Goal: Communication & Community: Answer question/provide support

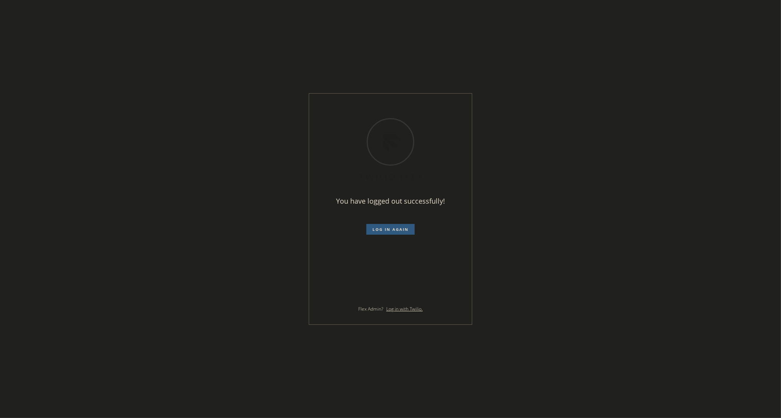
click at [570, 230] on div "You have logged out successfully! Log in again Flex Admin? Log in with Twilio." at bounding box center [390, 209] width 781 height 418
click at [408, 218] on form "Log in again" at bounding box center [390, 226] width 133 height 17
drag, startPoint x: 403, startPoint y: 222, endPoint x: 398, endPoint y: 230, distance: 8.9
click at [402, 224] on form "Log in again" at bounding box center [390, 226] width 133 height 17
click at [398, 230] on span "Log in again" at bounding box center [390, 229] width 36 height 5
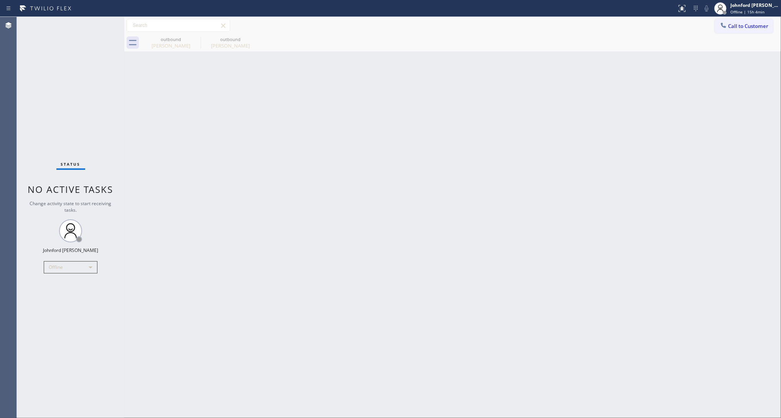
click at [358, 224] on div "Back to Dashboard Change Sender ID Customers Technicians Select a contact Outbo…" at bounding box center [452, 217] width 656 height 401
click at [90, 267] on div "Offline" at bounding box center [71, 267] width 54 height 12
click at [68, 299] on li "Unavailable" at bounding box center [70, 296] width 52 height 9
click at [239, 223] on div "Back to Dashboard Change Sender ID Customers Technicians Select a contact Outbo…" at bounding box center [452, 217] width 656 height 401
drag, startPoint x: 74, startPoint y: 65, endPoint x: 108, endPoint y: 6, distance: 68.9
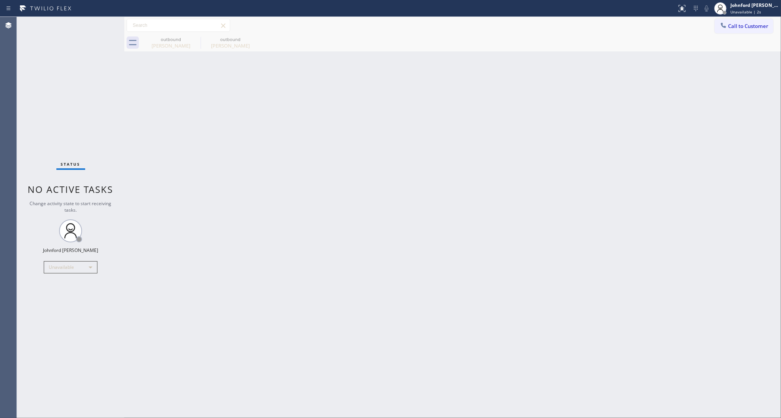
click at [74, 65] on div "Status No active tasks Change activity state to start receiving tasks. [PERSON_…" at bounding box center [70, 217] width 107 height 401
click at [74, 79] on div "Status No active tasks Change activity state to start receiving tasks. [PERSON_…" at bounding box center [70, 217] width 107 height 401
click at [693, 127] on div "Back to Dashboard Change Sender ID Customers Technicians Select a contact Outbo…" at bounding box center [452, 217] width 656 height 401
drag, startPoint x: 698, startPoint y: 89, endPoint x: 656, endPoint y: 77, distance: 43.6
click at [698, 89] on div "Back to Dashboard Change Sender ID Customers Technicians Select a contact Outbo…" at bounding box center [452, 217] width 656 height 401
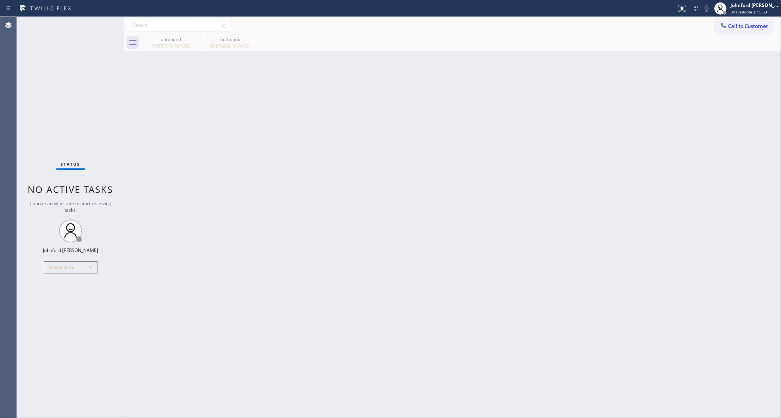
drag, startPoint x: 744, startPoint y: 28, endPoint x: 649, endPoint y: 29, distance: 95.1
click at [744, 28] on span "Call to Customer" at bounding box center [748, 26] width 40 height 7
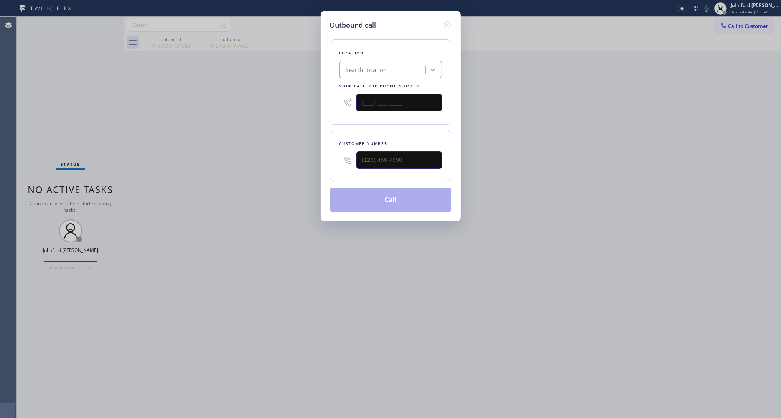
click at [419, 94] on input "(___) ___-____" at bounding box center [398, 102] width 85 height 17
paste input "516) 588-8177"
type input "(516) 588-8177"
click at [397, 159] on input "text" at bounding box center [398, 159] width 85 height 17
paste input "516) 631-3778"
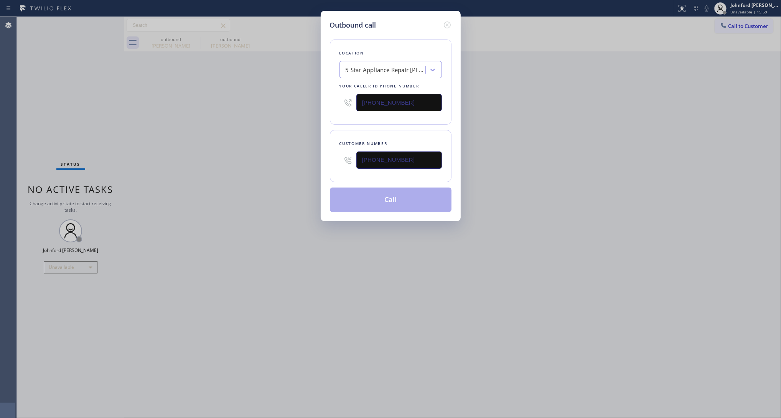
type input "(516) 631-3778"
click at [220, 148] on div "Outbound call Location 5 Star Appliance Repair Baldwin Your caller id phone num…" at bounding box center [390, 209] width 781 height 418
click at [385, 192] on button "Call" at bounding box center [391, 199] width 122 height 25
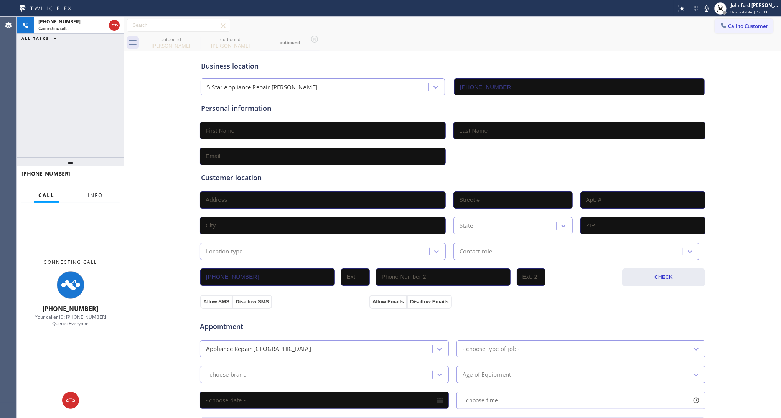
type input "(516) 588-8177"
click at [90, 194] on span "Info" at bounding box center [95, 195] width 15 height 7
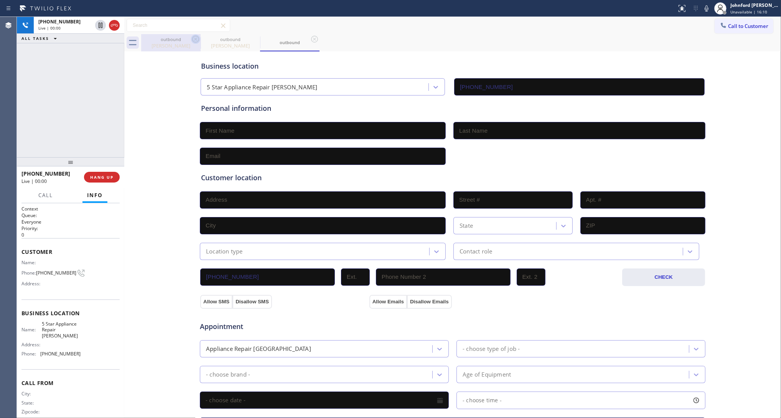
click at [195, 37] on icon at bounding box center [195, 39] width 9 height 9
click at [0, 0] on icon at bounding box center [0, 0] width 0 height 0
click at [98, 177] on span "HANG UP" at bounding box center [101, 176] width 23 height 5
click at [728, 27] on span "Call to Customer" at bounding box center [748, 26] width 40 height 7
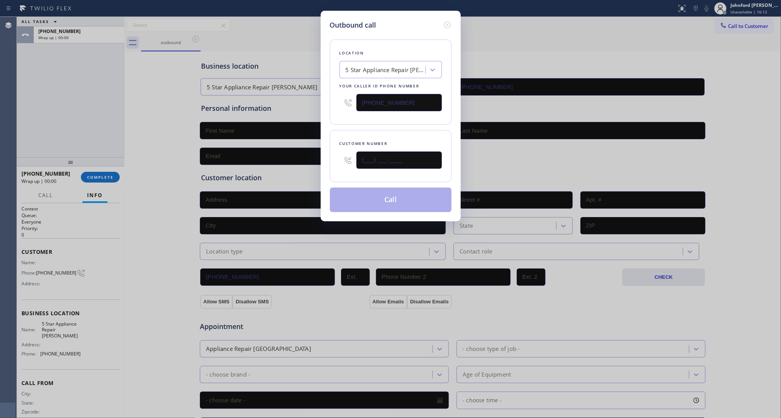
click at [412, 162] on input "(___) ___-____" at bounding box center [398, 159] width 85 height 17
paste input "516) 631-3778"
type input "(516) 631-3778"
click at [380, 114] on div "Location 5 Star Appliance Repair Baldwin Your caller id phone number (516) 588-…" at bounding box center [391, 81] width 122 height 85
click at [386, 200] on button "Call" at bounding box center [391, 199] width 122 height 25
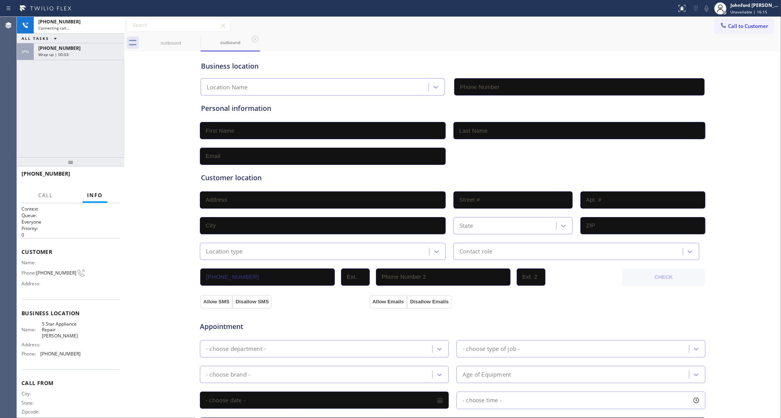
type input "(516) 588-8177"
click at [91, 121] on div "+15166313778 Live | 00:05 ALL TASKS ALL TASKS ACTIVE TASKS TASKS IN WRAP UP +15…" at bounding box center [70, 87] width 107 height 140
click at [42, 192] on span "Call" at bounding box center [45, 195] width 15 height 7
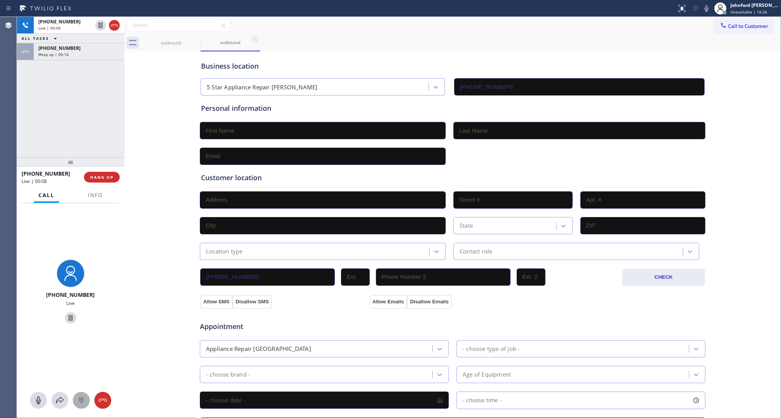
click at [77, 399] on icon at bounding box center [81, 400] width 9 height 9
click at [41, 275] on span "—" at bounding box center [38, 274] width 5 height 5
click at [92, 174] on span "HANG UP" at bounding box center [101, 176] width 23 height 5
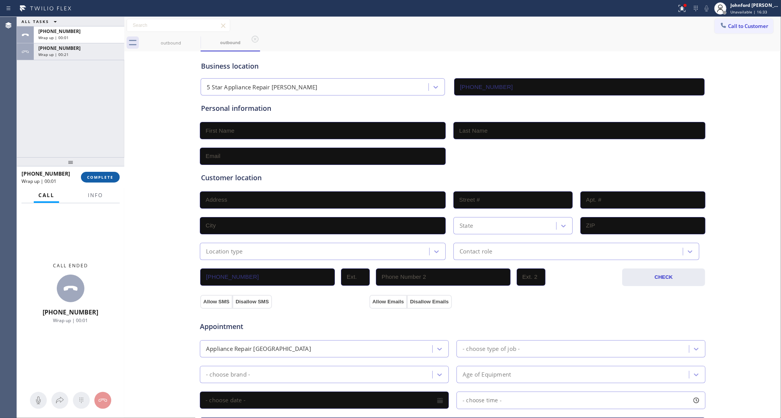
click at [92, 174] on span "COMPLETE" at bounding box center [100, 176] width 26 height 5
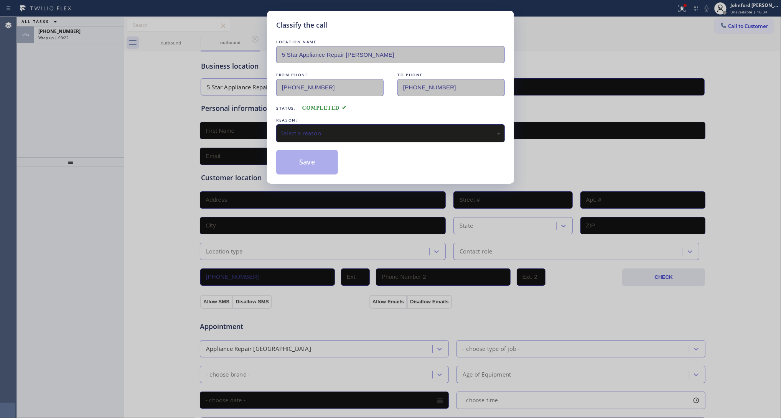
click at [321, 131] on div "Select a reason" at bounding box center [390, 133] width 220 height 9
click at [292, 208] on div "Classify the call LOCATION NAME 5 Star Appliance Repair Baldwin FROM PHONE (516…" at bounding box center [390, 209] width 781 height 418
drag, startPoint x: 308, startPoint y: 152, endPoint x: 292, endPoint y: 153, distance: 16.1
click at [305, 153] on button "Save" at bounding box center [307, 162] width 62 height 25
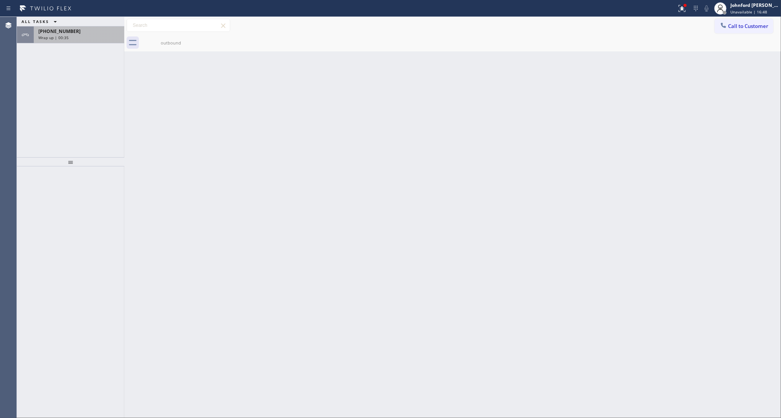
click at [85, 38] on div "Wrap up | 00:35" at bounding box center [78, 37] width 81 height 5
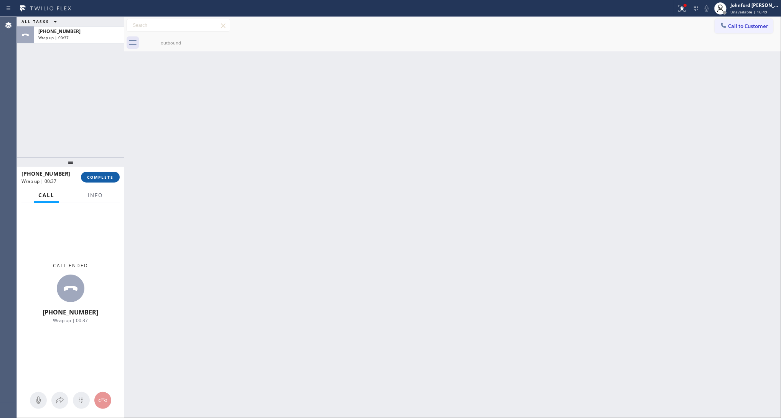
click at [98, 175] on span "COMPLETE" at bounding box center [100, 176] width 26 height 5
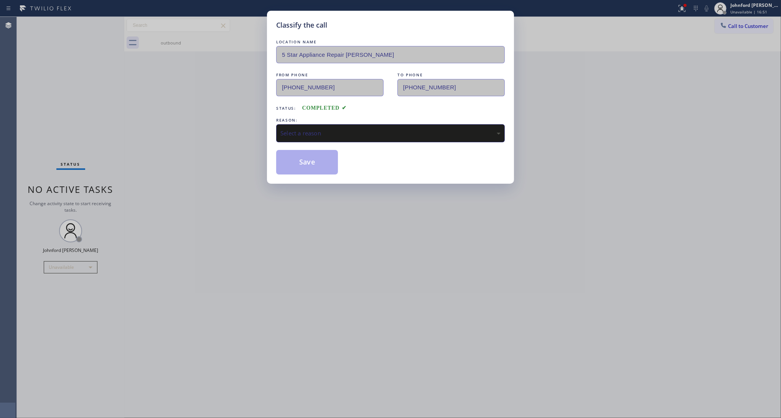
drag, startPoint x: 321, startPoint y: 143, endPoint x: 320, endPoint y: 131, distance: 11.5
click at [321, 141] on div "LOCATION NAME 5 Star Appliance Repair Baldwin FROM PHONE (516) 588-8177 TO PHON…" at bounding box center [390, 106] width 228 height 136
click at [320, 131] on div "Select a reason" at bounding box center [390, 133] width 220 height 9
click at [299, 161] on button "Save" at bounding box center [307, 162] width 62 height 25
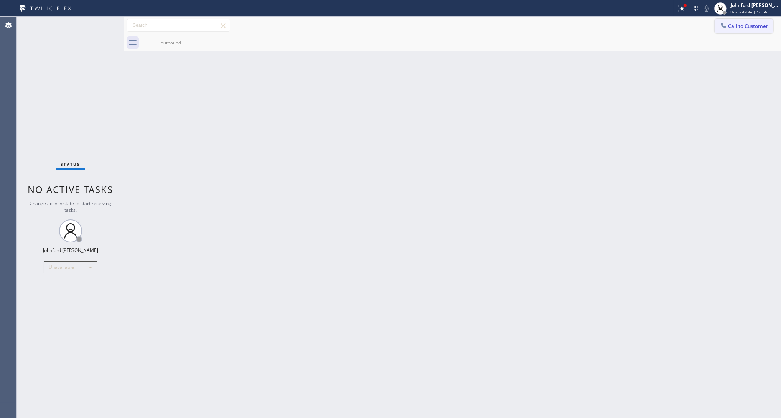
click at [753, 30] on button "Call to Customer" at bounding box center [743, 26] width 59 height 15
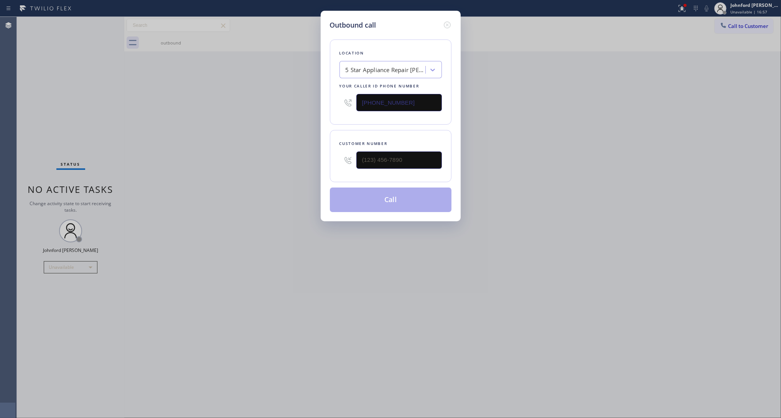
click at [407, 97] on input "(516) 588-8177" at bounding box center [398, 102] width 85 height 17
paste input "929) 545-6211"
type input "(929) 545-6211"
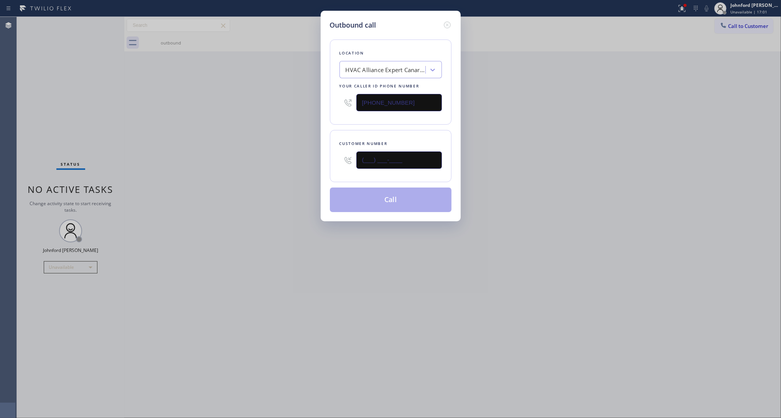
click at [378, 151] on input "(___) ___-____" at bounding box center [398, 159] width 85 height 17
paste input "929) 594-3073"
type input "(929) 594-3073"
click at [284, 174] on div "Outbound call Location HVAC Alliance Expert Canarsie Your caller id phone numbe…" at bounding box center [390, 209] width 781 height 418
click at [394, 204] on button "Call" at bounding box center [391, 199] width 122 height 25
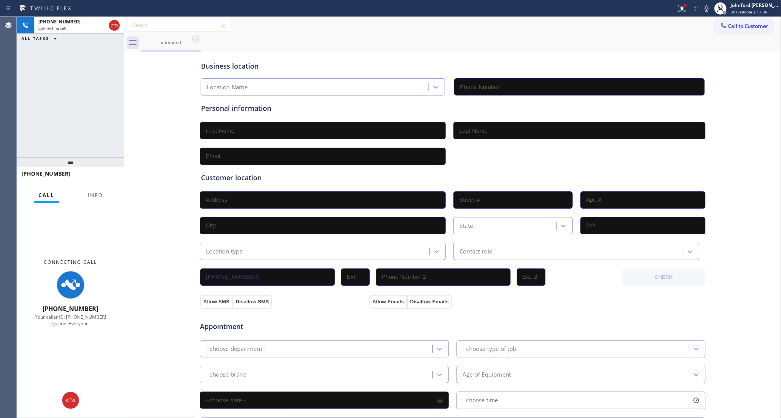
type input "(929) 545-6211"
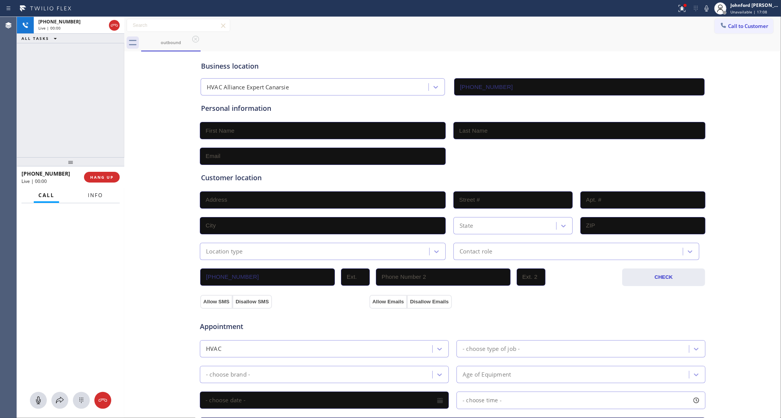
click at [91, 189] on button "Info" at bounding box center [95, 195] width 24 height 15
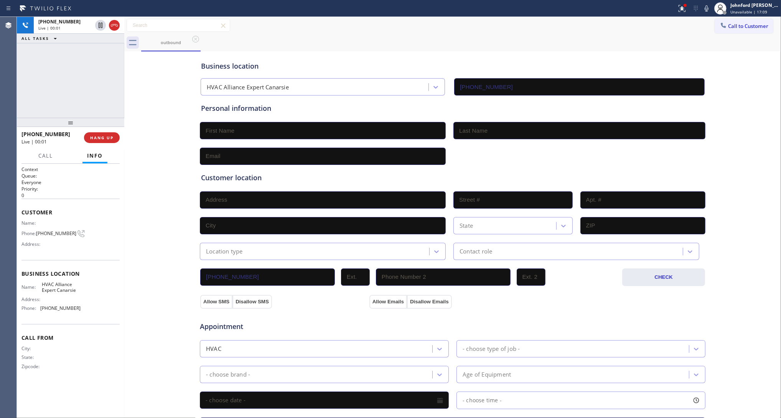
click at [73, 125] on div at bounding box center [70, 122] width 107 height 9
click at [91, 137] on span "HANG UP" at bounding box center [101, 137] width 23 height 5
click at [728, 28] on span "Call to Customer" at bounding box center [748, 26] width 40 height 7
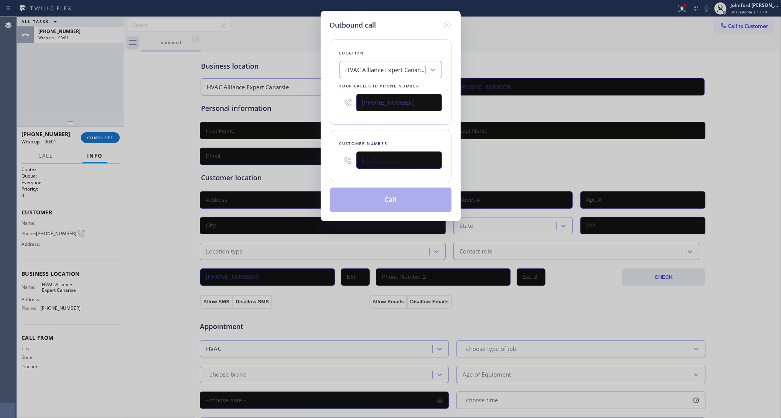
click at [398, 162] on input "(___) ___-____" at bounding box center [398, 159] width 85 height 17
type input "(___) ___-____"
click at [388, 141] on div "Customer number" at bounding box center [390, 144] width 102 height 8
drag, startPoint x: 396, startPoint y: 158, endPoint x: 275, endPoint y: 162, distance: 120.8
click at [275, 162] on div "Outbound call Location HVAC Alliance Expert Canarsie Your caller id phone numbe…" at bounding box center [390, 209] width 781 height 418
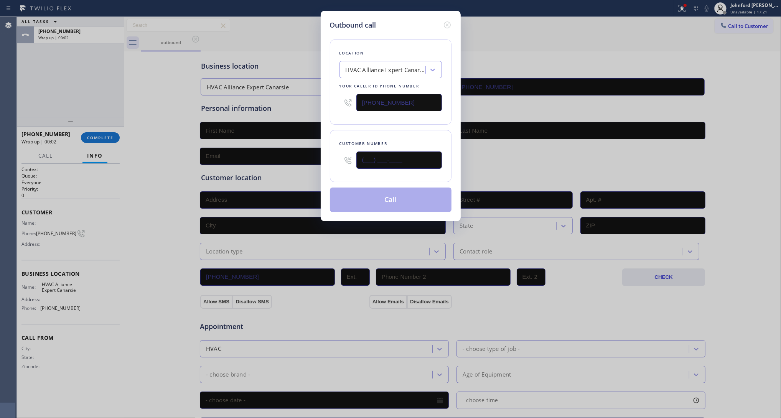
paste input "929) 594-3073"
type input "(929) 594-3073"
click at [347, 112] on div at bounding box center [347, 102] width 17 height 25
click at [378, 200] on button "Call" at bounding box center [391, 199] width 122 height 25
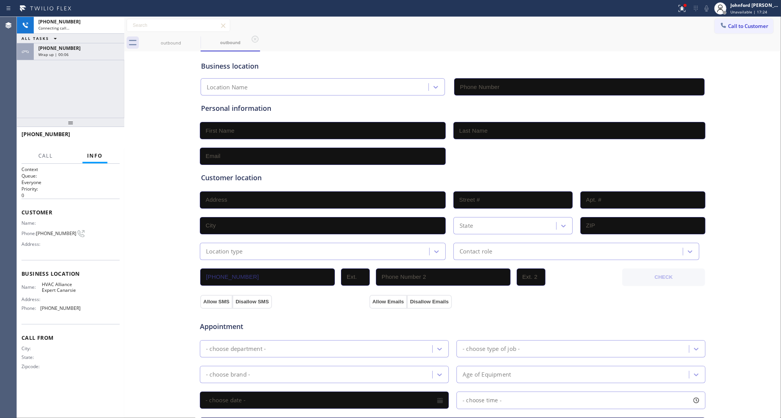
type input "(929) 545-6211"
click at [100, 136] on span "HANG UP" at bounding box center [101, 137] width 23 height 5
click at [100, 136] on span "COMPLETE" at bounding box center [100, 137] width 26 height 5
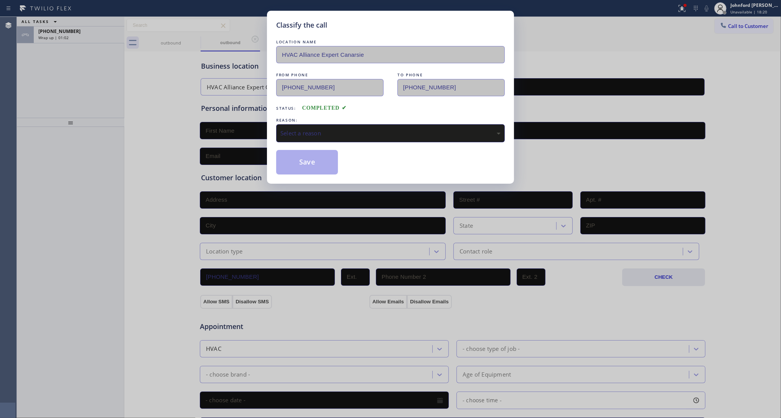
click at [100, 136] on div "Classify the call LOCATION NAME HVAC Alliance Expert Canarsie FROM PHONE (929) …" at bounding box center [390, 209] width 781 height 418
click at [325, 135] on div "Select a reason" at bounding box center [390, 133] width 228 height 18
click at [311, 164] on button "Save" at bounding box center [307, 162] width 62 height 25
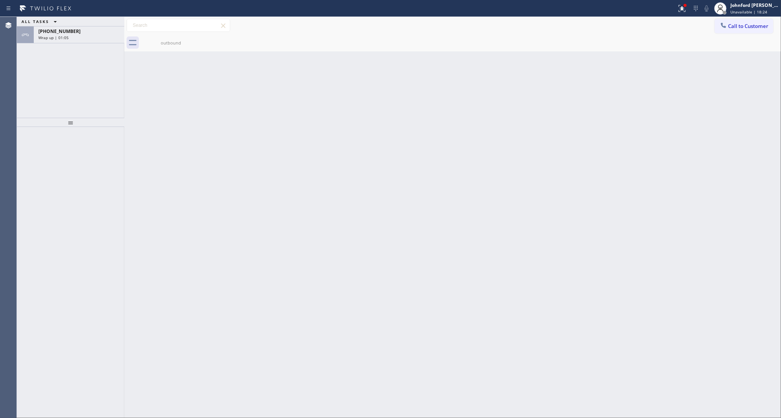
click at [96, 39] on div "Wrap up | 01:05" at bounding box center [78, 37] width 81 height 5
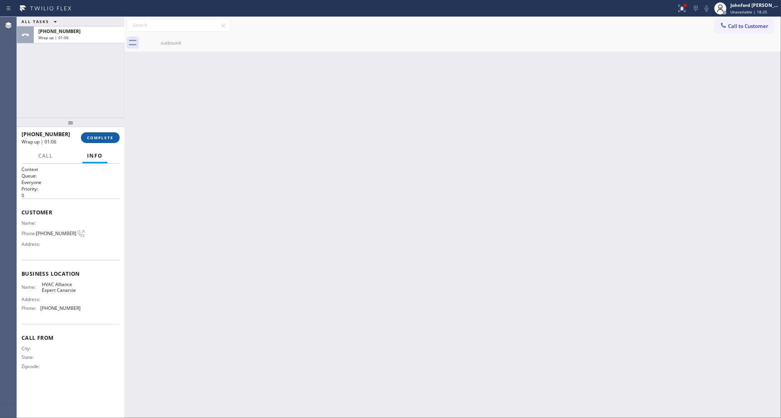
click at [96, 135] on span "COMPLETE" at bounding box center [100, 137] width 26 height 5
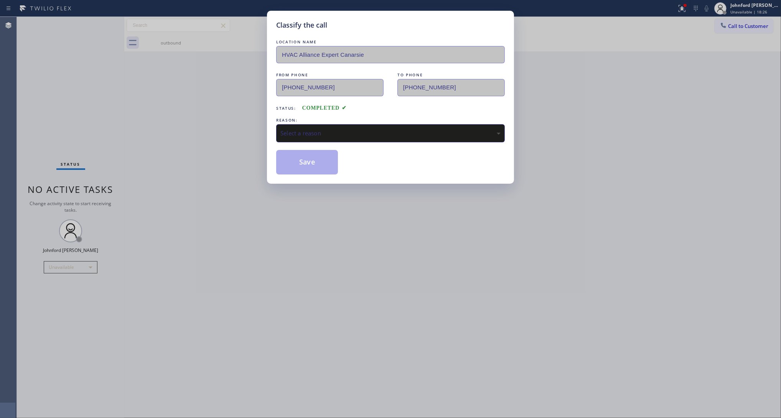
click at [319, 136] on div "Select a reason" at bounding box center [390, 133] width 228 height 18
click at [293, 166] on button "Save" at bounding box center [307, 162] width 62 height 25
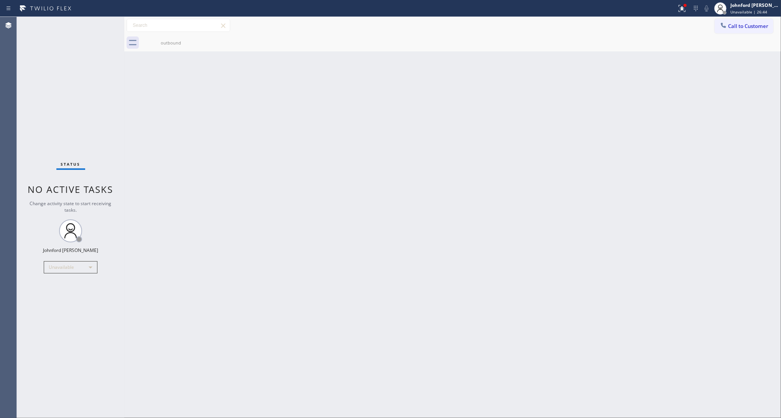
click at [41, 307] on div "Status No active tasks Change activity state to start receiving tasks. [PERSON_…" at bounding box center [70, 217] width 107 height 401
click at [49, 67] on div "Status No active tasks Change activity state to start receiving tasks. [PERSON_…" at bounding box center [70, 217] width 107 height 401
click at [748, 28] on span "Call to Customer" at bounding box center [748, 26] width 40 height 7
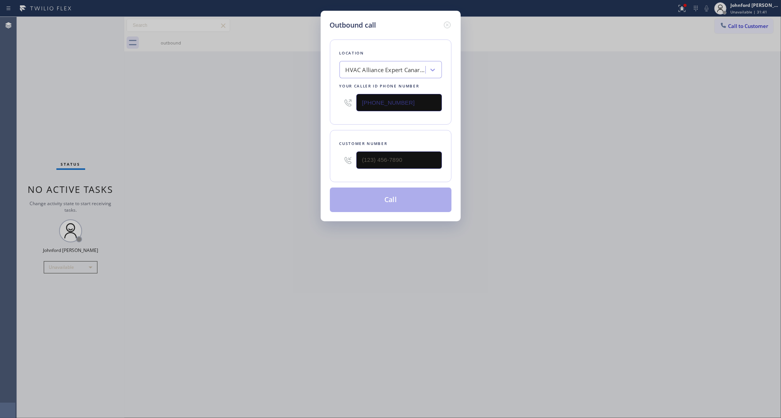
click at [430, 104] on input "(929) 545-6211" at bounding box center [398, 102] width 85 height 17
paste input "718) 619-4994"
type input "(718) 619-4994"
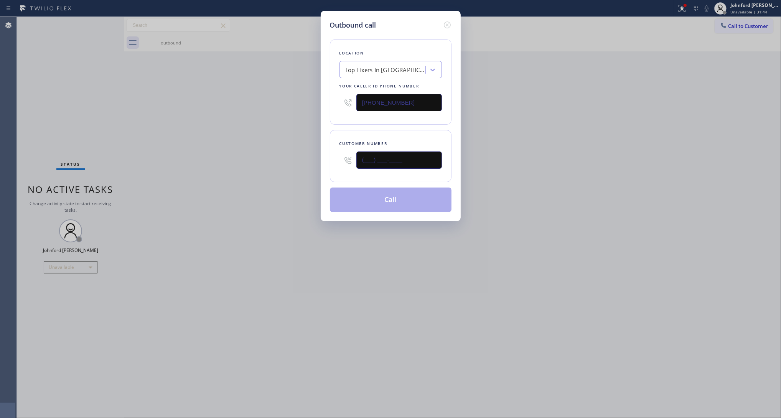
click at [386, 159] on input "(___) ___-____" at bounding box center [398, 159] width 85 height 17
paste input "870) 242-0477"
type input "(870) 242-0477"
click at [279, 154] on div "Outbound call Location Top Fixers In Brooklyn Your caller id phone number (718)…" at bounding box center [390, 209] width 781 height 418
click at [387, 194] on button "Call" at bounding box center [391, 199] width 122 height 25
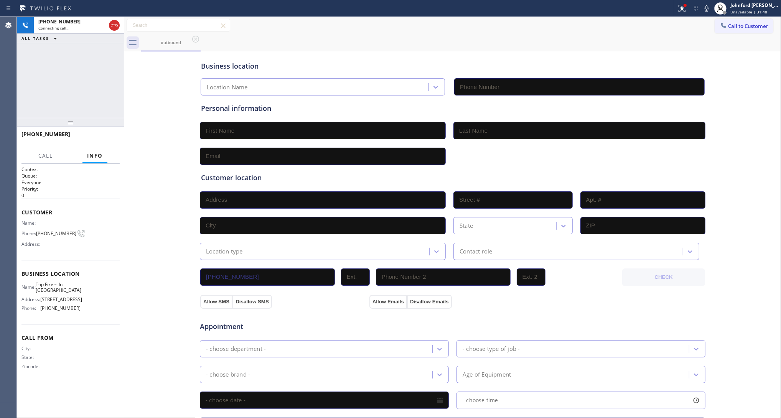
type input "(718) 619-4994"
click at [102, 138] on span "HANG UP" at bounding box center [101, 137] width 23 height 5
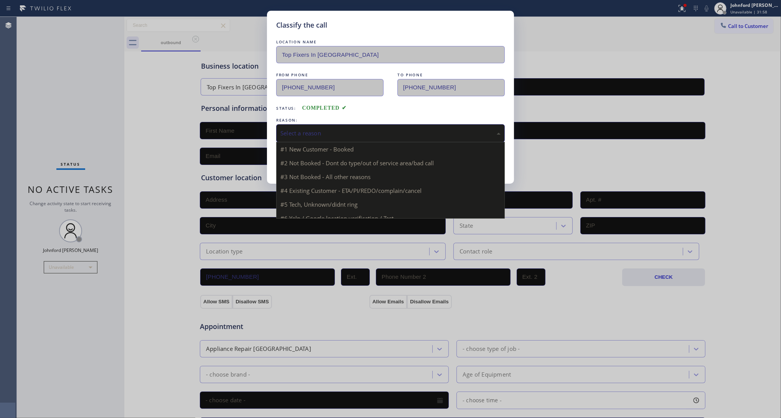
click at [313, 138] on div "Select a reason" at bounding box center [390, 133] width 228 height 18
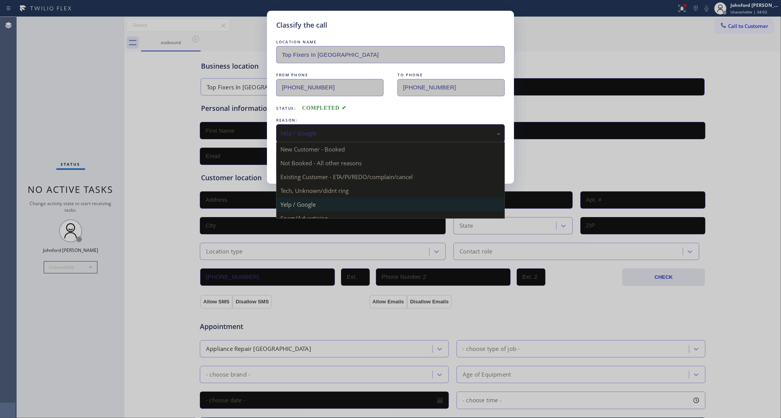
click at [342, 129] on div "Yelp / Google" at bounding box center [390, 133] width 220 height 9
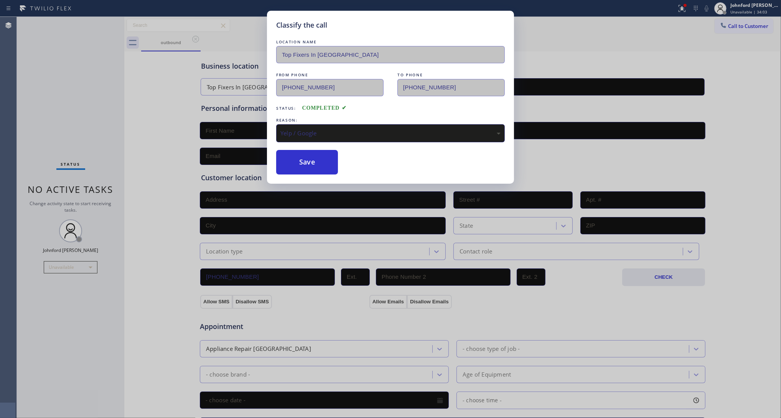
click at [296, 191] on div "Classify the call LOCATION NAME Top Fixers In Brooklyn FROM PHONE (718) 619-499…" at bounding box center [390, 209] width 781 height 418
click at [296, 163] on button "Save" at bounding box center [307, 162] width 62 height 25
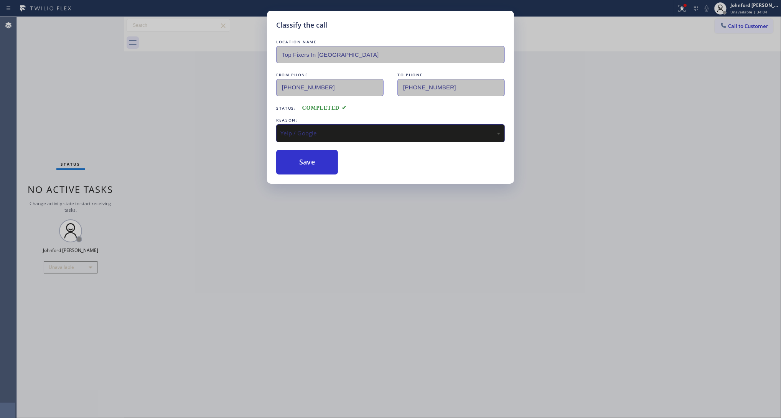
click at [727, 26] on div at bounding box center [722, 25] width 9 height 9
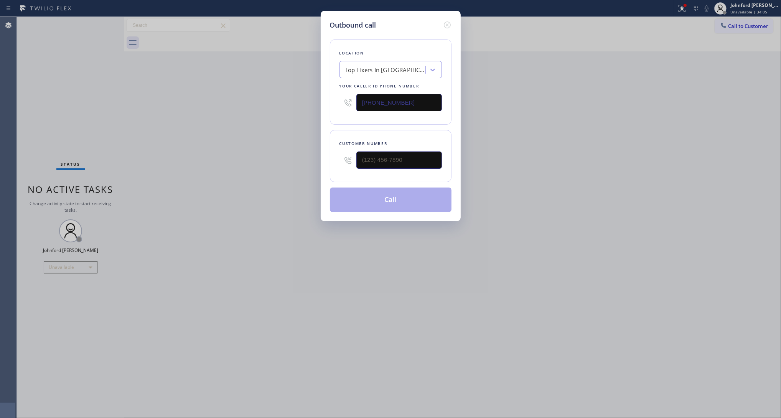
click at [372, 106] on input "(718) 619-4994" at bounding box center [398, 102] width 85 height 17
click at [376, 103] on input "(718) 619-4994" at bounding box center [398, 102] width 85 height 17
paste input "214) 949-1673"
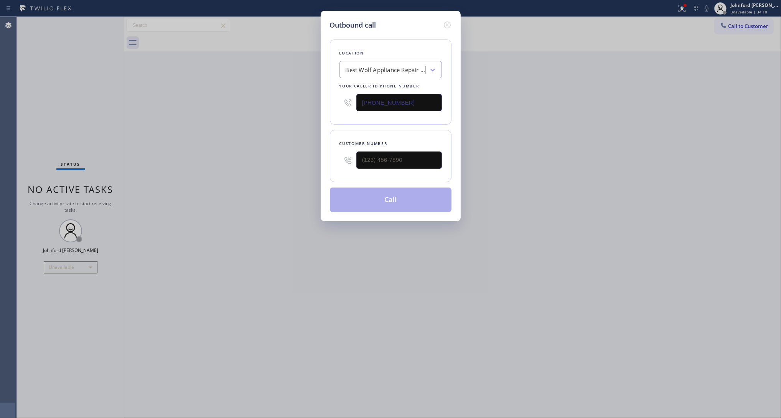
click at [371, 90] on div "(214) 949-1673" at bounding box center [390, 102] width 102 height 25
click at [367, 96] on input "(214) 949-1673" at bounding box center [398, 102] width 85 height 17
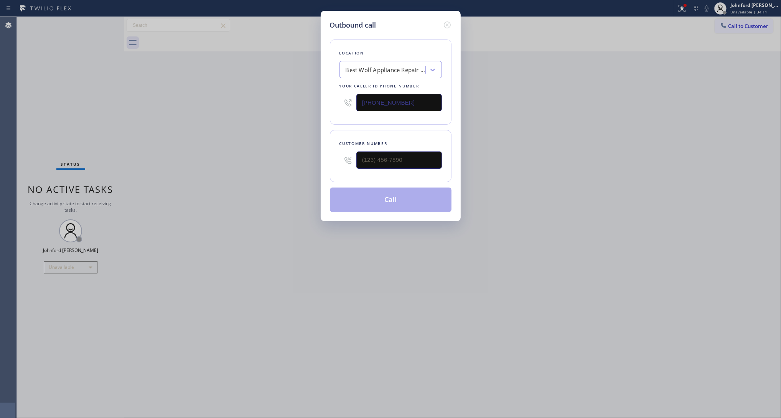
click at [367, 96] on input "(214) 949-1673" at bounding box center [398, 102] width 85 height 17
paste input "714) 463-1818"
type input "(714) 463-1818"
click at [395, 162] on input "text" at bounding box center [398, 159] width 85 height 17
type input "(___) ___-____"
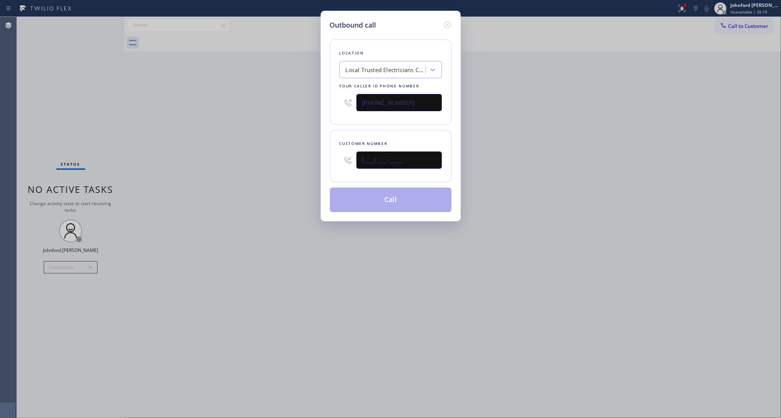
paste input "text"
type input "(___) ___-____"
click at [370, 157] on input "(___) ___-____" at bounding box center [398, 159] width 85 height 17
paste input "863) 473-2460"
type input "(863) 473-2460"
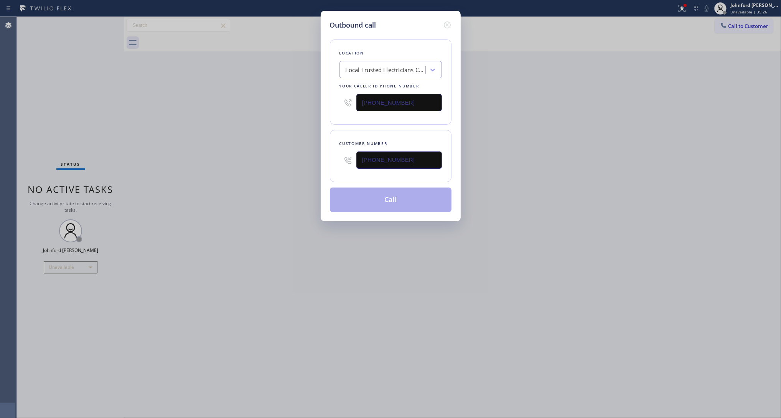
click at [242, 159] on div "Outbound call Location Local Trusted Electricians Cypress Your caller id phone …" at bounding box center [390, 209] width 781 height 418
click at [399, 202] on button "Call" at bounding box center [391, 199] width 122 height 25
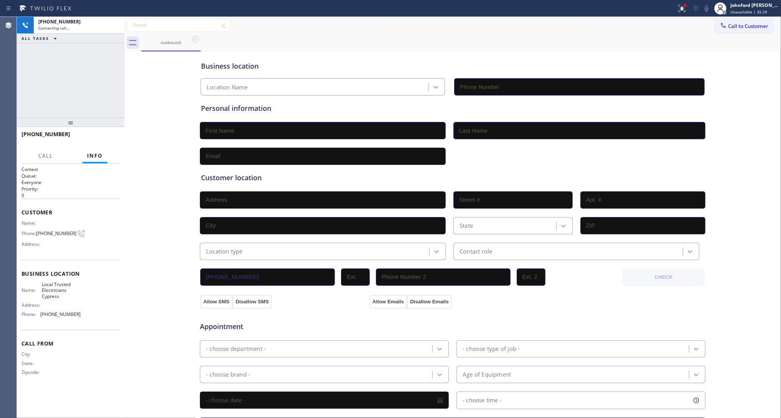
type input "(714) 463-1818"
click at [70, 82] on div "+18634732460 Live | 00:02 ALL TASKS ALL TASKS ACTIVE TASKS TASKS IN WRAP UP" at bounding box center [70, 67] width 107 height 101
click at [105, 140] on span "HANG UP" at bounding box center [101, 137] width 23 height 5
click at [105, 140] on span "COMPLETE" at bounding box center [100, 137] width 26 height 5
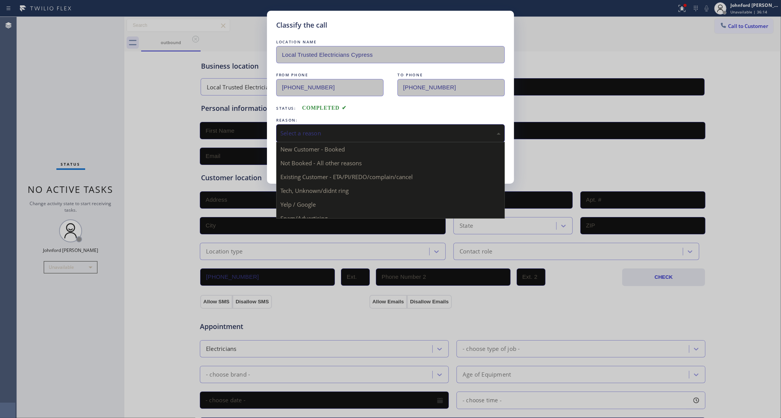
click at [294, 129] on div "Select a reason" at bounding box center [390, 133] width 220 height 9
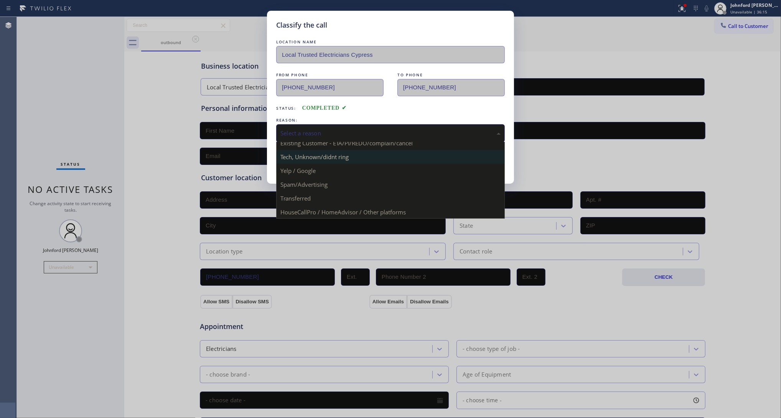
scroll to position [53, 0]
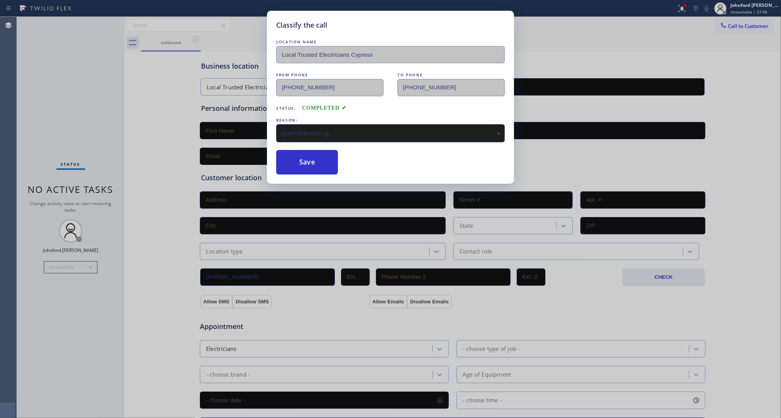
click at [325, 143] on div "LOCATION NAME Local Trusted Electricians Cypress FROM PHONE (714) 463-1818 TO P…" at bounding box center [390, 106] width 228 height 136
click at [305, 159] on button "Save" at bounding box center [307, 162] width 62 height 25
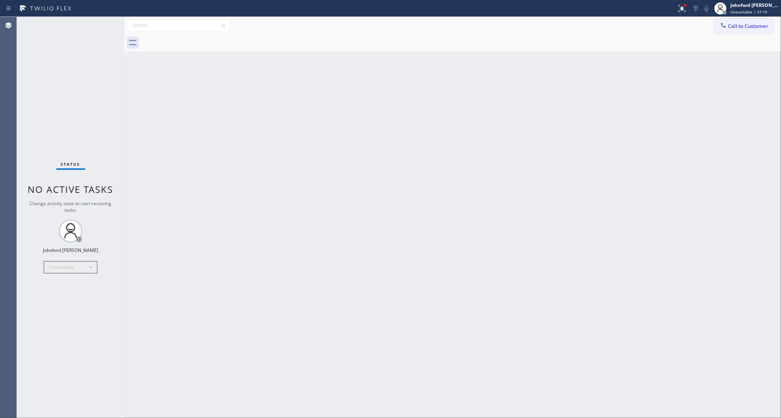
drag, startPoint x: 721, startPoint y: 28, endPoint x: 725, endPoint y: 24, distance: 5.4
click at [725, 24] on icon at bounding box center [723, 25] width 8 height 8
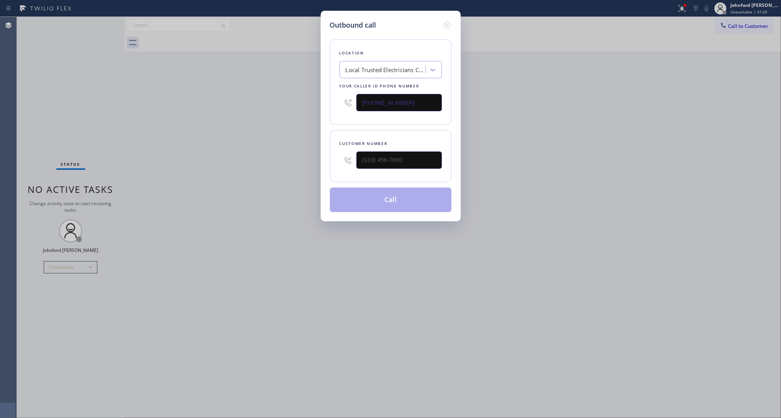
click at [415, 104] on input "(714) 463-1818" at bounding box center [398, 102] width 85 height 17
paste input "86) 755-0906"
type input "(786) 755-0906"
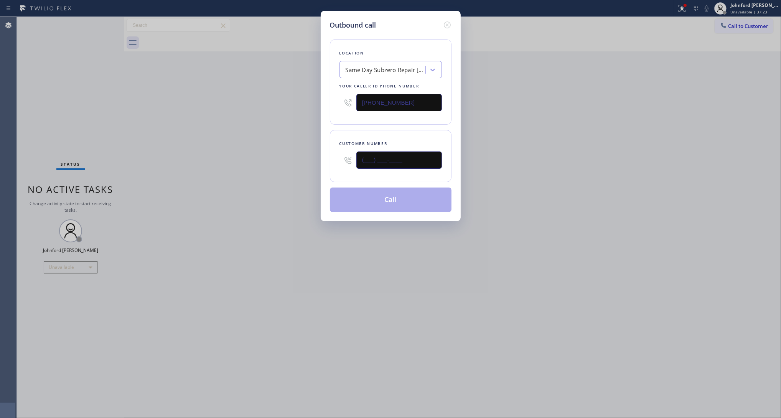
click at [372, 160] on input "(___) ___-____" at bounding box center [398, 159] width 85 height 17
paste input "561) 219-1149"
type input "(561) 219-1149"
click at [287, 159] on div "Outbound call Location Same Day Subzero Repair Palmetto Bay Your caller id phon…" at bounding box center [390, 209] width 781 height 418
click at [373, 198] on button "Call" at bounding box center [391, 199] width 122 height 25
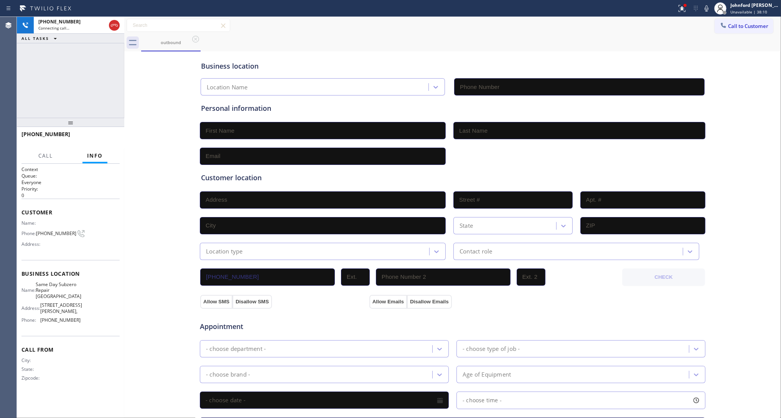
type input "(786) 755-0906"
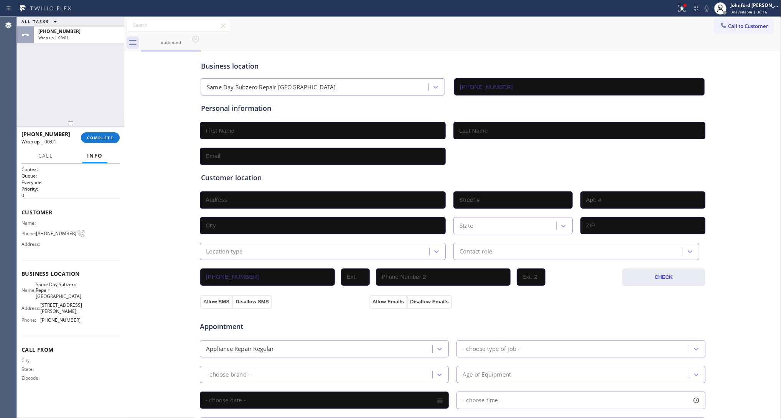
drag, startPoint x: 409, startPoint y: 59, endPoint x: 468, endPoint y: 50, distance: 59.3
click at [409, 59] on div "Business location Same Day Subzero Repair Palmetto Bay (786) 755-0906" at bounding box center [452, 74] width 506 height 42
click at [728, 28] on span "Call to Customer" at bounding box center [748, 26] width 40 height 7
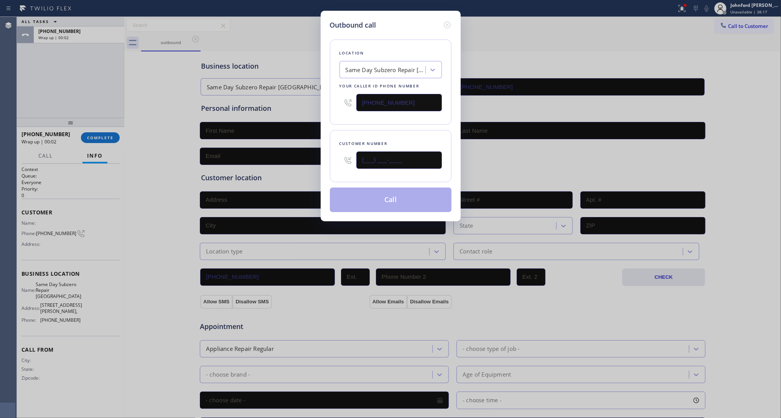
click at [416, 156] on input "(___) ___-____" at bounding box center [398, 159] width 85 height 17
paste input "561) 219-1149"
type input "(561) 219-1149"
click at [409, 133] on div "Customer number (561) 219-1149" at bounding box center [391, 156] width 122 height 52
click at [403, 190] on button "Call" at bounding box center [391, 199] width 122 height 25
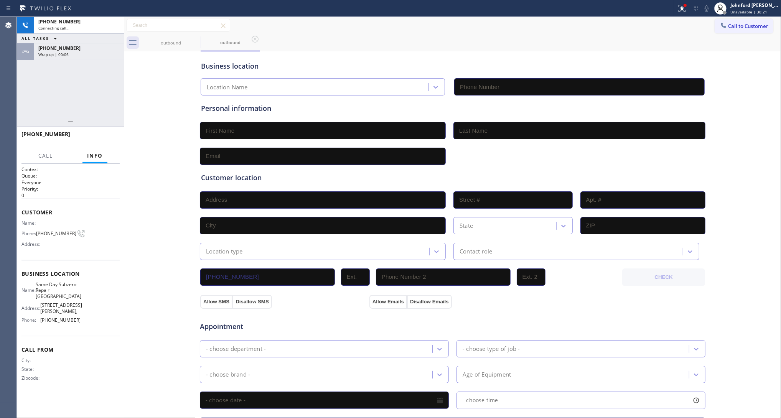
type input "(786) 755-0906"
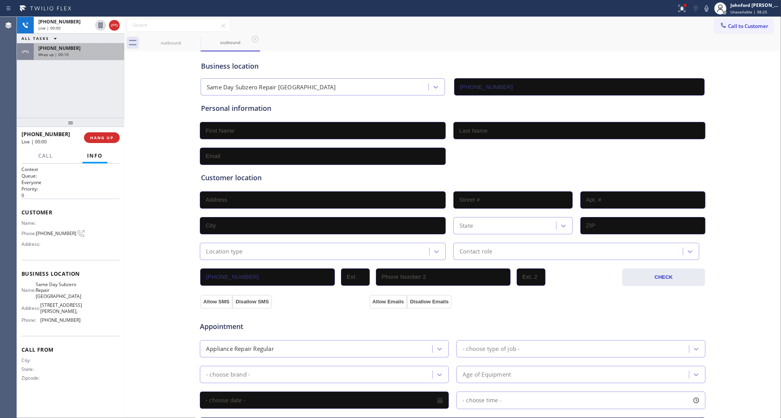
click at [100, 48] on div "+15612191149" at bounding box center [78, 48] width 81 height 7
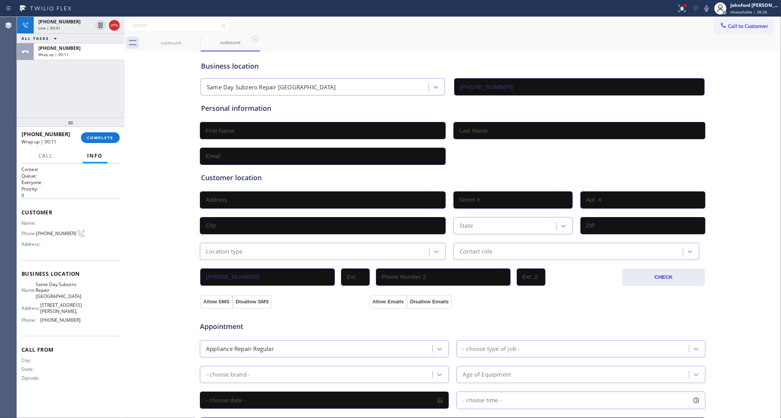
click at [113, 157] on div "Call Info" at bounding box center [70, 155] width 98 height 15
click at [107, 138] on span "COMPLETE" at bounding box center [100, 137] width 26 height 5
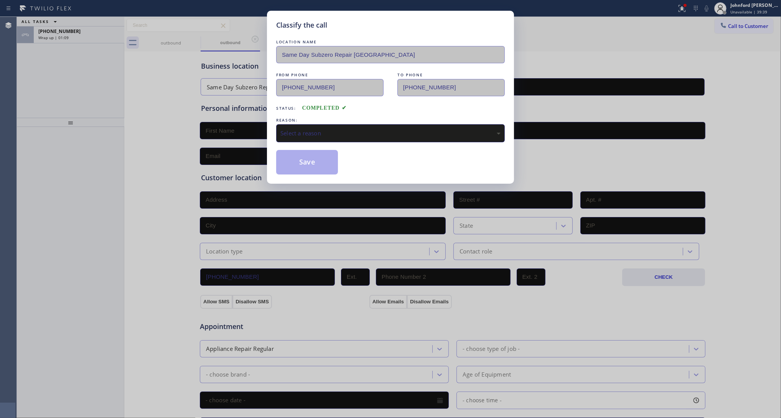
click at [99, 40] on div "Classify the call LOCATION NAME Same Day Subzero Repair Palmetto Bay FROM PHONE…" at bounding box center [390, 209] width 781 height 418
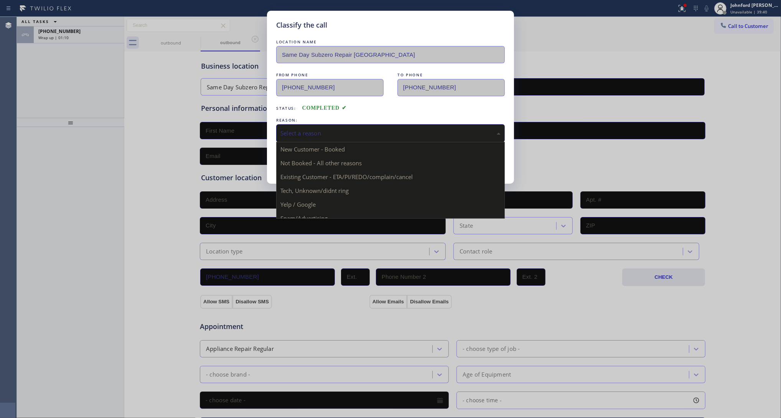
click at [337, 135] on div "Select a reason" at bounding box center [390, 133] width 220 height 9
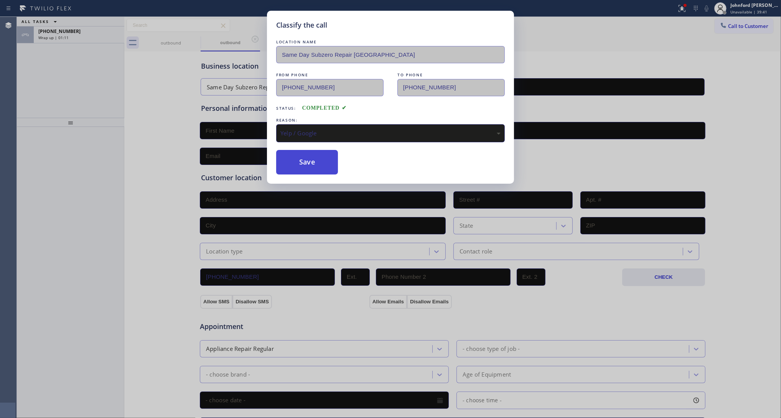
click at [310, 166] on button "Save" at bounding box center [307, 162] width 62 height 25
click at [87, 41] on div "Classify the call LOCATION NAME Same Day Subzero Repair Palmetto Bay FROM PHONE…" at bounding box center [390, 209] width 781 height 418
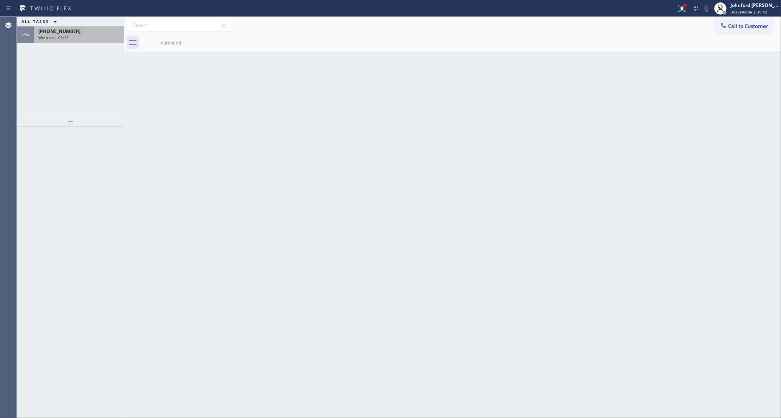
click at [87, 37] on div "Wrap up | 01:13" at bounding box center [78, 37] width 81 height 5
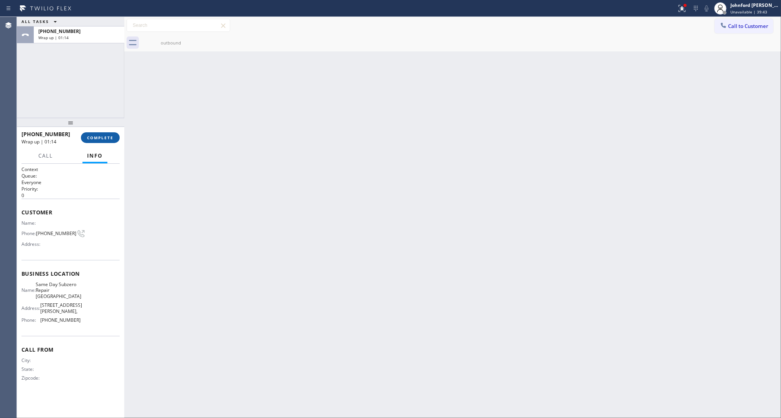
click at [104, 137] on span "COMPLETE" at bounding box center [100, 137] width 26 height 5
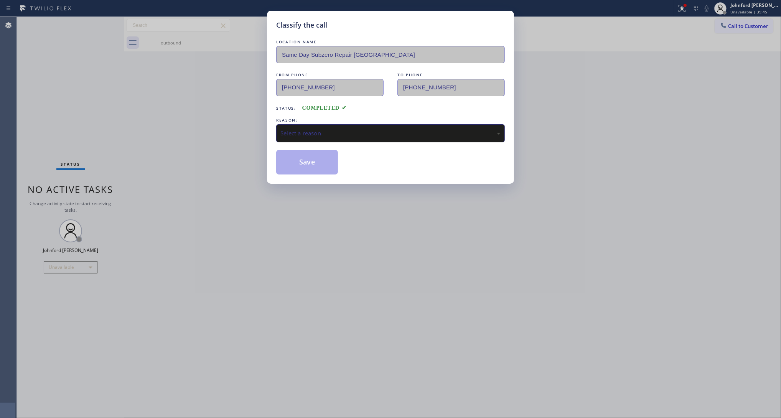
click at [330, 132] on div "Select a reason" at bounding box center [390, 133] width 220 height 9
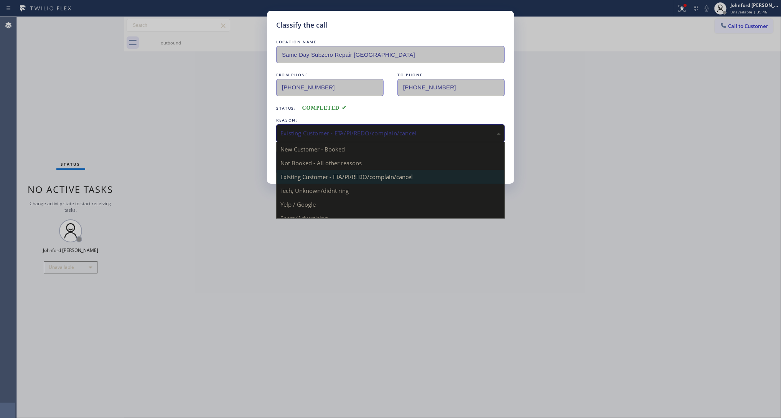
click at [309, 133] on div "Existing Customer - ETA/PI/REDO/complain/cancel" at bounding box center [390, 133] width 220 height 9
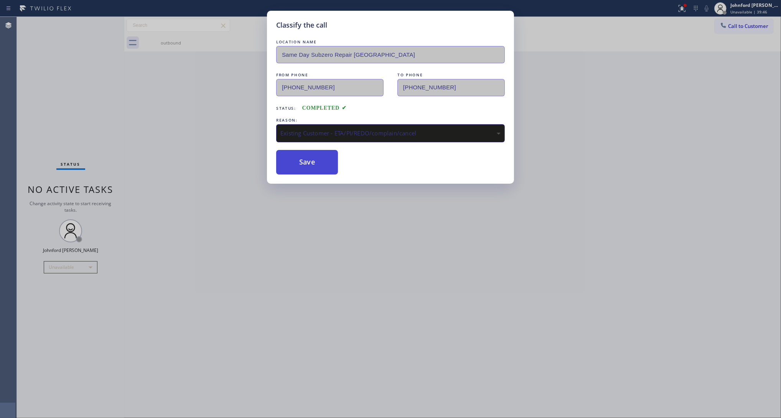
click at [312, 168] on button "Save" at bounding box center [307, 162] width 62 height 25
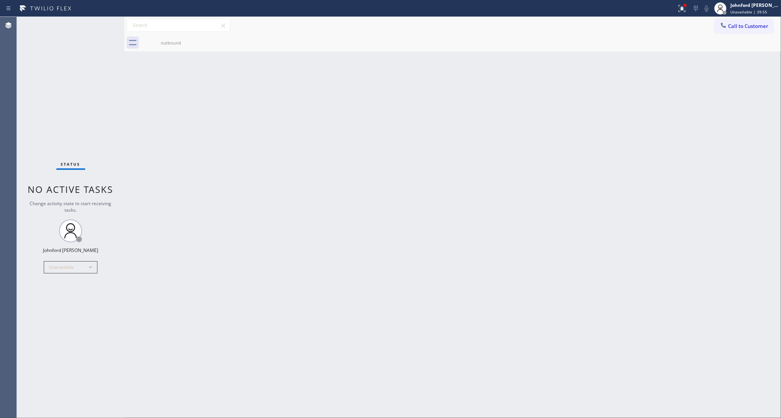
click at [739, 33] on div "Call to Customer Outbound call Location Same Day Subzero Repair Palmetto Bay Yo…" at bounding box center [452, 25] width 656 height 17
click at [738, 29] on button "Call to Customer" at bounding box center [743, 26] width 59 height 15
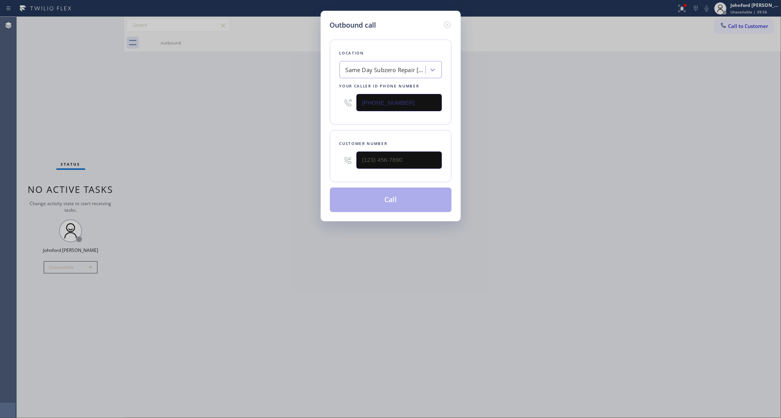
click at [396, 96] on input "(786) 755-0906" at bounding box center [398, 102] width 85 height 17
paste input "5"
click at [396, 97] on input "(786) 755-0956" at bounding box center [398, 102] width 85 height 17
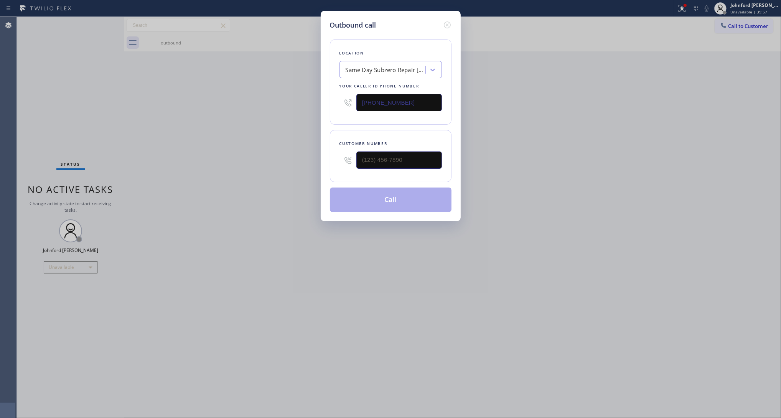
paste input "562) 262-9197"
click at [406, 102] on input "(786) 755-0906" at bounding box center [398, 102] width 85 height 17
click at [408, 100] on input "(786) 755-0906" at bounding box center [398, 102] width 85 height 17
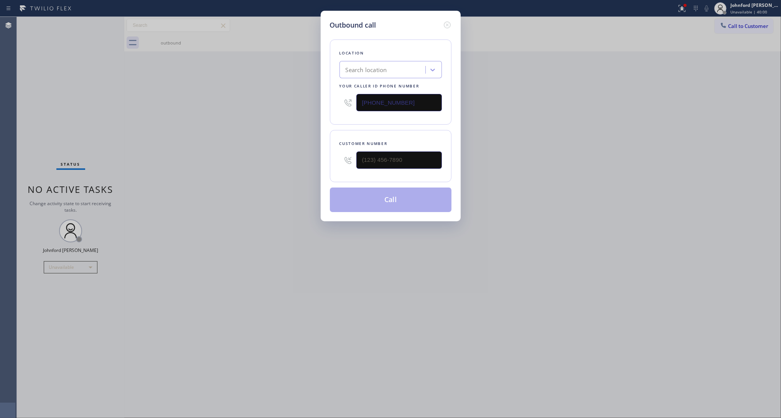
paste input "562) 262-9197"
type input "(562) 262-9197"
click at [399, 154] on input "text" at bounding box center [398, 159] width 85 height 17
paste input "562) 242-2423"
type input "(562) 242-2423"
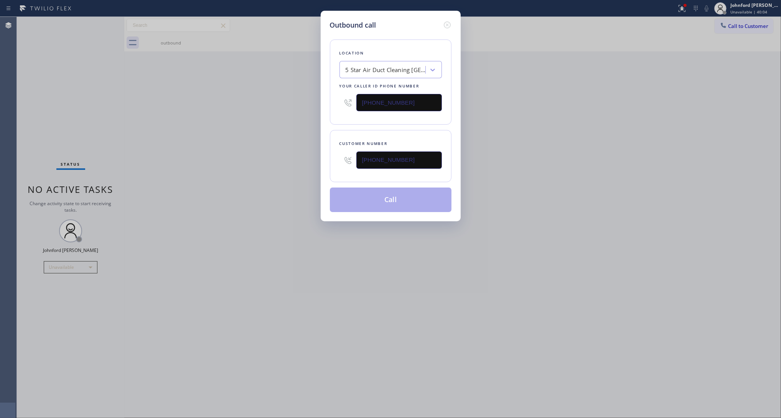
click at [238, 152] on div "Outbound call Location 5 Star Air Duct Cleaning Long Beach Your caller id phone…" at bounding box center [390, 209] width 781 height 418
click at [376, 197] on button "Call" at bounding box center [391, 199] width 122 height 25
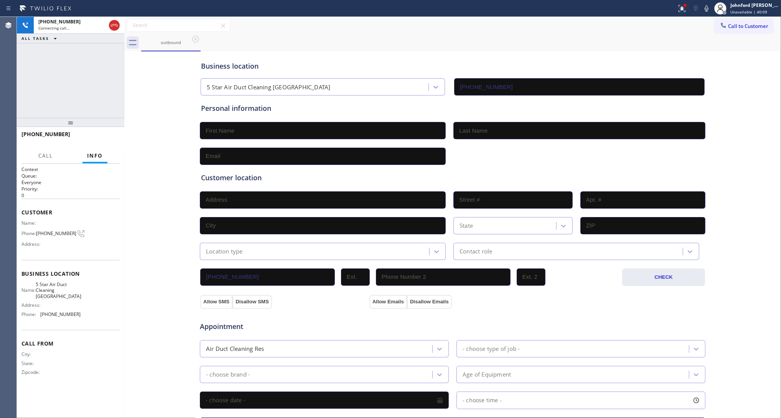
type input "(562) 262-9197"
click at [49, 87] on div "+15622422423 Live | 00:07 ALL TASKS ALL TASKS ACTIVE TASKS TASKS IN WRAP UP" at bounding box center [70, 67] width 107 height 101
click at [105, 140] on button "HANG UP" at bounding box center [102, 137] width 36 height 11
click at [725, 29] on button "Call to Customer" at bounding box center [743, 26] width 59 height 15
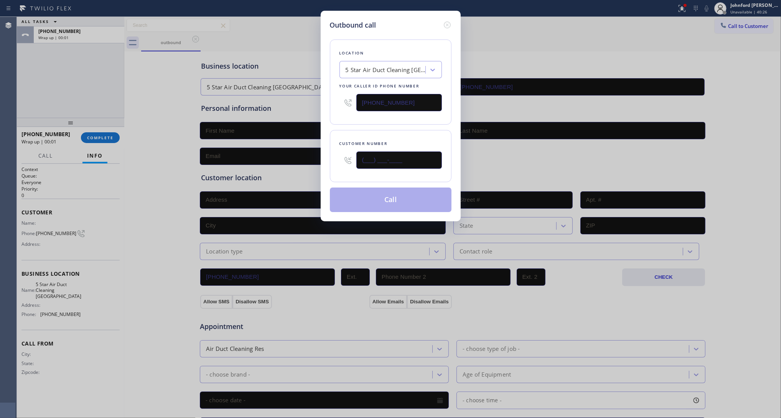
click at [411, 160] on input "(___) ___-____" at bounding box center [398, 159] width 85 height 17
paste input "562) 242-2423"
type input "(562) 242-2423"
drag, startPoint x: 406, startPoint y: 123, endPoint x: 406, endPoint y: 137, distance: 14.2
click at [406, 123] on div "Location 5 Star Air Duct Cleaning Long Beach Your caller id phone number (562) …" at bounding box center [391, 121] width 122 height 182
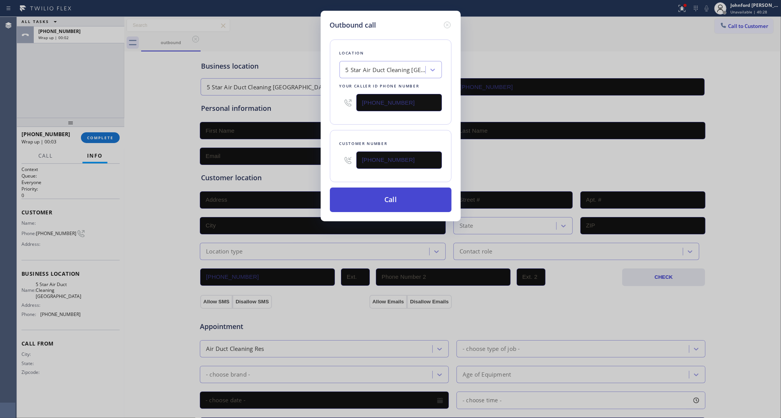
click at [407, 193] on button "Call" at bounding box center [391, 199] width 122 height 25
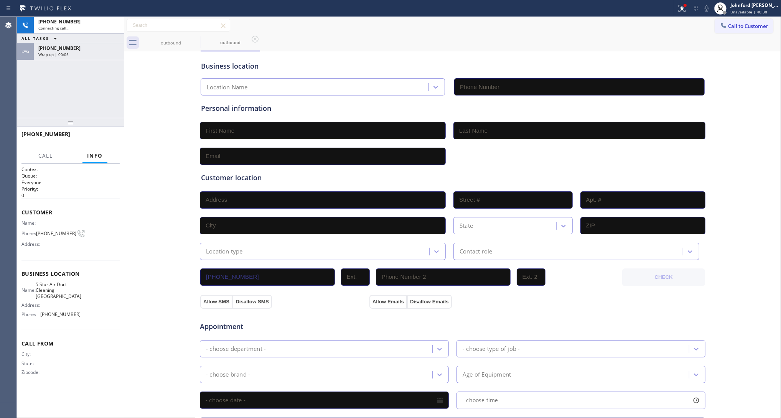
type input "(562) 262-9197"
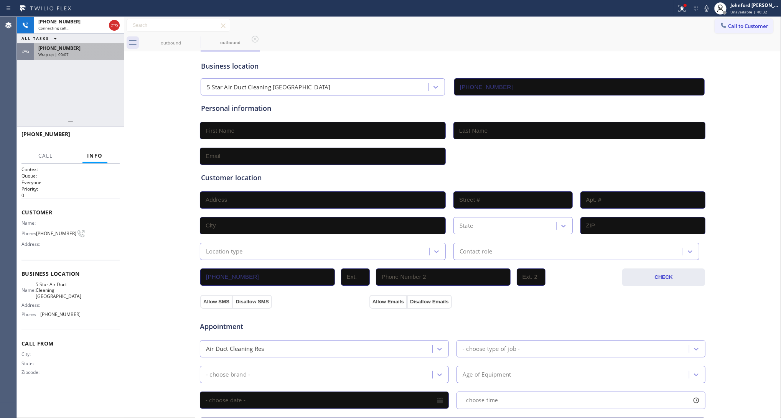
click at [98, 51] on div "+15622422423" at bounding box center [78, 48] width 81 height 7
drag, startPoint x: 86, startPoint y: 70, endPoint x: 104, endPoint y: 54, distance: 23.9
click at [89, 68] on div "+15622422423 Live | 00:04 ALL TASKS ALL TASKS ACTIVE TASKS TASKS IN WRAP UP +15…" at bounding box center [70, 67] width 107 height 101
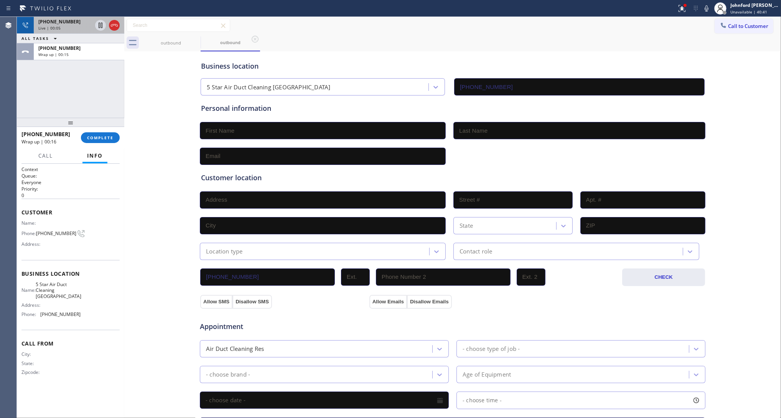
click at [110, 31] on div at bounding box center [108, 25] width 28 height 17
click at [110, 27] on icon at bounding box center [114, 25] width 9 height 9
click at [719, 27] on icon at bounding box center [723, 25] width 8 height 8
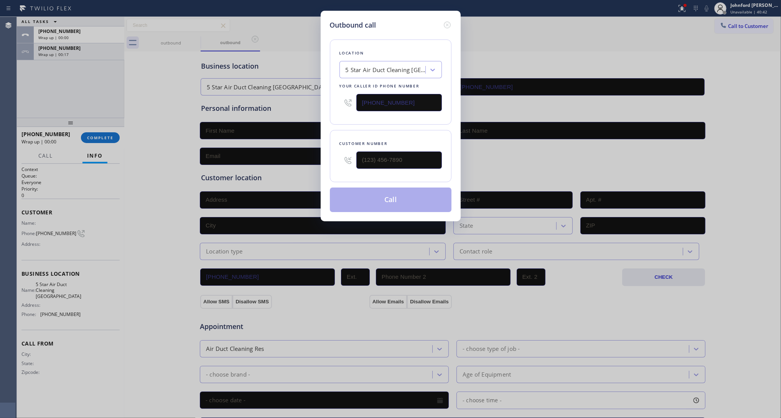
click at [440, 104] on input "(562) 262-9197" at bounding box center [398, 102] width 85 height 17
paste input "408) 638-6856"
type input "(408) 638-6856"
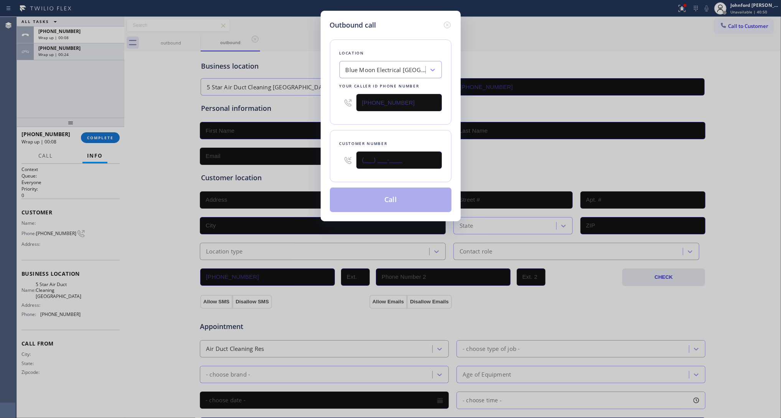
click at [399, 158] on input "(___) ___-____" at bounding box center [398, 159] width 85 height 17
paste input "757) 515-6142"
type input "(757) 515-6142"
click at [391, 130] on div "Customer number (757) 515-6142" at bounding box center [391, 156] width 122 height 52
click at [384, 193] on button "Call" at bounding box center [391, 199] width 122 height 25
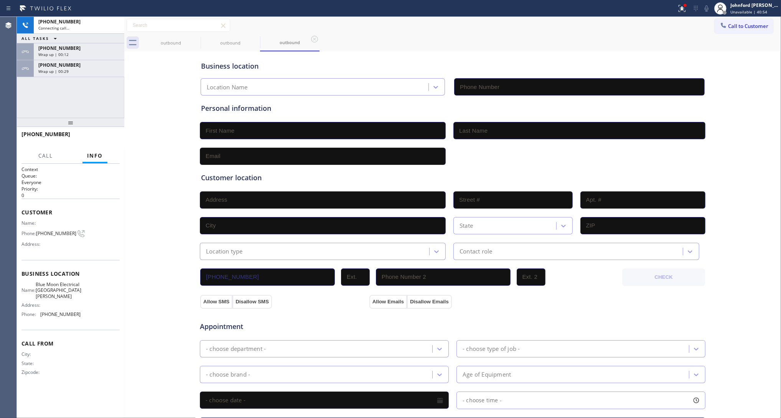
type input "(408) 638-6856"
click at [116, 24] on icon at bounding box center [114, 25] width 9 height 9
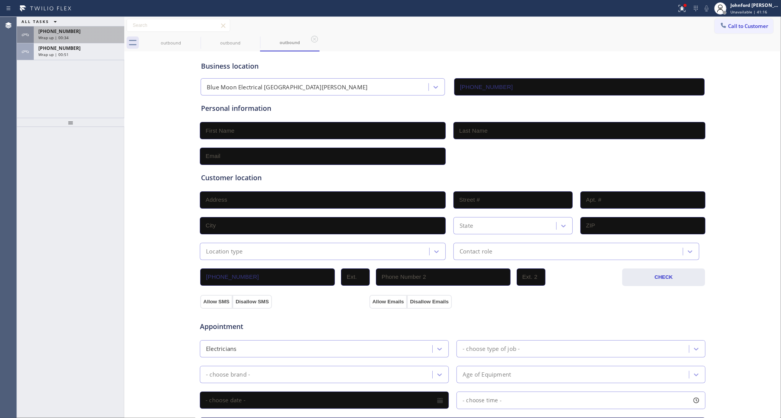
click at [102, 55] on div "ALL TASKS ALL TASKS ACTIVE TASKS TASKS IN WRAP UP +15622422423 Wrap up | 00:34 …" at bounding box center [70, 38] width 107 height 43
click at [102, 55] on div "Wrap up | 00:51" at bounding box center [78, 54] width 81 height 5
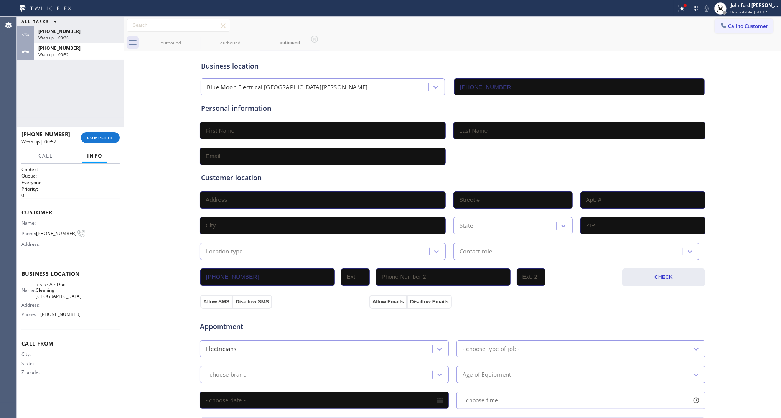
click at [83, 146] on div "+15622422423 Wrap up | 00:52 COMPLETE" at bounding box center [70, 138] width 98 height 20
click at [95, 139] on span "COMPLETE" at bounding box center [100, 137] width 26 height 5
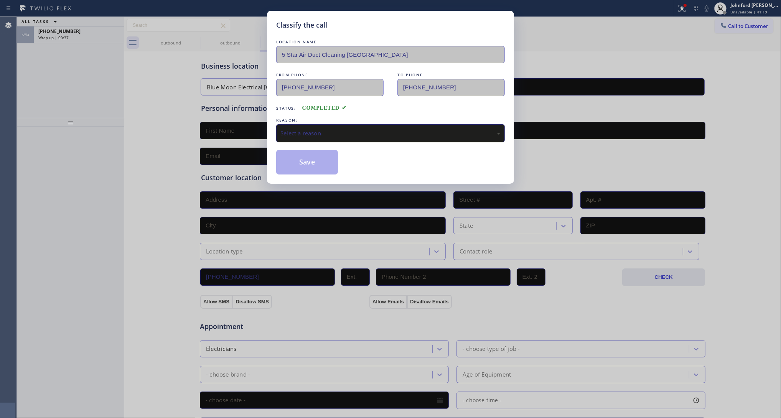
drag, startPoint x: 311, startPoint y: 137, endPoint x: 312, endPoint y: 128, distance: 8.6
click at [312, 129] on div "Select a reason" at bounding box center [390, 133] width 228 height 18
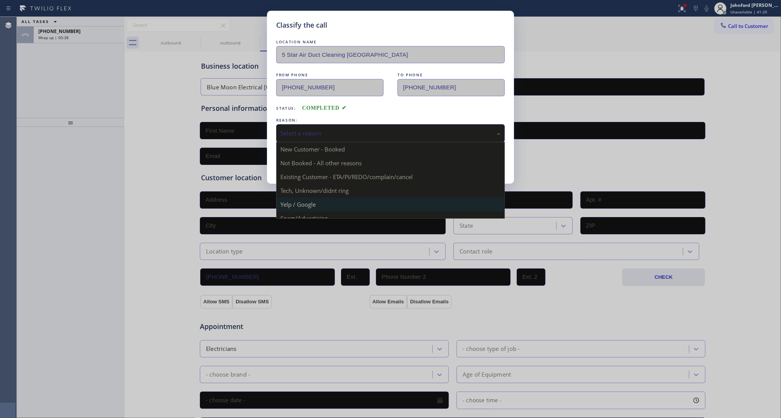
scroll to position [53, 0]
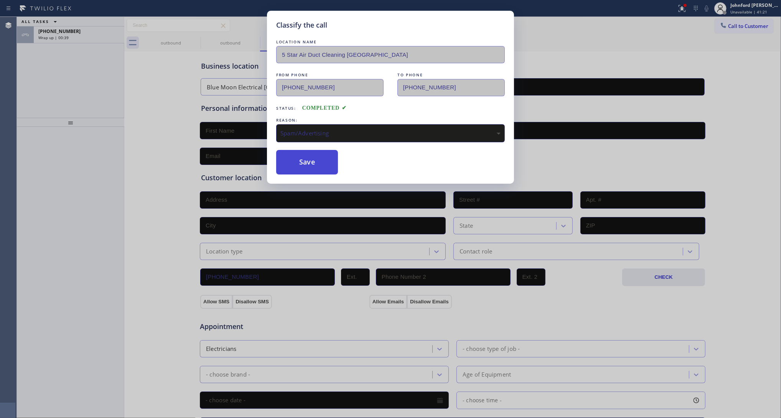
click at [300, 152] on button "Save" at bounding box center [307, 162] width 62 height 25
click at [91, 45] on div "Classify the call LOCATION NAME 5 Star Air Duct Cleaning Long Beach FROM PHONE …" at bounding box center [390, 209] width 781 height 418
click at [87, 37] on div "Classify the call LOCATION NAME 5 Star Air Duct Cleaning Long Beach FROM PHONE …" at bounding box center [390, 209] width 781 height 418
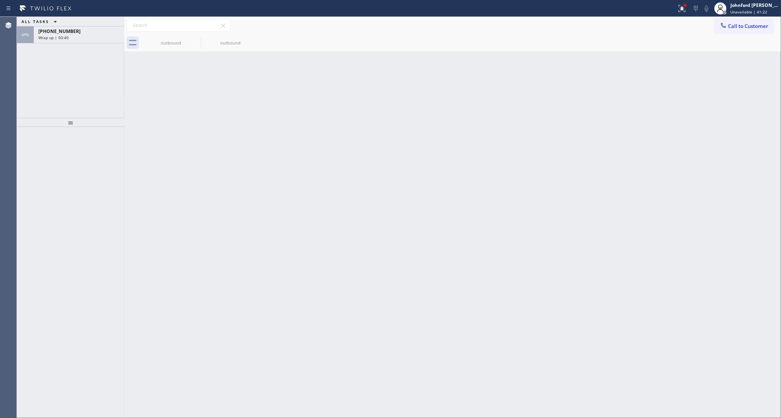
click at [87, 37] on div "Wrap up | 00:40" at bounding box center [78, 37] width 81 height 5
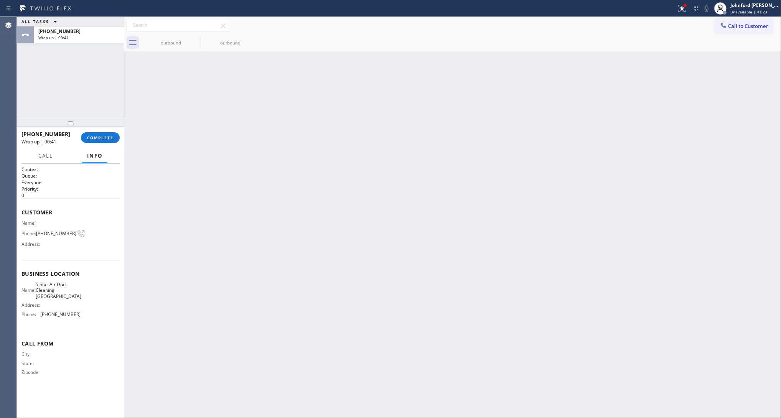
click at [87, 37] on div "Wrap up | 00:41" at bounding box center [78, 37] width 81 height 5
click at [99, 137] on span "COMPLETE" at bounding box center [100, 137] width 26 height 5
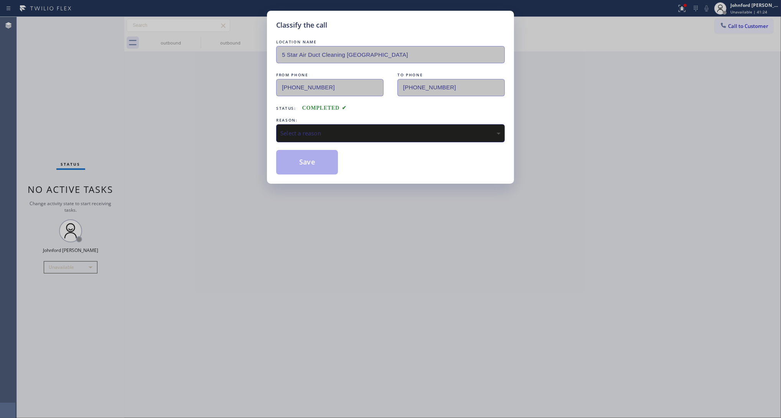
click at [343, 150] on div "Save" at bounding box center [390, 162] width 228 height 25
click at [340, 137] on div "Select a reason" at bounding box center [390, 133] width 228 height 18
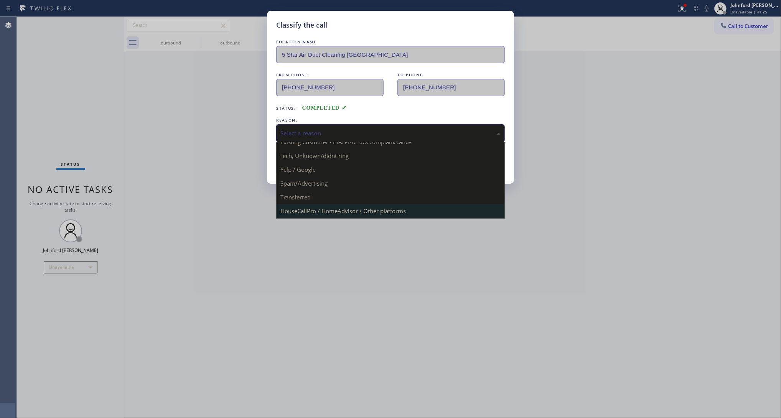
scroll to position [53, 0]
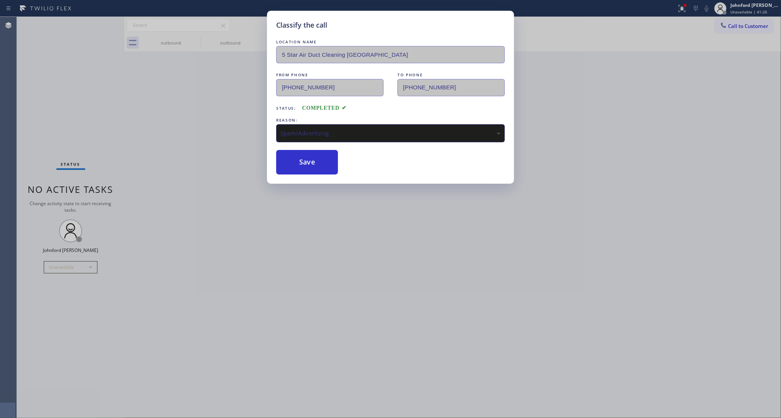
click at [316, 164] on button "Save" at bounding box center [307, 162] width 62 height 25
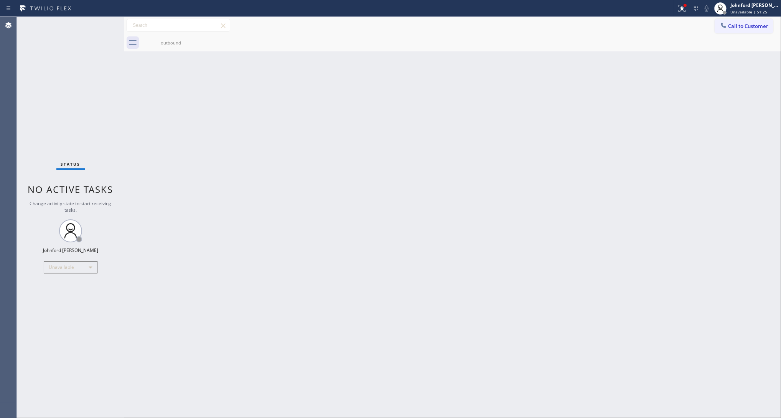
click at [45, 120] on div "Status No active tasks Change activity state to start receiving tasks. [PERSON_…" at bounding box center [70, 217] width 107 height 401
click at [580, 222] on div "Back to Dashboard Change Sender ID Customers Technicians Select a contact Outbo…" at bounding box center [452, 217] width 656 height 401
click at [51, 50] on div "Status No active tasks Change activity state to start receiving tasks. [PERSON_…" at bounding box center [70, 217] width 107 height 401
click at [22, 79] on div "Status No active tasks Change activity state to start receiving tasks. [PERSON_…" at bounding box center [70, 217] width 107 height 401
click at [58, 88] on div "Status No active tasks Change activity state to start receiving tasks. [PERSON_…" at bounding box center [70, 217] width 107 height 401
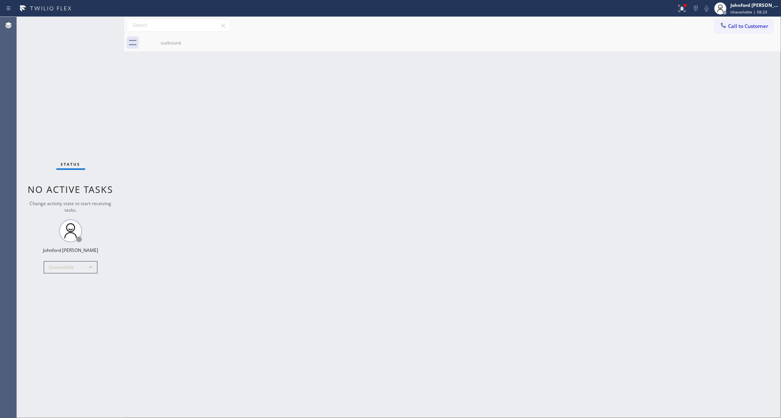
click at [747, 23] on button "Call to Customer" at bounding box center [743, 26] width 59 height 15
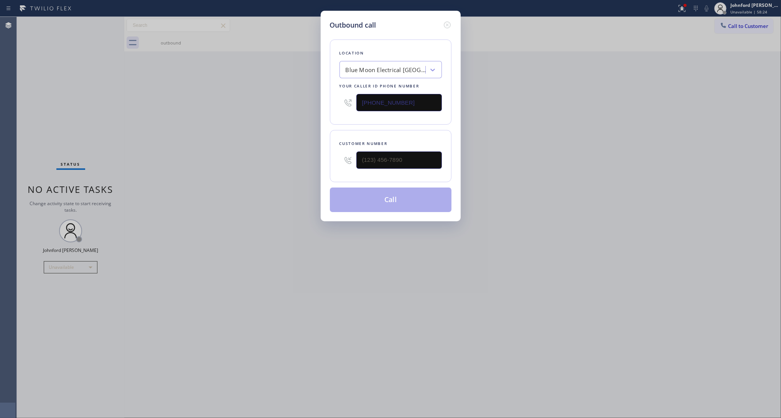
click at [415, 99] on input "(408) 638-6856" at bounding box center [398, 102] width 85 height 17
paste input "844) 505-377"
drag, startPoint x: 412, startPoint y: 98, endPoint x: 333, endPoint y: 97, distance: 79.7
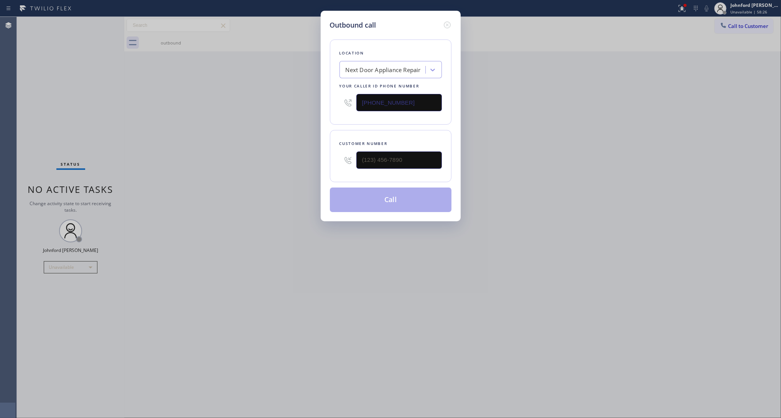
click at [333, 97] on div "Location Next Door Appliance Repair Your caller id phone number (844) 505-3776" at bounding box center [391, 81] width 122 height 85
paste input "text"
type input "(844) 505-3776"
drag, startPoint x: 403, startPoint y: 166, endPoint x: 317, endPoint y: 158, distance: 86.2
click at [317, 158] on div "Outbound call Location Next Door Appliance Repair Your caller id phone number (…" at bounding box center [390, 209] width 781 height 418
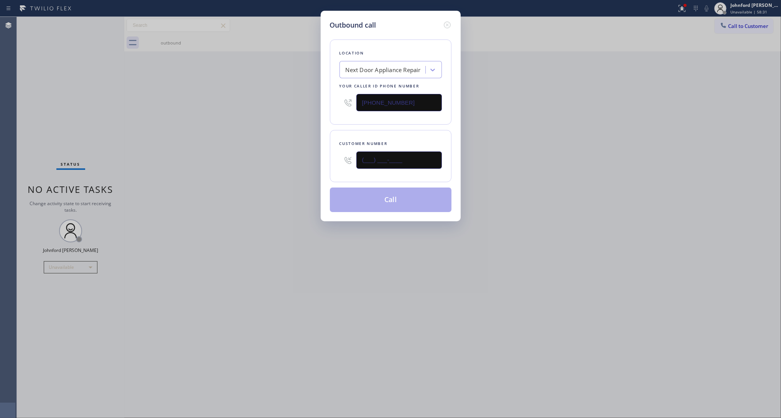
paste input "630) 366-9324"
type input "(630) 366-9324"
click at [258, 149] on div "Outbound call Location Next Door Appliance Repair Your caller id phone number (…" at bounding box center [390, 209] width 781 height 418
click at [358, 204] on button "Call" at bounding box center [391, 199] width 122 height 25
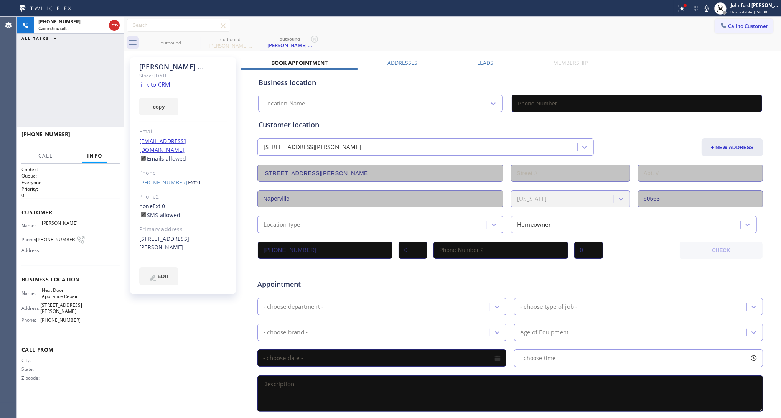
type input "(844) 505-3776"
click at [84, 89] on div "+16303669324 Connecting call… ALL TASKS ALL TASKS ACTIVE TASKS TASKS IN WRAP UP" at bounding box center [70, 67] width 107 height 101
click at [602, 31] on div "Call to Customer Outbound call Location Next Door Appliance Repair Your caller …" at bounding box center [452, 25] width 656 height 13
click at [192, 38] on icon at bounding box center [195, 39] width 9 height 9
click at [56, 22] on span "+16303669324" at bounding box center [59, 21] width 42 height 7
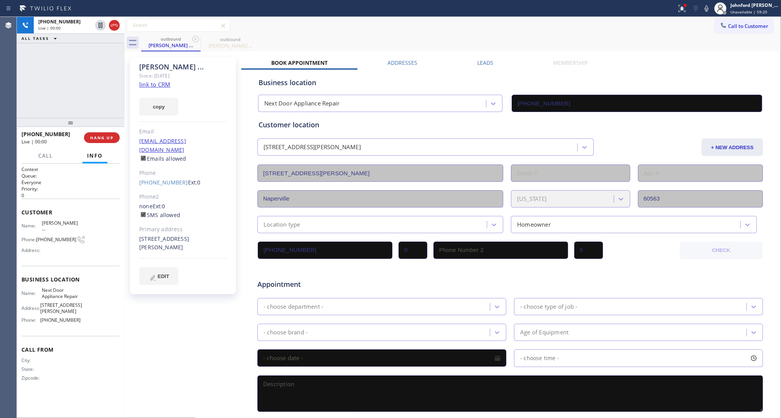
click at [56, 80] on div "+16303669324 Live | 00:00 ALL TASKS ALL TASKS ACTIVE TASKS TASKS IN WRAP UP" at bounding box center [70, 67] width 107 height 101
click at [110, 141] on button "HANG UP" at bounding box center [102, 137] width 36 height 11
click at [110, 141] on button "COMPLETE" at bounding box center [100, 137] width 39 height 11
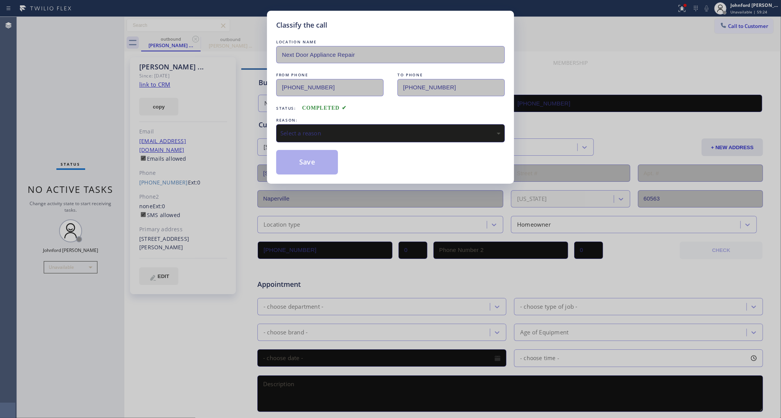
click at [336, 129] on div "Select a reason" at bounding box center [390, 133] width 220 height 9
click at [311, 166] on button "Save" at bounding box center [307, 162] width 62 height 25
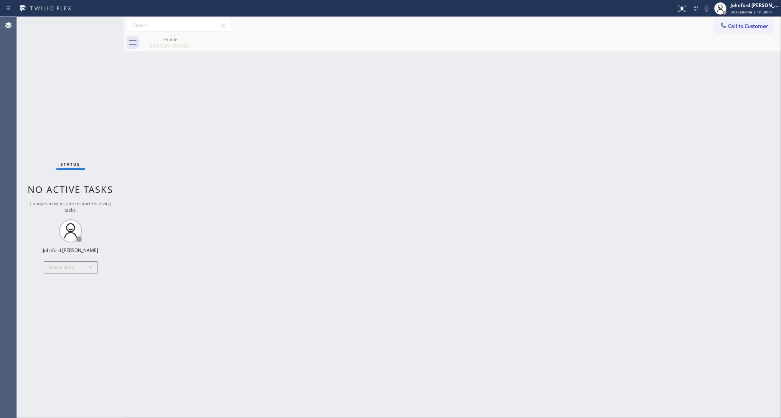
click at [648, 151] on div "Back to Dashboard Change Sender ID Customers Technicians Select a contact Outbo…" at bounding box center [452, 217] width 656 height 401
click at [720, 31] on button "Call to Customer" at bounding box center [743, 26] width 59 height 15
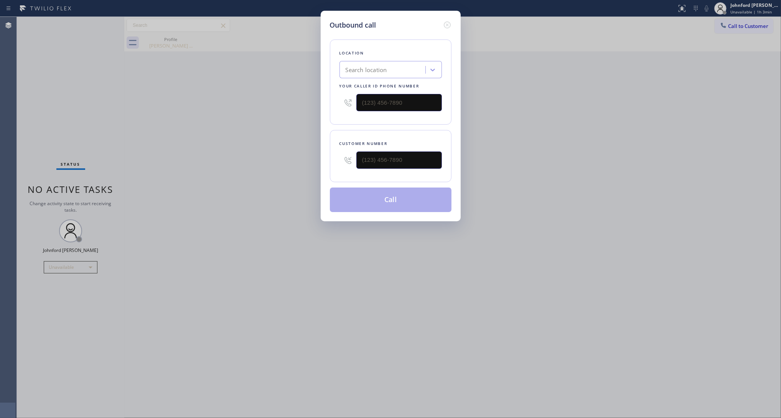
drag, startPoint x: 396, startPoint y: 112, endPoint x: 386, endPoint y: 103, distance: 13.8
click at [382, 112] on div "Location Search location Your caller id phone number" at bounding box center [391, 81] width 122 height 85
click at [386, 102] on input "(___) ___-____" at bounding box center [398, 102] width 85 height 17
paste input "602) 975-4672"
type input "(602) 975-4672"
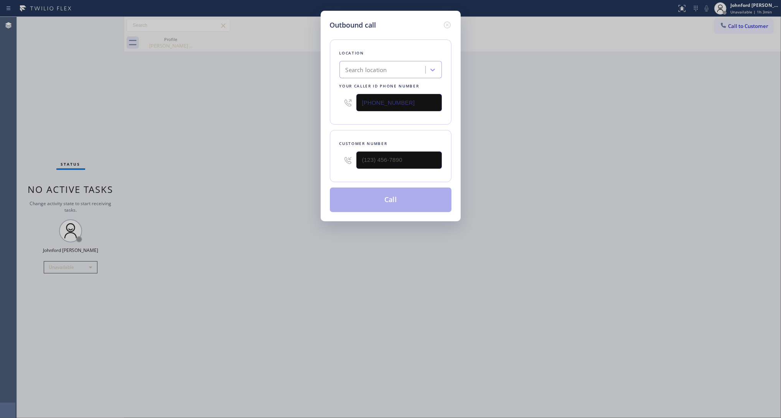
click at [544, 108] on div "Outbound call Location Search location Your caller id phone number (602) 975-46…" at bounding box center [390, 209] width 781 height 418
click at [409, 154] on input "(___) ___-____" at bounding box center [398, 159] width 85 height 17
paste input "503) 703-2496"
type input "(503) 703-2496"
click at [239, 163] on div "Outbound call Location Bestway Appliance Repair Phoenix Your caller id phone nu…" at bounding box center [390, 209] width 781 height 418
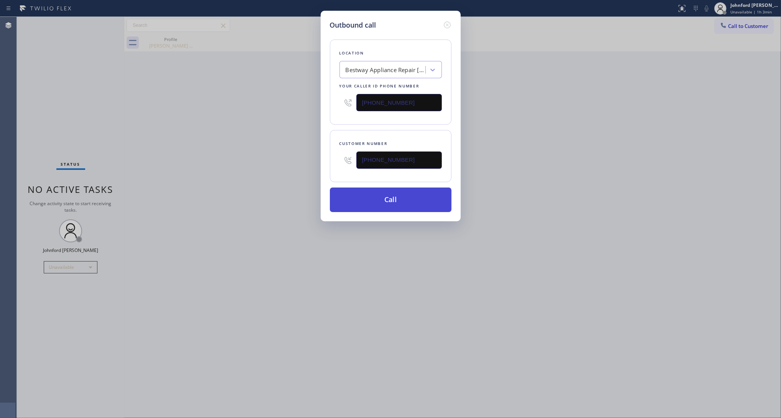
click at [386, 200] on button "Call" at bounding box center [391, 199] width 122 height 25
drag, startPoint x: 169, startPoint y: 167, endPoint x: 112, endPoint y: 52, distance: 128.6
click at [167, 160] on div "Outbound call Location Bestway Appliance Repair Phoenix Your caller id phone nu…" at bounding box center [390, 209] width 781 height 418
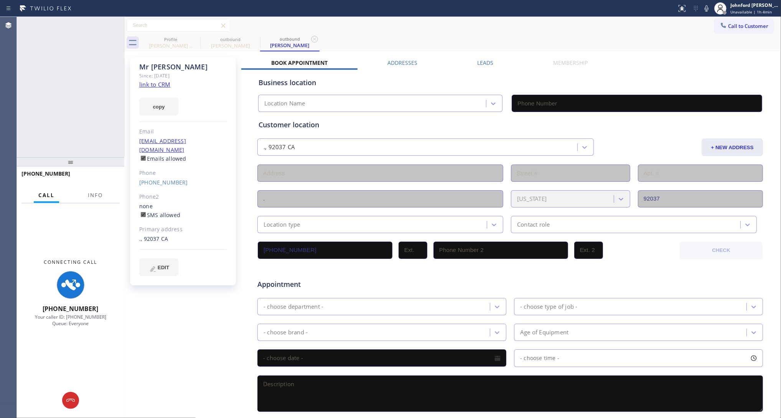
type input "(602) 975-4672"
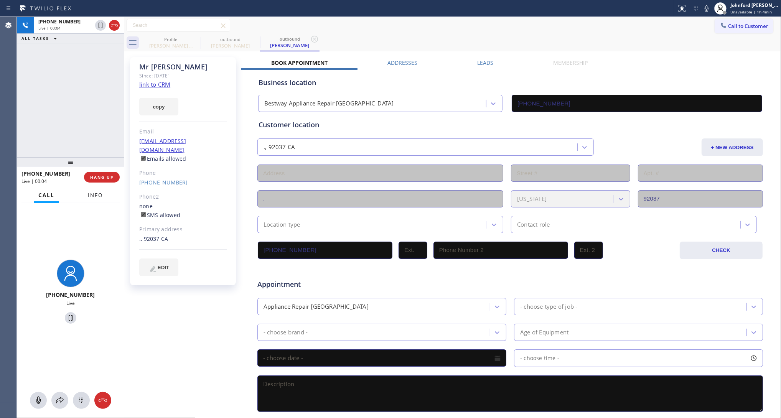
drag, startPoint x: 100, startPoint y: 192, endPoint x: 98, endPoint y: 188, distance: 4.8
click at [101, 192] on button "Info" at bounding box center [95, 195] width 24 height 15
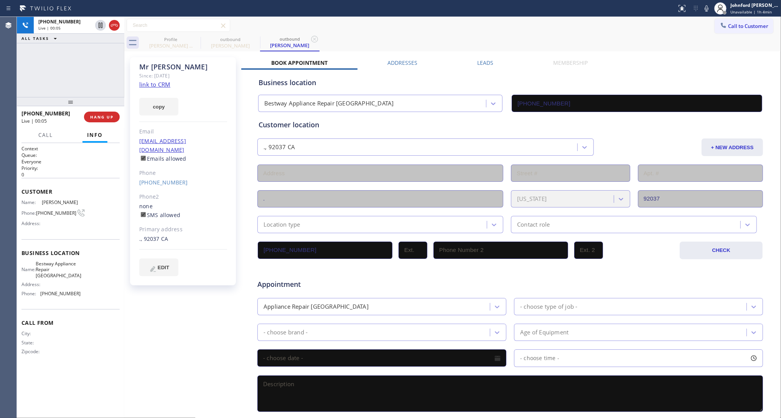
drag, startPoint x: 76, startPoint y: 160, endPoint x: 84, endPoint y: 57, distance: 103.4
click at [84, 57] on div "+15037032496 Live | 00:05 ALL TASKS ALL TASKS ACTIVE TASKS TASKS IN WRAP UP +15…" at bounding box center [70, 217] width 107 height 401
click at [104, 120] on button "HANG UP" at bounding box center [102, 117] width 36 height 11
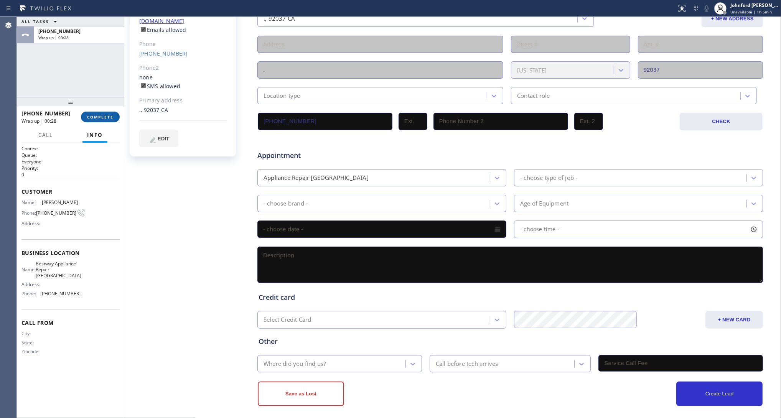
click at [109, 119] on span "COMPLETE" at bounding box center [100, 116] width 26 height 5
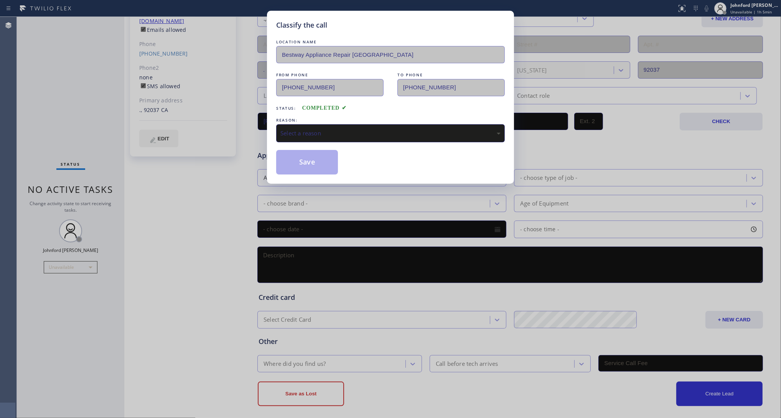
click at [306, 143] on div "LOCATION NAME Bestway Appliance Repair Phoenix FROM PHONE (602) 975-4672 TO PHO…" at bounding box center [390, 106] width 228 height 136
click at [307, 138] on div "Select a reason" at bounding box center [390, 133] width 228 height 18
click at [307, 166] on button "Save" at bounding box center [307, 162] width 62 height 25
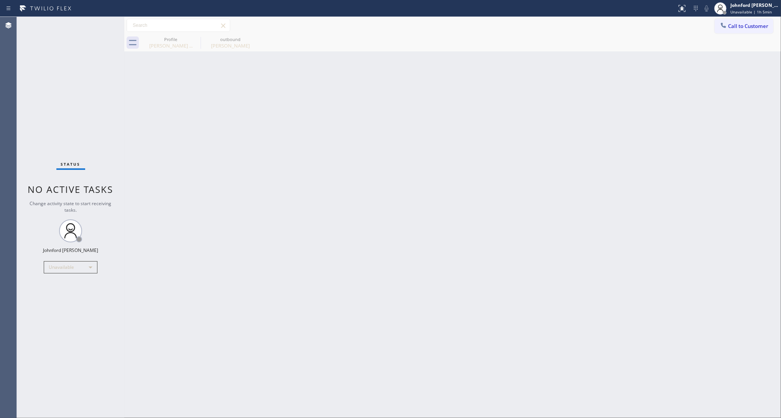
click at [124, 107] on div at bounding box center [124, 217] width 0 height 401
drag, startPoint x: 286, startPoint y: 396, endPoint x: 204, endPoint y: 268, distance: 152.2
click at [204, 268] on div "Back to Dashboard Change Sender ID Customers Technicians Select a contact Outbo…" at bounding box center [452, 217] width 656 height 401
drag, startPoint x: 575, startPoint y: 177, endPoint x: 592, endPoint y: 176, distance: 16.5
click at [575, 177] on div "Back to Dashboard Change Sender ID Customers Technicians Select a contact Outbo…" at bounding box center [452, 217] width 656 height 401
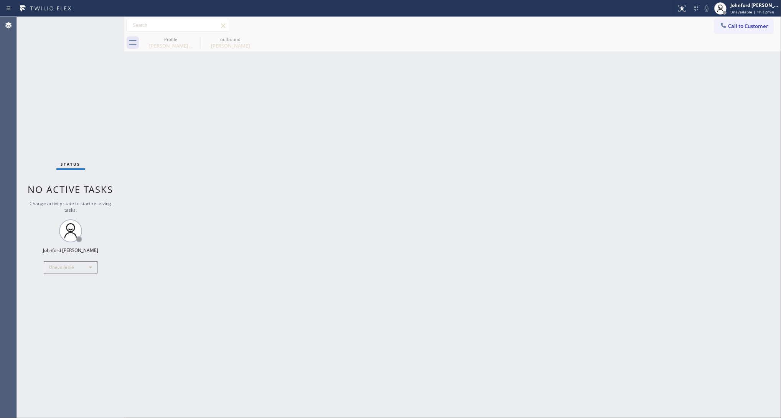
click at [571, 107] on div "Back to Dashboard Change Sender ID Customers Technicians Select a contact Outbo…" at bounding box center [452, 217] width 656 height 401
click at [194, 36] on icon at bounding box center [195, 39] width 7 height 7
click at [0, 0] on icon at bounding box center [0, 0] width 0 height 0
click at [735, 22] on button "Call to Customer" at bounding box center [743, 26] width 59 height 15
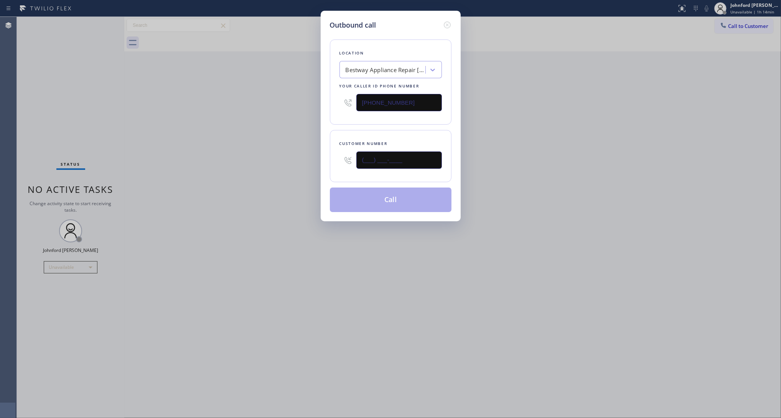
drag, startPoint x: 367, startPoint y: 162, endPoint x: 284, endPoint y: 161, distance: 82.8
click at [298, 162] on div "Outbound call Location Bestway Appliance Repair Phoenix Your caller id phone nu…" at bounding box center [390, 209] width 781 height 418
paste input "161) 796-2245"
type input "(161) 796-2245"
click at [414, 101] on input "(602) 975-4672" at bounding box center [398, 102] width 85 height 17
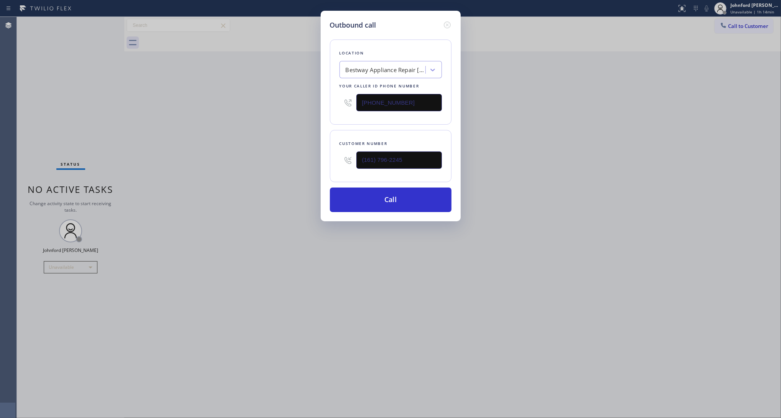
click at [414, 101] on input "(602) 975-4672" at bounding box center [398, 102] width 85 height 17
paste input "971) 449-1298"
type input "(971) 449-1298"
click at [244, 124] on div "Outbound call Location Bestway Appliance Repair Phoenix Your caller id phone nu…" at bounding box center [390, 209] width 781 height 418
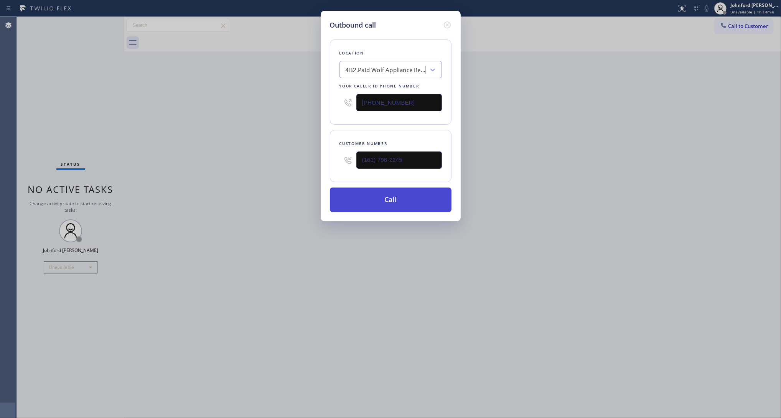
click at [374, 200] on button "Call" at bounding box center [391, 199] width 122 height 25
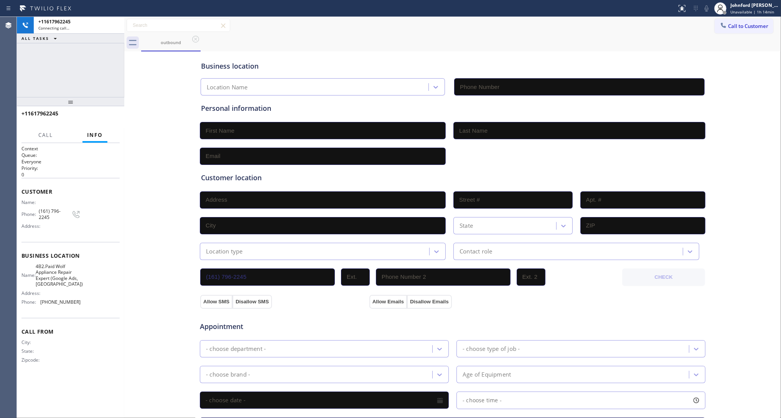
type input "(971) 449-1298"
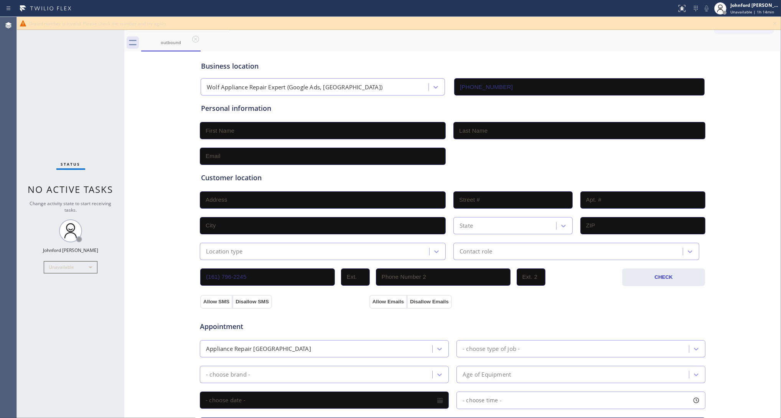
drag, startPoint x: 70, startPoint y: 353, endPoint x: 30, endPoint y: 350, distance: 40.8
click at [69, 353] on div "Status No active tasks Change activity state to start receiving tasks. [PERSON_…" at bounding box center [70, 217] width 107 height 401
click at [171, 127] on div "Business location Wolf Appliance Repair Expert (Google Ads, Portland) (971) 449…" at bounding box center [452, 315] width 652 height 524
click at [769, 22] on div "Dialed number is invalid. Please check the number and try again." at bounding box center [399, 23] width 764 height 13
click at [769, 23] on div "Dialed number is invalid. Please check the number and try again." at bounding box center [399, 23] width 764 height 13
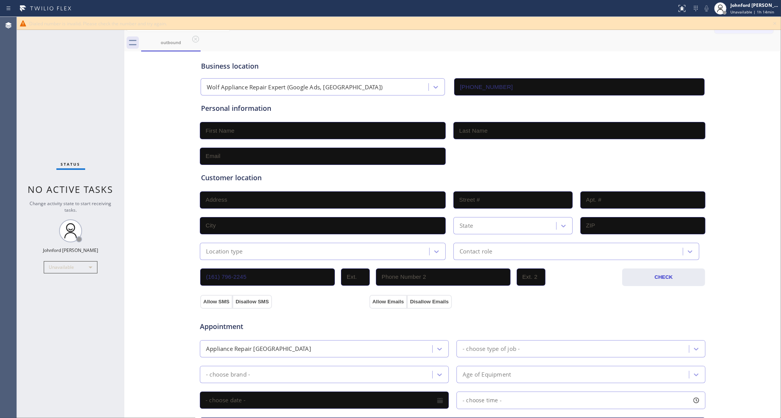
click at [774, 23] on icon at bounding box center [774, 23] width 3 height 3
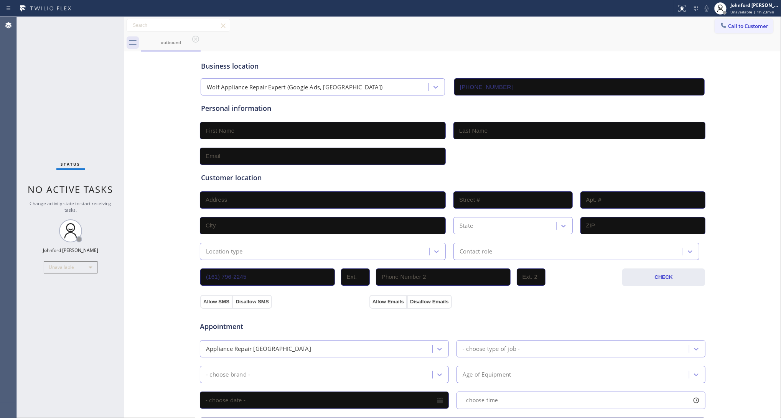
click at [736, 30] on button "Call to Customer" at bounding box center [743, 26] width 59 height 15
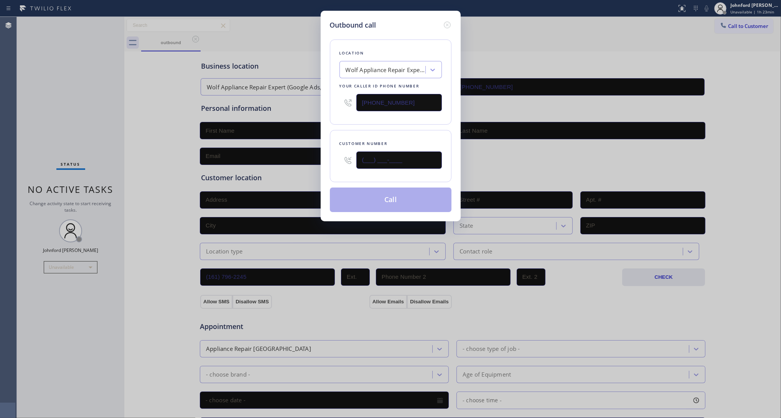
drag, startPoint x: 429, startPoint y: 156, endPoint x: 328, endPoint y: 151, distance: 100.9
click at [328, 151] on div "Outbound call Location Wolf Appliance Repair Expert (Google Ads, Portland) Your…" at bounding box center [390, 116] width 140 height 210
paste input "310) 923-8611"
type input "(310) 923-8611"
drag, startPoint x: 413, startPoint y: 100, endPoint x: 330, endPoint y: 101, distance: 82.8
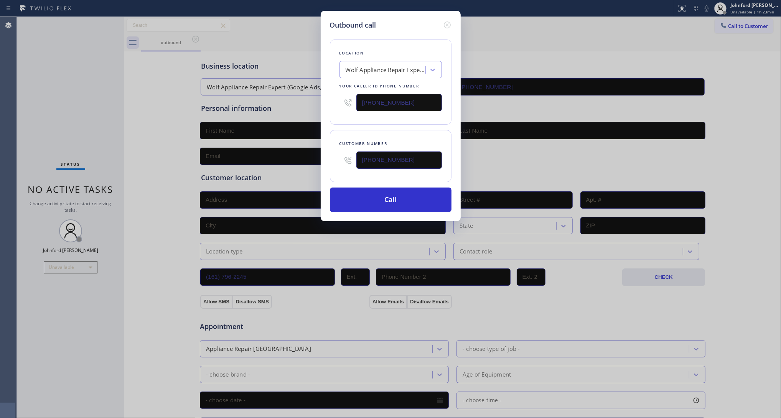
click at [330, 101] on div "Location Wolf Appliance Repair Expert (Google Ads, Portland) Your caller id pho…" at bounding box center [391, 81] width 122 height 85
paste input "800) 686-503"
click at [316, 103] on div "Outbound call Location Wolf Appliance Repair Expert (Google Ads, Portland) Your…" at bounding box center [390, 209] width 781 height 418
drag, startPoint x: 416, startPoint y: 106, endPoint x: 294, endPoint y: 106, distance: 121.9
click at [294, 106] on div "Outbound call Location 5 Star Air Your caller id phone number (800) 686-5038 Cu…" at bounding box center [390, 209] width 781 height 418
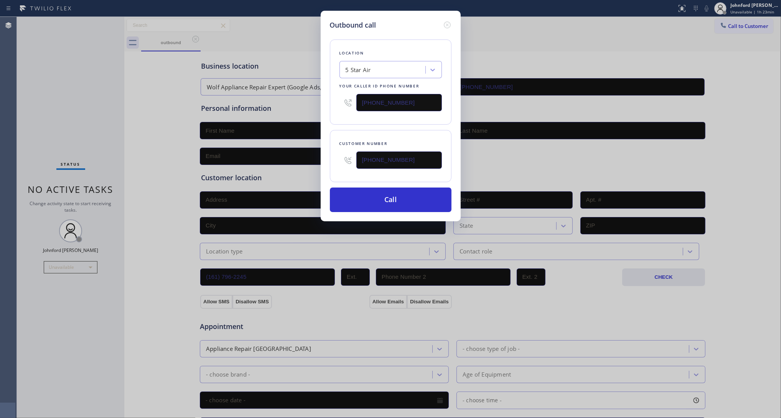
paste input "text"
type input "(800) 686-5038"
click at [368, 114] on div "Location 5 Star Air Your caller id phone number (800) 686-5038" at bounding box center [391, 81] width 122 height 85
click at [741, 20] on div "Outbound call Location 5 Star Air Your caller id phone number (800) 686-5038 Cu…" at bounding box center [390, 209] width 781 height 418
drag, startPoint x: 397, startPoint y: 159, endPoint x: 321, endPoint y: 161, distance: 75.9
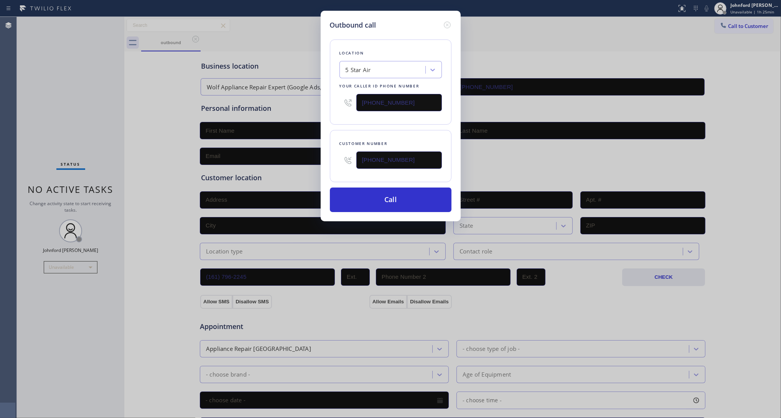
click at [321, 161] on div "Outbound call Location 5 Star Air Your caller id phone number (800) 686-5038 Cu…" at bounding box center [390, 116] width 140 height 210
paste input "216) 469-6407"
click at [417, 165] on input "(216) 469-6407" at bounding box center [398, 159] width 85 height 17
drag, startPoint x: 417, startPoint y: 165, endPoint x: 322, endPoint y: 165, distance: 94.7
click at [322, 165] on div "Outbound call Location 5 Star Air Your caller id phone number (800) 686-5038 Cu…" at bounding box center [390, 116] width 140 height 210
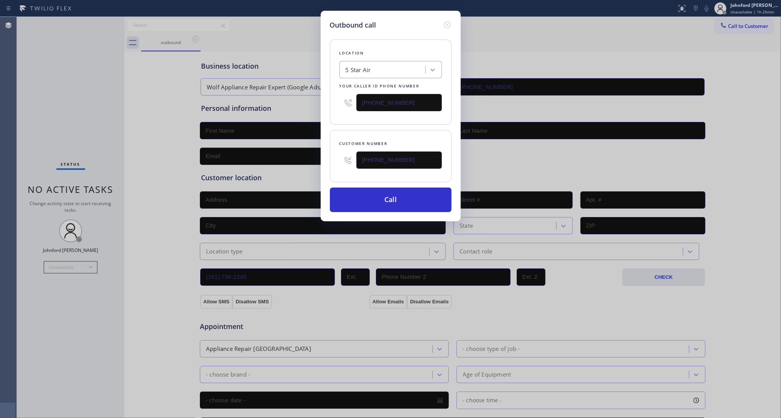
paste input "text"
type input "(216) 469-6407"
drag, startPoint x: 376, startPoint y: 117, endPoint x: 391, endPoint y: 187, distance: 71.0
click at [377, 123] on div "Location 5 Star Air Your caller id phone number (800) 686-5038 Customer number …" at bounding box center [391, 121] width 122 height 182
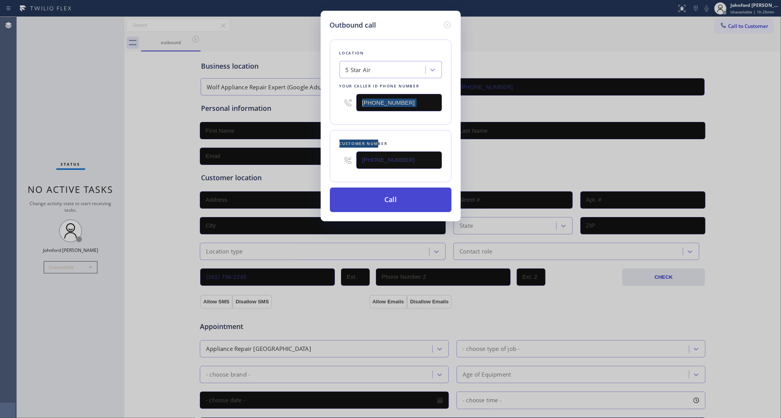
click at [391, 193] on button "Call" at bounding box center [391, 199] width 122 height 25
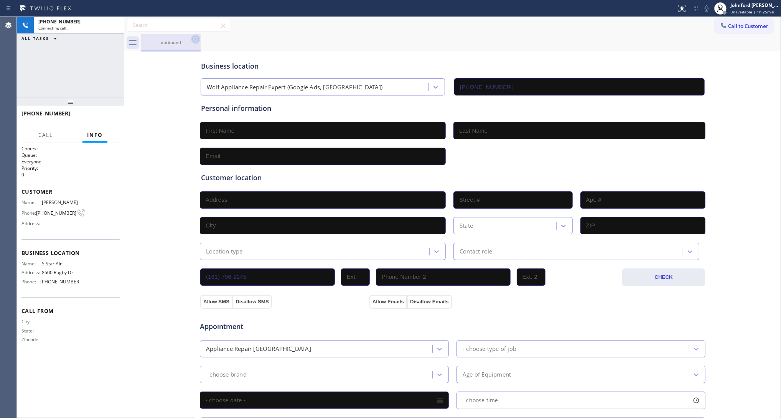
click at [193, 39] on icon at bounding box center [195, 39] width 9 height 9
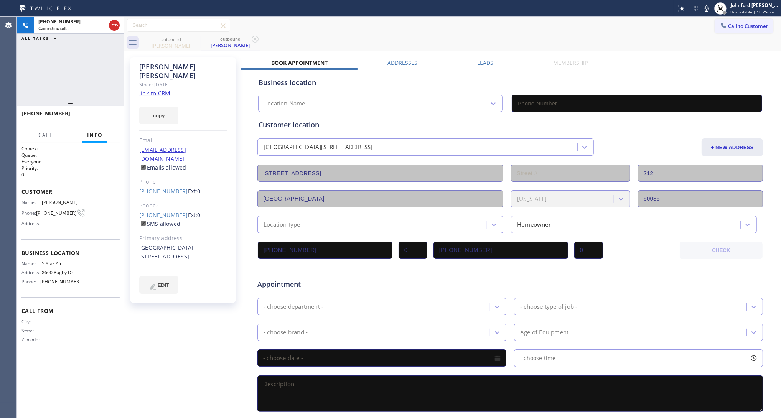
click at [158, 89] on link "link to CRM" at bounding box center [154, 93] width 31 height 8
type input "(800) 686-5038"
click at [704, 7] on icon at bounding box center [706, 8] width 9 height 9
click at [705, 8] on icon at bounding box center [706, 8] width 4 height 6
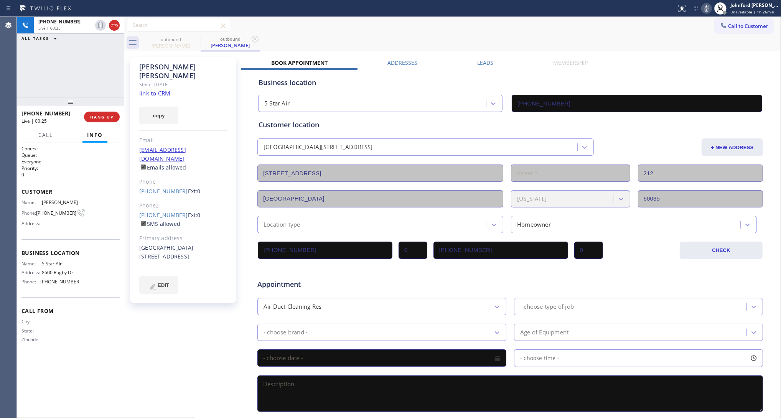
click at [706, 10] on icon at bounding box center [706, 8] width 9 height 9
click at [107, 115] on span "HANG UP" at bounding box center [101, 116] width 23 height 5
click at [720, 24] on div at bounding box center [722, 25] width 9 height 9
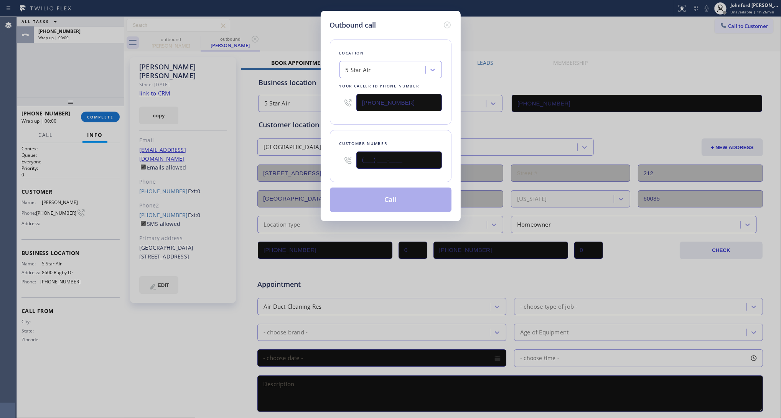
click at [381, 166] on input "(___) ___-____" at bounding box center [398, 159] width 85 height 17
paste input "847) 421-6106"
type input "(847) 421-6106"
click at [380, 145] on div "Customer number" at bounding box center [390, 144] width 102 height 8
click at [375, 198] on button "Call" at bounding box center [391, 199] width 122 height 25
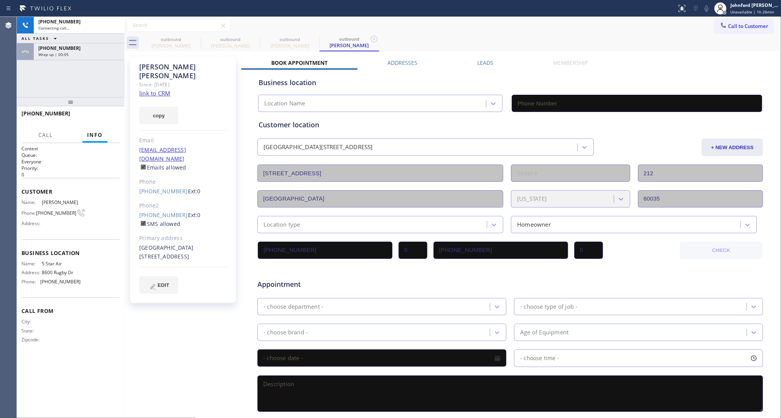
type input "(800) 686-5038"
click at [199, 37] on icon at bounding box center [195, 39] width 9 height 9
click at [0, 0] on icon at bounding box center [0, 0] width 0 height 0
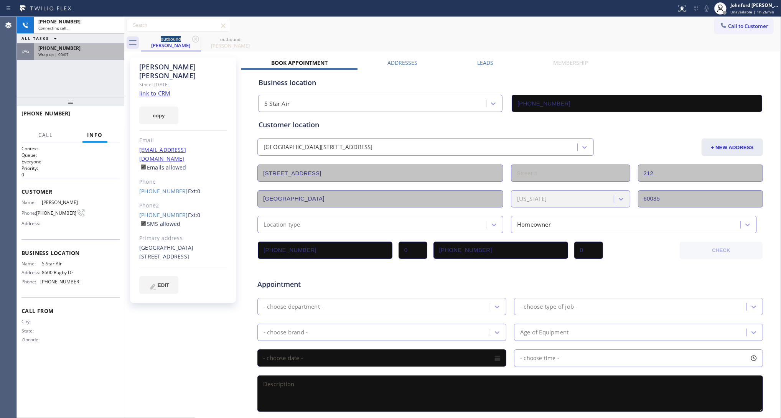
click at [91, 56] on div "Wrap up | 00:07" at bounding box center [78, 54] width 81 height 5
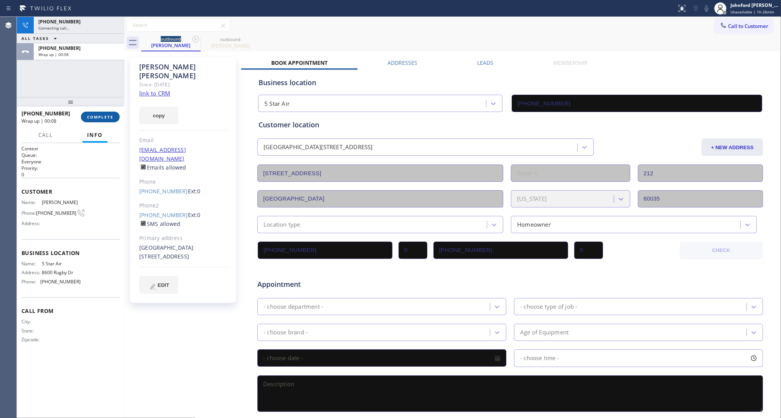
click at [85, 115] on button "COMPLETE" at bounding box center [100, 117] width 39 height 11
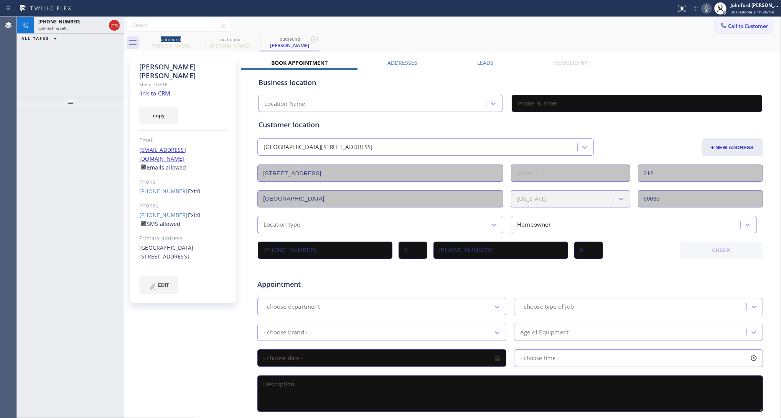
type input "(800) 686-5038"
click at [79, 29] on div "Connecting call…" at bounding box center [71, 27] width 67 height 5
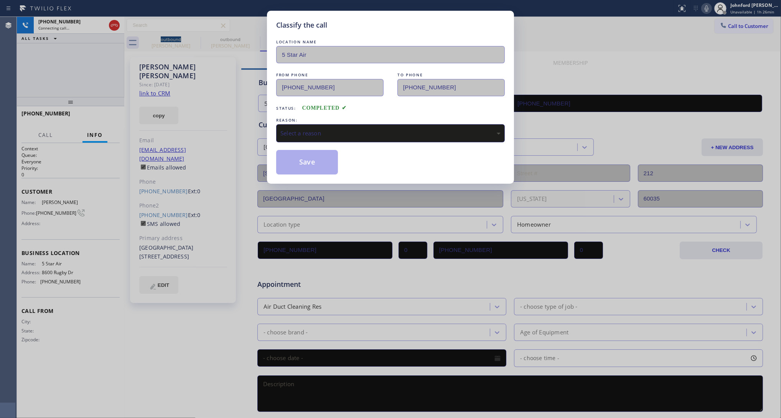
click at [305, 126] on div "Select a reason" at bounding box center [390, 133] width 228 height 18
click at [314, 168] on button "Save" at bounding box center [307, 162] width 62 height 25
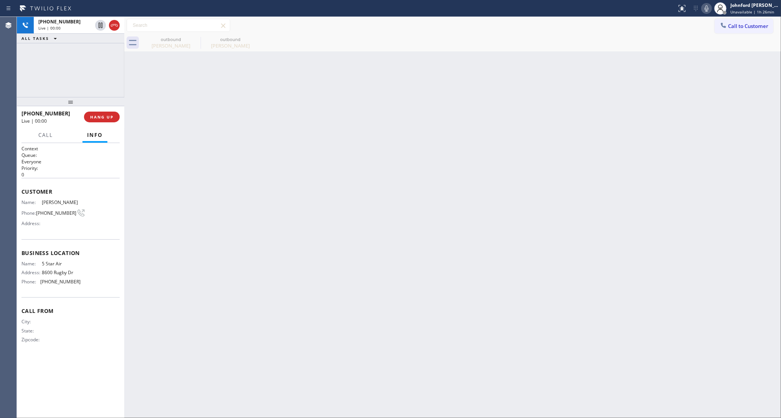
click at [51, 76] on div "+18474216106 Live | 00:00 ALL TASKS ALL TASKS ACTIVE TASKS TASKS IN WRAP UP" at bounding box center [70, 57] width 107 height 80
click at [708, 13] on div "Status report No issues detected If you experience an issue, please download th…" at bounding box center [726, 8] width 107 height 17
click at [704, 8] on icon at bounding box center [706, 8] width 9 height 9
click at [710, 9] on icon at bounding box center [706, 8] width 9 height 9
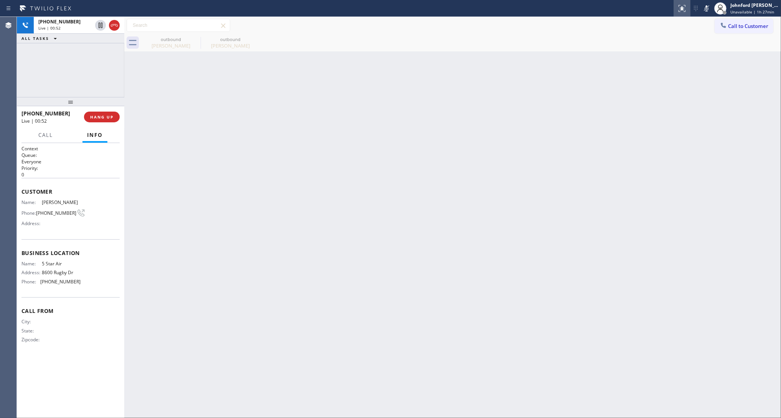
drag, startPoint x: 704, startPoint y: 9, endPoint x: 684, endPoint y: 9, distance: 19.9
click at [704, 9] on icon at bounding box center [706, 8] width 9 height 9
click at [62, 27] on div "Live | 00:55" at bounding box center [65, 27] width 54 height 5
click at [79, 88] on div "+18474216106 Live | 00:56 ALL TASKS ALL TASKS ACTIVE TASKS TASKS IN WRAP UP" at bounding box center [70, 57] width 107 height 80
drag, startPoint x: 68, startPoint y: 104, endPoint x: 69, endPoint y: 69, distance: 35.3
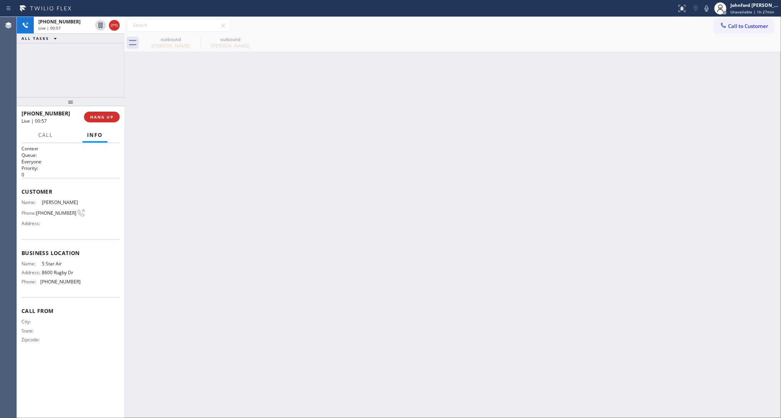
click at [69, 69] on div "+18474216106 Live | 00:57 ALL TASKS ALL TASKS ACTIVE TASKS TASKS IN WRAP UP +18…" at bounding box center [70, 217] width 107 height 401
click at [102, 123] on div "+18474216106 Live | 01:02 HANG UP" at bounding box center [70, 117] width 98 height 20
click at [85, 122] on button "COMPLETE" at bounding box center [100, 117] width 39 height 11
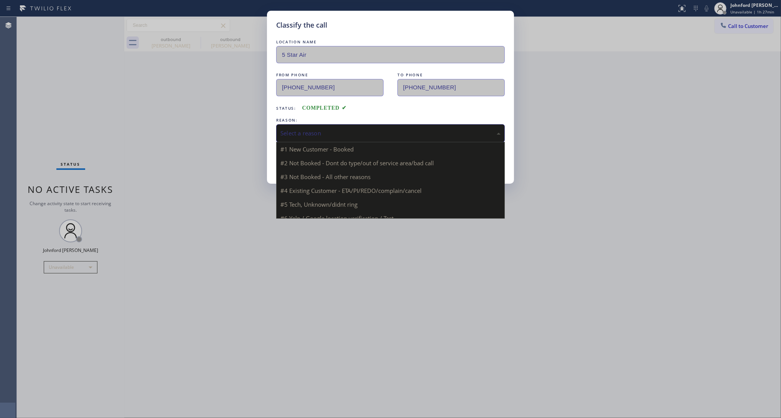
click at [380, 129] on div "Select a reason" at bounding box center [390, 133] width 220 height 9
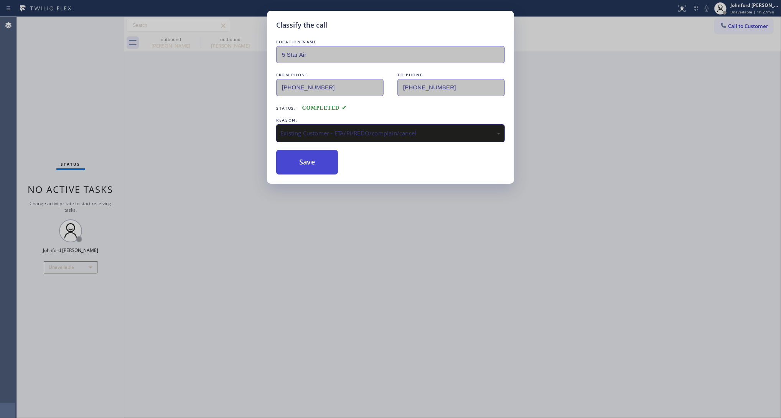
click at [302, 165] on button "Save" at bounding box center [307, 162] width 62 height 25
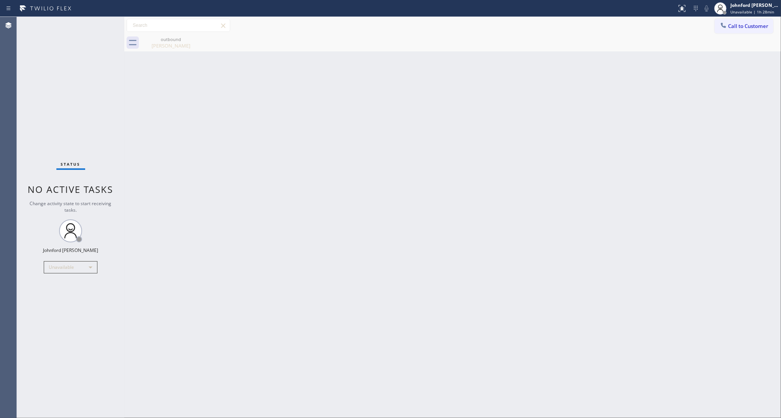
click at [730, 25] on span "Call to Customer" at bounding box center [748, 26] width 40 height 7
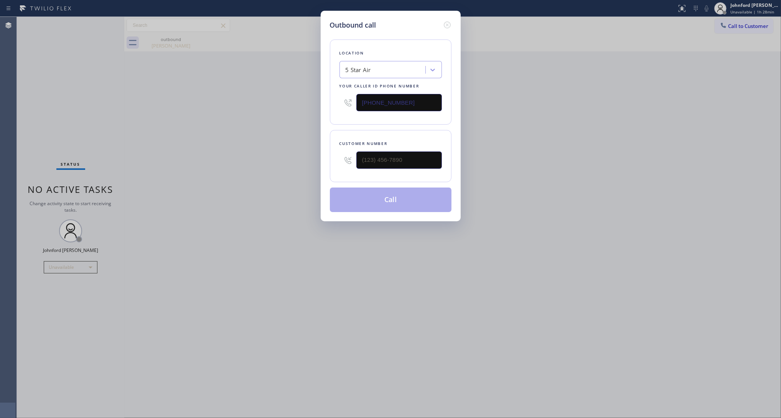
click at [425, 147] on div "Customer number" at bounding box center [391, 156] width 122 height 52
click at [409, 151] on input "(___) ___-____" at bounding box center [398, 159] width 85 height 17
paste input "510) 593-6128"
type input "(510) 593-6128"
click at [275, 152] on div "Outbound call Location 5 Star Air Your caller id phone number (800) 686-5038 Cu…" at bounding box center [390, 209] width 781 height 418
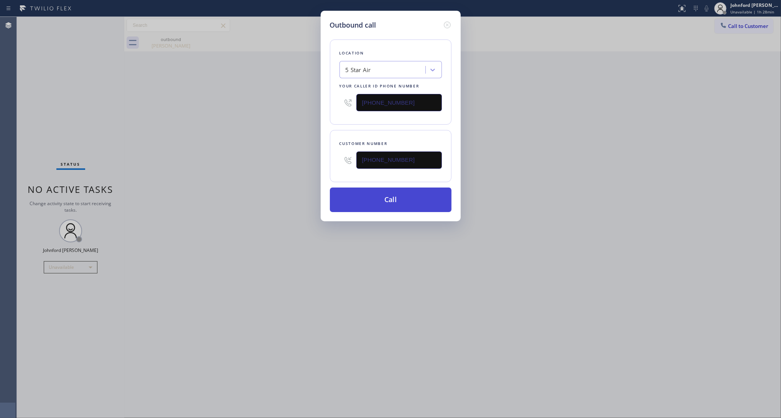
click at [376, 200] on button "Call" at bounding box center [391, 199] width 122 height 25
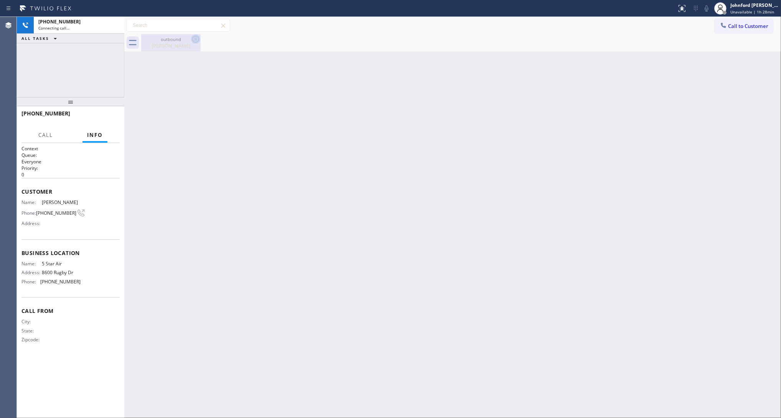
click at [192, 39] on icon at bounding box center [195, 39] width 9 height 9
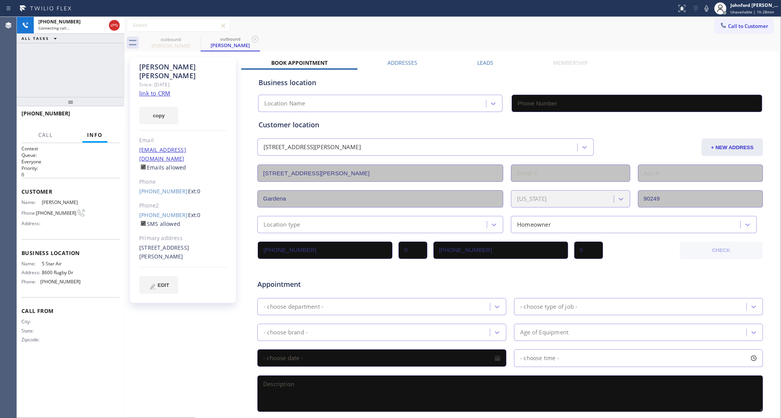
click at [158, 89] on link "link to CRM" at bounding box center [154, 93] width 31 height 8
type input "(800) 686-5038"
click at [704, 5] on icon at bounding box center [706, 8] width 9 height 9
click at [707, 7] on icon at bounding box center [706, 8] width 9 height 9
click at [104, 118] on span "HANG UP" at bounding box center [101, 116] width 23 height 5
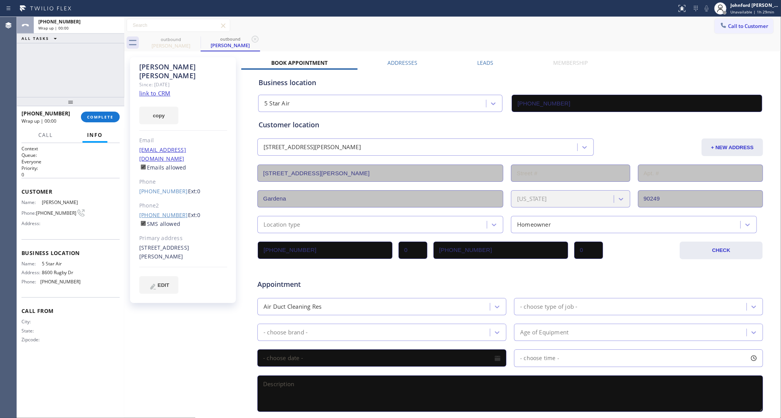
click at [150, 211] on link "(310) 766-3185" at bounding box center [163, 214] width 49 height 7
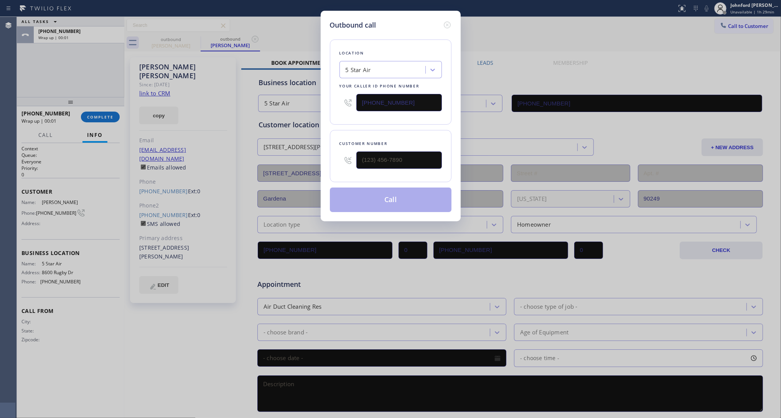
type input "(310) 766-3185"
click at [374, 198] on button "Call" at bounding box center [391, 199] width 122 height 25
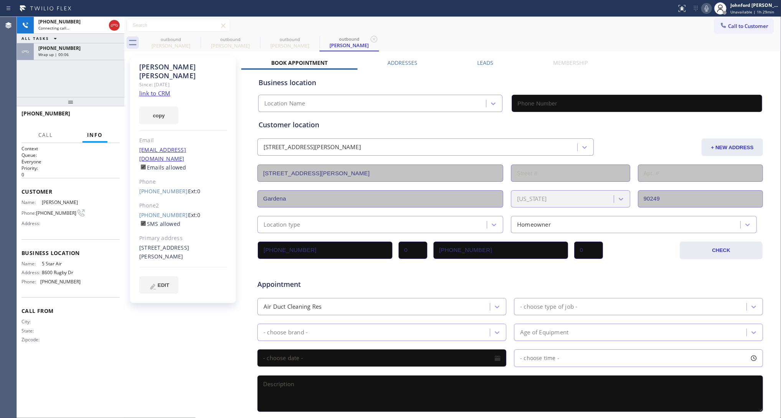
type input "(800) 686-5038"
drag, startPoint x: 98, startPoint y: 48, endPoint x: 102, endPoint y: 100, distance: 52.3
click at [98, 48] on div "+15105936128" at bounding box center [78, 48] width 81 height 7
click at [104, 106] on div at bounding box center [70, 101] width 107 height 9
click at [104, 108] on div "+15105936128 Wrap up | 00:07 COMPLETE" at bounding box center [70, 117] width 98 height 20
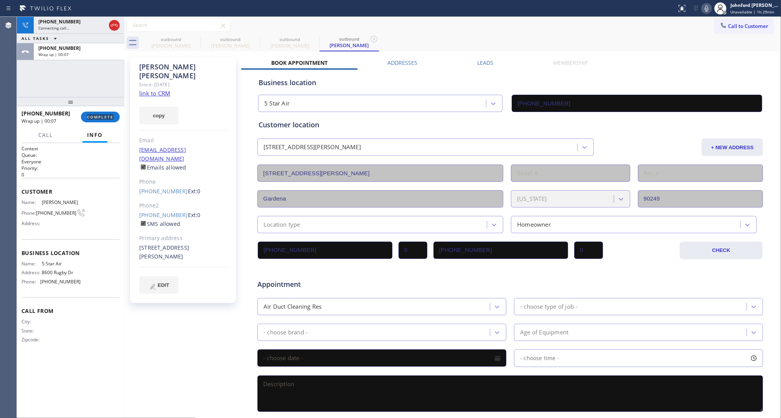
click at [104, 110] on div "+15105936128 Wrap up | 00:07 COMPLETE" at bounding box center [70, 117] width 98 height 20
click at [96, 106] on div at bounding box center [70, 101] width 107 height 9
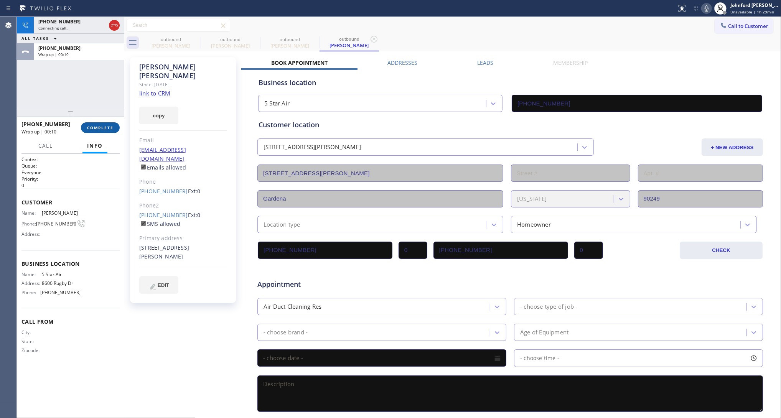
click at [98, 122] on button "COMPLETE" at bounding box center [100, 127] width 39 height 11
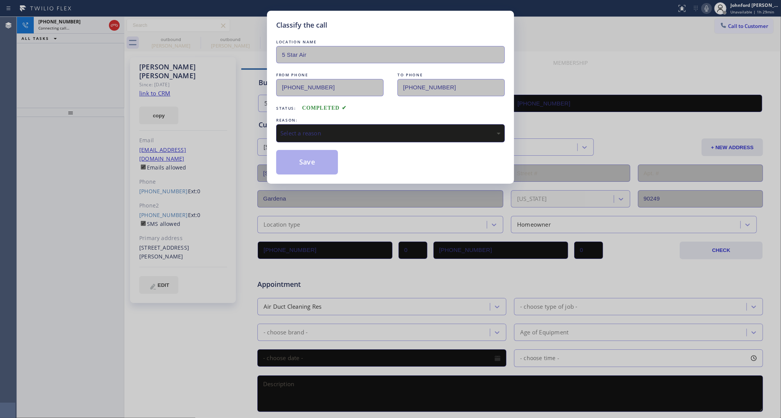
click at [352, 129] on div "Select a reason" at bounding box center [390, 133] width 220 height 9
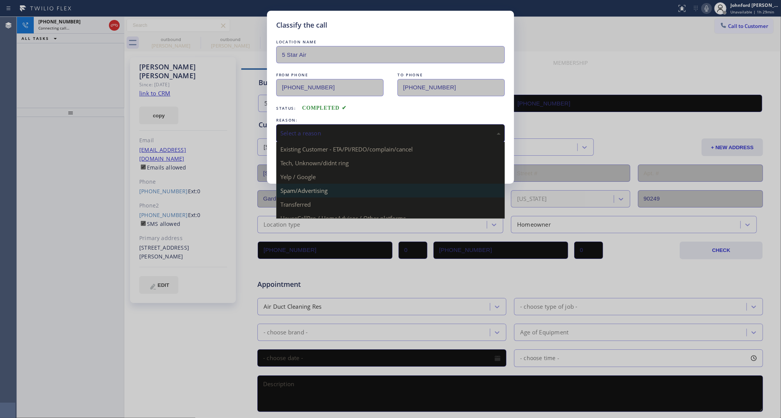
scroll to position [53, 0]
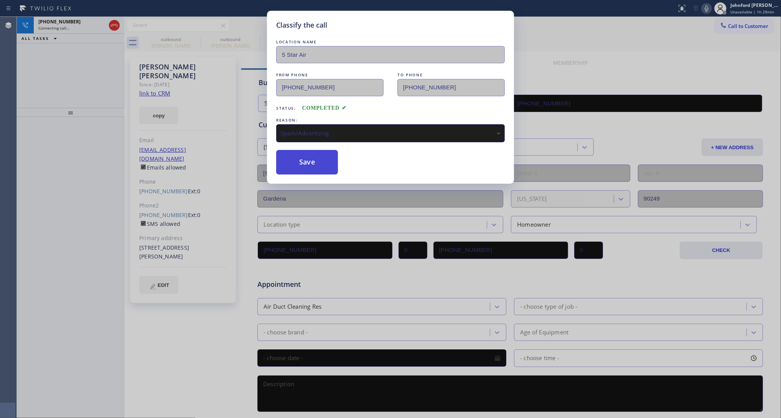
click at [318, 157] on button "Save" at bounding box center [307, 162] width 62 height 25
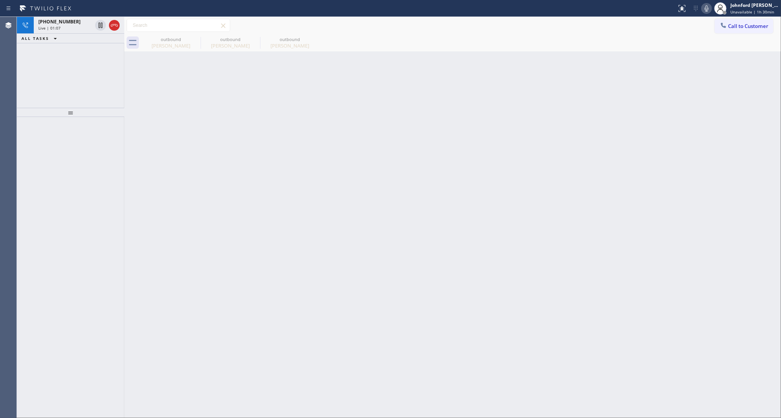
click at [707, 8] on icon at bounding box center [706, 8] width 9 height 9
click at [79, 30] on div "Live | 01:19" at bounding box center [65, 27] width 54 height 5
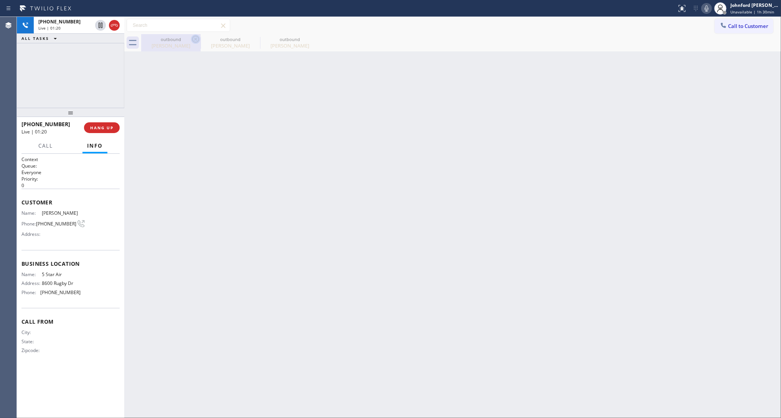
click at [194, 43] on icon at bounding box center [195, 39] width 9 height 9
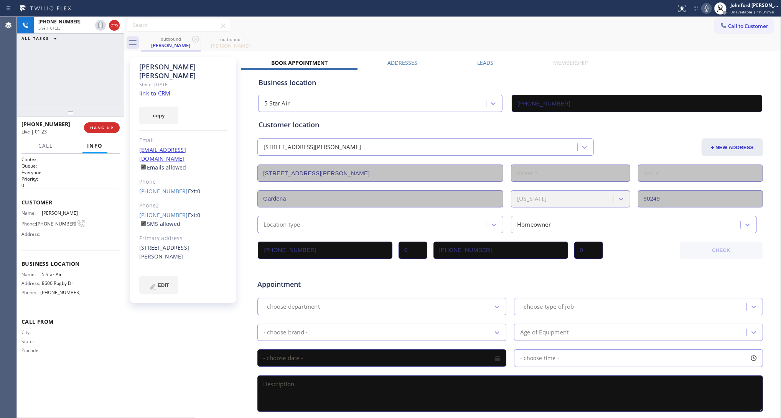
click at [695, 35] on div "outbound Jim Stelly outbound Jim Stelly" at bounding box center [460, 42] width 639 height 17
click at [28, 69] on div "+13107663185 Live | 02:29 ALL TASKS ALL TASKS ACTIVE TASKS TASKS IN WRAP UP" at bounding box center [70, 62] width 107 height 91
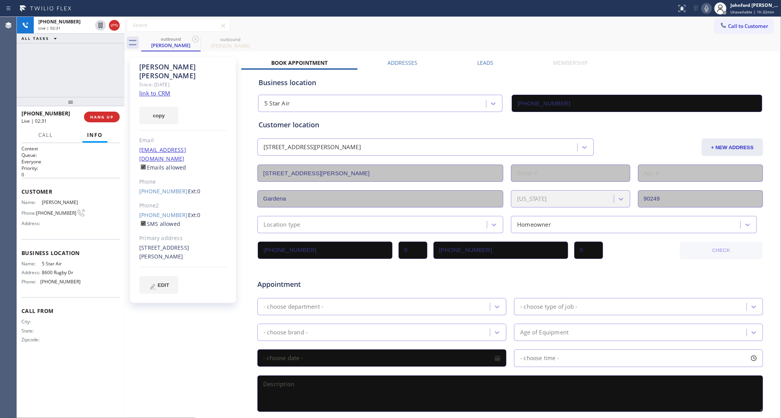
drag, startPoint x: 76, startPoint y: 112, endPoint x: 70, endPoint y: 78, distance: 35.0
click at [70, 78] on div "+13107663185 Live | 02:31 ALL TASKS ALL TASKS ACTIVE TASKS TASKS IN WRAP UP +13…" at bounding box center [70, 217] width 107 height 401
click at [105, 120] on button "HANG UP" at bounding box center [102, 117] width 36 height 11
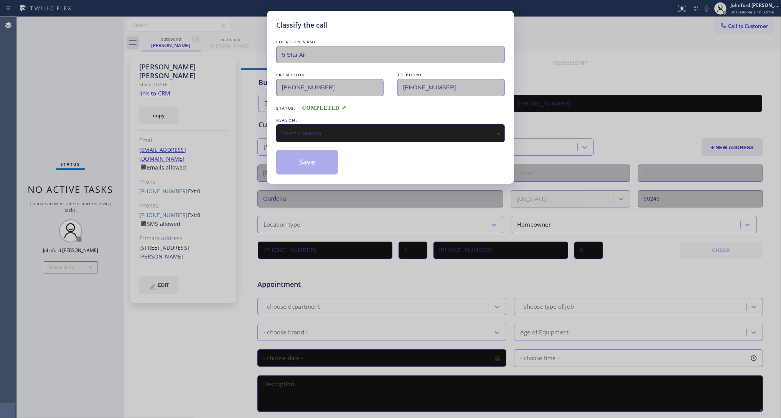
click at [334, 121] on div "REASON:" at bounding box center [390, 120] width 228 height 8
click at [335, 131] on div "Select a reason" at bounding box center [390, 133] width 220 height 9
click at [318, 163] on button "Save" at bounding box center [307, 162] width 62 height 25
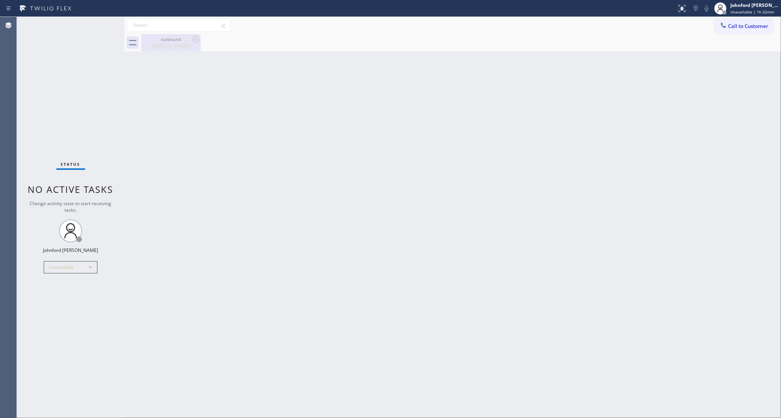
click at [162, 47] on div "Jim Stelly" at bounding box center [171, 45] width 58 height 7
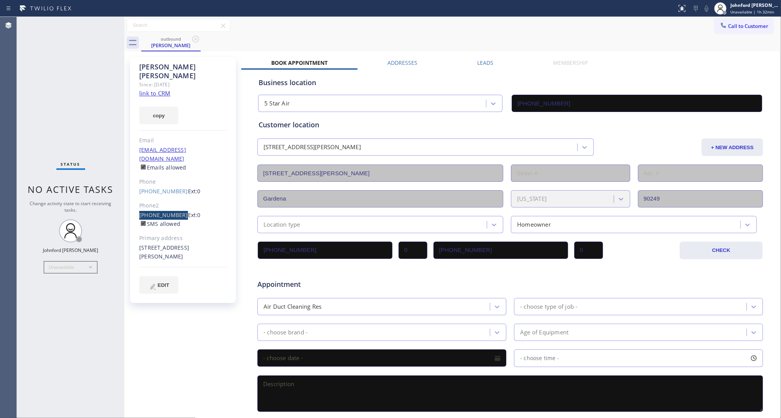
drag, startPoint x: 135, startPoint y: 198, endPoint x: 177, endPoint y: 198, distance: 42.2
click at [177, 198] on div "Jim Stelly Since: 20 may 2020 link to CRM copy Email jimstelly@comcast.net Emai…" at bounding box center [183, 180] width 106 height 246
copy link "(310) 766-3185"
click at [616, 77] on div "Business location" at bounding box center [509, 82] width 503 height 10
click at [751, 30] on button "Call to Customer" at bounding box center [743, 26] width 59 height 15
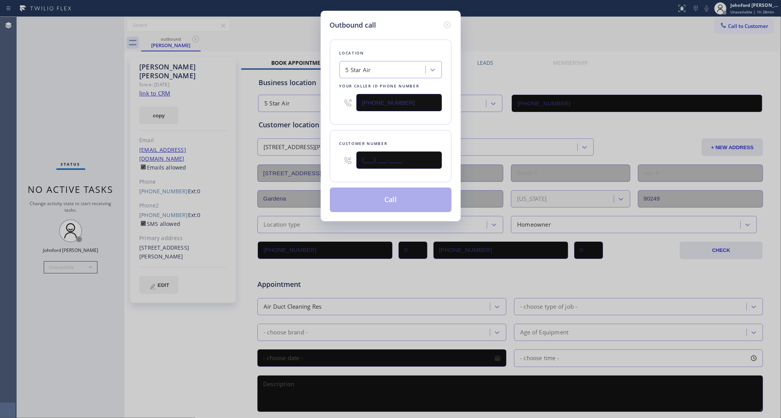
drag, startPoint x: 431, startPoint y: 150, endPoint x: 326, endPoint y: 154, distance: 104.4
click at [334, 154] on div "Customer number (___) ___-____" at bounding box center [391, 156] width 122 height 52
paste input "805) 451-7488"
type input "(805) 451-7488"
drag, startPoint x: 435, startPoint y: 92, endPoint x: 365, endPoint y: 105, distance: 71.7
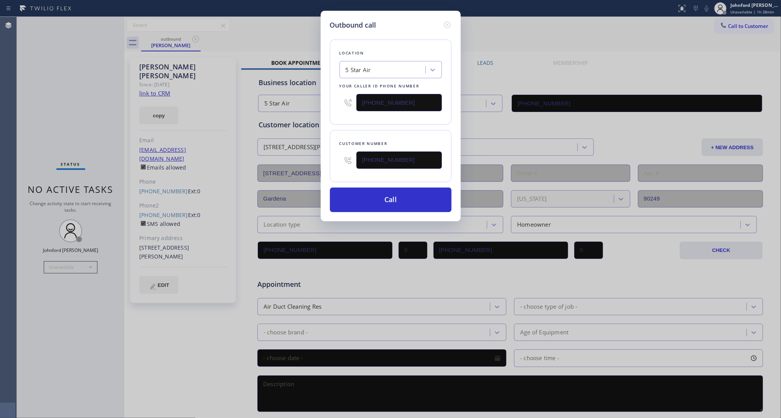
click at [369, 104] on input "(800) 686-5038" at bounding box center [398, 102] width 85 height 17
click at [374, 100] on input "(800) 686-5038" at bounding box center [398, 102] width 85 height 17
paste input "5) 261-2411"
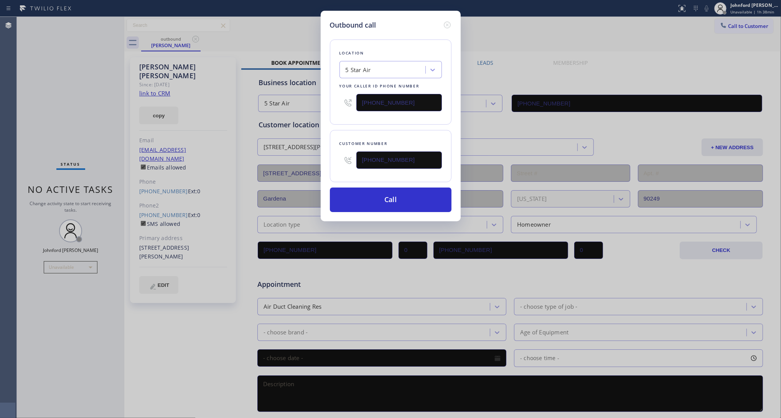
type input "(805) 261-2411"
click at [348, 116] on div "Location 5 Star Air Your caller id phone number (805) 261-2411" at bounding box center [391, 81] width 122 height 85
click at [374, 199] on button "Call" at bounding box center [391, 199] width 122 height 25
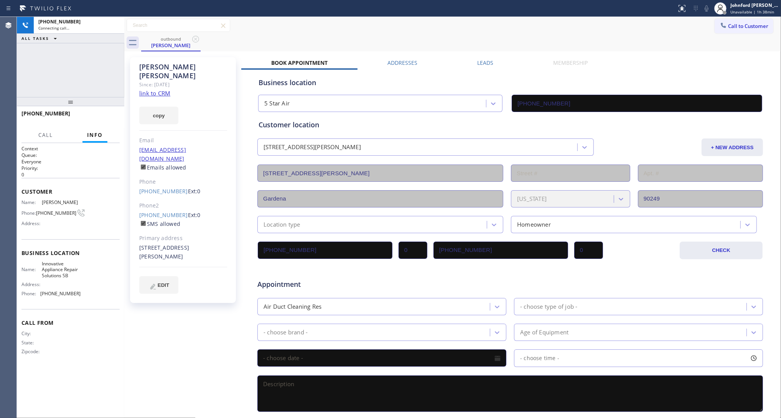
click at [645, 41] on div "outbound Jim Stelly" at bounding box center [460, 42] width 639 height 17
type input "(805) 261-2411"
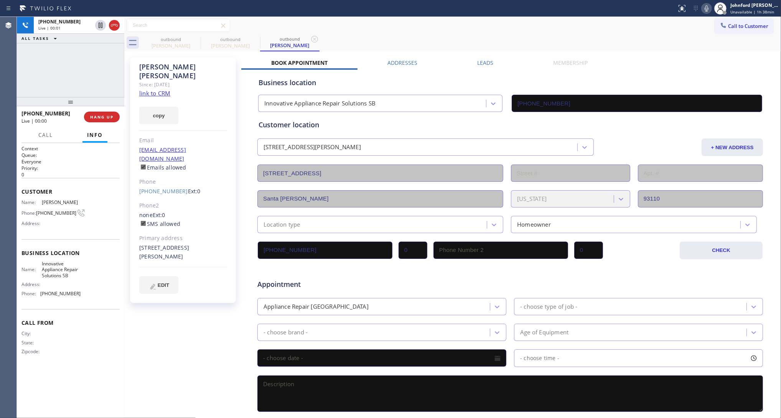
click at [617, 38] on div "outbound Jim Stelly outbound Deann Rochelle outbound Deann Rochelle" at bounding box center [460, 42] width 639 height 17
click at [100, 117] on span "HANG UP" at bounding box center [101, 116] width 23 height 5
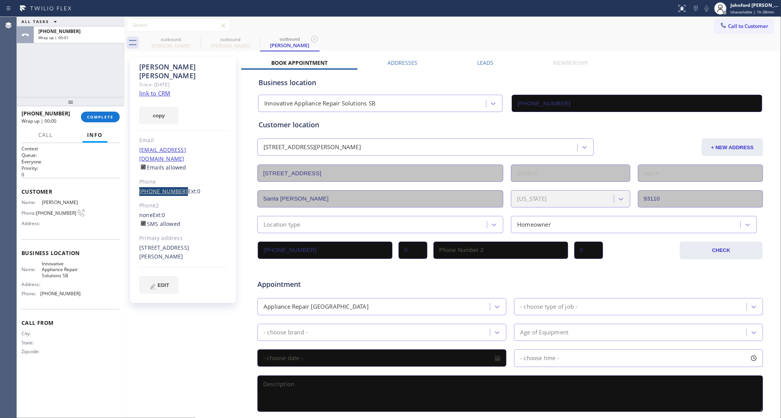
drag, startPoint x: 128, startPoint y: 173, endPoint x: 176, endPoint y: 176, distance: 48.0
click at [176, 176] on div "Deann Rochelle Since: 20 may 2020 link to CRM copy Email no@gmail.com Emails al…" at bounding box center [183, 301] width 115 height 497
copy link "(805) 451-7488"
click at [168, 187] on link "(805) 451-7488" at bounding box center [163, 190] width 49 height 7
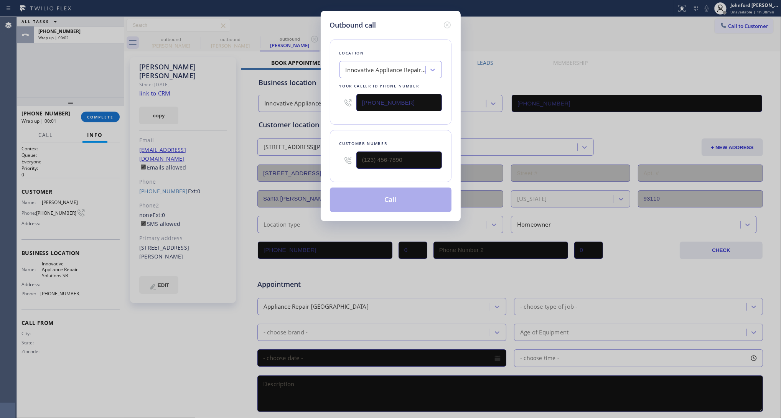
type input "(805) 451-7488"
click at [359, 193] on button "Call" at bounding box center [391, 199] width 122 height 25
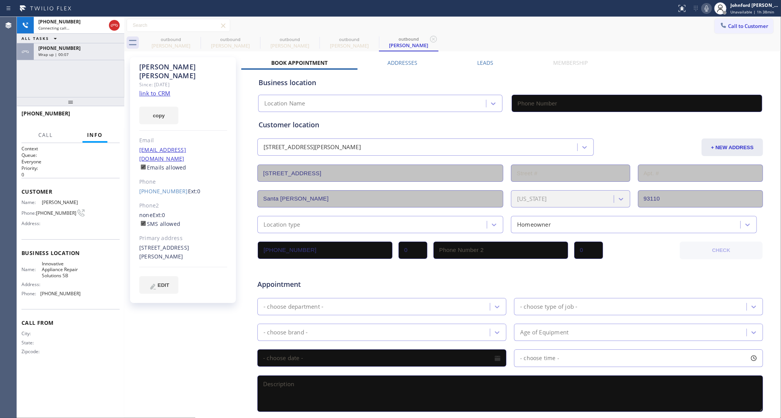
drag, startPoint x: 97, startPoint y: 53, endPoint x: 100, endPoint y: 66, distance: 13.3
click at [97, 53] on div "Wrap up | 00:07" at bounding box center [78, 54] width 81 height 5
click at [102, 119] on span "COMPLETE" at bounding box center [100, 116] width 26 height 5
type input "(805) 261-2411"
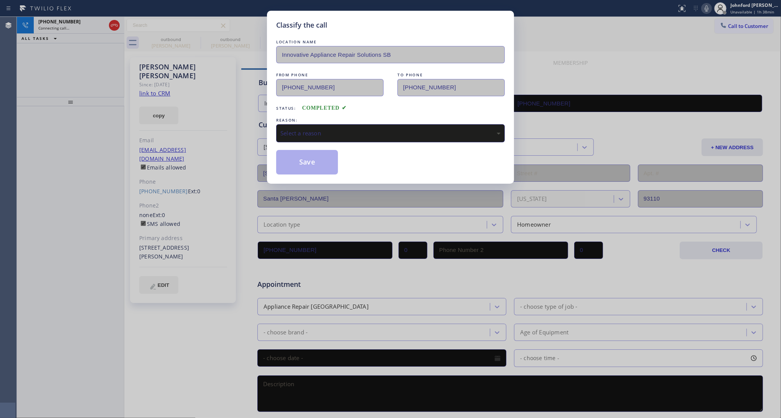
click at [327, 137] on div "Select a reason" at bounding box center [390, 133] width 228 height 18
click at [299, 163] on button "Save" at bounding box center [307, 162] width 62 height 25
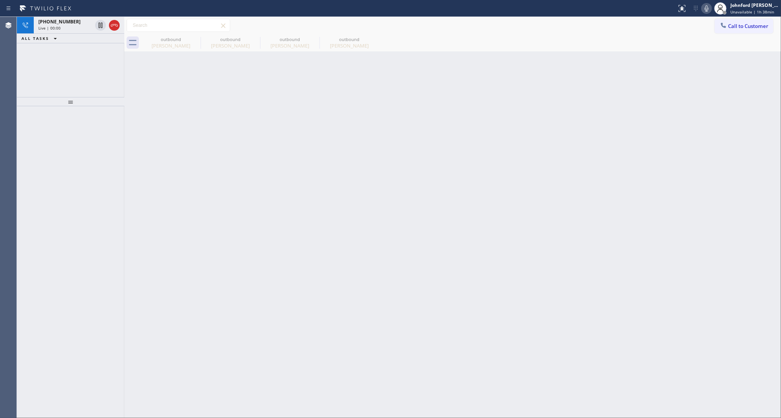
click at [58, 61] on div "+18054517488 Live | 00:00 ALL TASKS ALL TASKS ACTIVE TASKS TASKS IN WRAP UP" at bounding box center [70, 57] width 107 height 80
click at [119, 25] on div at bounding box center [114, 25] width 11 height 9
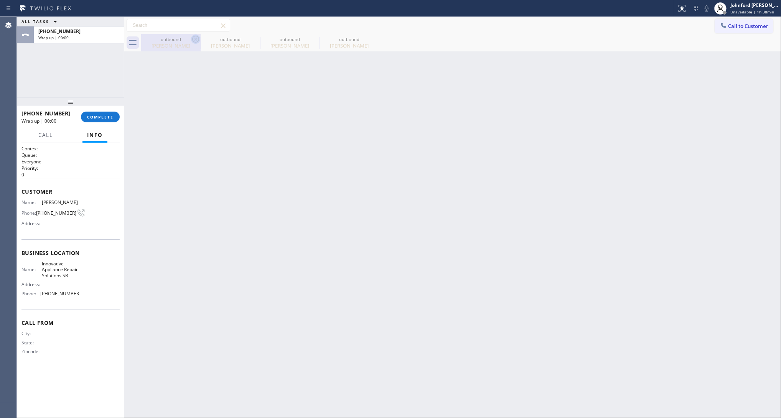
click at [196, 38] on icon at bounding box center [195, 39] width 9 height 9
click at [0, 0] on icon at bounding box center [0, 0] width 0 height 0
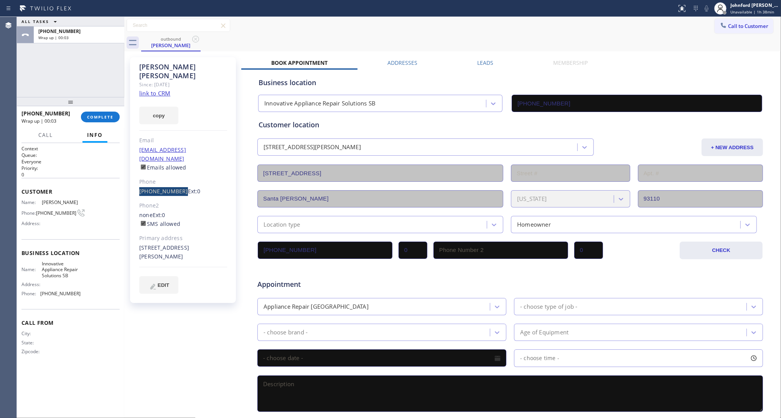
drag, startPoint x: 137, startPoint y: 174, endPoint x: 177, endPoint y: 175, distance: 40.3
click at [177, 175] on div "Deann Rochelle Since: 20 may 2020 link to CRM copy Email no@gmail.com Emails al…" at bounding box center [183, 180] width 106 height 246
copy link "(805) 451-7488"
click at [728, 22] on button "Call to Customer" at bounding box center [743, 26] width 59 height 15
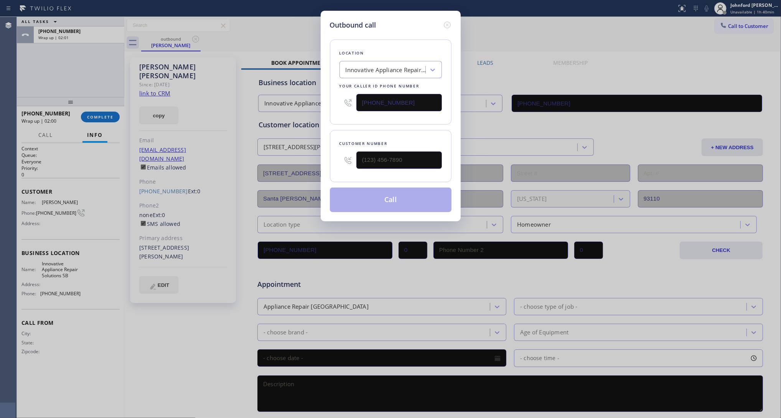
click at [406, 106] on input "(805) 261-2411" at bounding box center [398, 102] width 85 height 17
paste input "88) 859-4448"
type input "(888) 859-4448"
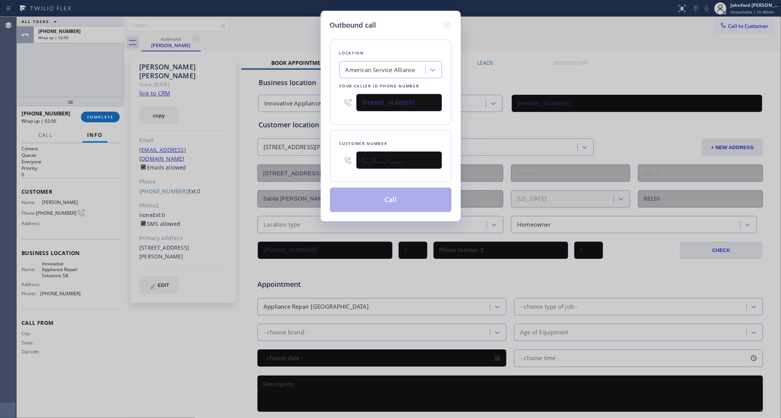
click at [403, 160] on input "(___) ___-____" at bounding box center [398, 159] width 85 height 17
paste input "310) 694-6490"
type input "(310) 694-6490"
click at [402, 116] on div "Location American Service Alliance Your caller id phone number (888) 859-4448" at bounding box center [391, 81] width 122 height 85
click at [383, 202] on button "Call" at bounding box center [391, 199] width 122 height 25
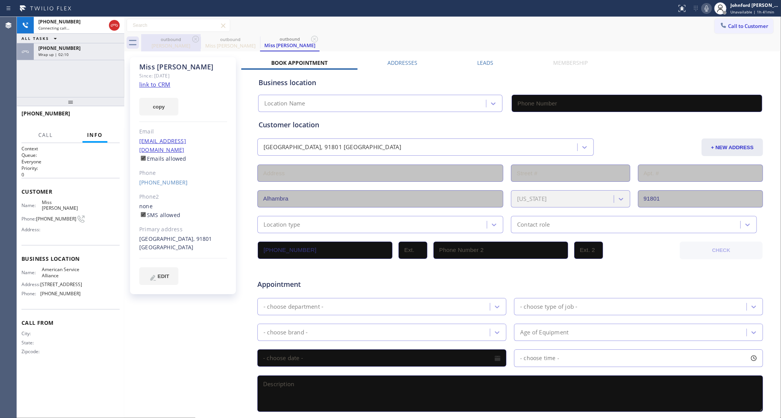
drag, startPoint x: 190, startPoint y: 41, endPoint x: 159, endPoint y: 48, distance: 31.4
click at [190, 41] on div "outbound" at bounding box center [171, 39] width 58 height 6
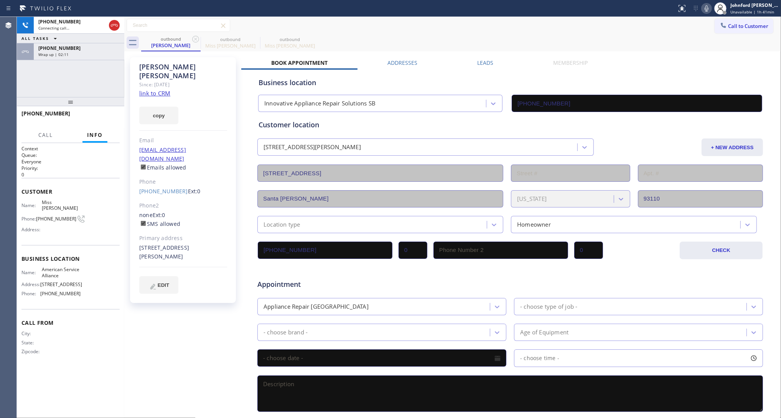
click at [79, 62] on div "+13106946490 Connecting call… ALL TASKS ALL TASKS ACTIVE TASKS TASKS IN WRAP UP…" at bounding box center [70, 57] width 107 height 80
type input "(888) 859-4448"
click at [84, 56] on div "Wrap up | 02:11" at bounding box center [78, 54] width 81 height 5
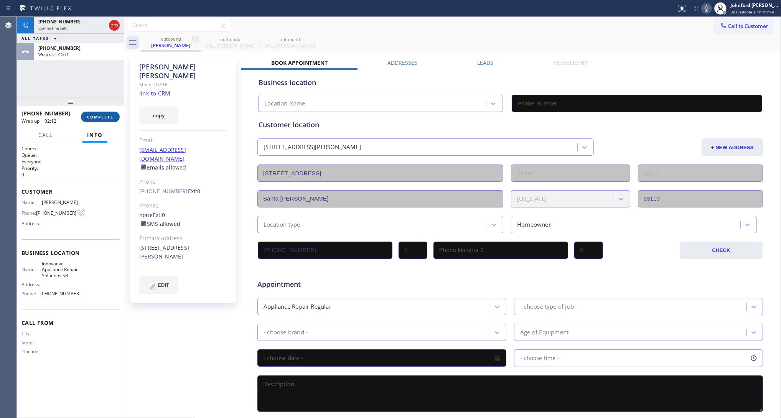
click at [83, 112] on button "COMPLETE" at bounding box center [100, 117] width 39 height 11
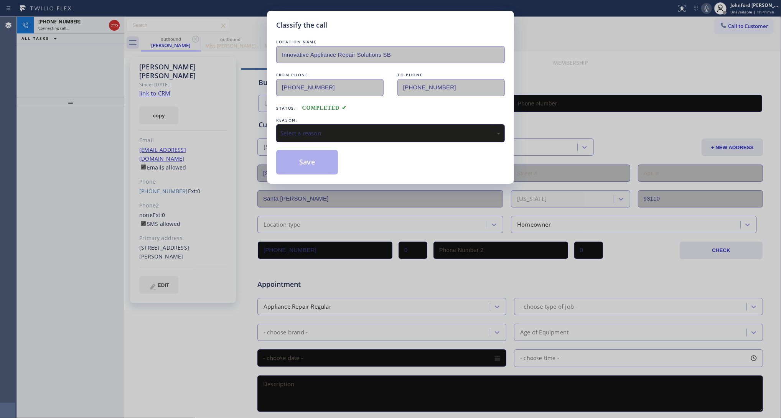
drag, startPoint x: 309, startPoint y: 136, endPoint x: 315, endPoint y: 131, distance: 8.1
click at [313, 134] on div "Select a reason" at bounding box center [390, 133] width 228 height 18
click at [317, 163] on button "Save" at bounding box center [307, 162] width 62 height 25
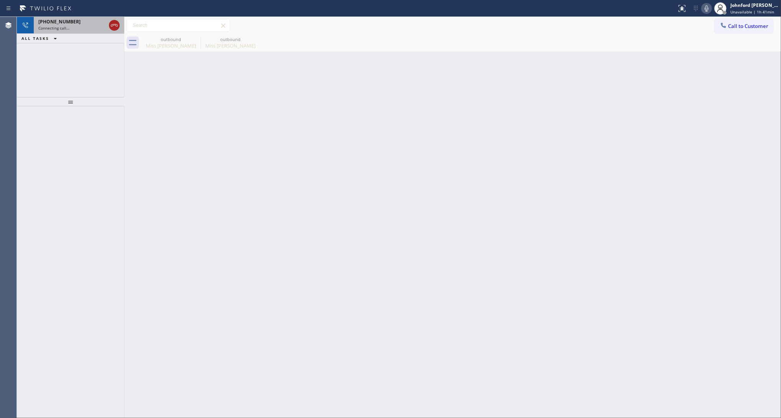
click at [117, 25] on icon at bounding box center [114, 25] width 7 height 2
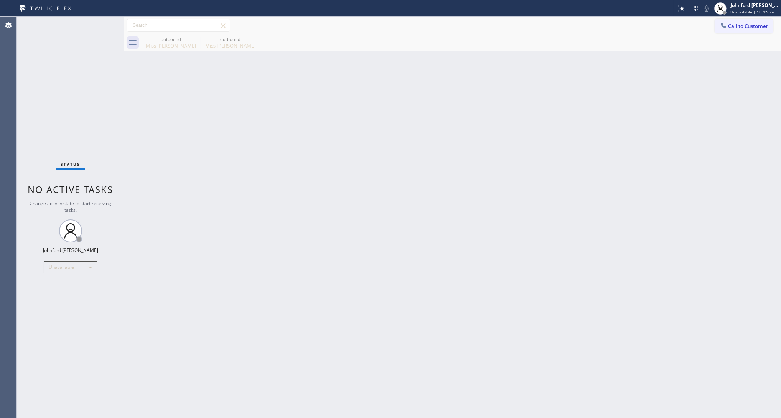
click at [55, 92] on div "Status No active tasks Change activity state to start receiving tasks. [PERSON_…" at bounding box center [70, 217] width 107 height 401
click at [64, 35] on div "Status No active tasks Change activity state to start receiving tasks. [PERSON_…" at bounding box center [70, 217] width 107 height 401
click at [411, 112] on div "Back to Dashboard Change Sender ID Customers Technicians Select a contact Outbo…" at bounding box center [452, 217] width 656 height 401
click at [717, 19] on button "Call to Customer" at bounding box center [743, 26] width 59 height 15
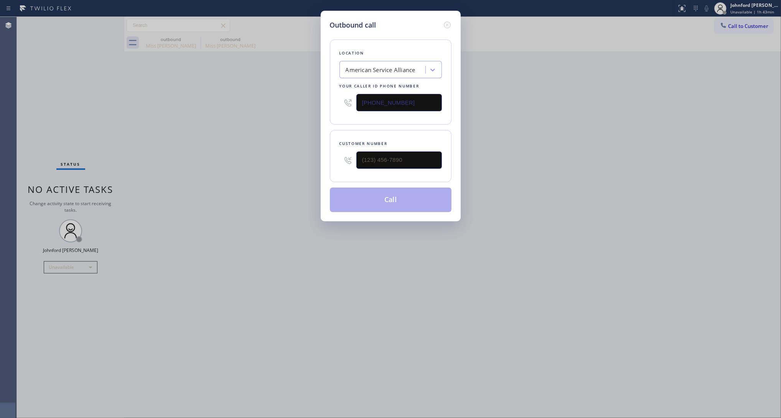
drag, startPoint x: 342, startPoint y: 104, endPoint x: 329, endPoint y: 104, distance: 13.4
click at [329, 104] on div "Outbound call Location American Service Alliance Your caller id phone number (8…" at bounding box center [390, 116] width 140 height 210
paste input "602) 755-639"
type input "(602) 755-6398"
click at [395, 102] on input "(602) 755-6398" at bounding box center [398, 102] width 85 height 17
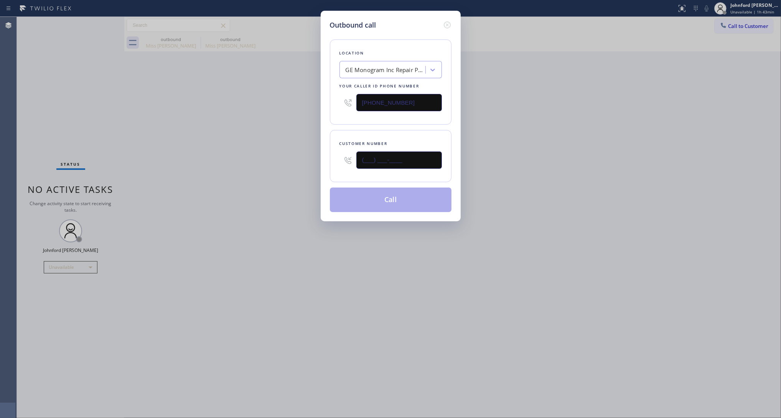
click at [378, 165] on input "(___) ___-____" at bounding box center [398, 159] width 85 height 17
paste input "630) 258-1262"
type input "(630) 258-1262"
click at [199, 157] on div "Outbound call Location GE Monogram Inc Repair Phoenix Your caller id phone numb…" at bounding box center [390, 209] width 781 height 418
click at [412, 187] on button "Call" at bounding box center [391, 199] width 122 height 25
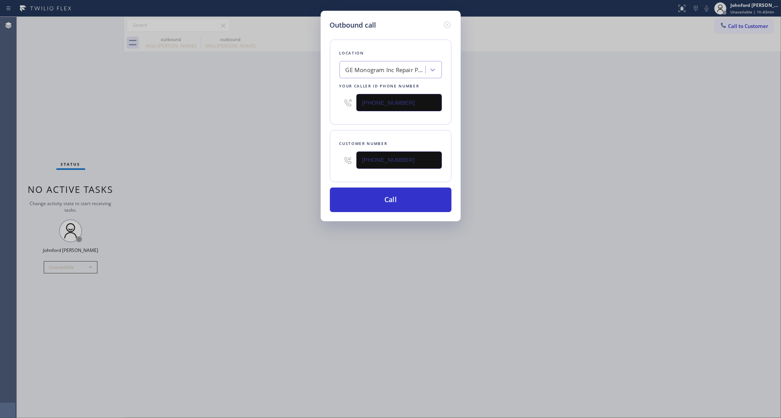
drag, startPoint x: 576, startPoint y: 129, endPoint x: 602, endPoint y: 69, distance: 64.9
click at [583, 120] on div "Outbound call Location GE Monogram Inc Repair Phoenix Your caller id phone numb…" at bounding box center [390, 209] width 781 height 418
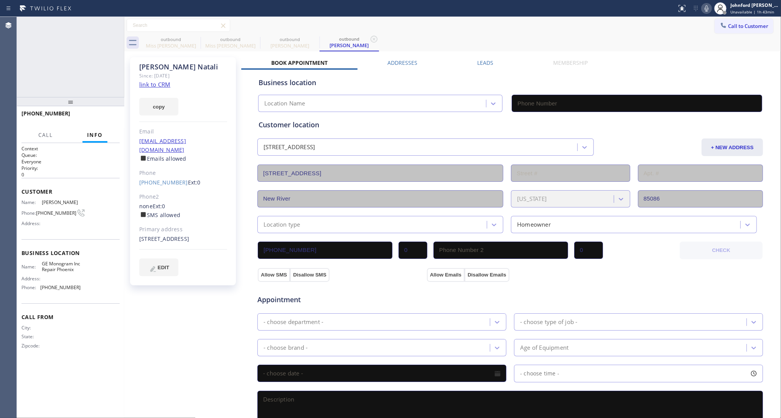
type input "(602) 755-6398"
click at [707, 7] on icon at bounding box center [706, 8] width 9 height 9
click at [707, 10] on icon at bounding box center [706, 8] width 4 height 6
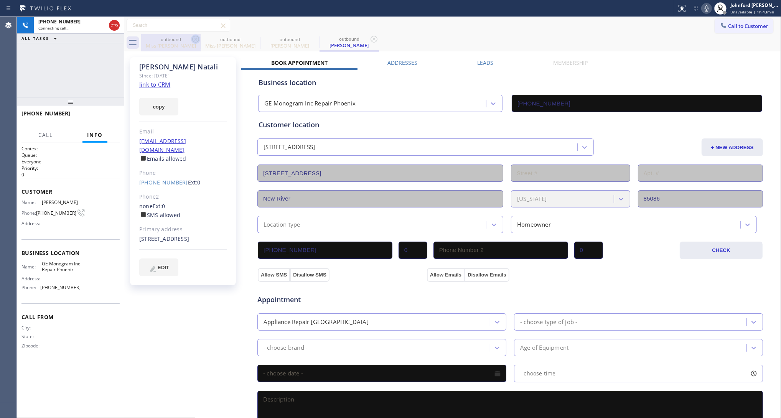
click at [198, 39] on icon at bounding box center [195, 39] width 9 height 9
click at [0, 0] on icon at bounding box center [0, 0] width 0 height 0
type input "(602) 755-6398"
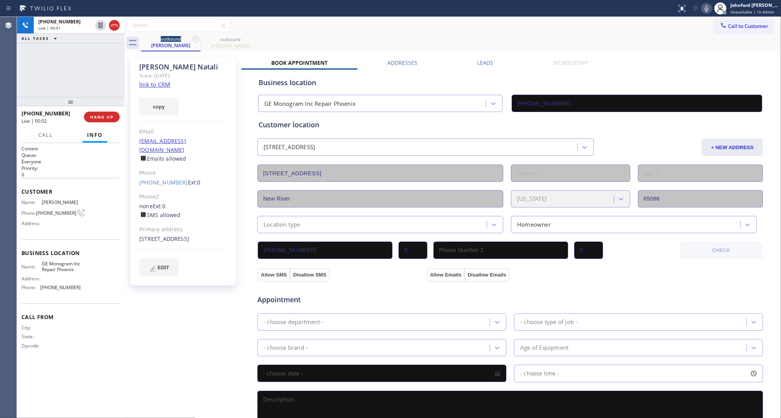
click at [588, 83] on div "Business location" at bounding box center [509, 82] width 503 height 10
click at [81, 78] on div "+16302581262 Live | 00:55 ALL TASKS ALL TASKS ACTIVE TASKS TASKS IN WRAP UP" at bounding box center [70, 57] width 107 height 80
click at [106, 117] on span "HANG UP" at bounding box center [101, 116] width 23 height 5
click at [90, 115] on span "COMPLETE" at bounding box center [100, 116] width 26 height 5
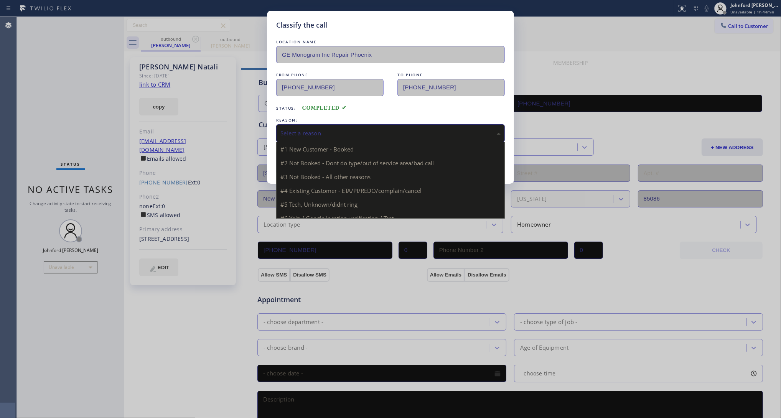
click at [355, 137] on div "Select a reason" at bounding box center [390, 133] width 228 height 18
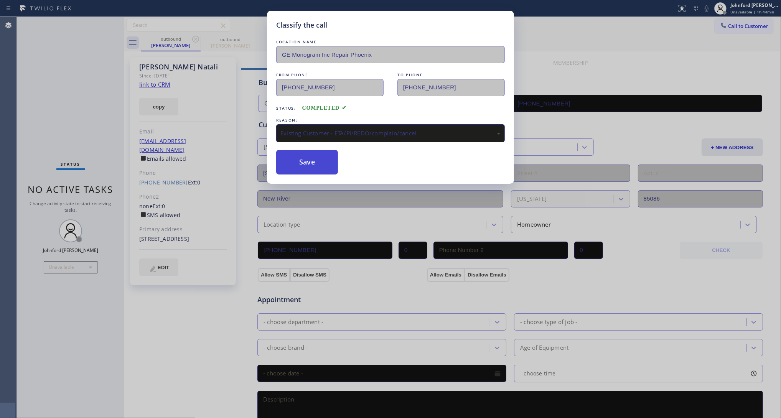
click at [330, 170] on button "Save" at bounding box center [307, 162] width 62 height 25
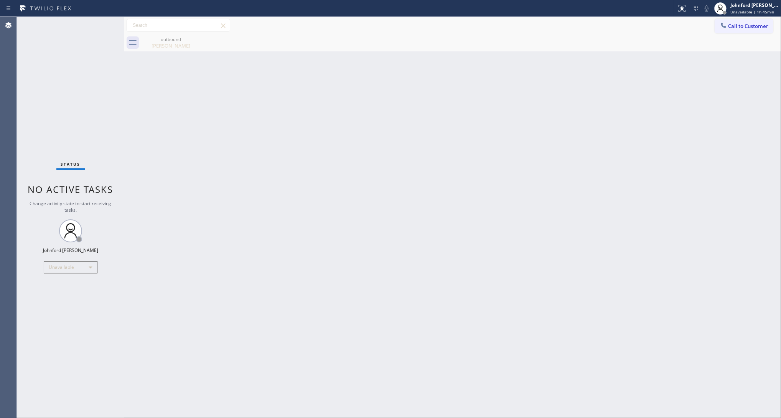
click at [600, 209] on div "Back to Dashboard Change Sender ID Customers Technicians Select a contact Outbo…" at bounding box center [452, 217] width 656 height 401
drag, startPoint x: 603, startPoint y: 95, endPoint x: 612, endPoint y: 15, distance: 81.0
click at [613, 95] on div "Back to Dashboard Change Sender ID Customers Technicians Select a contact Outbo…" at bounding box center [452, 217] width 656 height 401
click at [721, 22] on icon at bounding box center [723, 25] width 8 height 8
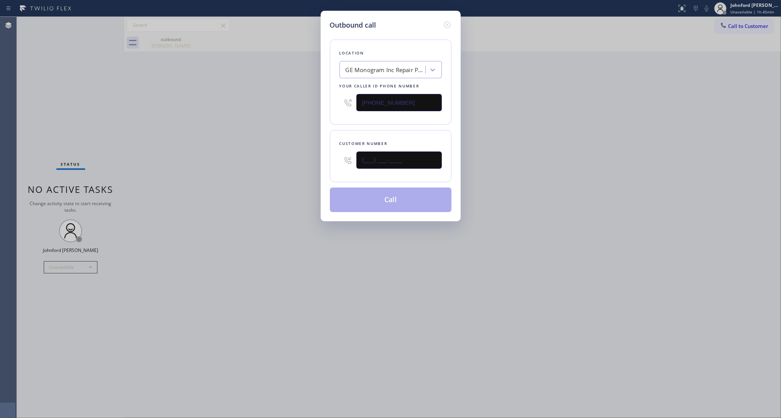
drag, startPoint x: 414, startPoint y: 155, endPoint x: 233, endPoint y: 181, distance: 183.2
click at [233, 181] on div "Outbound call Location GE Monogram Inc Repair Phoenix Your caller id phone numb…" at bounding box center [390, 209] width 781 height 418
paste input "510) 593-6128"
type input "(510) 593-6128"
paste input "800) 686-503"
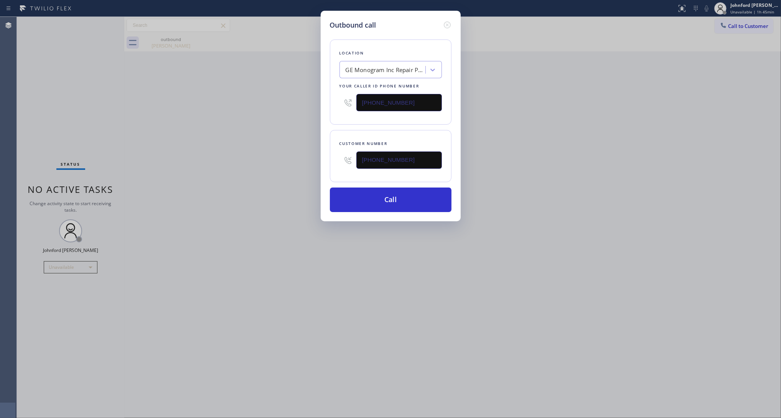
drag, startPoint x: 408, startPoint y: 96, endPoint x: 302, endPoint y: 103, distance: 105.7
click at [303, 103] on div "Outbound call Location GE Monogram Inc Repair Phoenix Your caller id phone numb…" at bounding box center [390, 209] width 781 height 418
type input "(800) 686-5038"
click at [292, 103] on div "Outbound call Location GE Monogram Inc Repair Phoenix Your caller id phone numb…" at bounding box center [390, 209] width 781 height 418
click at [371, 190] on button "Call" at bounding box center [391, 199] width 122 height 25
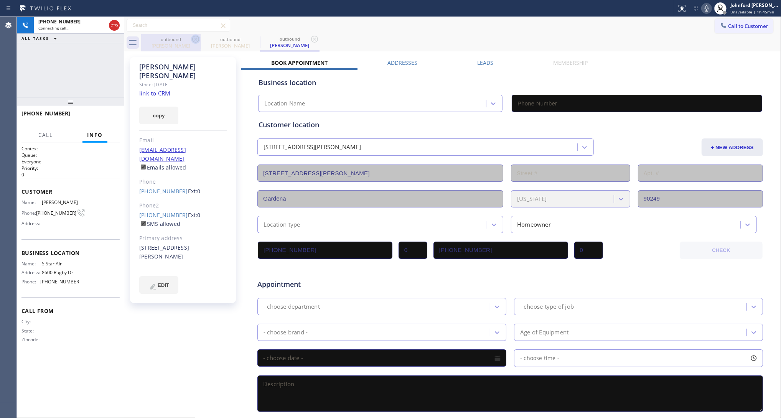
click at [193, 39] on icon at bounding box center [195, 39] width 9 height 9
type input "(800) 686-5038"
click at [163, 89] on link "link to CRM" at bounding box center [154, 93] width 31 height 8
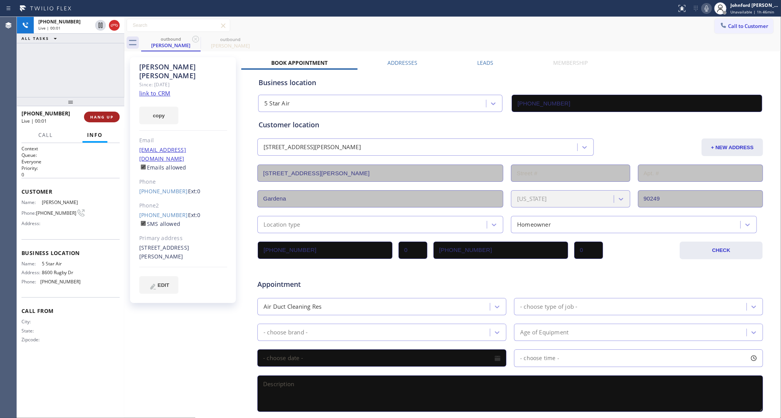
click at [109, 121] on button "HANG UP" at bounding box center [102, 117] width 36 height 11
click at [99, 117] on span "COMPLETE" at bounding box center [100, 116] width 26 height 5
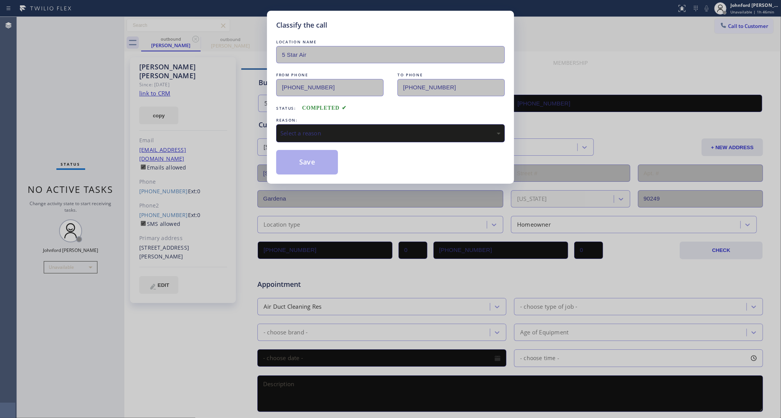
click at [311, 116] on div "REASON:" at bounding box center [390, 120] width 228 height 8
click at [303, 129] on div "Select a reason" at bounding box center [390, 133] width 220 height 9
click at [296, 154] on button "Save" at bounding box center [307, 162] width 62 height 25
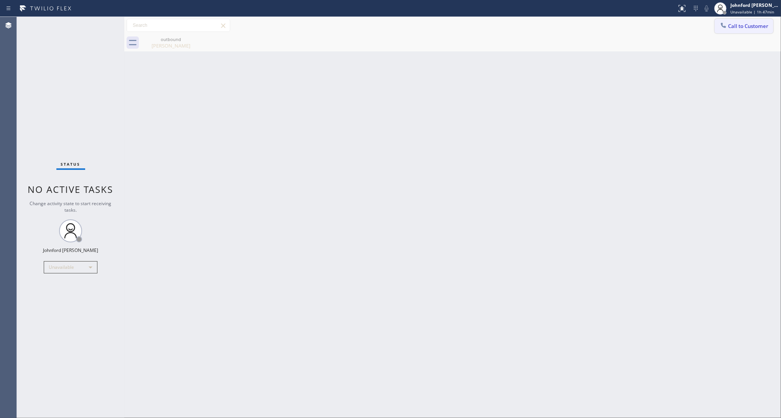
click at [735, 26] on span "Call to Customer" at bounding box center [748, 26] width 40 height 7
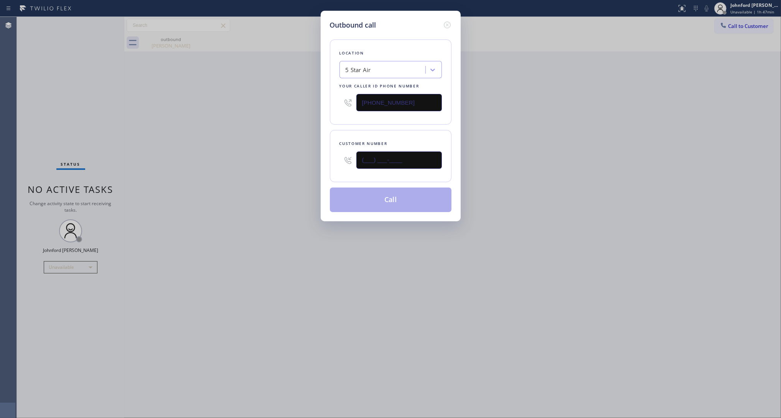
click at [422, 153] on input "(___) ___-____" at bounding box center [398, 159] width 85 height 17
paste input "818) 326-0576"
type input "(818) 326-0576"
click at [253, 153] on div "Outbound call Location 5 Star Air Your caller id phone number (800) 686-5038 Cu…" at bounding box center [390, 209] width 781 height 418
click at [400, 202] on button "Call" at bounding box center [391, 199] width 122 height 25
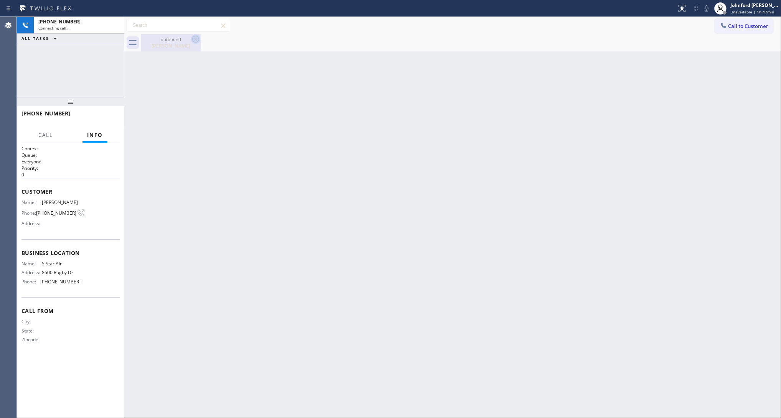
click at [191, 41] on icon at bounding box center [195, 39] width 9 height 9
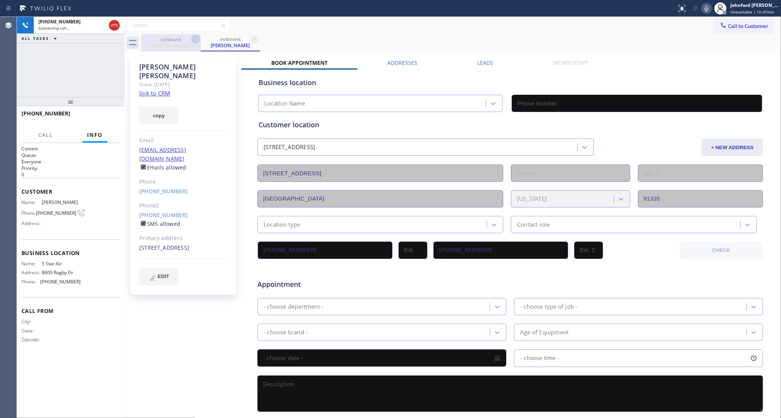
click at [195, 39] on icon at bounding box center [195, 39] width 7 height 7
click at [163, 89] on link "link to CRM" at bounding box center [154, 93] width 31 height 8
type input "(800) 686-5038"
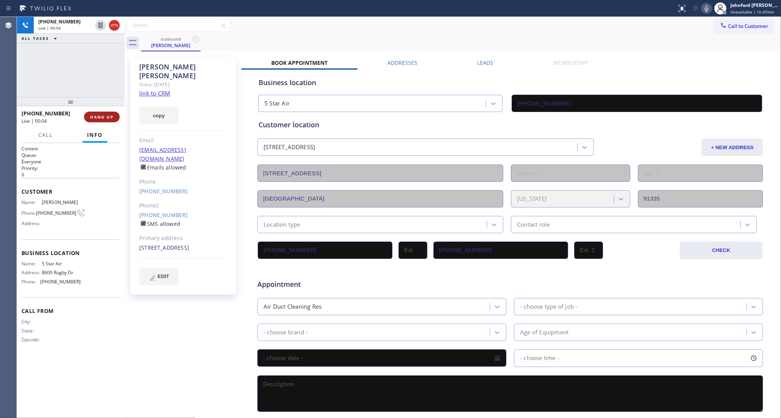
click at [116, 115] on div "+18183260576 Live | 00:04 HANG UP" at bounding box center [70, 116] width 107 height 21
click at [114, 115] on button "HANG UP" at bounding box center [102, 117] width 36 height 11
click at [171, 201] on div "Phone2" at bounding box center [183, 205] width 88 height 9
click at [169, 211] on div "(818) 343-8926 SMS allowed" at bounding box center [183, 220] width 88 height 18
click at [169, 211] on link "(818) 343-8926" at bounding box center [163, 214] width 49 height 7
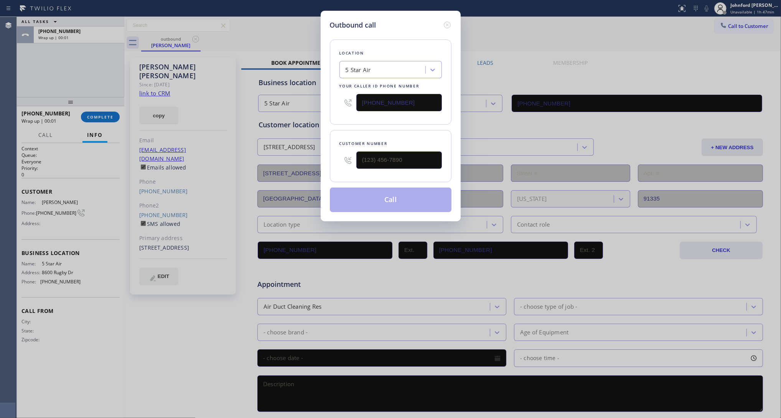
type input "(818) 343-8926"
click at [404, 194] on button "Call" at bounding box center [391, 199] width 122 height 25
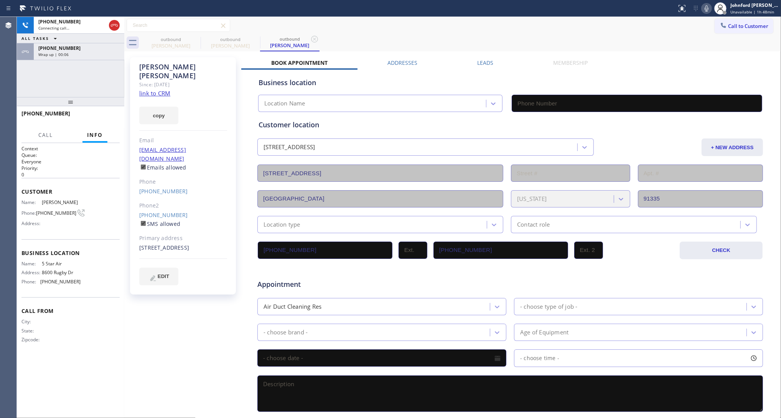
type input "(800) 686-5038"
click at [70, 56] on div "Wrap up | 00:06" at bounding box center [78, 54] width 81 height 5
click at [99, 120] on button "COMPLETE" at bounding box center [100, 117] width 39 height 11
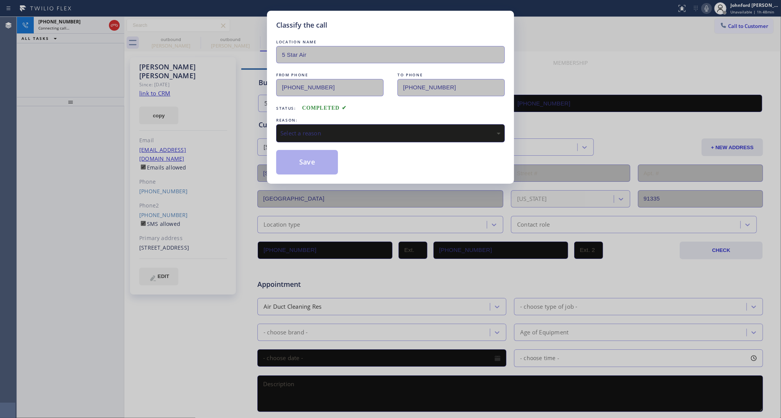
click at [313, 134] on div "Select a reason" at bounding box center [390, 133] width 220 height 9
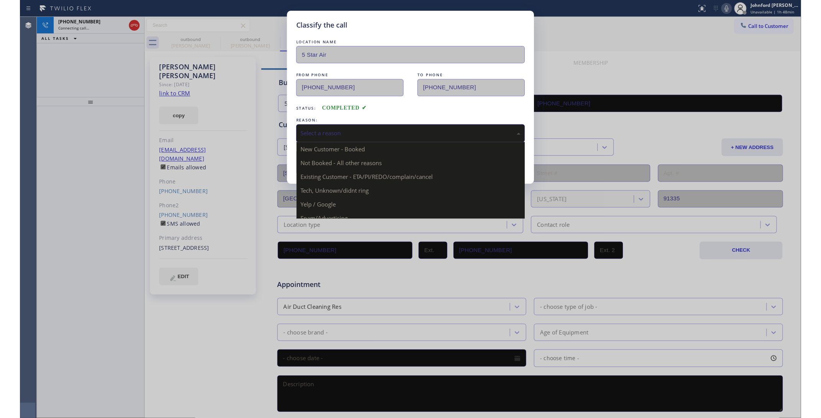
scroll to position [53, 0]
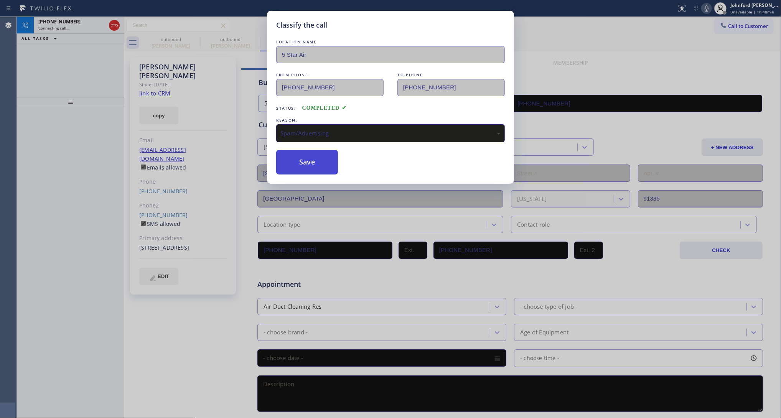
click at [307, 154] on button "Save" at bounding box center [307, 162] width 62 height 25
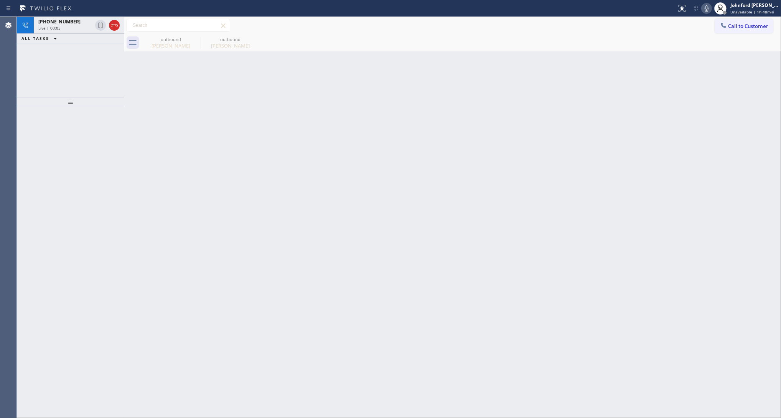
click at [58, 65] on div "+18183438926 Live | 00:03 ALL TASKS ALL TASKS ACTIVE TASKS TASKS IN WRAP UP" at bounding box center [70, 57] width 107 height 80
click at [110, 25] on icon at bounding box center [114, 25] width 9 height 9
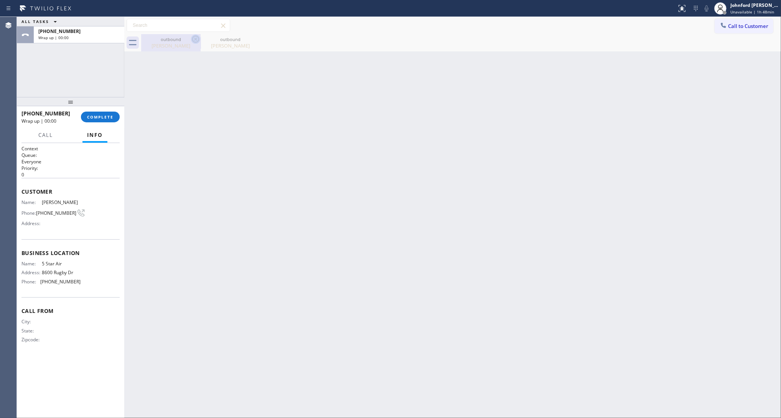
click at [196, 41] on icon at bounding box center [195, 39] width 9 height 9
click at [0, 0] on icon at bounding box center [0, 0] width 0 height 0
click at [196, 41] on div at bounding box center [460, 42] width 639 height 17
click at [108, 115] on span "COMPLETE" at bounding box center [100, 116] width 26 height 5
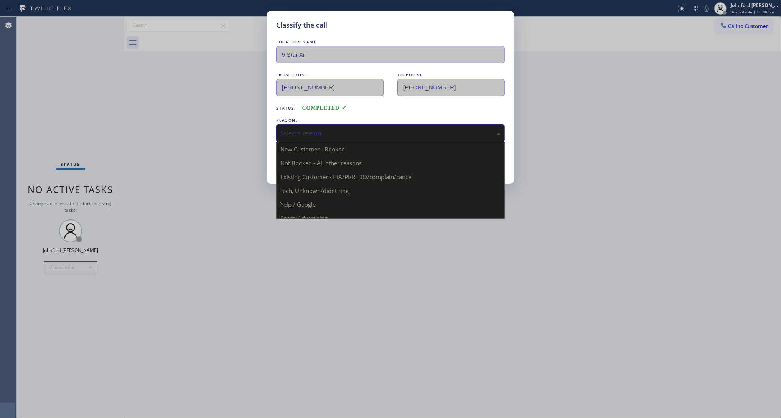
click at [359, 130] on div "Select a reason" at bounding box center [390, 133] width 220 height 9
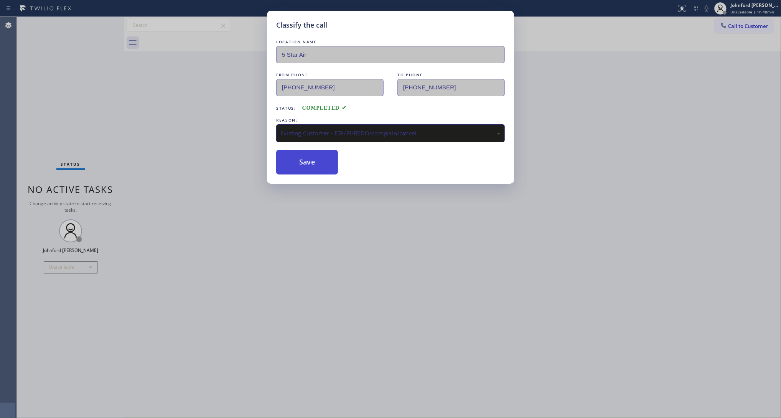
click at [313, 171] on button "Save" at bounding box center [307, 162] width 62 height 25
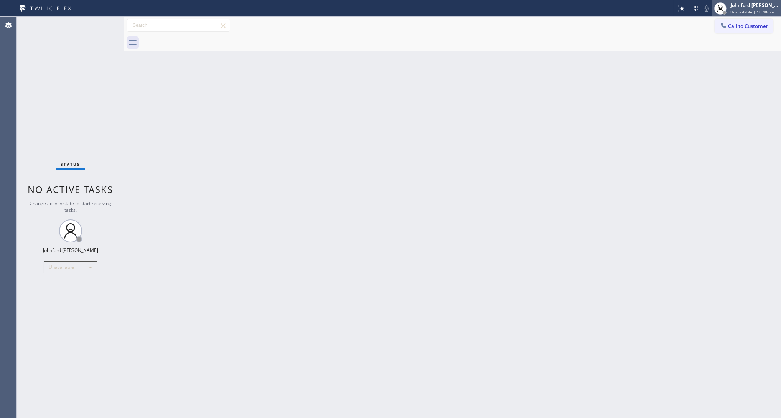
click at [744, 12] on span "Unavailable | 1h 48min" at bounding box center [752, 11] width 44 height 5
click at [650, 39] on div at bounding box center [460, 42] width 639 height 17
click at [731, 25] on span "Call to Customer" at bounding box center [748, 26] width 40 height 7
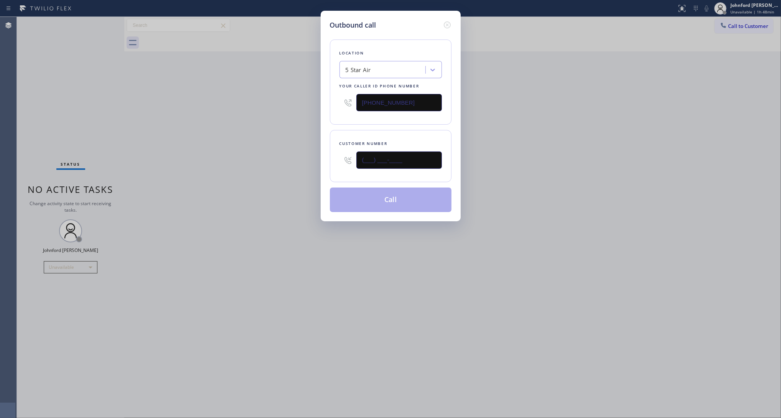
click at [409, 159] on input "(___) ___-____" at bounding box center [398, 159] width 85 height 17
paste input "858) 344-2098"
type input "(858) 344-2098"
click at [263, 169] on div "Outbound call Location 5 Star Air Your caller id phone number (800) 686-5038 Cu…" at bounding box center [390, 209] width 781 height 418
click at [407, 201] on button "Call" at bounding box center [391, 199] width 122 height 25
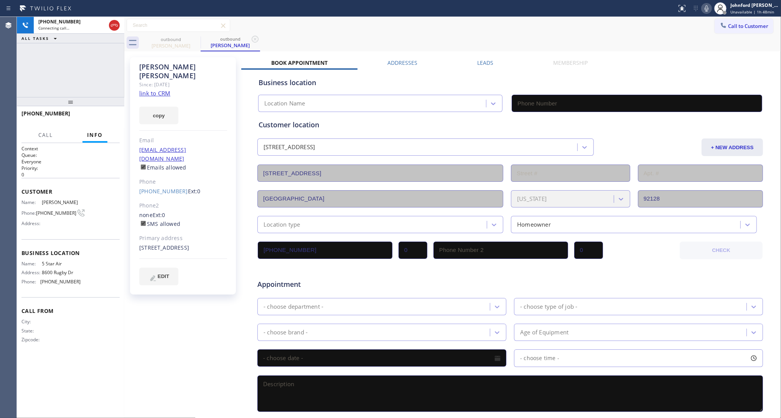
click at [160, 89] on link "link to CRM" at bounding box center [154, 93] width 31 height 8
type input "(800) 686-5038"
click at [705, 8] on icon at bounding box center [706, 8] width 9 height 9
click at [705, 7] on icon at bounding box center [706, 8] width 9 height 9
click at [103, 112] on button "HANG UP" at bounding box center [102, 117] width 36 height 11
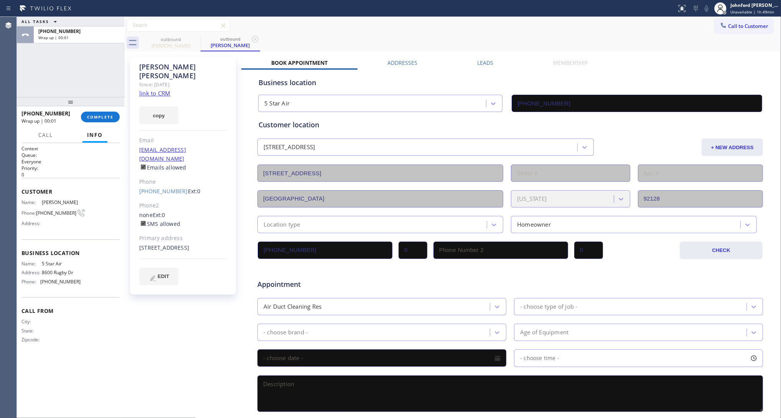
click at [109, 108] on div "+18583442098 Wrap up | 00:01 COMPLETE" at bounding box center [70, 117] width 98 height 20
click at [104, 115] on span "COMPLETE" at bounding box center [100, 116] width 26 height 5
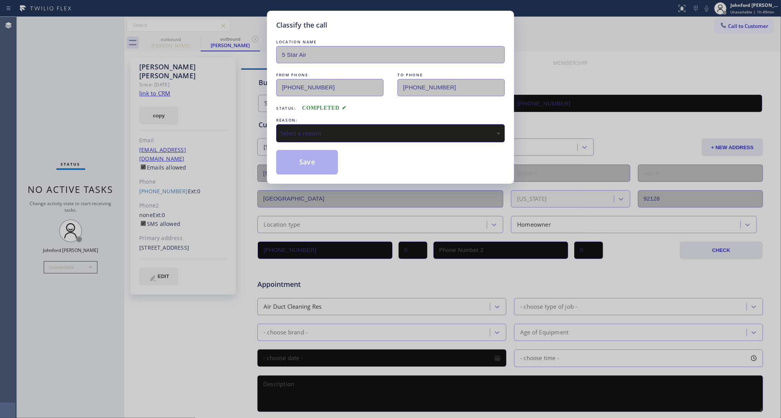
click at [327, 112] on div "LOCATION NAME 5 Star Air FROM PHONE (800) 686-5038 TO PHONE (858) 344-2098 Stat…" at bounding box center [390, 106] width 228 height 136
click at [326, 121] on div "REASON:" at bounding box center [390, 120] width 228 height 8
click at [341, 135] on div "Select a reason" at bounding box center [390, 133] width 228 height 18
click at [296, 159] on button "Save" at bounding box center [307, 162] width 62 height 25
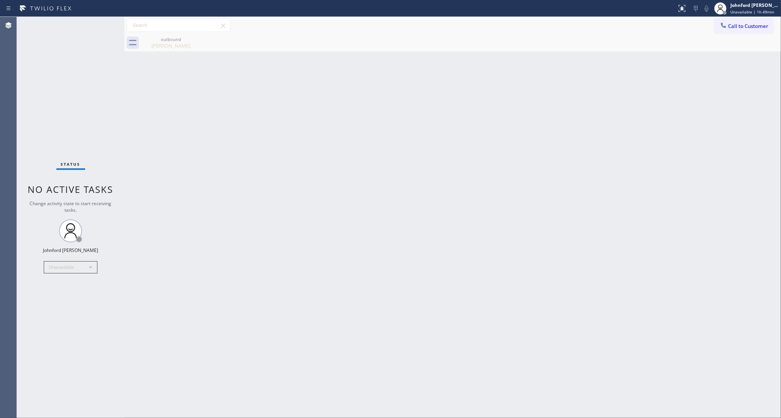
click at [738, 29] on button "Call to Customer" at bounding box center [743, 26] width 59 height 15
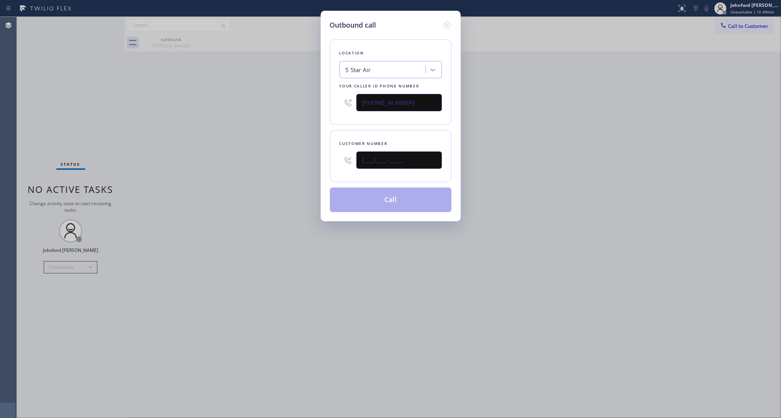
click at [420, 159] on input "(___) ___-____" at bounding box center [398, 159] width 85 height 17
paste input "714) 715-9164"
type input "(714) 715-9164"
click at [220, 156] on div "Outbound call Location 5 Star Air Your caller id phone number (800) 686-5038 Cu…" at bounding box center [390, 209] width 781 height 418
click at [358, 200] on button "Call" at bounding box center [391, 199] width 122 height 25
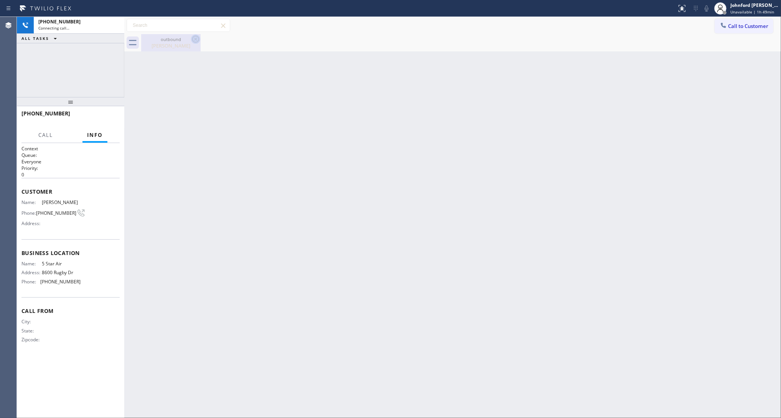
click at [192, 41] on icon at bounding box center [195, 39] width 9 height 9
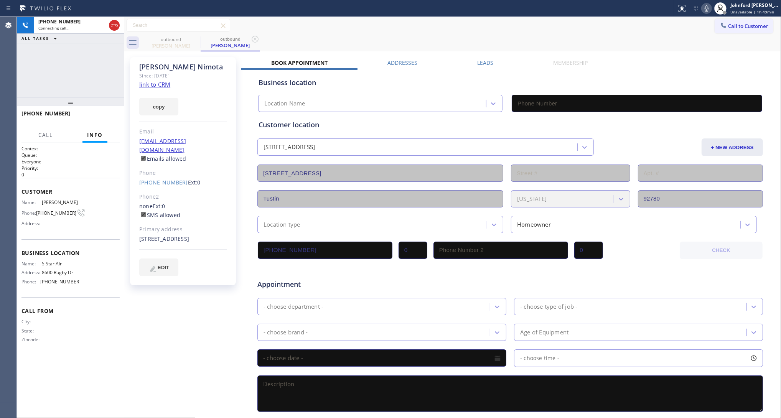
click at [158, 83] on link "link to CRM" at bounding box center [154, 85] width 31 height 8
type input "(800) 686-5038"
click at [104, 112] on button "COMPLETE" at bounding box center [100, 117] width 39 height 11
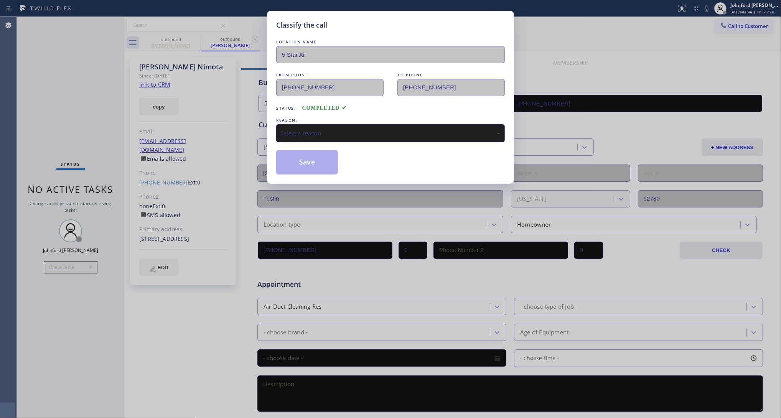
click at [358, 130] on div "Select a reason" at bounding box center [390, 133] width 220 height 9
click at [309, 160] on button "Save" at bounding box center [307, 162] width 62 height 25
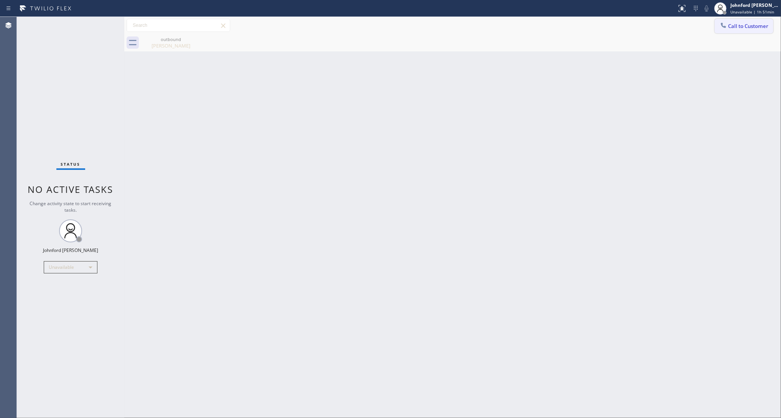
click at [733, 29] on button "Call to Customer" at bounding box center [743, 26] width 59 height 15
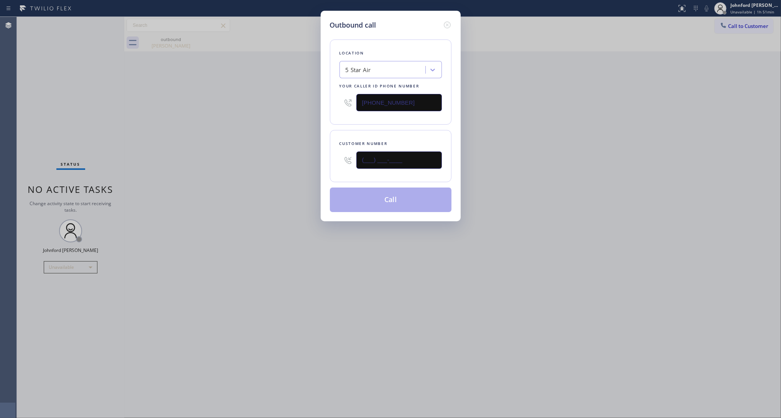
click at [411, 158] on input "(___) ___-____" at bounding box center [398, 159] width 85 height 17
paste input "650) 799-7597"
type input "(650) 799-7597"
click at [259, 179] on div "Outbound call Location 5 Star Air Your caller id phone number (800) 686-5038 Cu…" at bounding box center [390, 209] width 781 height 418
click at [401, 200] on button "Call" at bounding box center [391, 199] width 122 height 25
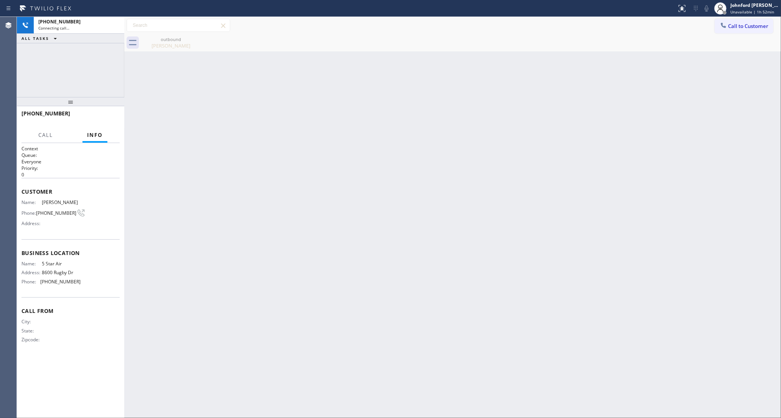
click at [0, 0] on icon at bounding box center [0, 0] width 0 height 0
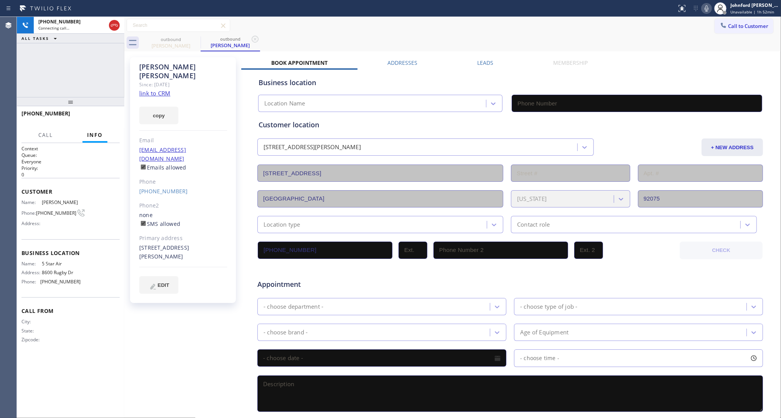
click at [153, 89] on link "link to CRM" at bounding box center [154, 93] width 31 height 8
type input "(800) 686-5038"
click at [110, 106] on div at bounding box center [70, 101] width 107 height 9
click at [102, 114] on span "HANG UP" at bounding box center [101, 116] width 23 height 5
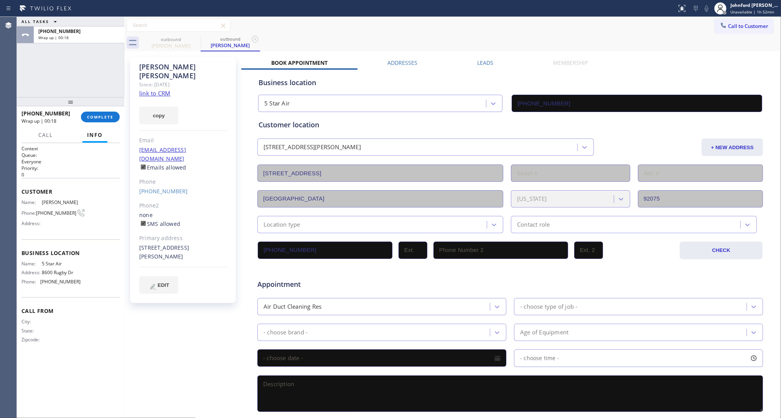
click at [164, 187] on link "(650) 799-7597" at bounding box center [163, 190] width 49 height 7
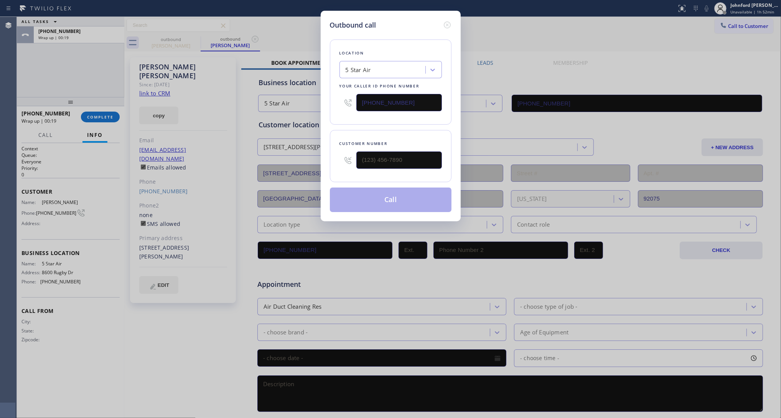
type input "(650) 799-7597"
click at [158, 175] on div "Outbound call Location 5 Star Air Your caller id phone number (800) 686-5038 Cu…" at bounding box center [390, 209] width 781 height 418
click at [394, 97] on input "(800) 686-5038" at bounding box center [398, 102] width 85 height 17
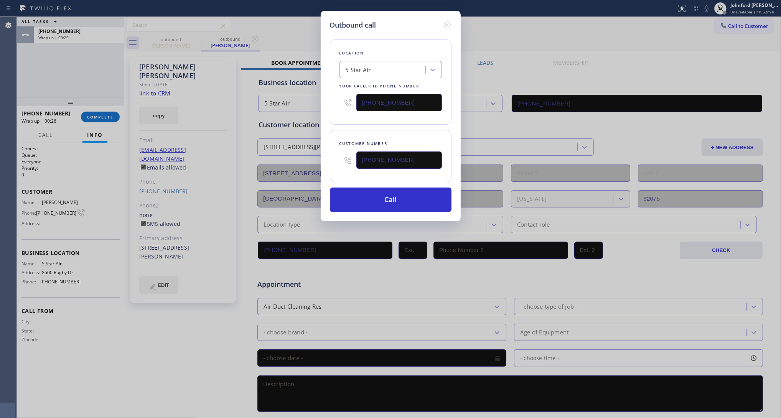
paste input "58) 244-971"
type input "(858) 244-9718"
click at [353, 122] on div "Location 5 Star Air Your caller id phone number (858) 244-9718" at bounding box center [391, 81] width 122 height 85
click at [357, 199] on button "Call" at bounding box center [391, 199] width 122 height 25
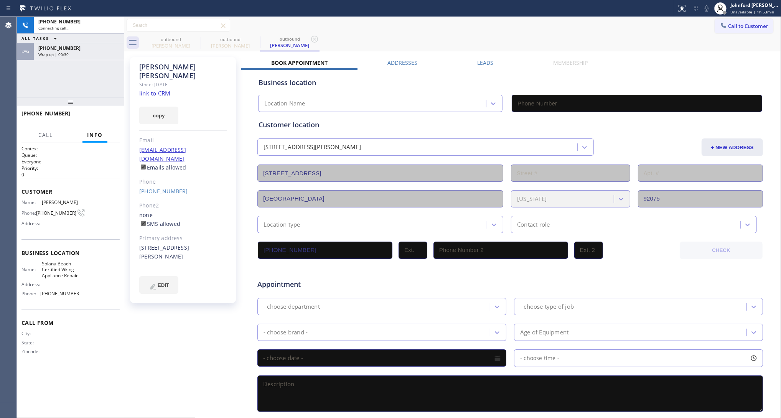
click at [475, 29] on div "Call to Customer Outbound call Location 5 Star Air Your caller id phone number …" at bounding box center [452, 25] width 656 height 13
type input "(858) 244-9718"
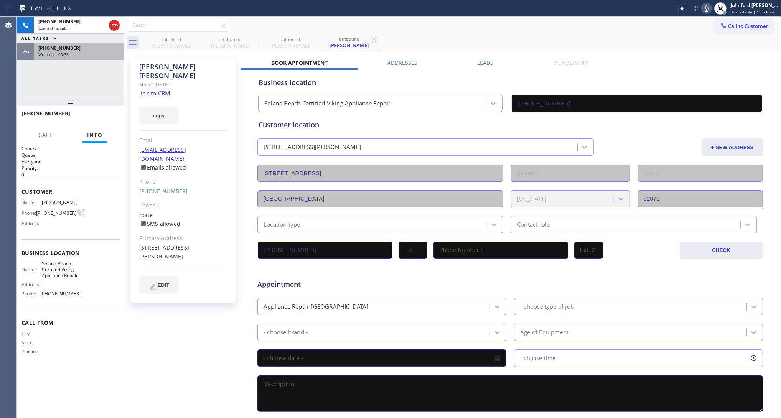
click at [97, 58] on div "+16507997597 Wrap up | 00:36" at bounding box center [77, 51] width 87 height 17
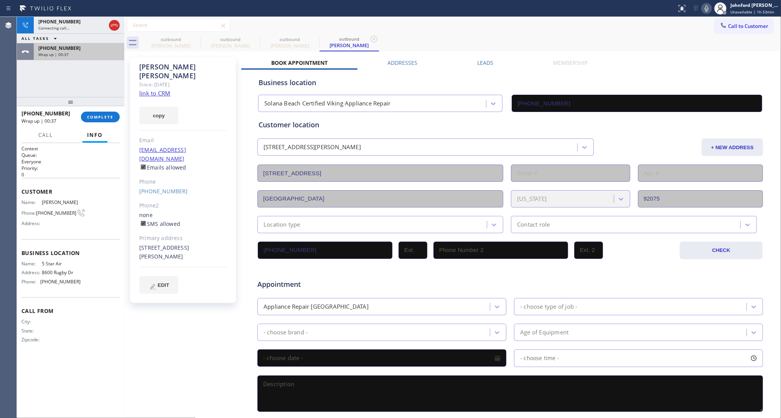
click at [97, 56] on div "Wrap up | 00:37" at bounding box center [78, 54] width 81 height 5
click at [104, 119] on span "COMPLETE" at bounding box center [100, 116] width 26 height 5
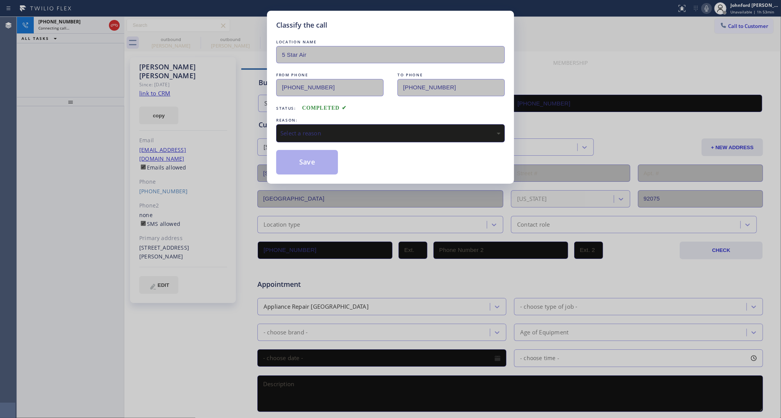
click at [316, 129] on div "Select a reason" at bounding box center [390, 133] width 220 height 9
click at [304, 131] on div "Not Booked - All other reasons" at bounding box center [390, 133] width 220 height 9
click at [302, 170] on button "Save" at bounding box center [307, 162] width 62 height 25
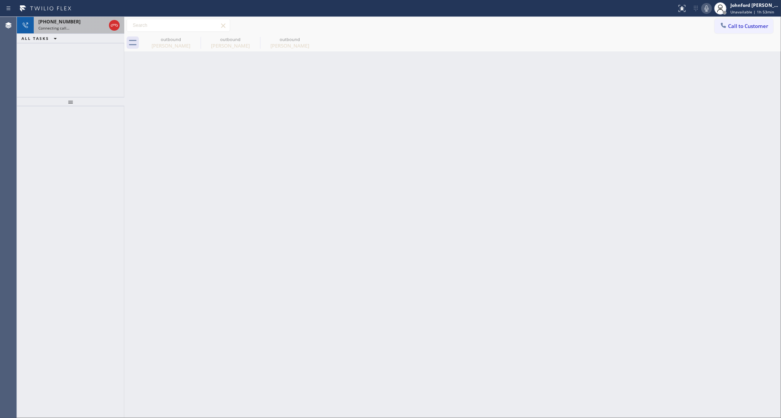
click at [120, 24] on div at bounding box center [114, 25] width 14 height 17
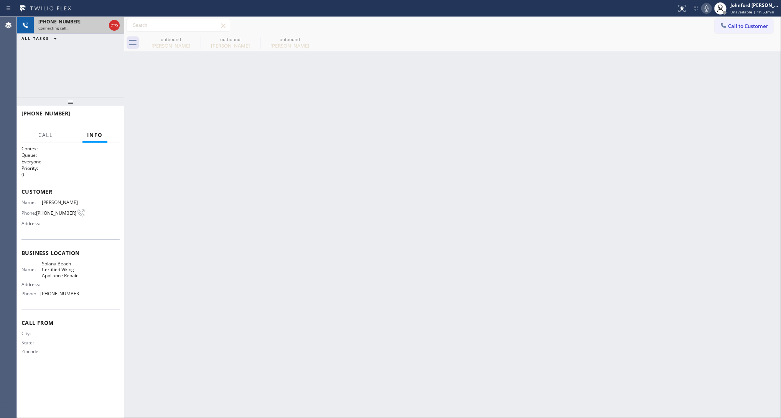
click at [108, 27] on div at bounding box center [114, 25] width 14 height 17
click at [113, 26] on icon at bounding box center [114, 25] width 9 height 9
click at [192, 41] on icon at bounding box center [195, 39] width 9 height 9
click at [0, 0] on icon at bounding box center [0, 0] width 0 height 0
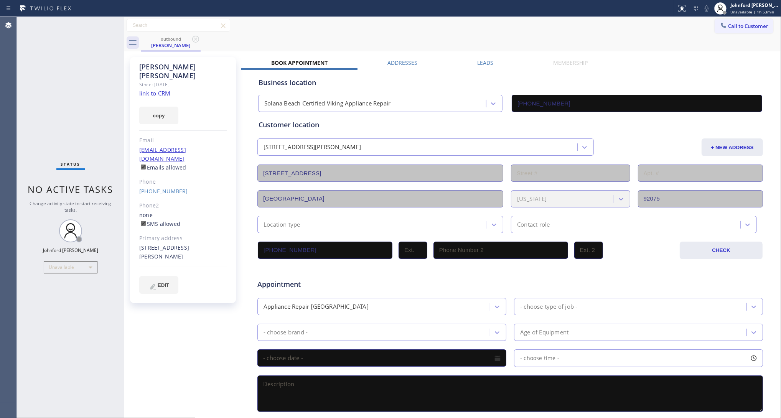
click at [192, 41] on icon at bounding box center [195, 39] width 9 height 9
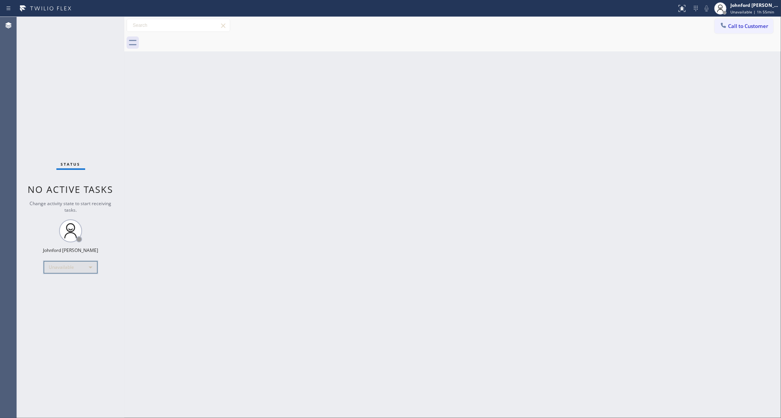
click at [68, 264] on div "Unavailable" at bounding box center [71, 267] width 54 height 12
click at [69, 304] on li "Break" at bounding box center [70, 306] width 52 height 9
click at [58, 266] on div "Break" at bounding box center [71, 267] width 54 height 12
click at [69, 295] on li "Unavailable" at bounding box center [70, 296] width 52 height 9
click at [698, 185] on div "Back to Dashboard Change Sender ID Customers Technicians Select a contact Outbo…" at bounding box center [452, 217] width 656 height 401
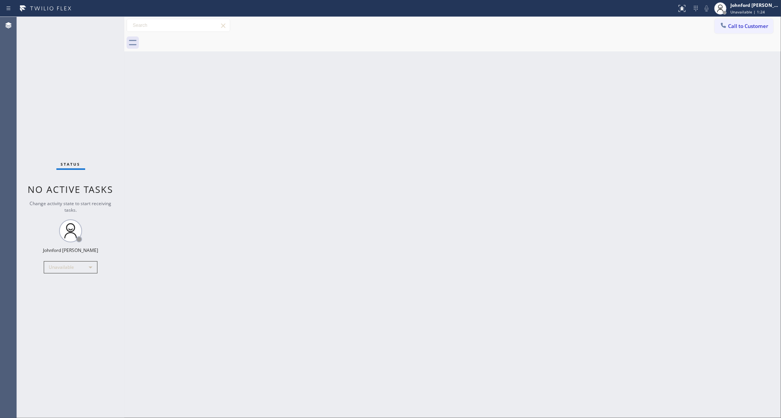
click at [576, 149] on div "Back to Dashboard Change Sender ID Customers Technicians Select a contact Outbo…" at bounding box center [452, 217] width 656 height 401
drag, startPoint x: 580, startPoint y: 168, endPoint x: 610, endPoint y: 127, distance: 50.5
click at [580, 168] on div "Back to Dashboard Change Sender ID Customers Technicians Select a contact Outbo…" at bounding box center [452, 217] width 656 height 401
click at [731, 32] on button "Call to Customer" at bounding box center [743, 26] width 59 height 15
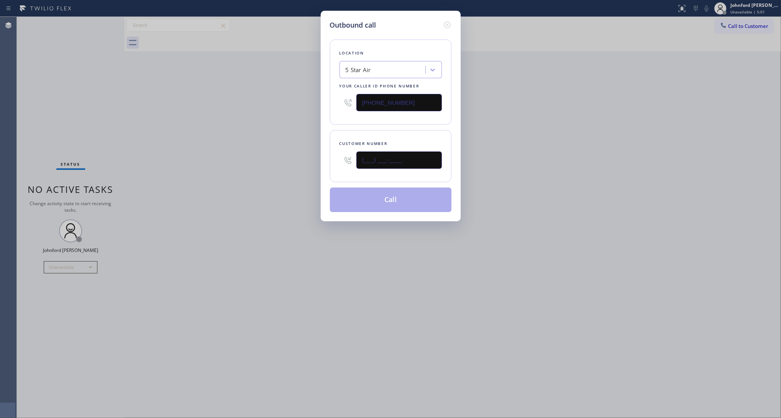
click at [420, 151] on input "(___) ___-____" at bounding box center [398, 159] width 85 height 17
paste input "949) 338-1433"
type input "(949) 338-1433"
click at [245, 177] on div "Outbound call Location 5 Star Air Your caller id phone number (800) 686-5038 Cu…" at bounding box center [390, 209] width 781 height 418
click at [372, 199] on button "Call" at bounding box center [391, 199] width 122 height 25
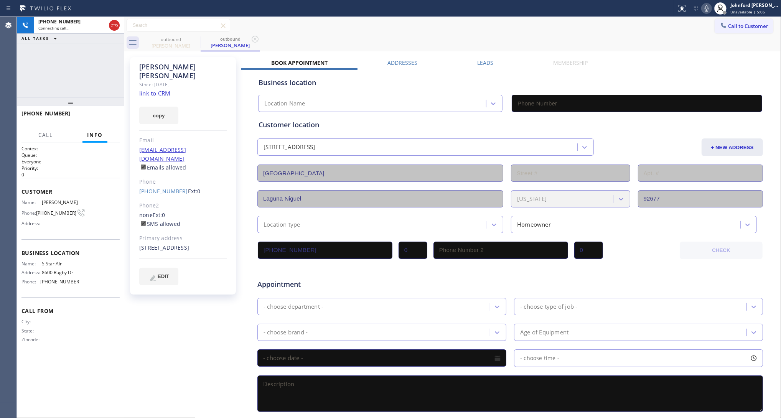
click at [162, 89] on link "link to CRM" at bounding box center [154, 93] width 31 height 8
type input "(800) 686-5038"
click at [109, 125] on div "+19493381433 Live | 00:09 HANG UP" at bounding box center [70, 117] width 98 height 20
click at [107, 119] on span "HANG UP" at bounding box center [101, 116] width 23 height 5
click at [155, 187] on link "(949) 338-1433" at bounding box center [163, 190] width 49 height 7
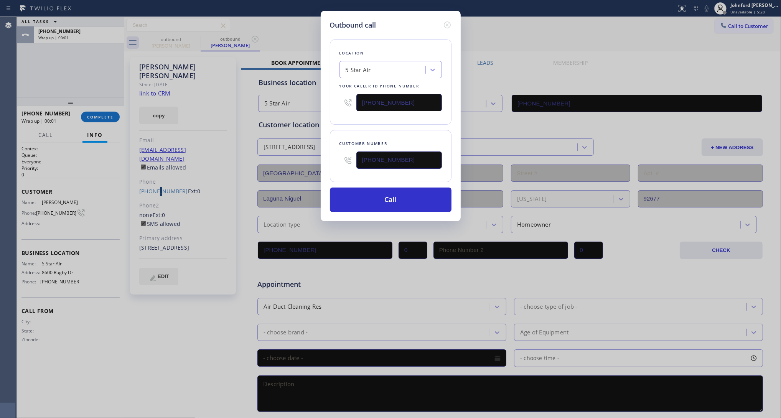
type input "(949) 338-1433"
drag, startPoint x: 406, startPoint y: 103, endPoint x: 284, endPoint y: 114, distance: 122.5
click at [284, 114] on div "Outbound call Location 5 Star Air Your caller id phone number (800) 686-5038 Cu…" at bounding box center [390, 209] width 781 height 418
paste input "949) 202-5983"
type input "(949) 202-5983"
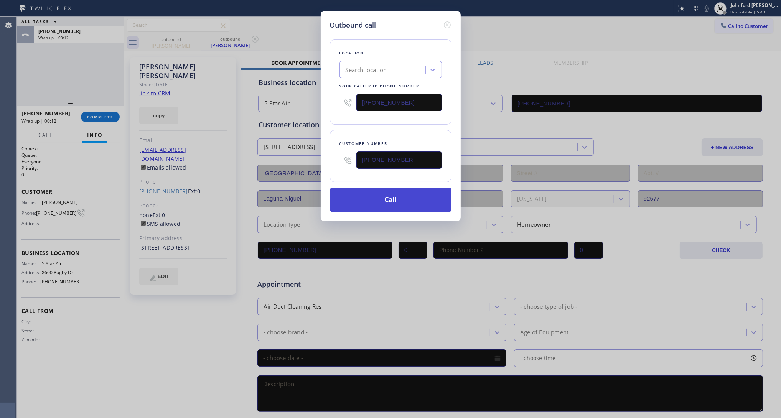
click at [371, 193] on button "Call" at bounding box center [391, 199] width 122 height 25
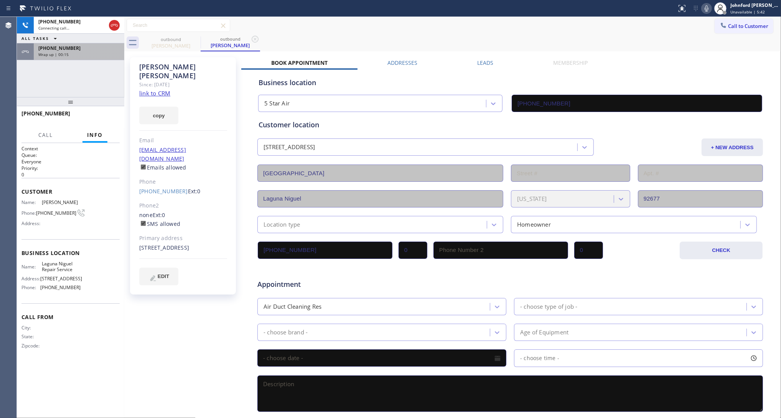
click at [97, 56] on div "Wrap up | 00:15" at bounding box center [78, 54] width 81 height 5
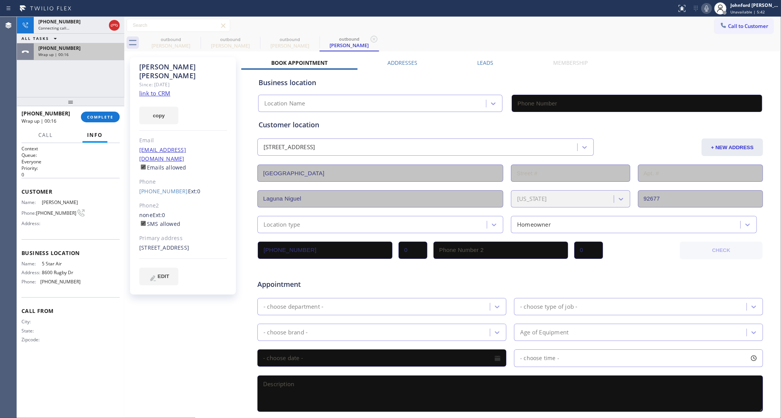
click at [97, 56] on div "Wrap up | 00:16" at bounding box center [78, 54] width 81 height 5
click at [109, 120] on button "COMPLETE" at bounding box center [100, 117] width 39 height 11
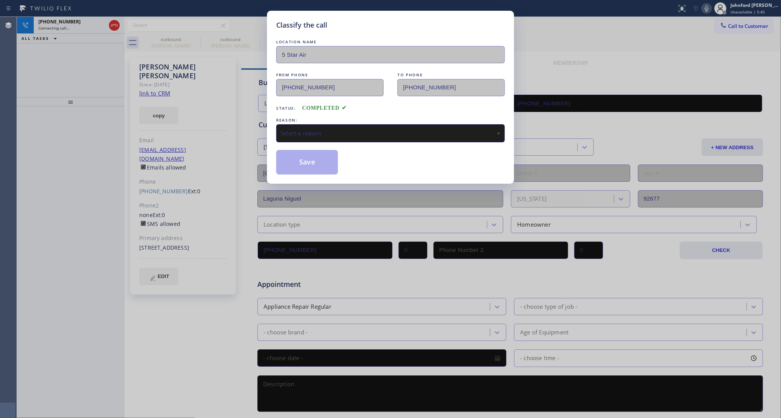
click at [309, 132] on div "Select a reason" at bounding box center [390, 133] width 220 height 9
click at [302, 153] on button "Save" at bounding box center [307, 162] width 62 height 25
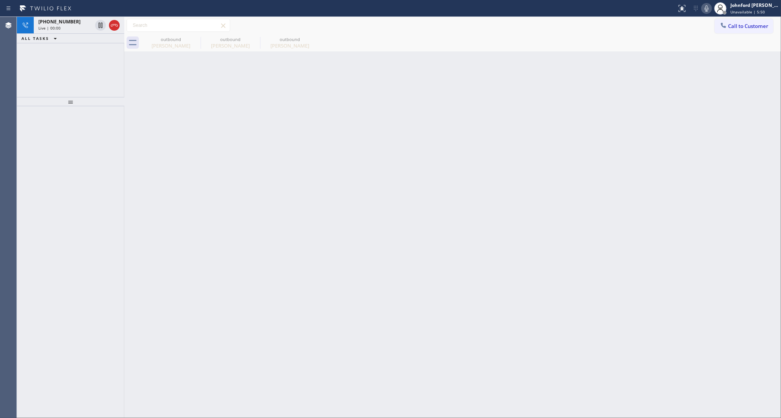
click at [58, 75] on div "+19493381433 Live | 00:00 ALL TASKS ALL TASKS ACTIVE TASKS TASKS IN WRAP UP" at bounding box center [70, 57] width 107 height 80
click at [114, 30] on icon at bounding box center [114, 25] width 9 height 9
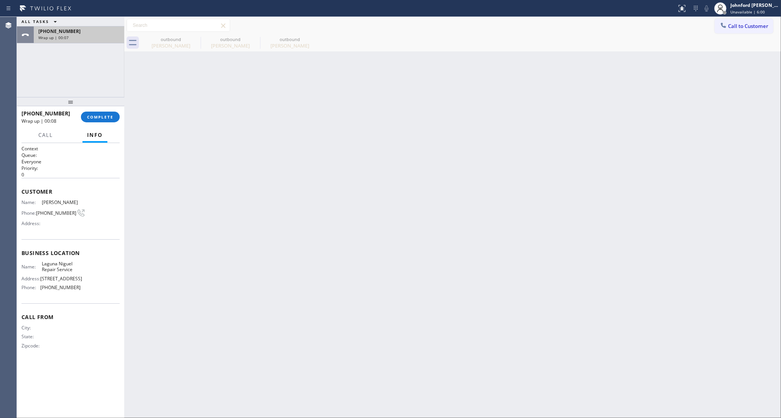
click at [116, 37] on div "Wrap up | 00:07" at bounding box center [78, 37] width 81 height 5
click at [107, 117] on span "COMPLETE" at bounding box center [100, 116] width 26 height 5
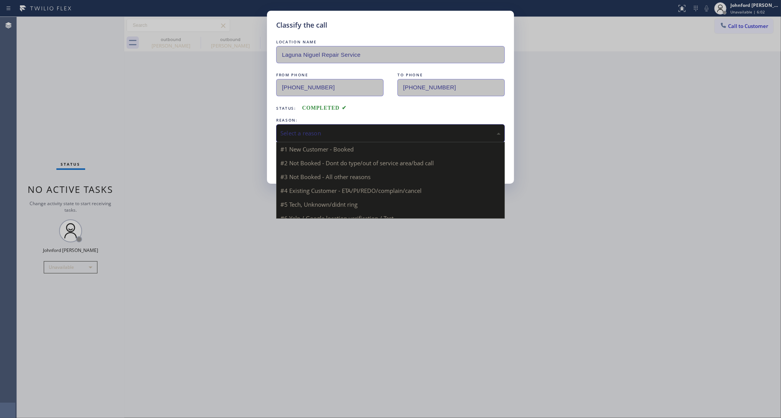
click at [328, 133] on div "Select a reason" at bounding box center [390, 133] width 220 height 9
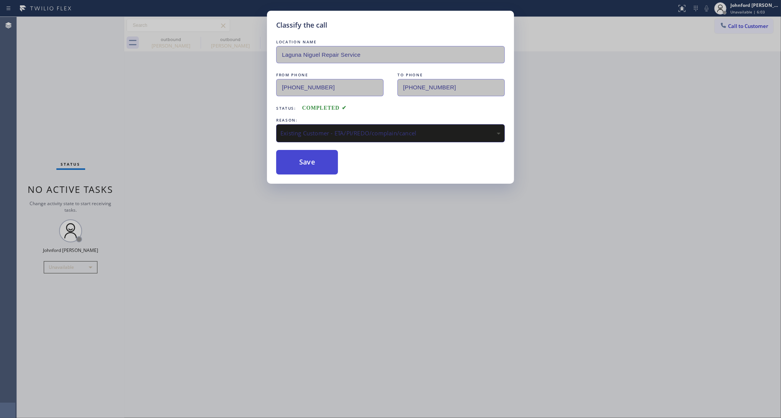
drag, startPoint x: 314, startPoint y: 157, endPoint x: 225, endPoint y: 97, distance: 107.6
click at [314, 156] on button "Save" at bounding box center [307, 162] width 62 height 25
type input "(949) 202-5983"
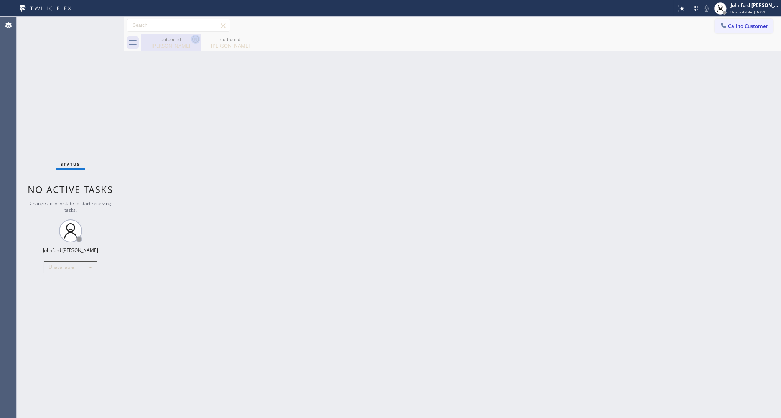
click at [194, 40] on icon at bounding box center [195, 39] width 9 height 9
click at [0, 0] on icon at bounding box center [0, 0] width 0 height 0
click at [744, 30] on button "Call to Customer" at bounding box center [743, 26] width 59 height 15
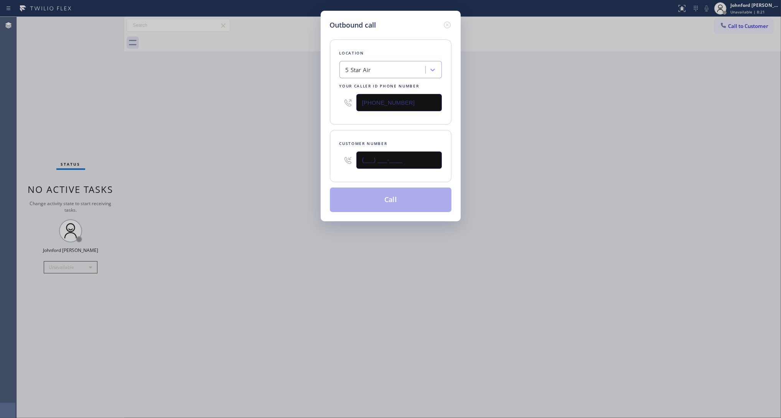
drag, startPoint x: 414, startPoint y: 156, endPoint x: 291, endPoint y: 168, distance: 123.6
click at [291, 168] on div "Outbound call Location 5 Star Air Your caller id phone number (800) 686-5038 Cu…" at bounding box center [390, 209] width 781 height 418
paste input "786) 972-9884"
type input "(786) 972-9884"
click at [539, 133] on div "Outbound call Location 5 Star Air Your caller id phone number (800) 686-5038 Cu…" at bounding box center [390, 209] width 781 height 418
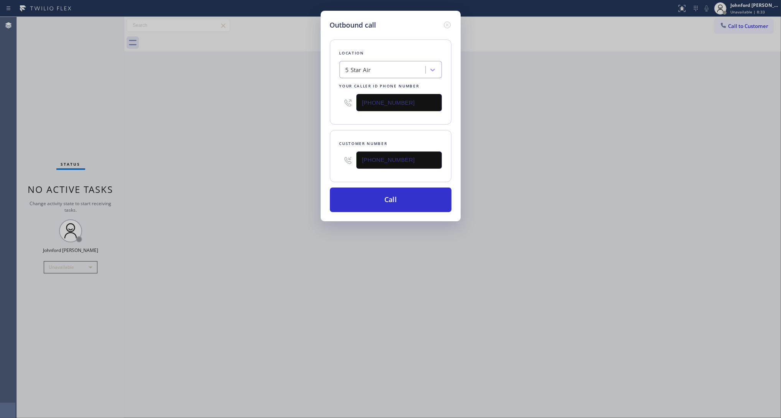
drag, startPoint x: 322, startPoint y: 107, endPoint x: 288, endPoint y: 110, distance: 34.2
click at [295, 110] on div "Outbound call Location 5 Star Air Your caller id phone number (800) 686-5038 Cu…" at bounding box center [390, 209] width 781 height 418
paste input "305) 912-2291"
type input "(305) 912-2291"
click at [270, 113] on div "Outbound call Location 5 Star Air Your caller id phone number (305) 912-2291 Cu…" at bounding box center [390, 209] width 781 height 418
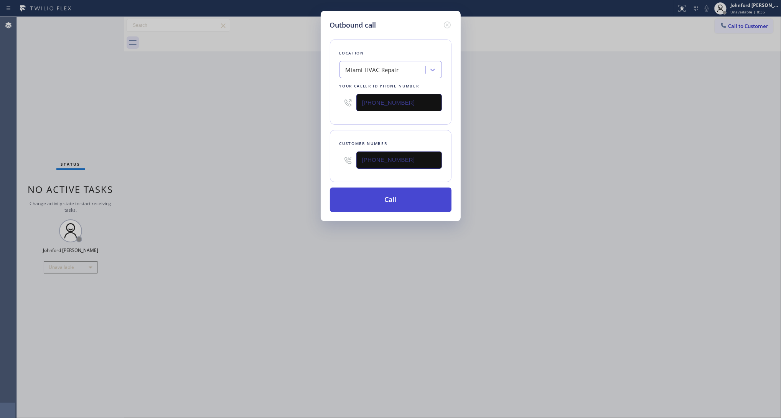
click at [369, 196] on button "Call" at bounding box center [391, 199] width 122 height 25
drag, startPoint x: 506, startPoint y: 176, endPoint x: 597, endPoint y: 51, distance: 154.6
click at [508, 175] on div "Outbound call Location Miami HVAC Repair Your caller id phone number (305) 912-…" at bounding box center [390, 209] width 781 height 418
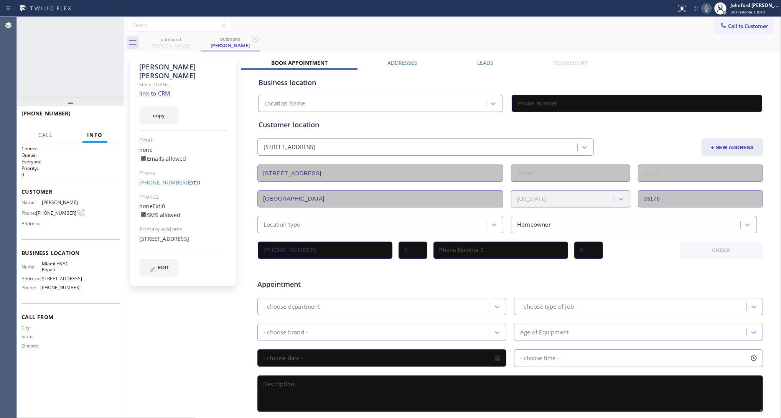
type input "(305) 912-2291"
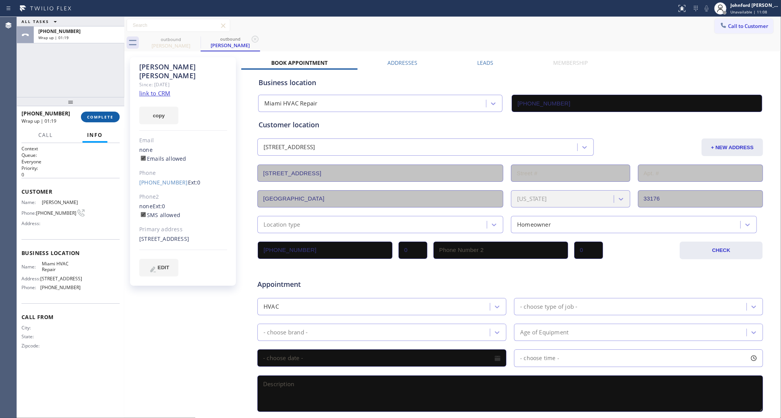
click at [102, 119] on span "COMPLETE" at bounding box center [100, 116] width 26 height 5
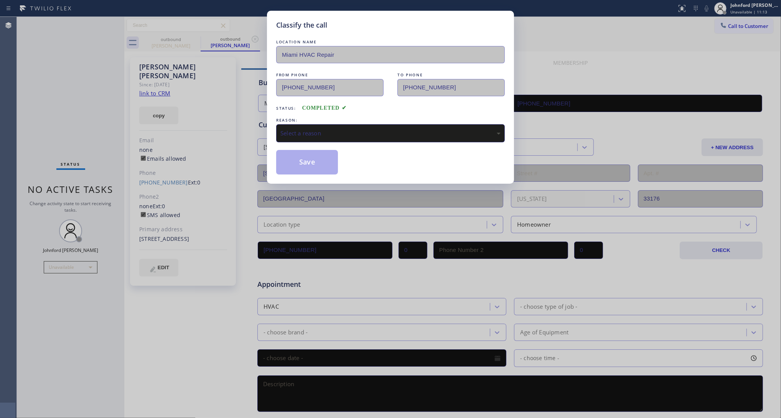
drag, startPoint x: 339, startPoint y: 129, endPoint x: 340, endPoint y: 135, distance: 6.3
click at [339, 129] on div "Select a reason" at bounding box center [390, 133] width 220 height 9
click at [322, 174] on div "Classify the call LOCATION NAME Miami HVAC Repair FROM PHONE (305) 912-2291 TO …" at bounding box center [390, 97] width 247 height 173
click at [323, 131] on div "Tech, Unknown/didnt ring" at bounding box center [390, 133] width 220 height 9
click at [323, 138] on div "Tech, Unknown/didnt ring" at bounding box center [390, 133] width 228 height 18
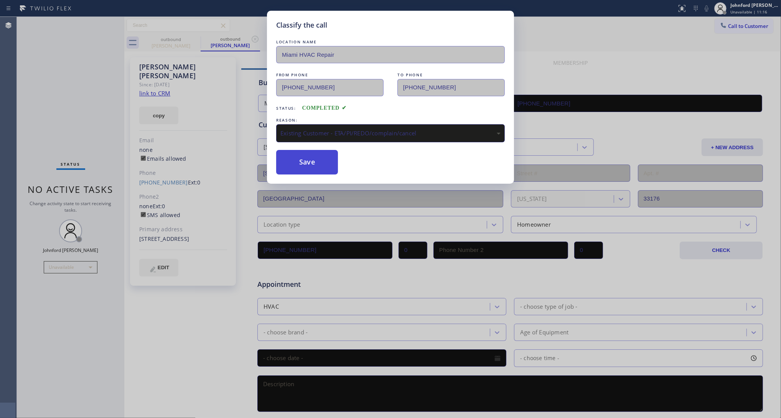
click at [318, 171] on button "Save" at bounding box center [307, 162] width 62 height 25
click at [315, 162] on button "Save" at bounding box center [307, 162] width 62 height 25
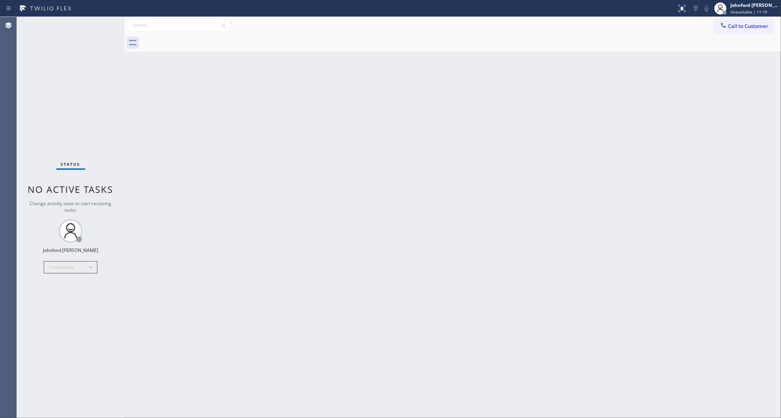
click at [726, 23] on icon at bounding box center [723, 25] width 8 height 8
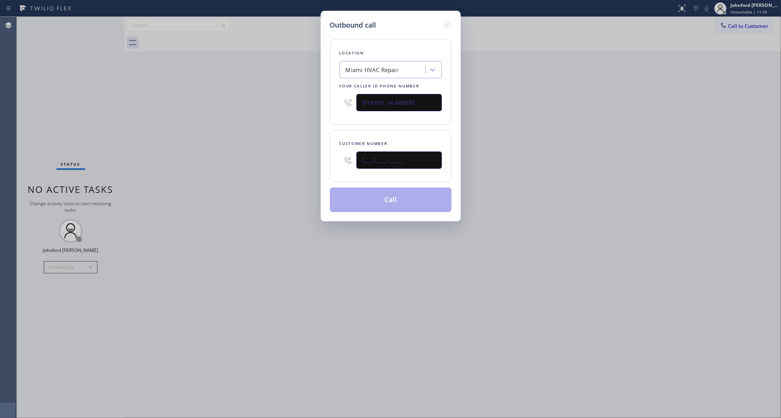
click at [397, 161] on input "(___) ___-____" at bounding box center [398, 159] width 85 height 17
paste input "954) 868-9632"
type input "(954) 868-9632"
click at [379, 204] on button "Call" at bounding box center [391, 199] width 122 height 25
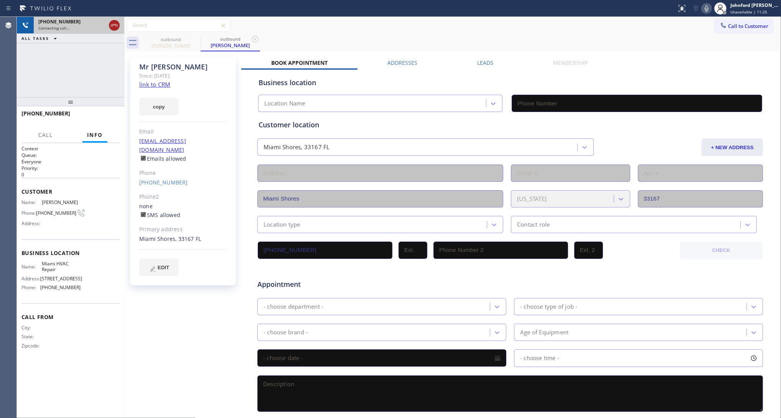
click at [118, 30] on icon at bounding box center [114, 25] width 9 height 9
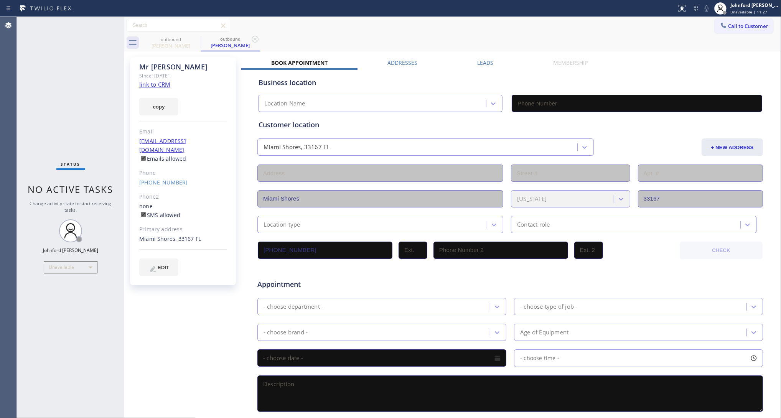
type input "(305) 912-2291"
click at [163, 81] on link "link to CRM" at bounding box center [154, 85] width 31 height 8
click at [719, 25] on icon at bounding box center [723, 25] width 8 height 8
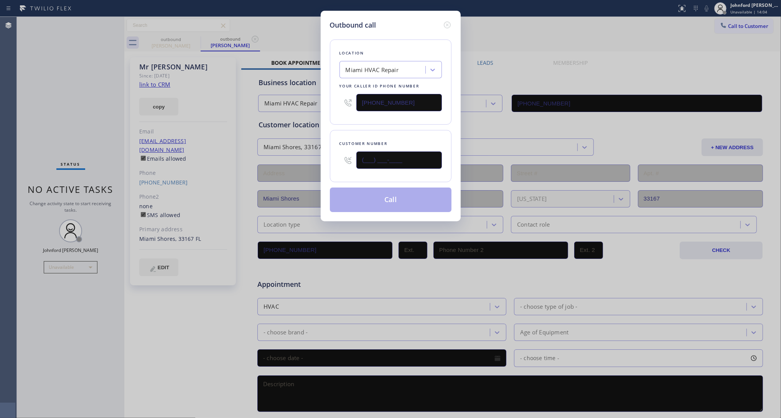
drag, startPoint x: 415, startPoint y: 156, endPoint x: 301, endPoint y: 150, distance: 114.0
click at [301, 150] on div "Outbound call Location Miami HVAC Repair Your caller id phone number (305) 912-…" at bounding box center [390, 209] width 781 height 418
paste input "562) 832-5415"
type input "(562) 832-5415"
drag, startPoint x: 403, startPoint y: 95, endPoint x: 312, endPoint y: 104, distance: 91.4
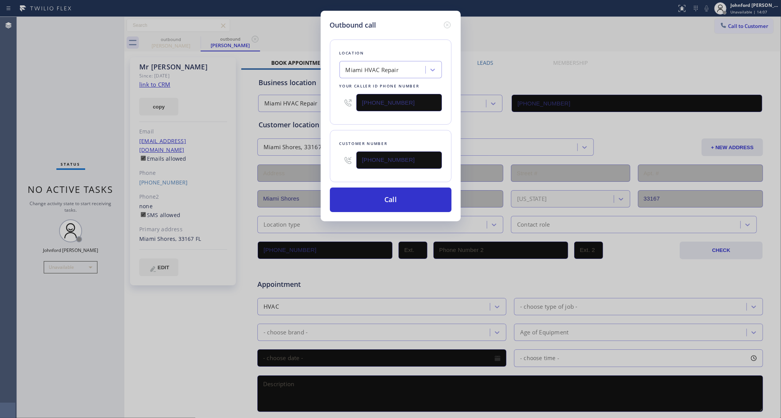
click at [312, 104] on div "Outbound call Location Miami HVAC Repair Your caller id phone number (305) 912-…" at bounding box center [390, 209] width 781 height 418
paste input "800) 686-5038"
type input "(800) 686-5038"
click at [361, 126] on div "Location 5 Star Air Your caller id phone number (800) 686-5038 Customer number …" at bounding box center [391, 121] width 122 height 182
click at [374, 198] on button "Call" at bounding box center [391, 199] width 122 height 25
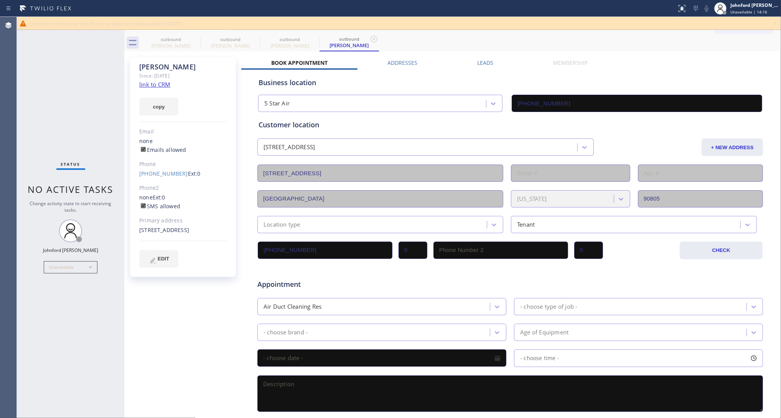
type input "(800) 686-5038"
click at [162, 171] on link "(562) 832-5415" at bounding box center [163, 173] width 49 height 7
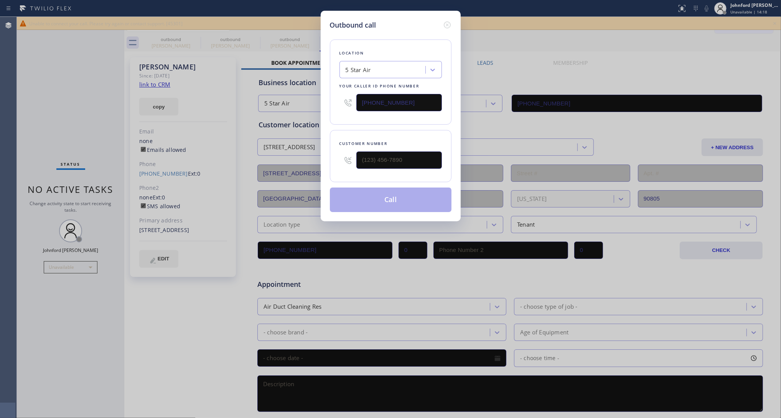
type input "(562) 832-5415"
click at [415, 102] on input "(800) 686-5038" at bounding box center [398, 102] width 85 height 17
paste input "562) 489-9480"
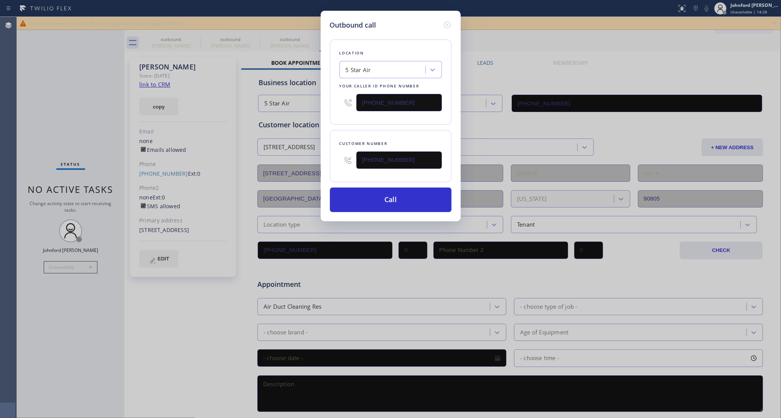
type input "(562) 489-9480"
click at [390, 130] on div "Customer number (562) 832-5415" at bounding box center [391, 156] width 122 height 52
click at [405, 195] on button "Call" at bounding box center [391, 199] width 122 height 25
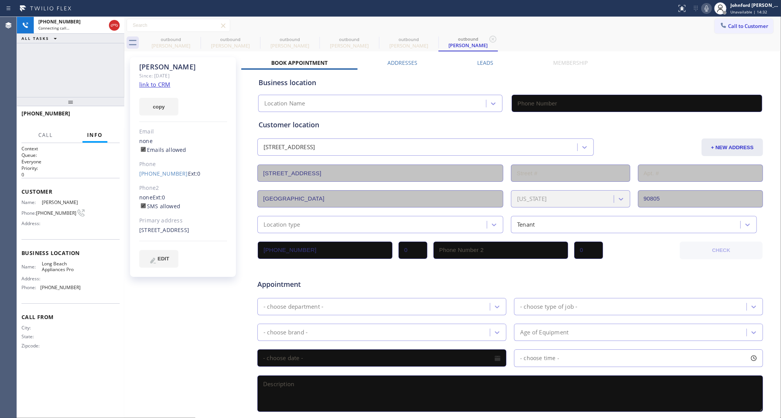
type input "(562) 489-9480"
click at [196, 43] on icon at bounding box center [195, 39] width 9 height 9
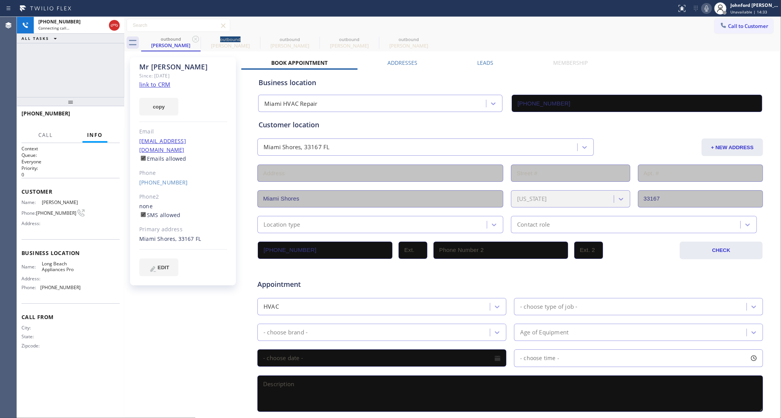
click at [196, 43] on icon at bounding box center [195, 39] width 9 height 9
click at [0, 0] on icon at bounding box center [0, 0] width 0 height 0
type input "(800) 686-5038"
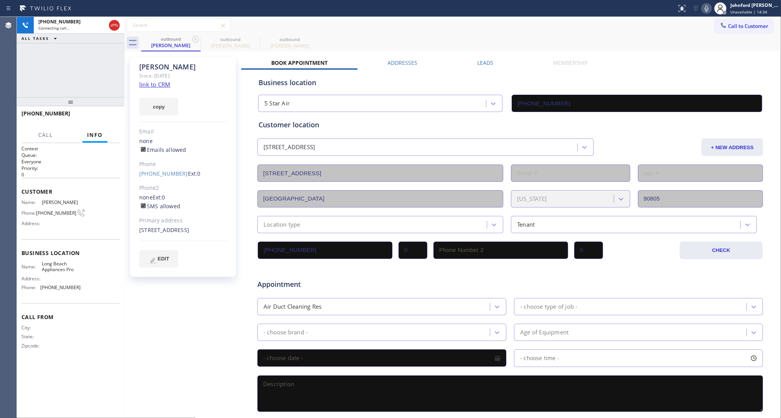
click at [196, 43] on icon at bounding box center [195, 39] width 9 height 9
type input "(562) 489-9480"
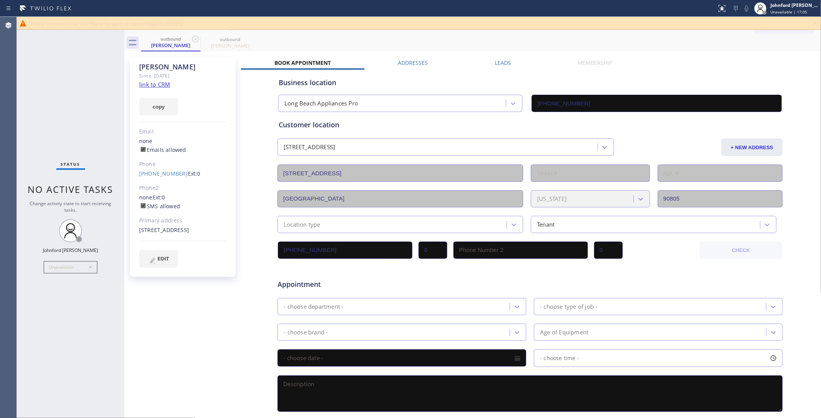
click at [780, 19] on icon at bounding box center [814, 23] width 9 height 9
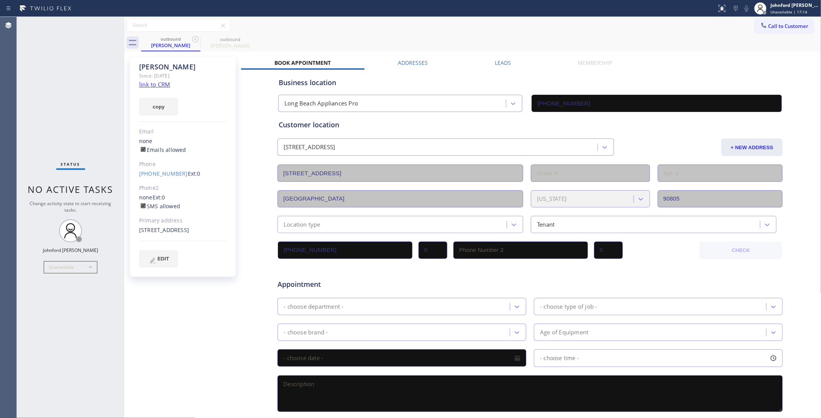
click at [501, 39] on div "outbound Paige outbound Paige" at bounding box center [481, 42] width 680 height 17
click at [741, 14] on div "Status report No issues detected If you experience an issue, please download th…" at bounding box center [767, 8] width 107 height 17
click at [760, 21] on icon at bounding box center [764, 25] width 8 height 8
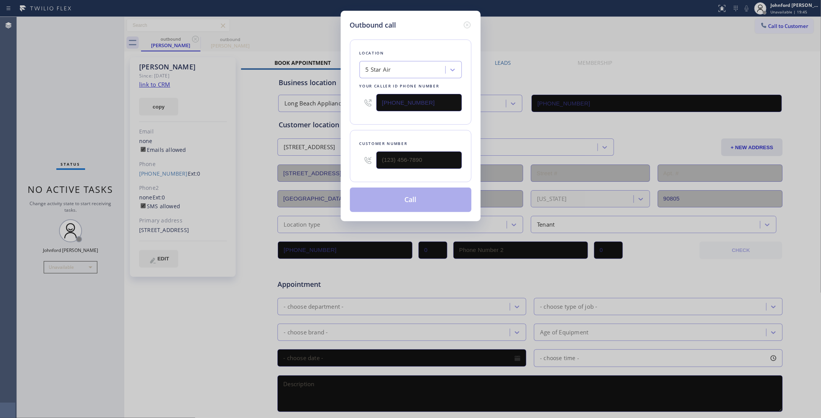
click at [371, 106] on div "(800) 686-5038" at bounding box center [411, 102] width 102 height 25
paste input "323) 897-1991"
type input "(323) 897-1991"
click at [428, 158] on input "(___) ___-____" at bounding box center [418, 159] width 85 height 17
paste input "562) 743-4606"
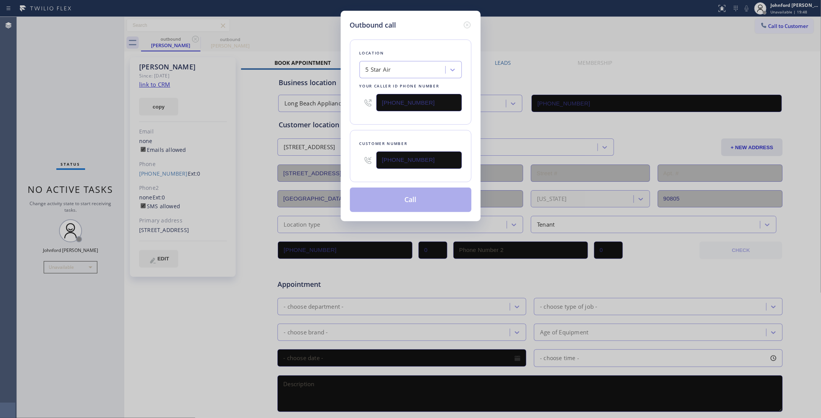
type input "(562) 743-4606"
click at [419, 119] on div "Location 5 Star Air Your caller id phone number (323) 897-1991" at bounding box center [411, 81] width 122 height 85
click at [467, 23] on icon at bounding box center [467, 24] width 9 height 9
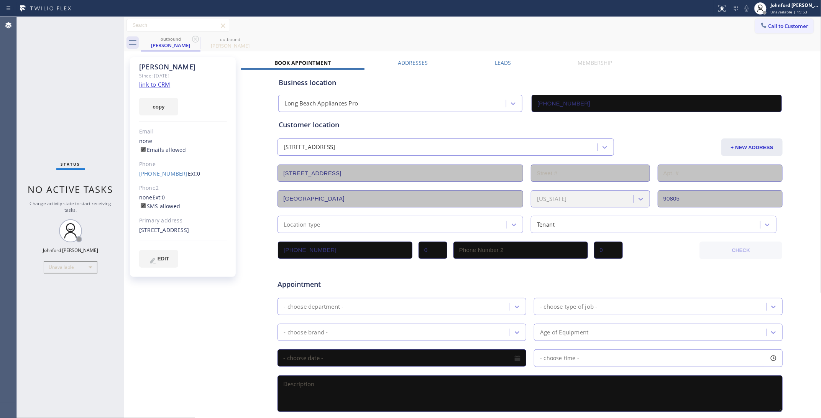
type input "(323) 897-1991"
click at [769, 25] on span "Call to Customer" at bounding box center [789, 26] width 40 height 7
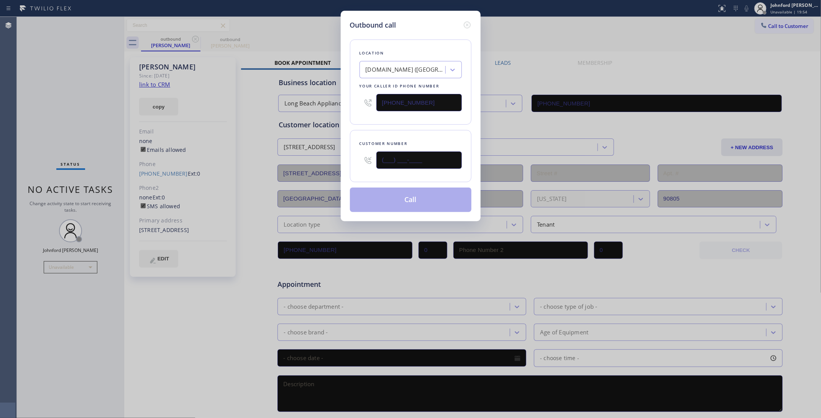
drag, startPoint x: 422, startPoint y: 164, endPoint x: 352, endPoint y: 173, distance: 70.3
click at [355, 173] on div "Customer number (___) ___-____" at bounding box center [411, 156] width 122 height 52
paste input "562) 743-4606"
type input "(562) 743-4606"
click at [388, 125] on div "Location VikingTechs.online (Los Angeles, Google Ads) Your caller id phone numb…" at bounding box center [411, 121] width 122 height 182
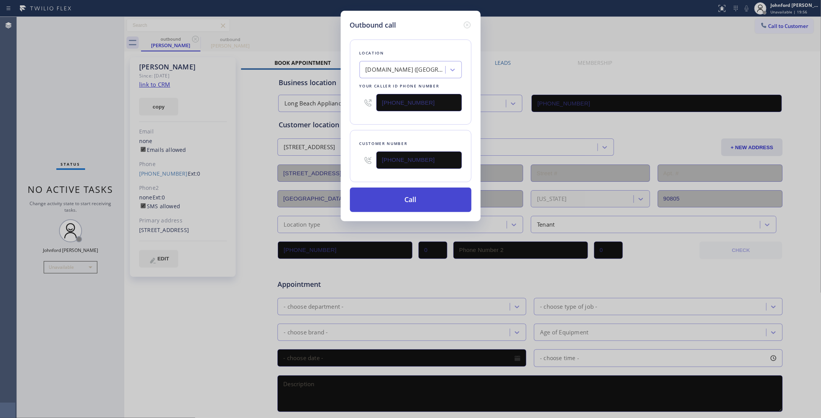
click at [416, 198] on button "Call" at bounding box center [411, 199] width 122 height 25
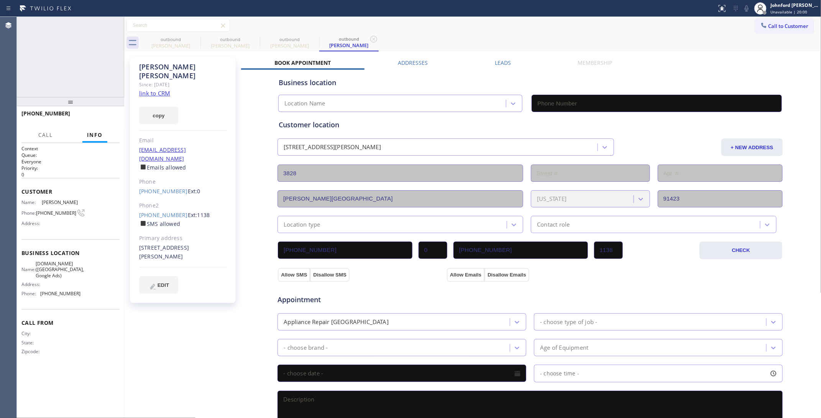
type input "(323) 897-1991"
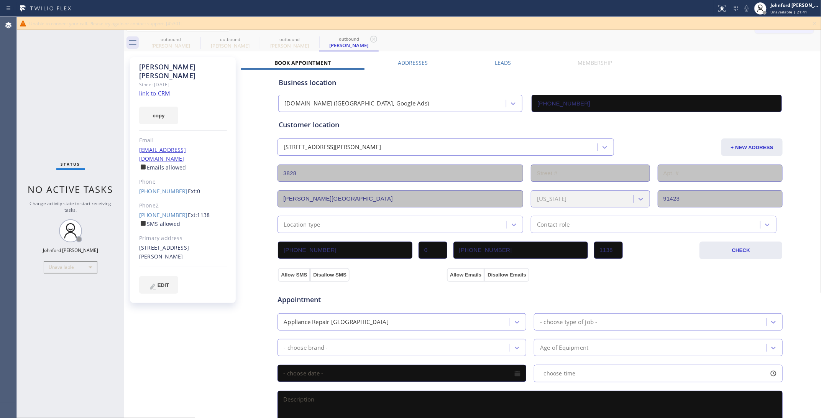
click at [780, 23] on icon at bounding box center [814, 23] width 9 height 9
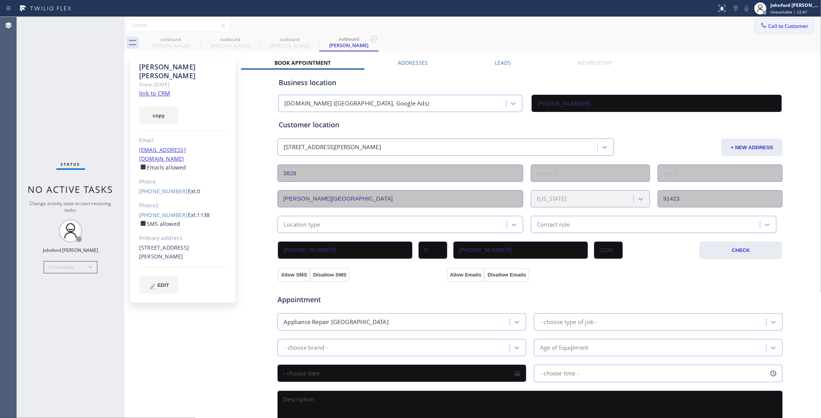
click at [760, 21] on icon at bounding box center [764, 25] width 8 height 8
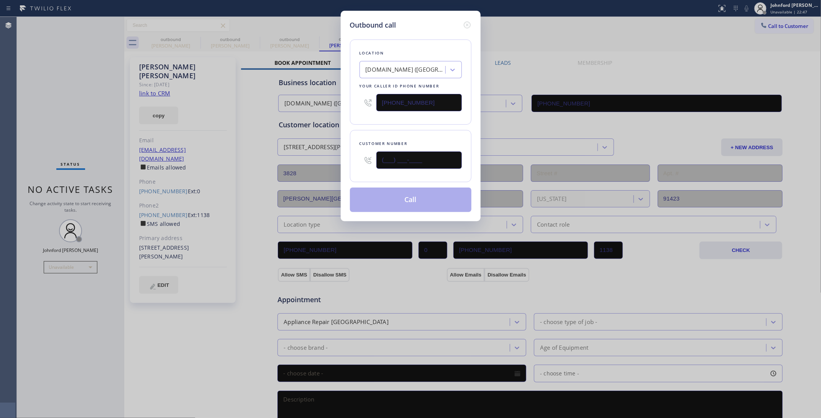
drag, startPoint x: 429, startPoint y: 156, endPoint x: 326, endPoint y: 161, distance: 102.9
click at [342, 161] on div "Outbound call Location VikingTechs.online (Los Angeles, Google Ads) Your caller…" at bounding box center [411, 116] width 140 height 210
paste input "310) 274-1113"
type input "(310) 274-1113"
drag, startPoint x: 384, startPoint y: 99, endPoint x: 332, endPoint y: 99, distance: 52.1
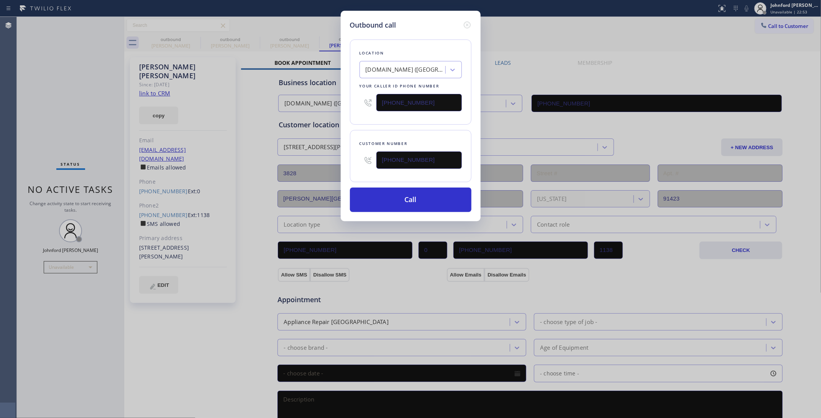
click at [334, 99] on div "Outbound call Location VikingTechs.online (Los Angeles, Google Ads) Your caller…" at bounding box center [410, 209] width 821 height 418
paste input "639-7328"
type input "(323) 639-7328"
drag, startPoint x: 432, startPoint y: 164, endPoint x: 332, endPoint y: 155, distance: 100.8
click at [332, 155] on div "Outbound call Location 4B2.Paid 5 Star Air Duct Cleaning Your caller id phone n…" at bounding box center [410, 209] width 821 height 418
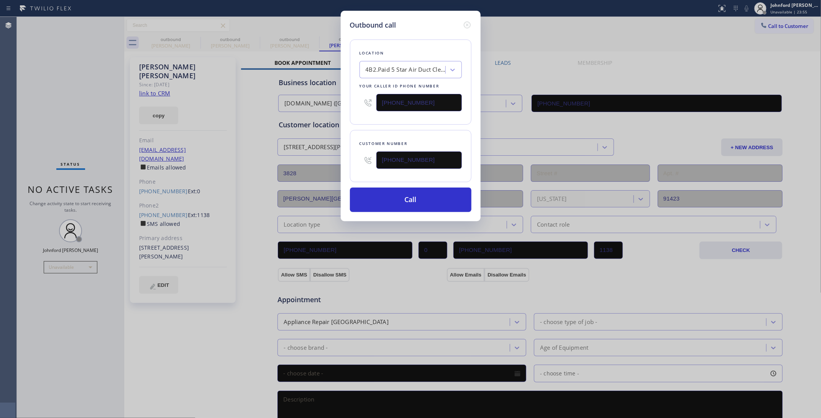
paste input "23) 639-7328"
drag, startPoint x: 415, startPoint y: 129, endPoint x: 537, endPoint y: 51, distance: 144.8
click at [416, 130] on div "Customer number (323) 639-7328" at bounding box center [411, 156] width 122 height 52
drag, startPoint x: 377, startPoint y: 153, endPoint x: 354, endPoint y: 156, distance: 23.2
click at [354, 156] on div "Customer number (323) 639-7328" at bounding box center [411, 156] width 122 height 52
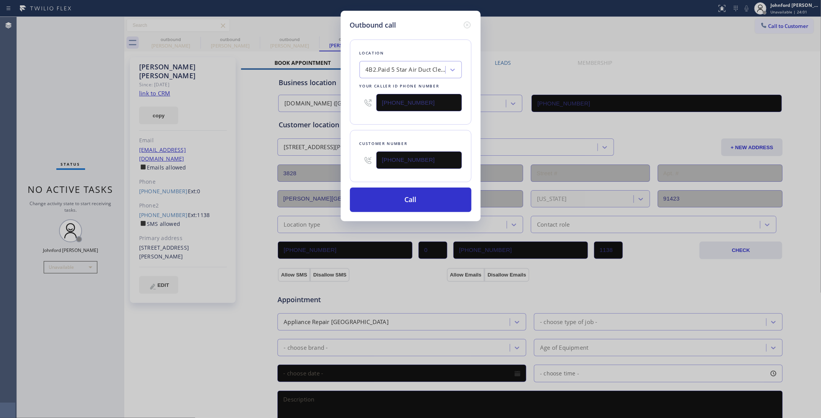
paste input "10) 274-1113"
type input "(310) 274-1113"
click at [395, 124] on div "Location 4B2.Paid 5 Star Air Duct Cleaning Your caller id phone number (323) 63…" at bounding box center [411, 121] width 122 height 182
click at [400, 196] on button "Call" at bounding box center [411, 199] width 122 height 25
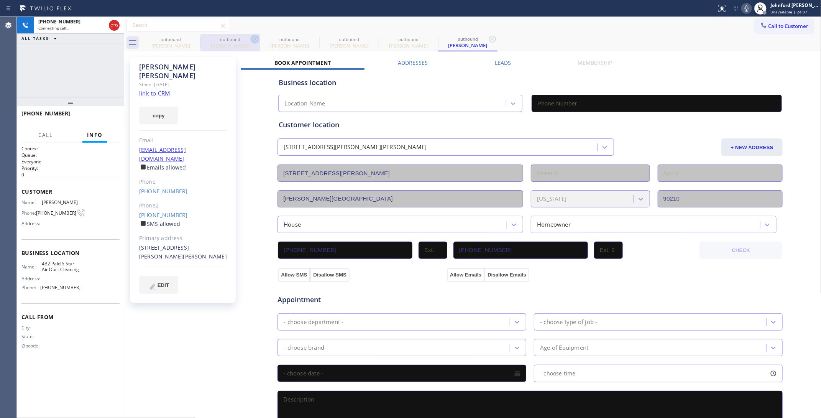
click at [0, 0] on icon at bounding box center [0, 0] width 0 height 0
click at [250, 41] on icon at bounding box center [254, 39] width 9 height 9
click at [0, 0] on icon at bounding box center [0, 0] width 0 height 0
click at [194, 41] on icon at bounding box center [195, 39] width 9 height 9
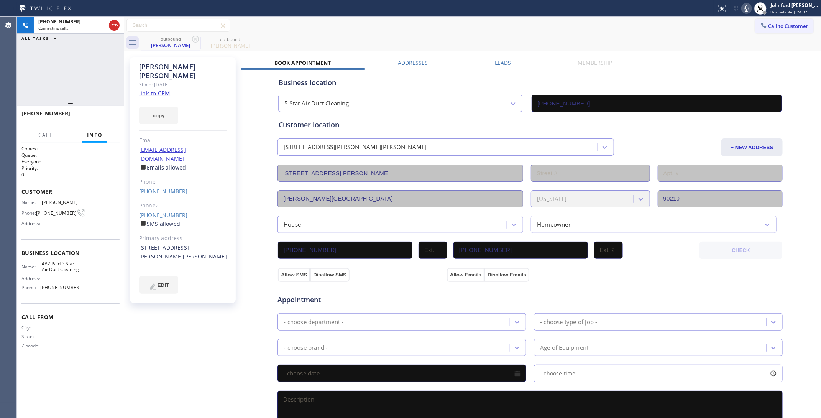
click at [407, 41] on div "outbound Fred Kuperberg outbound Fred Kuperberg" at bounding box center [481, 42] width 680 height 17
type input "(323) 639-7328"
click at [105, 120] on button "HANG UP" at bounding box center [102, 117] width 36 height 11
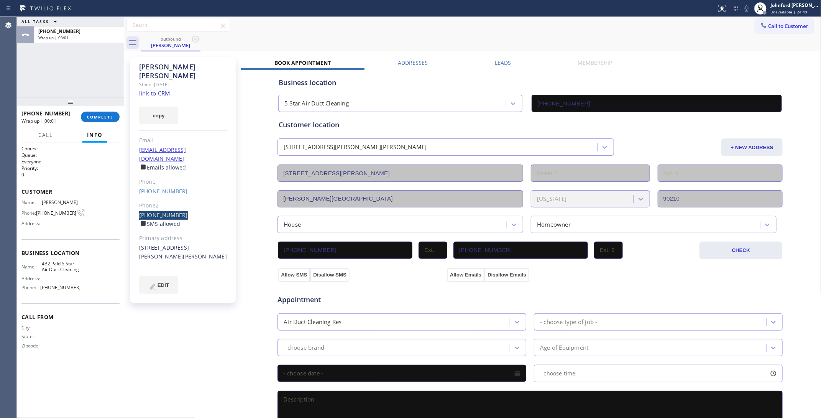
drag, startPoint x: 183, startPoint y: 196, endPoint x: 213, endPoint y: 165, distance: 42.6
click at [131, 197] on div "Fred Kuperberg Since: 20 may 2020 link to CRM copy Email fkuperberg@gmail.com E…" at bounding box center [183, 180] width 106 height 246
copy link "(818) 681-3033"
click at [780, 28] on span "Call to Customer" at bounding box center [789, 26] width 40 height 7
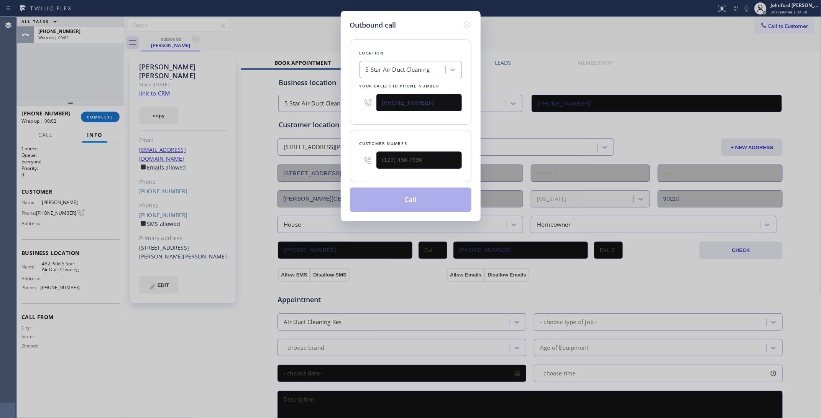
drag, startPoint x: 445, startPoint y: 169, endPoint x: 360, endPoint y: 164, distance: 84.9
click at [318, 167] on div "Outbound call Location 5 Star Air Duct Cleaning Your caller id phone number (32…" at bounding box center [410, 209] width 821 height 418
click at [425, 156] on input "(___) ___-____" at bounding box center [418, 159] width 85 height 17
paste input "818) 681-3033"
type input "(818) 681-3033"
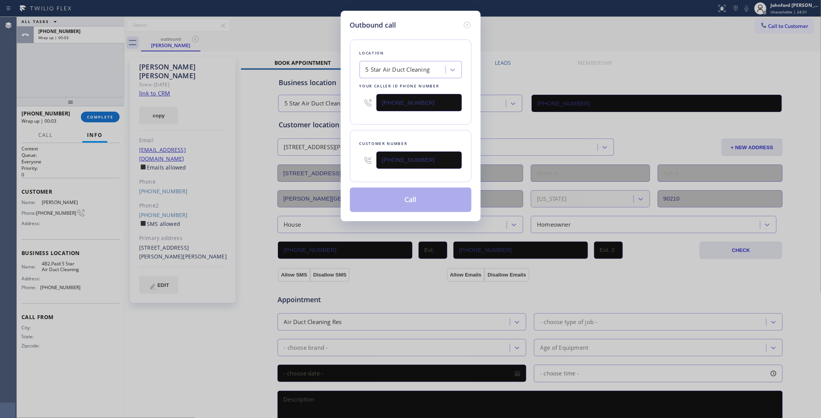
click at [404, 125] on div "Location 5 Star Air Duct Cleaning Your caller id phone number (323) 639-7328 Cu…" at bounding box center [411, 121] width 122 height 182
click at [396, 196] on button "Call" at bounding box center [411, 199] width 122 height 25
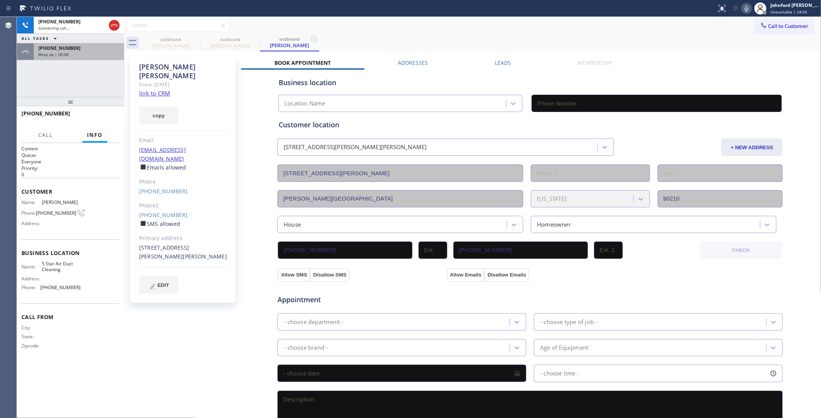
click at [112, 58] on div "+13102741113 Wrap up | 00:08" at bounding box center [77, 51] width 87 height 17
type input "(323) 639-7328"
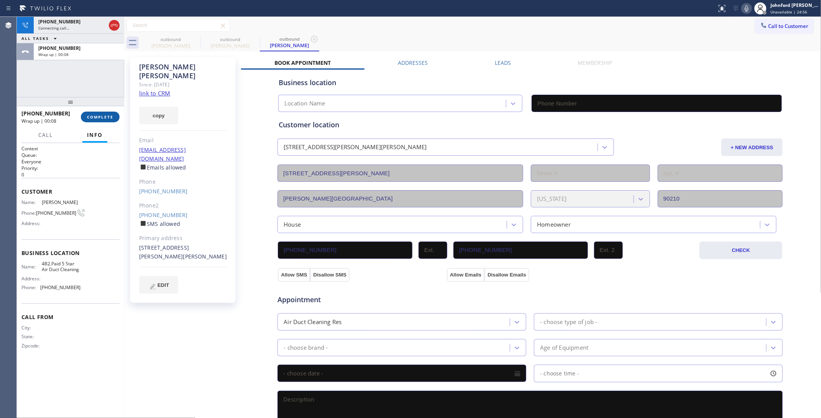
click at [101, 106] on div at bounding box center [70, 101] width 107 height 9
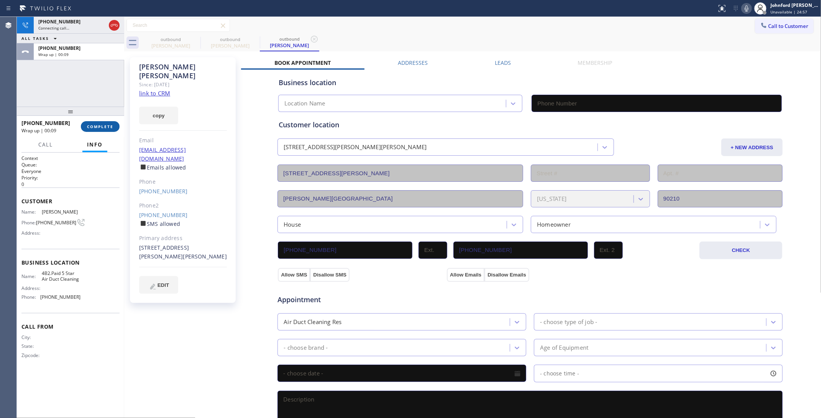
click at [99, 122] on button "COMPLETE" at bounding box center [100, 126] width 39 height 11
type input "(323) 639-7328"
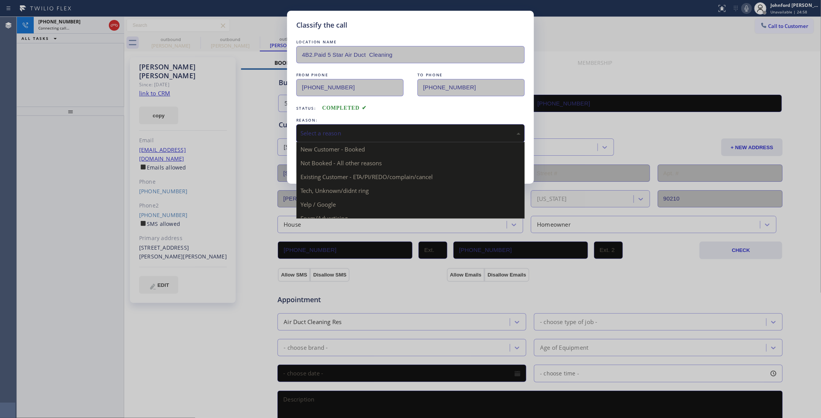
click at [390, 125] on div "Select a reason" at bounding box center [410, 133] width 228 height 18
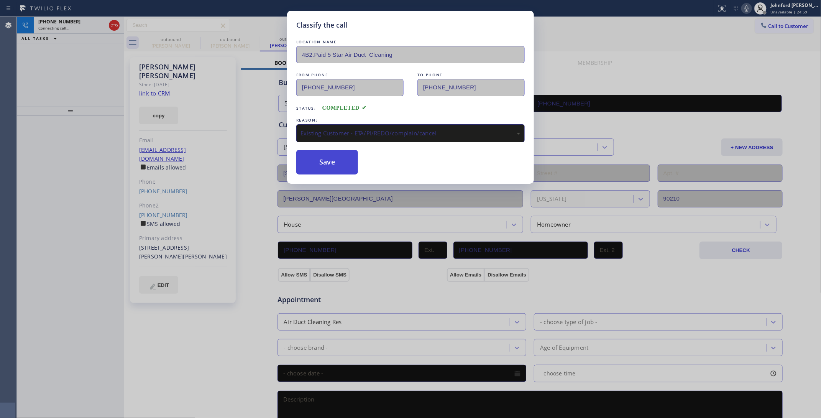
click at [318, 160] on button "Save" at bounding box center [327, 162] width 62 height 25
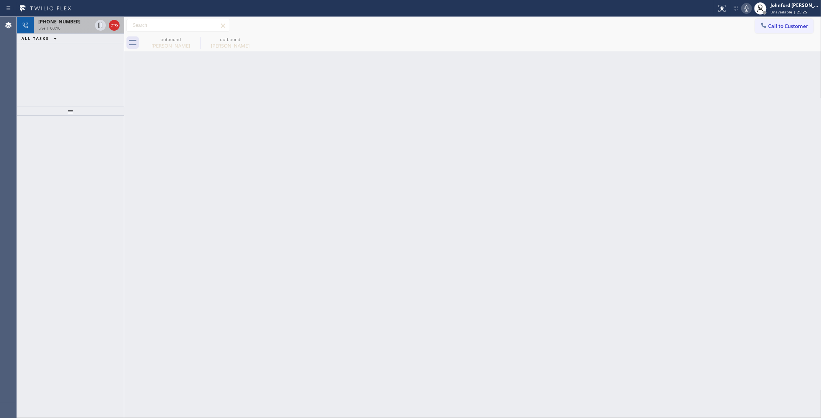
click at [69, 32] on div "+18186813033 Live | 00:10" at bounding box center [64, 25] width 60 height 17
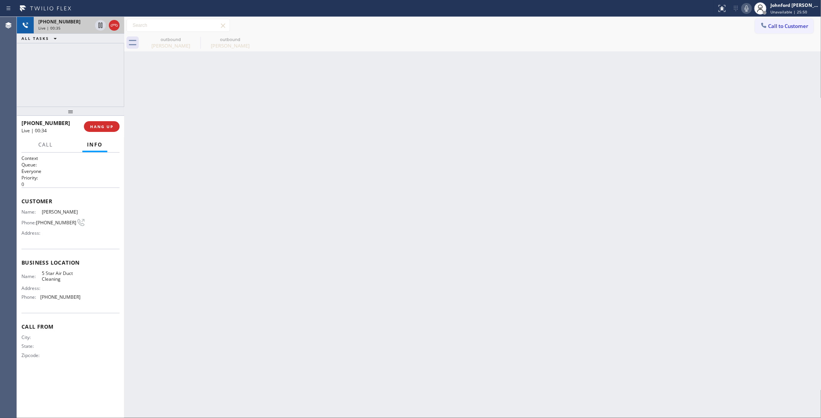
click at [54, 28] on span "Live | 00:35" at bounding box center [49, 27] width 22 height 5
click at [67, 29] on div "Live | 00:36" at bounding box center [65, 27] width 54 height 5
click at [154, 40] on div "outbound" at bounding box center [171, 39] width 58 height 6
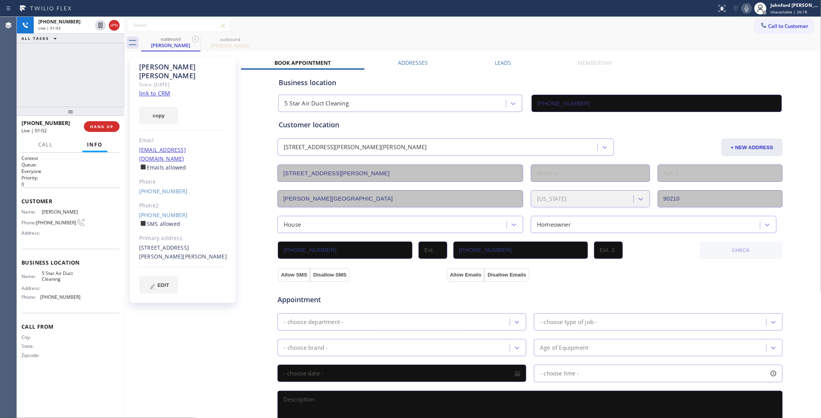
click at [231, 282] on div "Fred Kuperberg Since: 20 may 2020 link to CRM copy Email fkuperberg@gmail.com E…" at bounding box center [183, 180] width 106 height 246
click at [710, 31] on div "Call to Customer Outbound call Location 5 Star Air Duct Cleaning Your caller id…" at bounding box center [472, 25] width 697 height 13
click at [115, 80] on div "+18186813033 Live | 02:11 ALL TASKS ALL TASKS ACTIVE TASKS TASKS IN WRAP UP" at bounding box center [70, 62] width 107 height 90
drag, startPoint x: 69, startPoint y: 110, endPoint x: 67, endPoint y: 91, distance: 19.7
click at [67, 91] on div "+18186813033 Live | 02:12 ALL TASKS ALL TASKS ACTIVE TASKS TASKS IN WRAP UP +18…" at bounding box center [70, 217] width 107 height 401
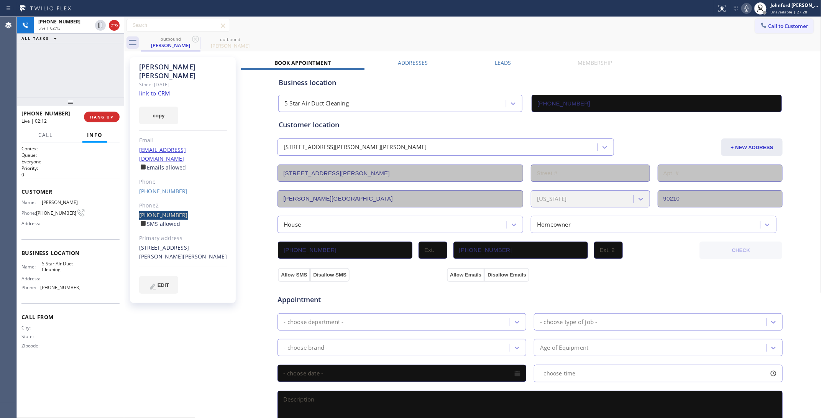
drag, startPoint x: 134, startPoint y: 200, endPoint x: 182, endPoint y: 199, distance: 47.9
click at [182, 199] on div "Fred Kuperberg Since: 20 may 2020 link to CRM copy Email fkuperberg@gmail.com E…" at bounding box center [183, 180] width 106 height 246
copy link "(818) 681-3033"
click at [106, 115] on span "HANG UP" at bounding box center [101, 116] width 23 height 5
click at [105, 115] on span "COMPLETE" at bounding box center [100, 116] width 26 height 5
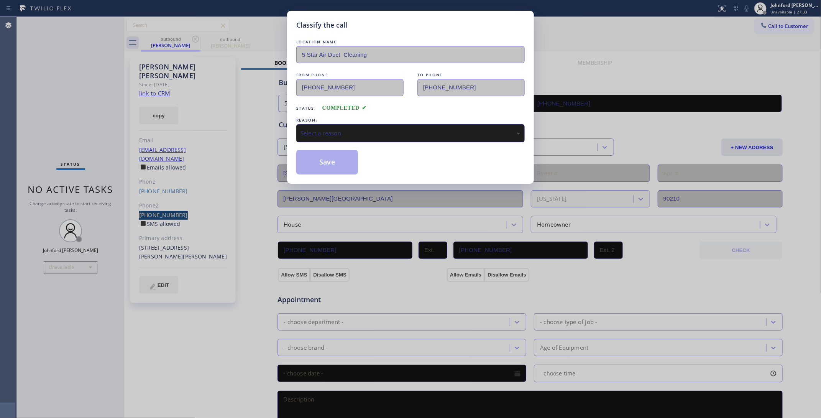
click at [325, 129] on div "Select a reason" at bounding box center [411, 133] width 220 height 9
click at [330, 160] on button "Save" at bounding box center [327, 162] width 62 height 25
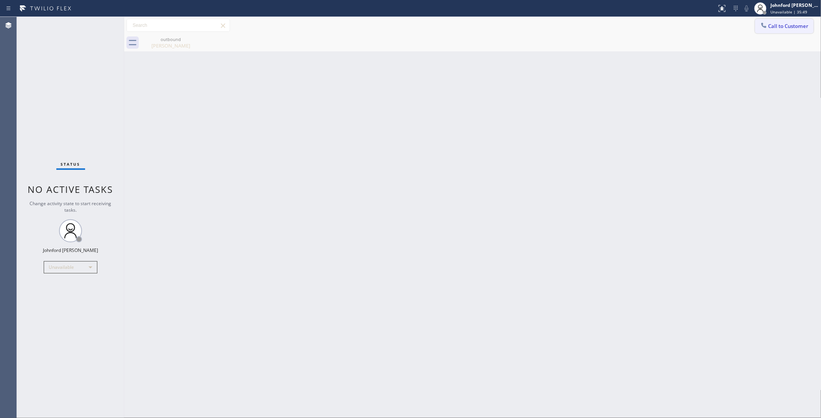
click at [780, 31] on button "Call to Customer" at bounding box center [784, 26] width 59 height 15
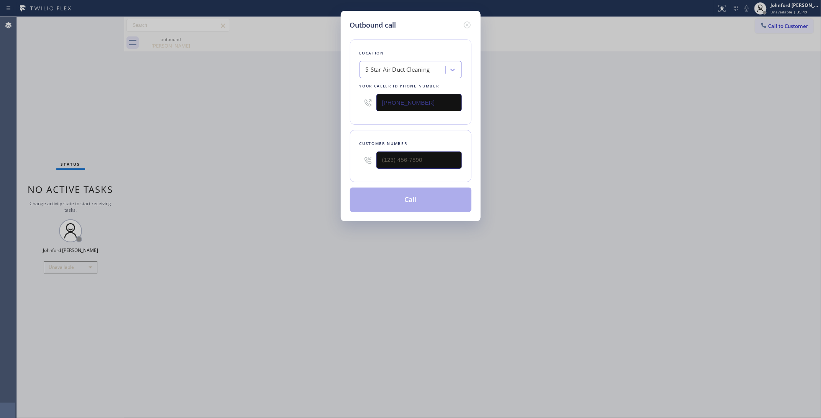
click at [435, 102] on input "(323) 639-7328" at bounding box center [418, 102] width 85 height 17
paste input "562) 489-9480"
type input "(562) 489-9480"
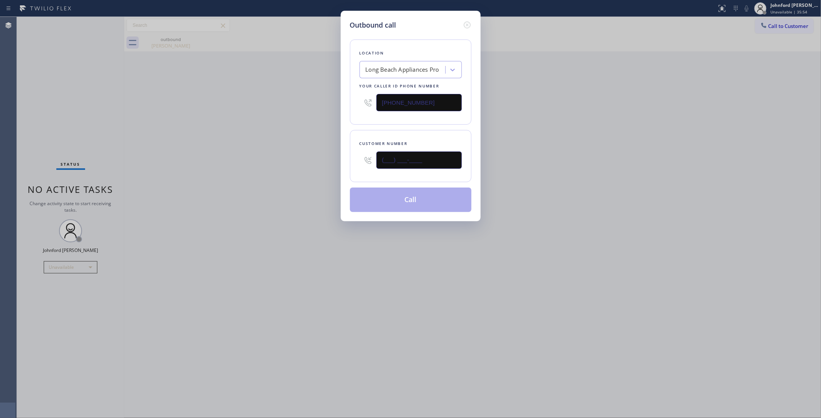
click at [413, 153] on input "(___) ___-____" at bounding box center [418, 159] width 85 height 17
paste input "562) 832-5415"
type input "(562) 832-5415"
click at [263, 158] on div "Outbound call Location Long Beach Appliances Pro Your caller id phone number (5…" at bounding box center [410, 209] width 821 height 418
click at [397, 199] on button "Call" at bounding box center [411, 199] width 122 height 25
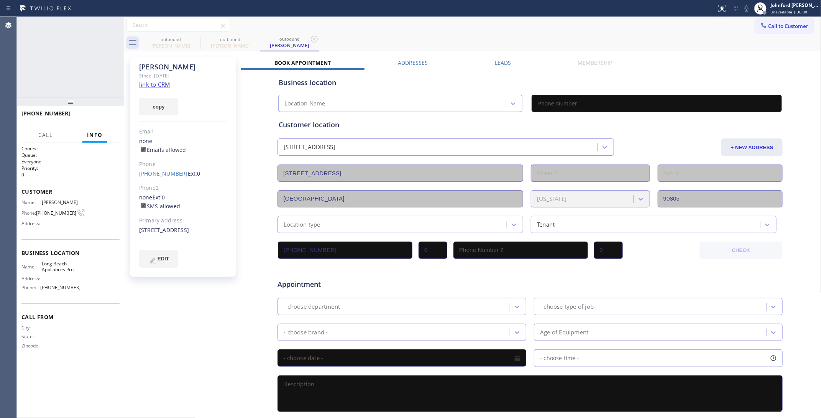
type input "(562) 489-9480"
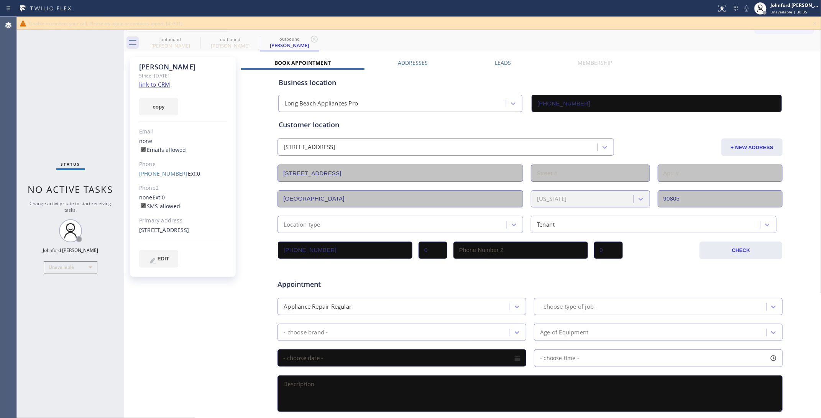
click at [780, 21] on icon at bounding box center [814, 23] width 9 height 9
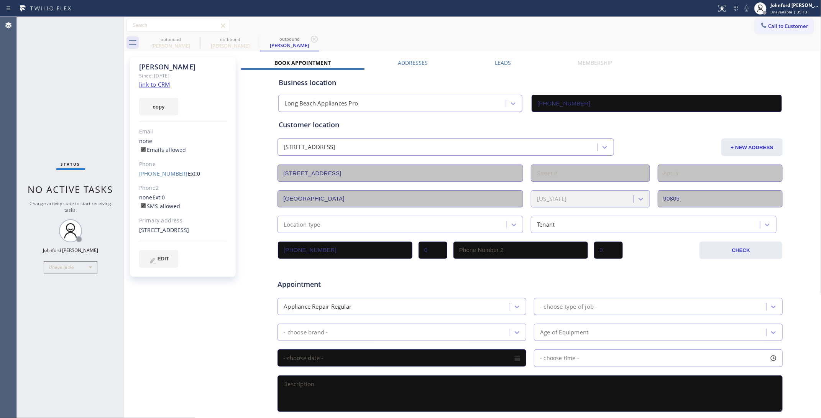
click at [71, 259] on div "Status No active tasks Change activity state to start receiving tasks. [PERSON_…" at bounding box center [70, 217] width 107 height 401
click at [67, 263] on div "Unavailable" at bounding box center [71, 267] width 54 height 12
click at [60, 288] on li "Available" at bounding box center [70, 287] width 52 height 9
click at [652, 41] on div "outbound Fred Kuperberg outbound Paige outbound Paige" at bounding box center [481, 42] width 680 height 17
click at [198, 37] on icon at bounding box center [195, 39] width 7 height 7
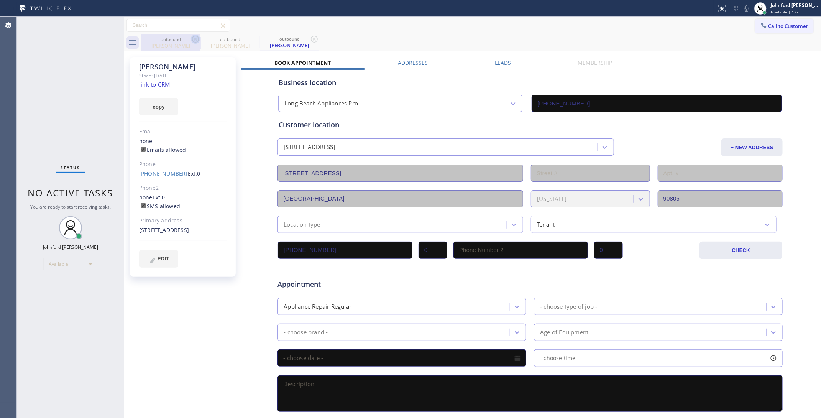
click at [0, 0] on icon at bounding box center [0, 0] width 0 height 0
click at [198, 37] on icon at bounding box center [195, 39] width 7 height 7
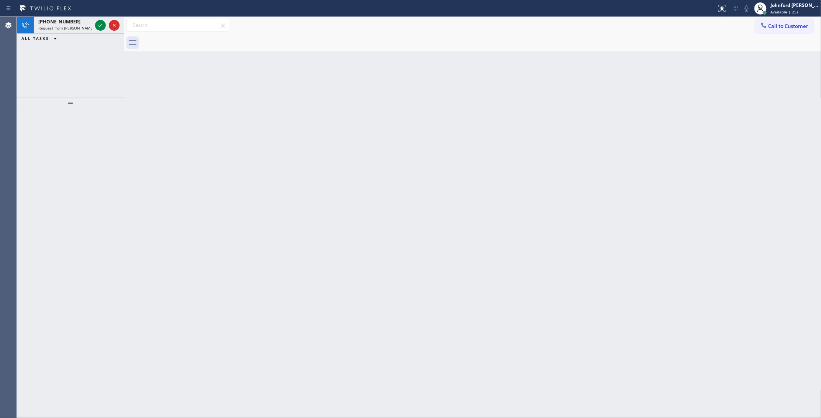
click at [169, 68] on div "Back to Dashboard Change Sender ID Customers Technicians Select a contact Outbo…" at bounding box center [472, 217] width 697 height 401
click at [98, 26] on icon at bounding box center [100, 25] width 9 height 9
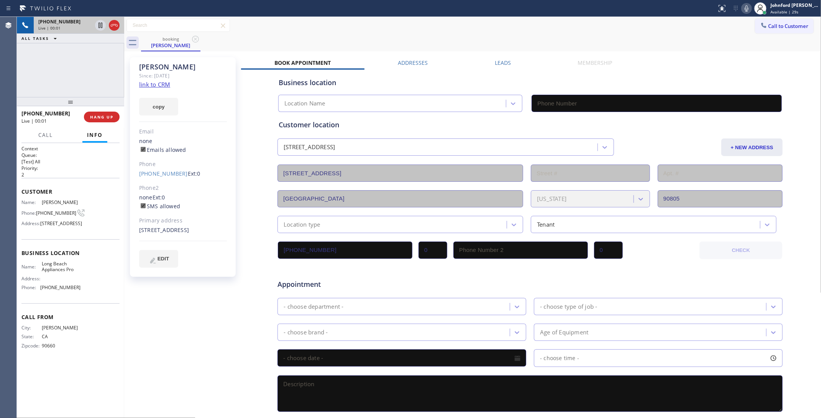
type input "(562) 489-9480"
click at [742, 10] on icon at bounding box center [746, 8] width 9 height 9
click at [746, 10] on icon at bounding box center [746, 8] width 9 height 9
click at [744, 12] on icon at bounding box center [746, 8] width 9 height 9
click at [745, 12] on icon at bounding box center [746, 8] width 9 height 9
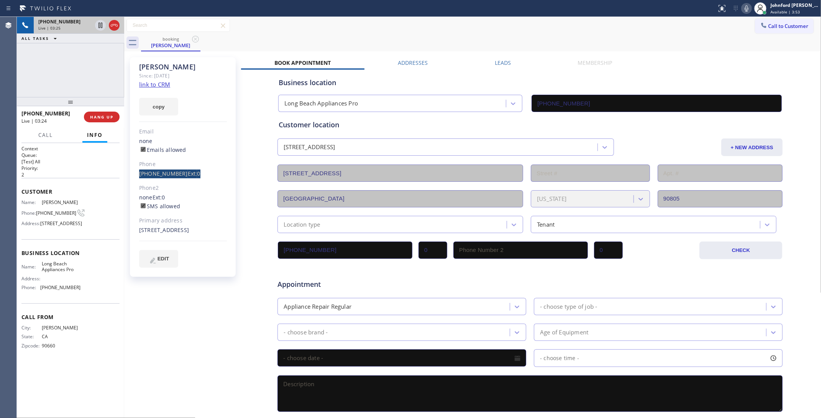
drag, startPoint x: 136, startPoint y: 179, endPoint x: 137, endPoint y: 175, distance: 4.3
click at [137, 175] on div "Paige Since: 20 may 2020 link to CRM copy Email none Emails allowed Phone (562)…" at bounding box center [183, 167] width 106 height 220
drag, startPoint x: 137, startPoint y: 175, endPoint x: 178, endPoint y: 175, distance: 41.4
click at [178, 175] on div "Paige Since: 20 may 2020 link to CRM copy Email none Emails allowed Phone (562)…" at bounding box center [183, 167] width 106 height 220
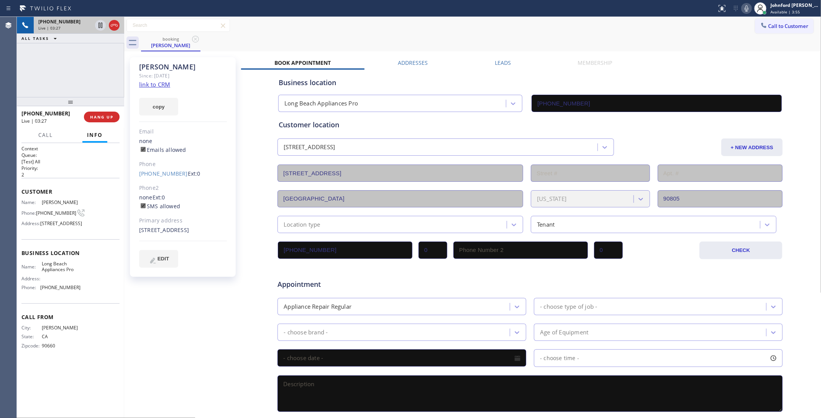
click at [210, 141] on div "none Emails allowed" at bounding box center [183, 146] width 88 height 18
click at [88, 71] on div "+15628325415 Live | 03:27 ALL TASKS ALL TASKS ACTIVE TASKS TASKS IN WRAP UP" at bounding box center [70, 57] width 107 height 80
click at [84, 83] on div "+15628325415 Live | 03:29 ALL TASKS ALL TASKS ACTIVE TASKS TASKS IN WRAP UP" at bounding box center [70, 57] width 107 height 80
click at [85, 27] on div "Live | 03:30" at bounding box center [65, 27] width 54 height 5
drag, startPoint x: 72, startPoint y: 97, endPoint x: 76, endPoint y: 47, distance: 50.0
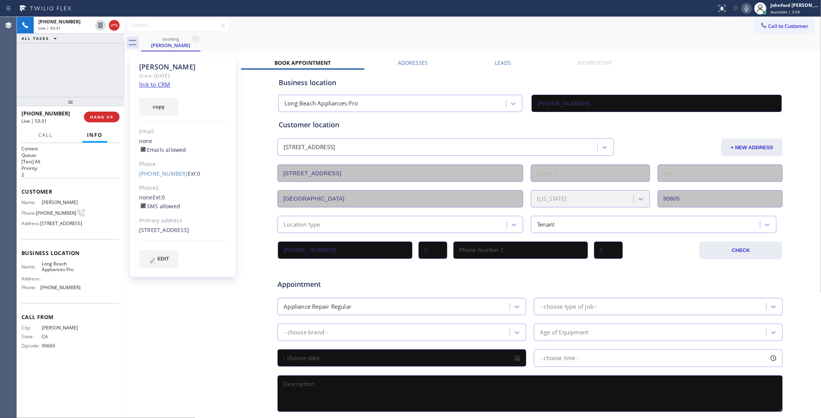
click at [76, 47] on div "+15628325415 Live | 03:31 ALL TASKS ALL TASKS ACTIVE TASKS TASKS IN WRAP UP +15…" at bounding box center [70, 217] width 107 height 401
drag, startPoint x: 73, startPoint y: 103, endPoint x: 79, endPoint y: 73, distance: 30.1
click at [79, 73] on div "+15628325415 Live | 03:32 ALL TASKS ALL TASKS ACTIVE TASKS TASKS IN WRAP UP +15…" at bounding box center [70, 217] width 107 height 401
click at [105, 112] on button "HANG UP" at bounding box center [102, 117] width 36 height 11
click at [105, 114] on span "COMPLETE" at bounding box center [100, 116] width 26 height 5
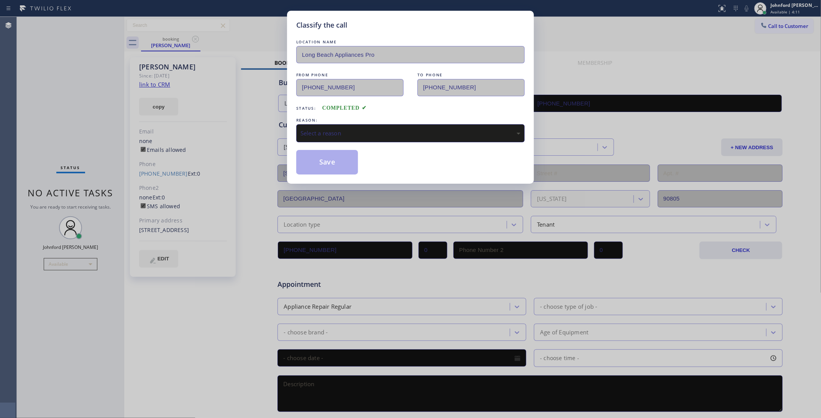
click at [306, 116] on div "REASON:" at bounding box center [410, 120] width 228 height 8
click at [313, 129] on div "Select a reason" at bounding box center [411, 133] width 220 height 9
click at [330, 167] on button "Save" at bounding box center [327, 162] width 62 height 25
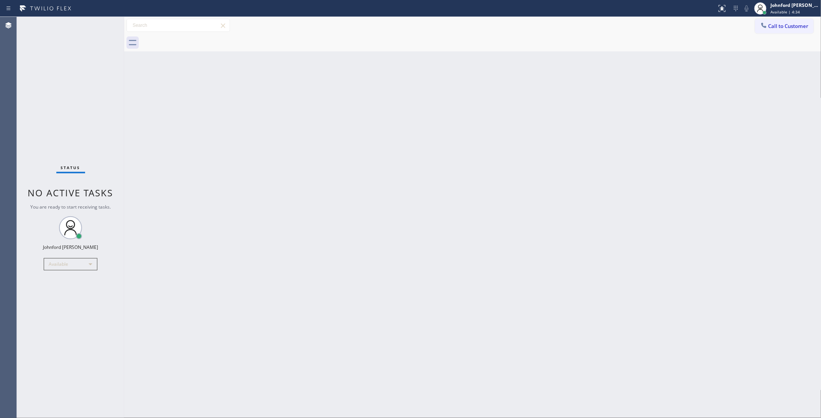
click at [54, 67] on div "Status No active tasks You are ready to start receiving tasks. Johnford Colley …" at bounding box center [70, 217] width 107 height 401
click at [780, 5] on div "Johnford [PERSON_NAME]" at bounding box center [795, 5] width 48 height 7
click at [761, 50] on button "Unavailable" at bounding box center [783, 51] width 77 height 10
click at [608, 140] on div "Back to Dashboard Change Sender ID Customers Technicians Select a contact Outbo…" at bounding box center [472, 217] width 697 height 401
click at [477, 158] on div "Back to Dashboard Change Sender ID Customers Technicians Select a contact Outbo…" at bounding box center [472, 217] width 697 height 401
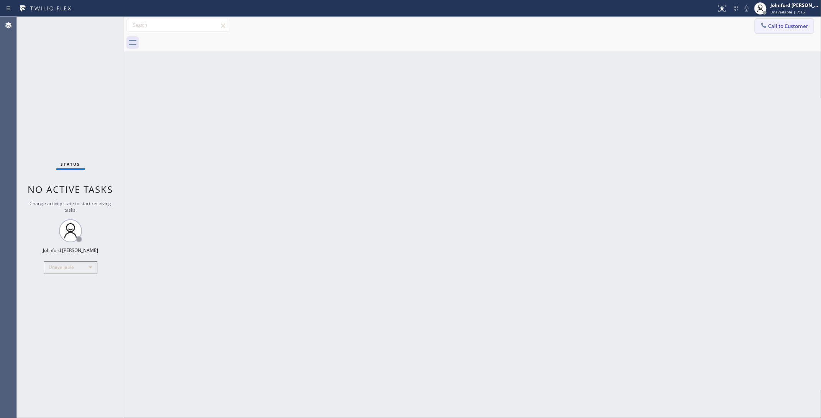
click at [765, 31] on button "Call to Customer" at bounding box center [784, 26] width 59 height 15
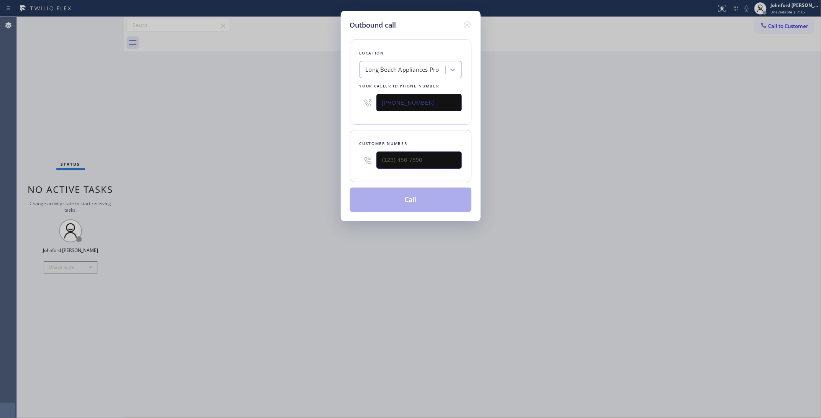
click at [434, 94] on input "(562) 489-9480" at bounding box center [418, 102] width 85 height 17
paste input "text"
type input "(562) 489-9480"
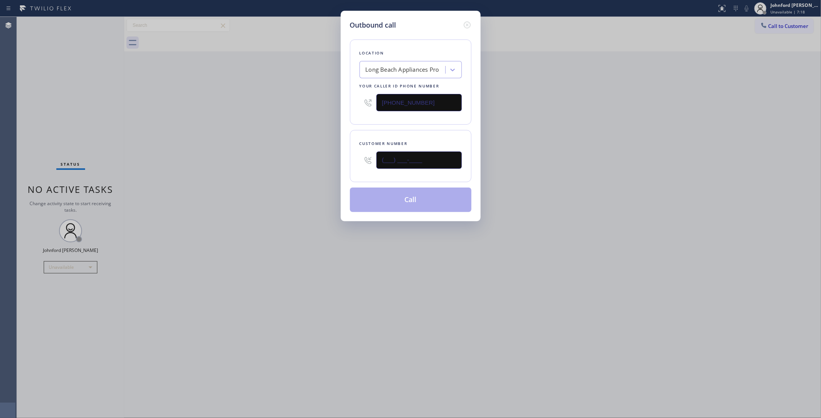
click at [424, 164] on input "(___) ___-____" at bounding box center [418, 159] width 85 height 17
paste input "562) 832-5415"
type input "(562) 832-5415"
click at [309, 165] on div "Outbound call Location Long Beach Appliances Pro Your caller id phone number (5…" at bounding box center [410, 209] width 821 height 418
click at [375, 198] on button "Call" at bounding box center [411, 199] width 122 height 25
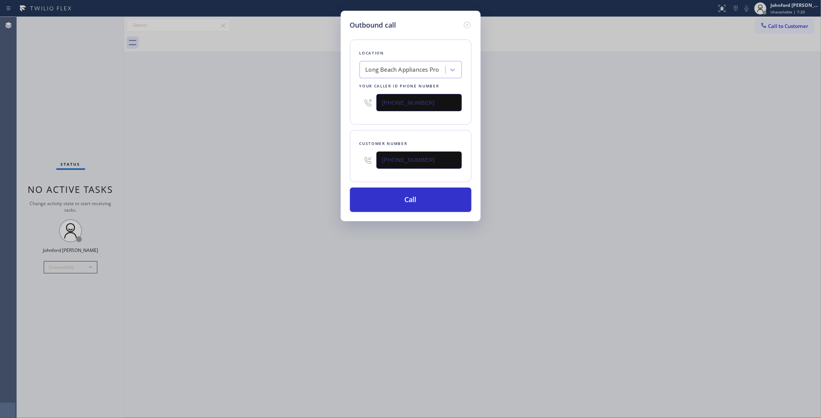
drag, startPoint x: 578, startPoint y: 159, endPoint x: 593, endPoint y: 112, distance: 50.3
click at [579, 157] on div "Outbound call Location Long Beach Appliances Pro Your caller id phone number (5…" at bounding box center [410, 209] width 821 height 418
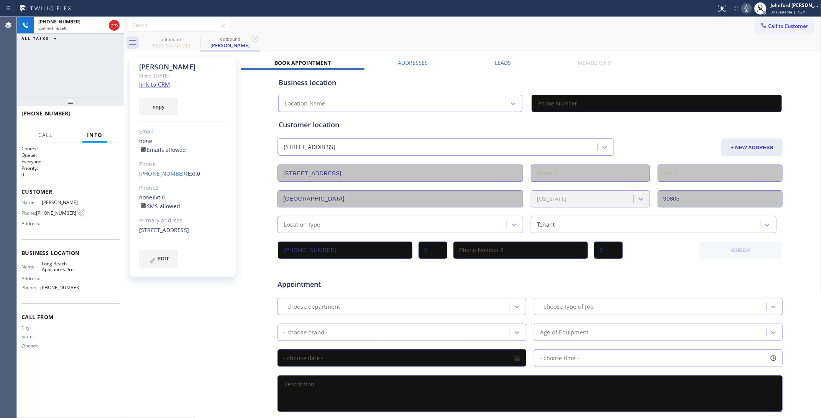
click at [353, 31] on div "Call to Customer Outbound call Location Long Beach Appliances Pro Your caller i…" at bounding box center [472, 25] width 697 height 13
click at [750, 9] on icon at bounding box center [746, 8] width 9 height 9
type input "(562) 489-9480"
drag, startPoint x: 748, startPoint y: 9, endPoint x: 683, endPoint y: 0, distance: 65.4
click at [748, 9] on icon at bounding box center [746, 8] width 9 height 9
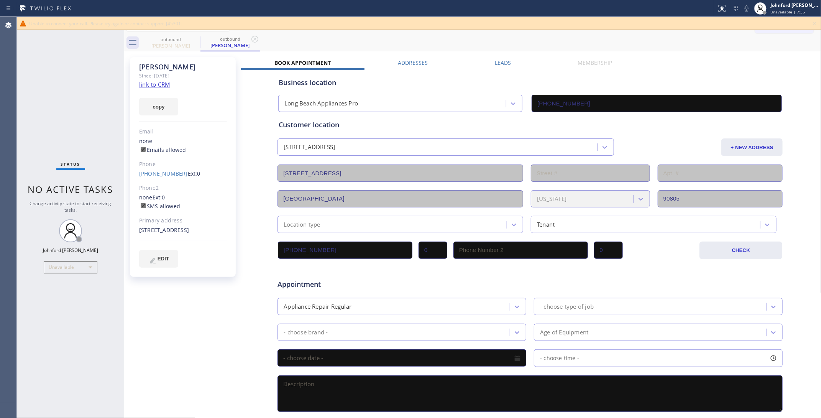
click at [107, 117] on div "Status No active tasks Change activity state to start receiving tasks. [PERSON_…" at bounding box center [70, 217] width 107 height 401
click at [780, 8] on div "Johnford [PERSON_NAME]" at bounding box center [795, 5] width 48 height 7
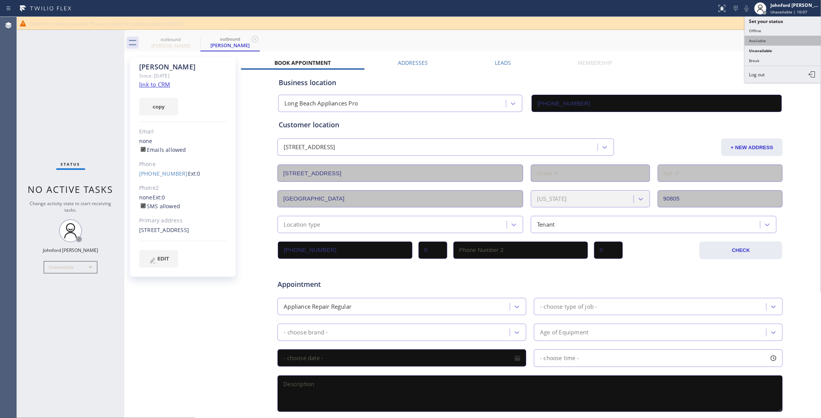
click at [765, 41] on button "Available" at bounding box center [783, 41] width 77 height 10
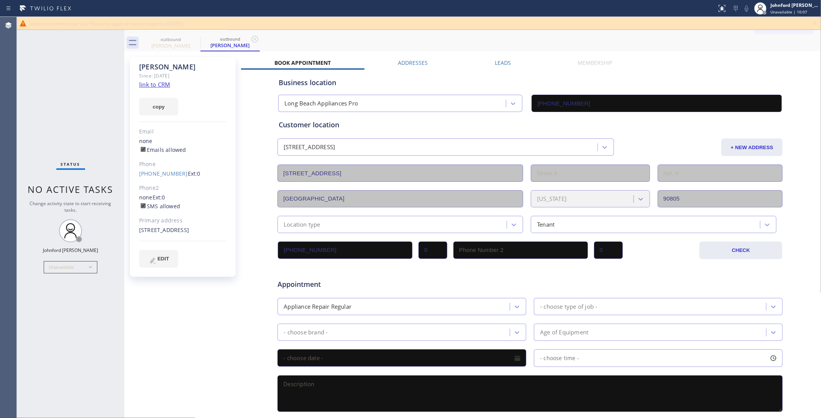
click at [681, 64] on div "Book Appointment Addresses Leads Membership Business location Long Beach Applia…" at bounding box center [530, 304] width 578 height 491
drag, startPoint x: 36, startPoint y: 244, endPoint x: 105, endPoint y: 247, distance: 69.0
click at [105, 247] on div "Status No active tasks You are ready to start receiving tasks. Johnford Colley …" at bounding box center [70, 217] width 107 height 401
copy div "Johnford [PERSON_NAME]"
drag, startPoint x: 219, startPoint y: 94, endPoint x: 225, endPoint y: 94, distance: 5.8
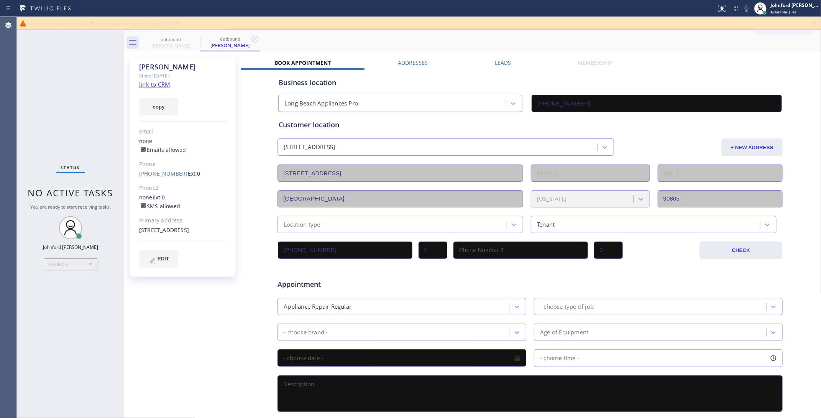
click at [220, 94] on div "copy" at bounding box center [183, 102] width 88 height 26
click at [780, 23] on icon at bounding box center [814, 23] width 9 height 9
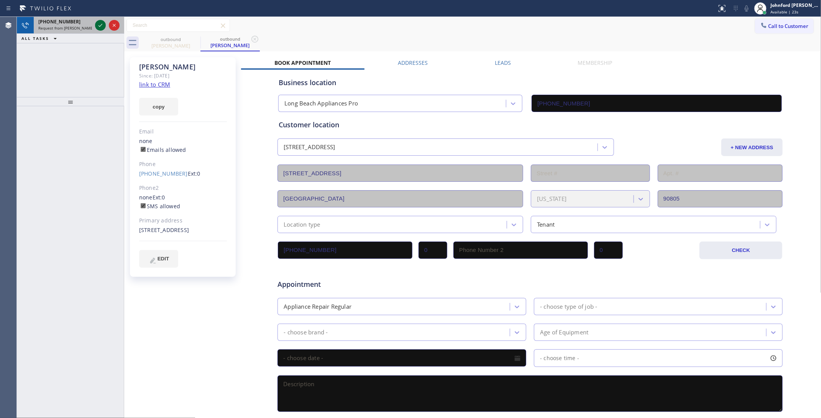
click at [102, 29] on icon at bounding box center [100, 25] width 9 height 9
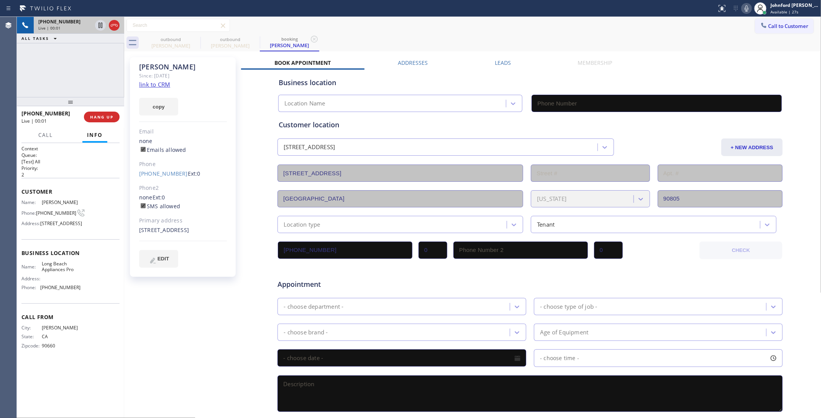
click at [744, 8] on icon at bounding box center [746, 8] width 9 height 9
type input "(562) 489-9480"
click at [744, 8] on icon at bounding box center [746, 8] width 9 height 9
click at [749, 11] on icon at bounding box center [746, 8] width 9 height 9
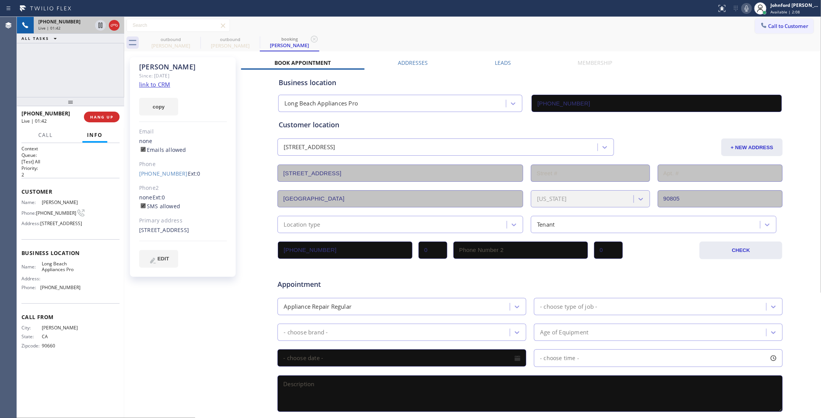
click at [120, 83] on div "+15628325415 Live | 01:42 ALL TASKS ALL TASKS ACTIVE TASKS TASKS IN WRAP UP" at bounding box center [70, 57] width 107 height 80
drag, startPoint x: 163, startPoint y: 64, endPoint x: 139, endPoint y: 70, distance: 25.1
click at [139, 70] on div "Paige" at bounding box center [183, 66] width 88 height 9
copy div "Paige"
click at [474, 41] on div "outbound Paige outbound Paige booking Paige" at bounding box center [481, 42] width 680 height 17
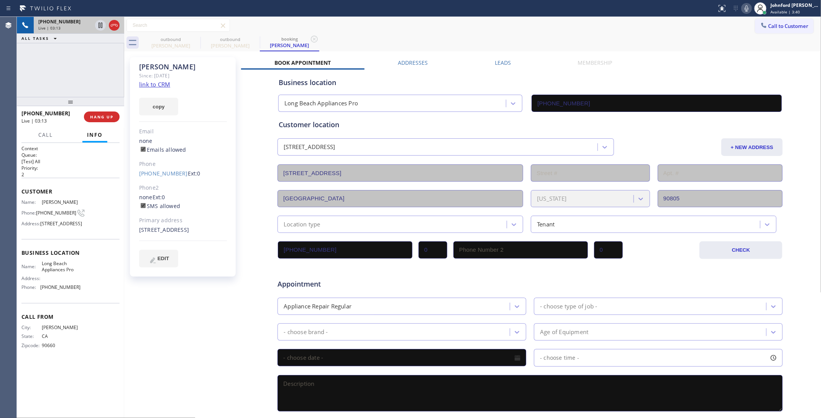
drag, startPoint x: 432, startPoint y: 36, endPoint x: 450, endPoint y: 31, distance: 18.9
click at [432, 36] on div "outbound Paige outbound Paige booking Paige" at bounding box center [481, 42] width 680 height 17
click at [97, 90] on div "+15628325415 Live | 03:33 ALL TASKS ALL TASKS ACTIVE TASKS TASKS IN WRAP UP" at bounding box center [70, 57] width 107 height 80
click at [480, 38] on div "outbound Paige outbound Paige booking Paige" at bounding box center [481, 42] width 680 height 17
click at [75, 77] on div "ALL TASKS ALL TASKS ACTIVE TASKS TASKS IN WRAP UP +15628325415 Wrap up | 00:29" at bounding box center [70, 57] width 107 height 80
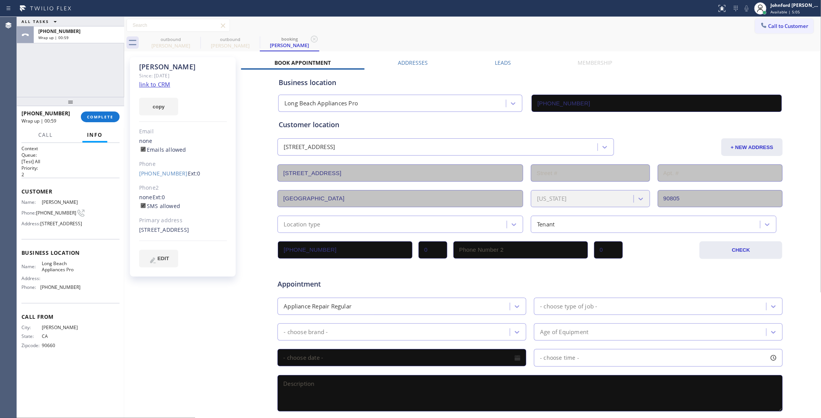
click at [72, 58] on div "ALL TASKS ALL TASKS ACTIVE TASKS TASKS IN WRAP UP +15628325415 Wrap up | 00:59" at bounding box center [70, 57] width 107 height 80
click at [107, 114] on span "COMPLETE" at bounding box center [100, 116] width 26 height 5
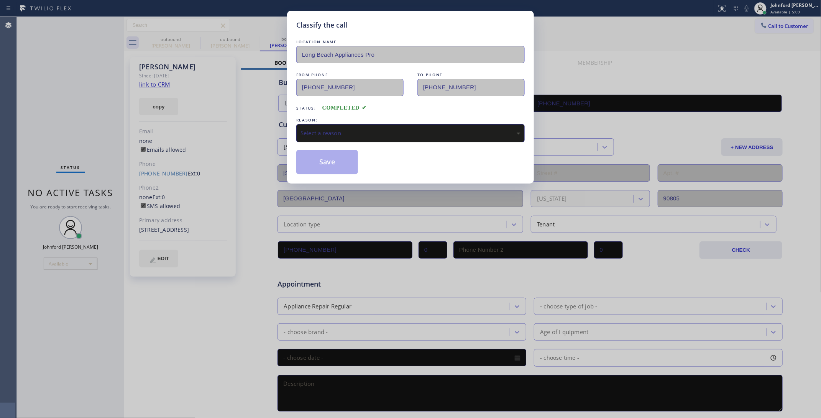
click at [348, 124] on div "Select a reason" at bounding box center [410, 133] width 228 height 18
drag, startPoint x: 353, startPoint y: 154, endPoint x: 449, endPoint y: 16, distance: 168.9
click at [353, 155] on button "Save" at bounding box center [327, 162] width 62 height 25
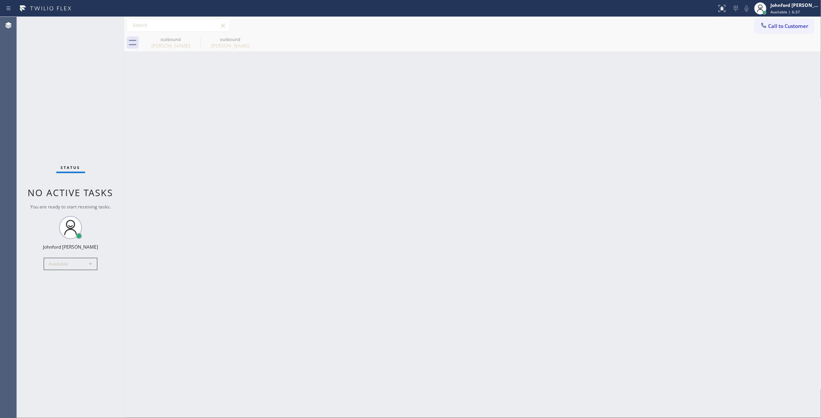
click at [70, 99] on div "Status No active tasks You are ready to start receiving tasks. Johnford Colley …" at bounding box center [70, 217] width 107 height 401
drag, startPoint x: 596, startPoint y: 208, endPoint x: 597, endPoint y: 201, distance: 6.6
click at [596, 208] on div "Back to Dashboard Change Sender ID Customers Technicians Select a contact Outbo…" at bounding box center [472, 217] width 697 height 401
click at [780, 6] on div "Johnford [PERSON_NAME]" at bounding box center [795, 5] width 48 height 7
click at [770, 51] on button "Unavailable" at bounding box center [783, 51] width 77 height 10
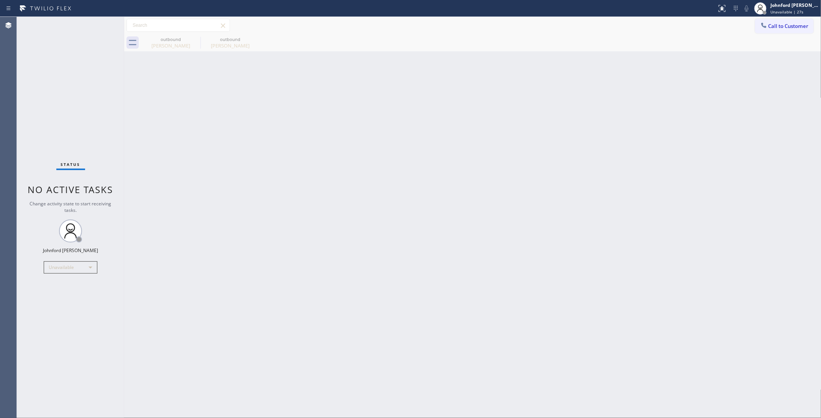
click at [600, 233] on div "Back to Dashboard Change Sender ID Customers Technicians Select a contact Outbo…" at bounding box center [472, 217] width 697 height 401
click at [90, 128] on div "Status No active tasks Change activity state to start receiving tasks. [PERSON_…" at bounding box center [70, 217] width 107 height 401
drag, startPoint x: 488, startPoint y: 190, endPoint x: 488, endPoint y: 58, distance: 131.9
click at [487, 181] on div "Back to Dashboard Change Sender ID Customers Technicians Select a contact Outbo…" at bounding box center [472, 217] width 697 height 401
click at [769, 24] on span "Call to Customer" at bounding box center [789, 26] width 40 height 7
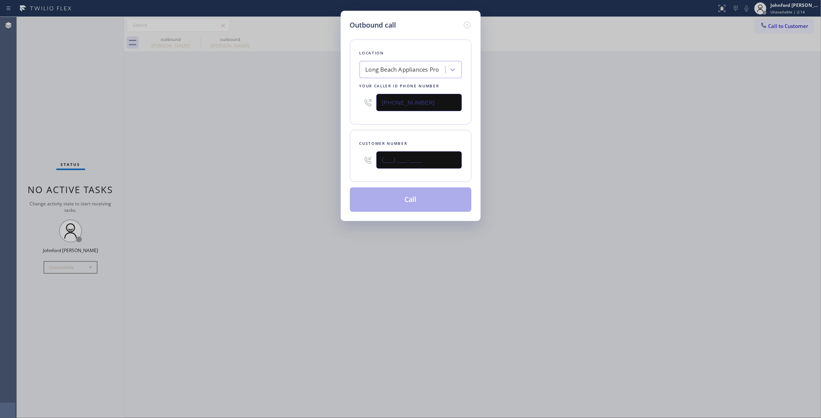
drag, startPoint x: 445, startPoint y: 158, endPoint x: 297, endPoint y: 168, distance: 147.9
click at [329, 166] on div "Outbound call Location Long Beach Appliances Pro Your caller id phone number (5…" at bounding box center [410, 209] width 821 height 418
paste input "951) 733-1460"
type input "(951) 733-1460"
click at [282, 170] on div "Outbound call Location Long Beach Appliances Pro Your caller id phone number (5…" at bounding box center [410, 209] width 821 height 418
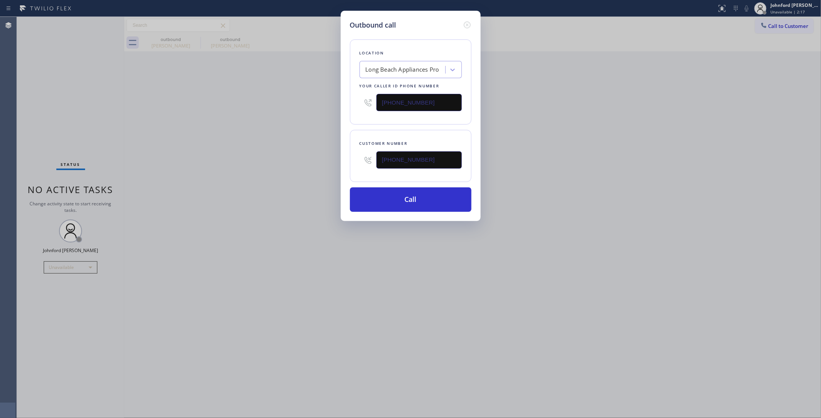
drag, startPoint x: 397, startPoint y: 110, endPoint x: 273, endPoint y: 113, distance: 124.2
click at [295, 112] on div "Outbound call Location Long Beach Appliances Pro Your caller id phone number (5…" at bounding box center [410, 209] width 821 height 418
paste input "800) 686-5038"
type input "(800) 686-5038"
click at [219, 113] on div "Outbound call Location Long Beach Appliances Pro Your caller id phone number (8…" at bounding box center [410, 209] width 821 height 418
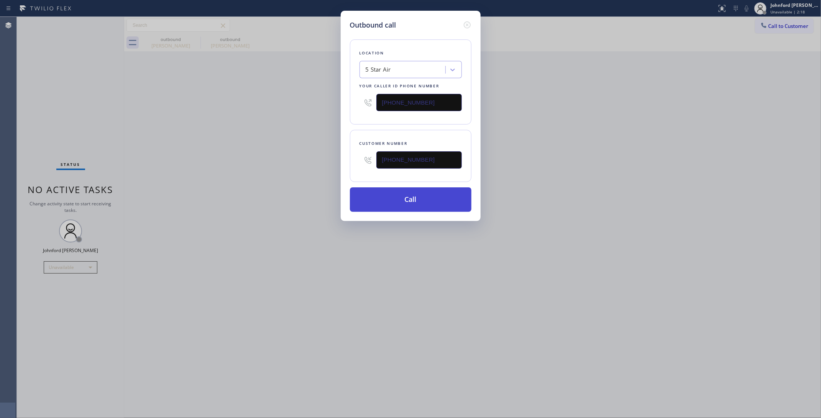
click at [382, 196] on button "Call" at bounding box center [411, 199] width 122 height 25
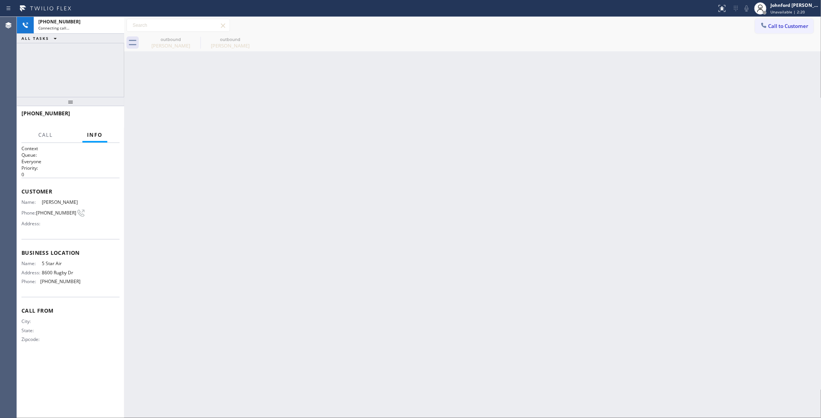
click at [0, 0] on icon at bounding box center [0, 0] width 0 height 0
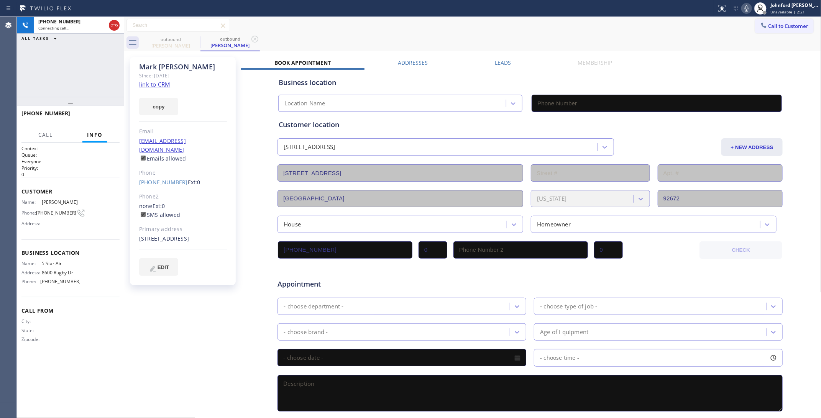
drag, startPoint x: 154, startPoint y: 78, endPoint x: 151, endPoint y: 81, distance: 4.6
click at [153, 79] on div "Since: [DATE]" at bounding box center [183, 75] width 88 height 9
click at [151, 81] on link "link to CRM" at bounding box center [154, 85] width 31 height 8
type input "(800) 686-5038"
click at [112, 115] on span "HANG UP" at bounding box center [101, 116] width 23 height 5
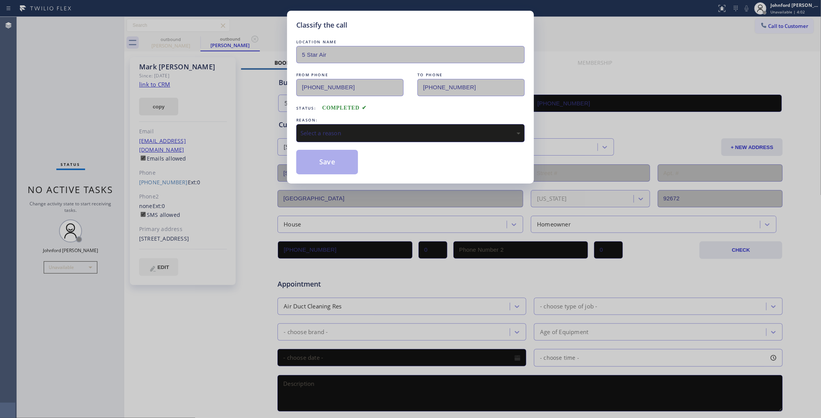
click at [89, 115] on div "Classify the call LOCATION NAME 5 Star Air FROM PHONE (800) 686-5038 TO PHONE (…" at bounding box center [410, 209] width 821 height 418
click at [304, 132] on div "Select a reason" at bounding box center [411, 133] width 220 height 9
click at [309, 159] on button "Save" at bounding box center [327, 162] width 62 height 25
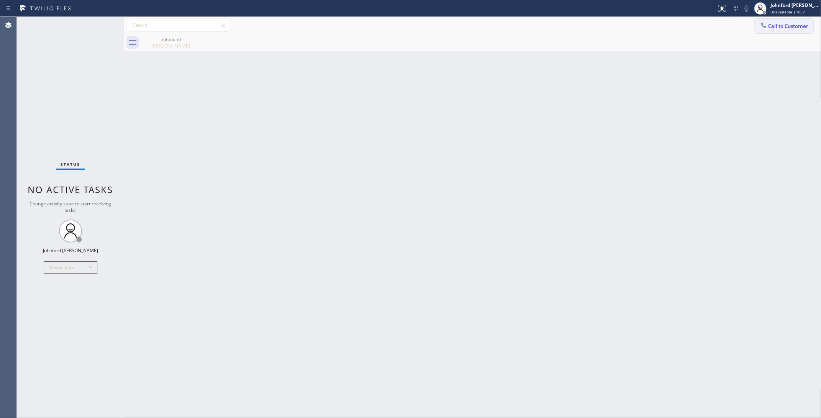
click at [764, 22] on icon at bounding box center [764, 25] width 8 height 8
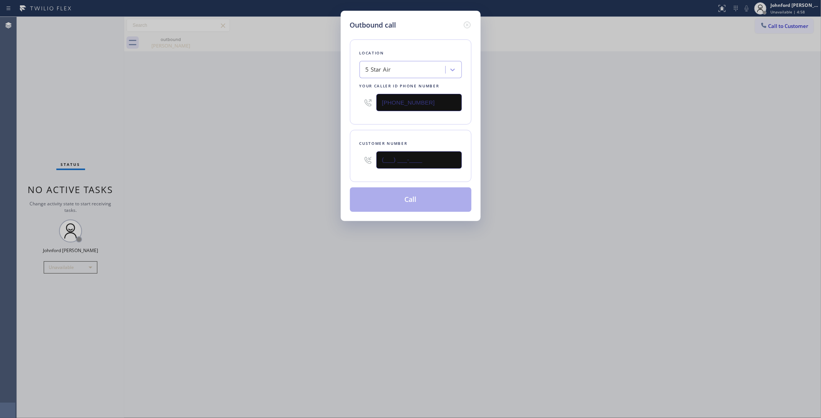
drag, startPoint x: 343, startPoint y: 169, endPoint x: 315, endPoint y: 169, distance: 28.8
click at [321, 169] on div "Outbound call Location 5 Star Air Your caller id phone number (800) 686-5038 Cu…" at bounding box center [410, 209] width 821 height 418
paste input "303) 520-8330"
type input "(303) 520-8330"
click at [260, 174] on div "Outbound call Location 5 Star Air Your caller id phone number (800) 686-5038 Cu…" at bounding box center [410, 209] width 821 height 418
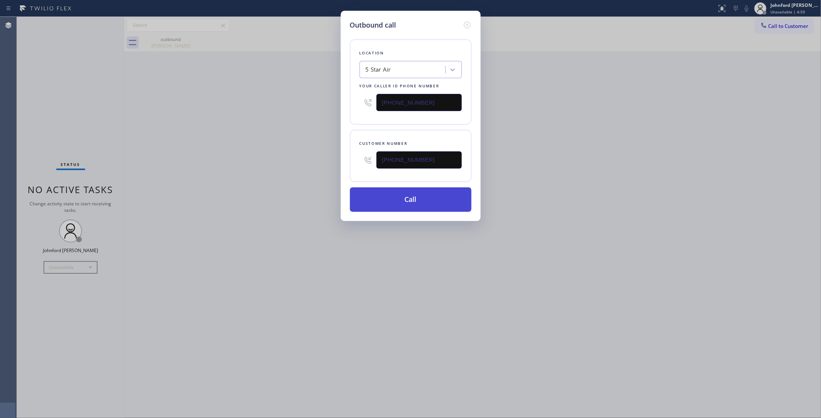
click at [382, 189] on button "Call" at bounding box center [411, 199] width 122 height 25
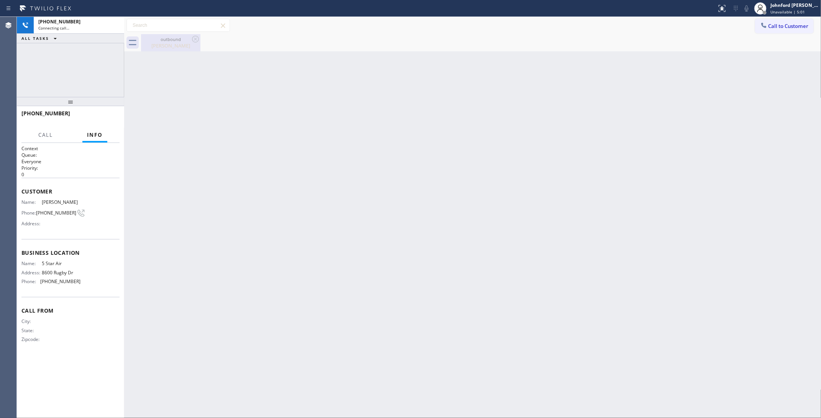
click at [195, 42] on icon at bounding box center [195, 39] width 7 height 7
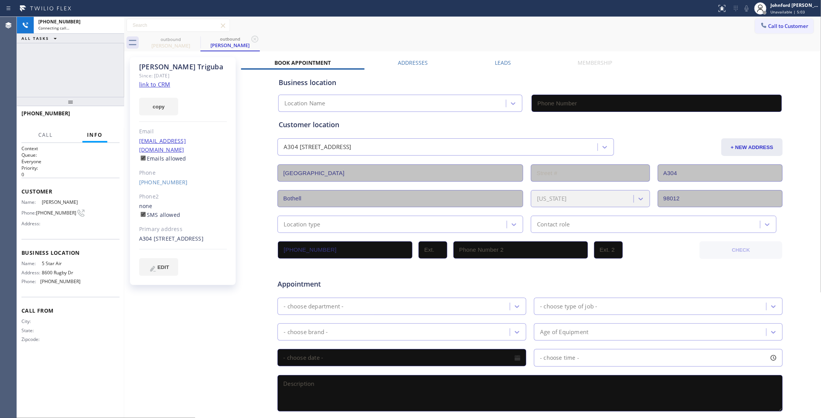
click at [150, 84] on link "link to CRM" at bounding box center [154, 85] width 31 height 8
type input "(800) 686-5038"
click at [746, 11] on icon at bounding box center [746, 8] width 9 height 9
click at [746, 11] on icon at bounding box center [747, 8] width 4 height 6
drag, startPoint x: 69, startPoint y: 102, endPoint x: 71, endPoint y: 67, distance: 35.0
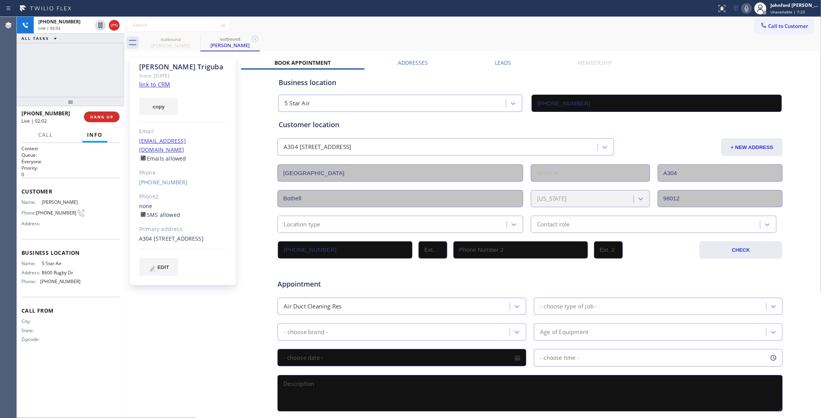
click at [71, 67] on div "+13035208330 Live | 02:02 ALL TASKS ALL TASKS ACTIVE TASKS TASKS IN WRAP UP +13…" at bounding box center [70, 217] width 107 height 401
click at [92, 114] on span "HANG UP" at bounding box center [101, 116] width 23 height 5
click at [160, 104] on button "copy" at bounding box center [158, 107] width 39 height 18
click at [100, 112] on button "COMPLETE" at bounding box center [100, 117] width 39 height 11
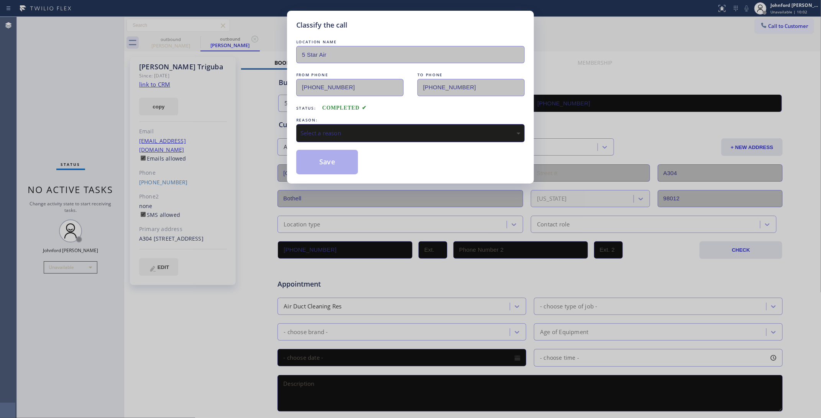
click at [322, 117] on div "REASON:" at bounding box center [410, 120] width 228 height 8
click at [326, 124] on div "Select a reason" at bounding box center [410, 133] width 228 height 18
click at [350, 142] on div "LOCATION NAME 5 Star Air FROM PHONE (800) 686-5038 TO PHONE (303) 520-8330 Stat…" at bounding box center [410, 106] width 228 height 136
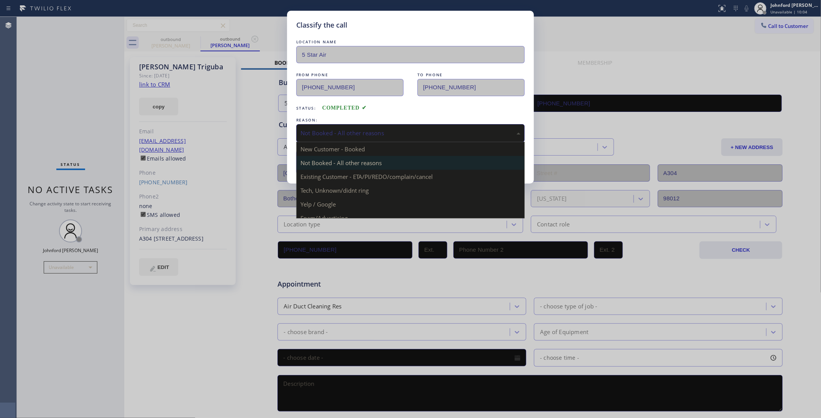
drag, startPoint x: 352, startPoint y: 131, endPoint x: 357, endPoint y: 166, distance: 34.9
click at [352, 131] on div "Not Booked - All other reasons" at bounding box center [411, 133] width 220 height 9
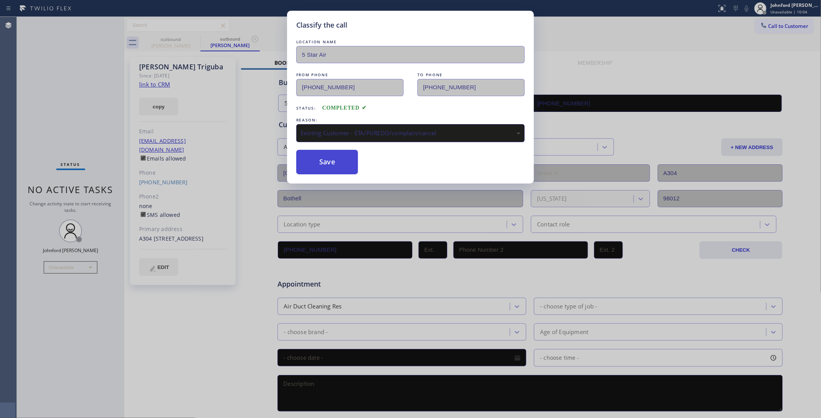
click at [338, 165] on button "Save" at bounding box center [327, 162] width 62 height 25
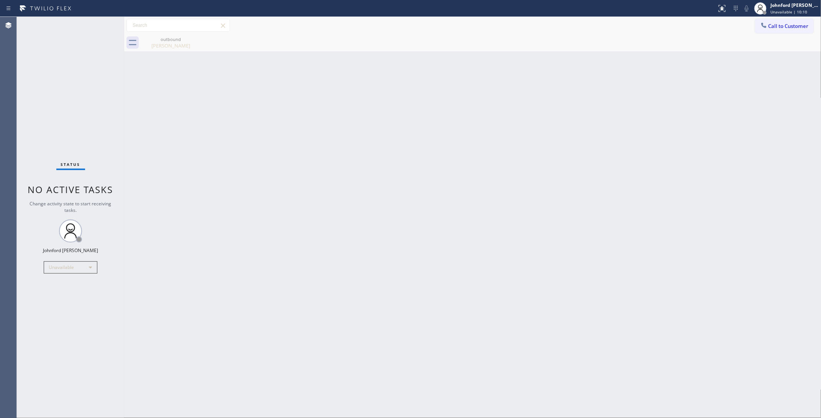
click at [610, 169] on div "Back to Dashboard Change Sender ID Customers Technicians Select a contact Outbo…" at bounding box center [472, 217] width 697 height 401
click at [84, 100] on div "Status No active tasks Change activity state to start receiving tasks. [PERSON_…" at bounding box center [70, 217] width 107 height 401
click at [766, 27] on icon at bounding box center [764, 25] width 8 height 8
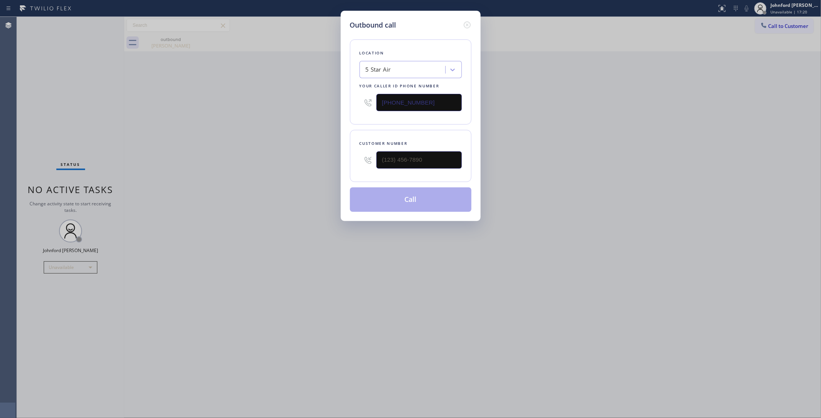
drag, startPoint x: 427, startPoint y: 101, endPoint x: 296, endPoint y: 111, distance: 131.1
click at [321, 104] on div "Outbound call Location 5 Star Air Your caller id phone number (800) 686-5038 Cu…" at bounding box center [410, 209] width 821 height 418
paste input "408) 638-6856"
type input "(408) 638-6856"
click at [415, 158] on input "(___) ___-____" at bounding box center [418, 159] width 85 height 17
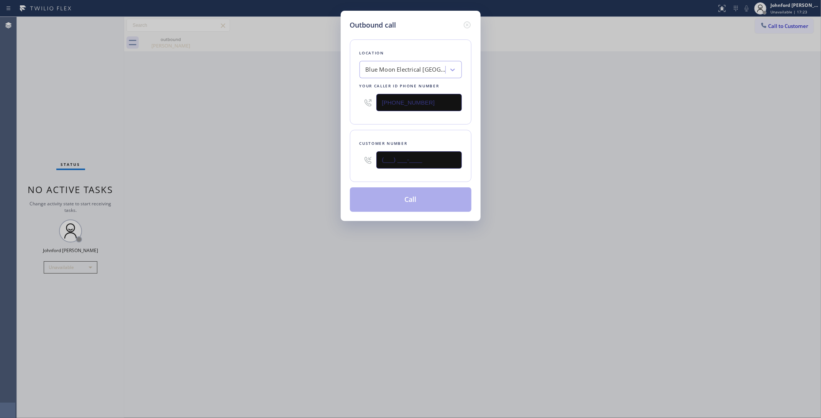
paste input "408) 707-8839"
type input "(408) 707-8839"
click at [228, 156] on div "Outbound call Location Blue Moon Electrical San Jose Your caller id phone numbe…" at bounding box center [410, 209] width 821 height 418
click at [377, 206] on button "Call" at bounding box center [411, 199] width 122 height 25
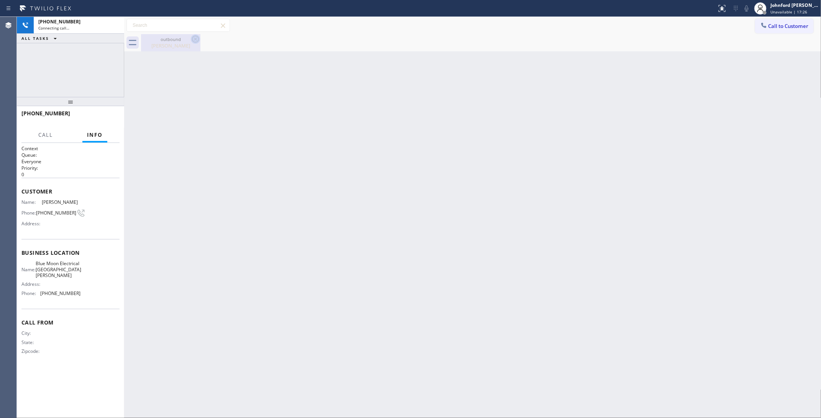
click at [193, 41] on icon at bounding box center [195, 39] width 9 height 9
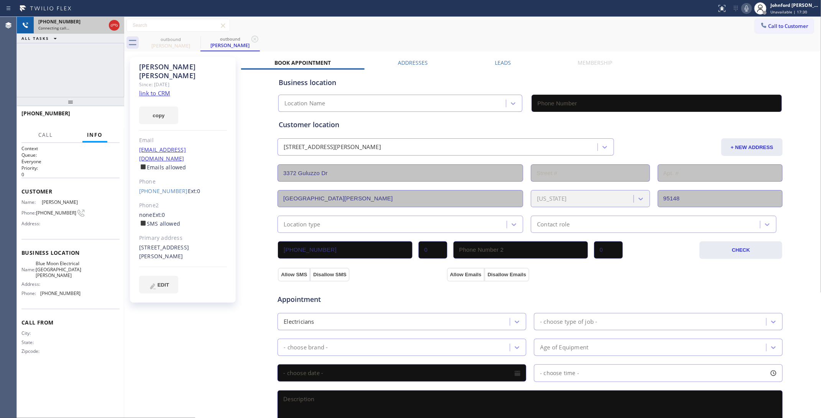
type input "(408) 638-6856"
click at [116, 25] on icon at bounding box center [114, 25] width 9 height 9
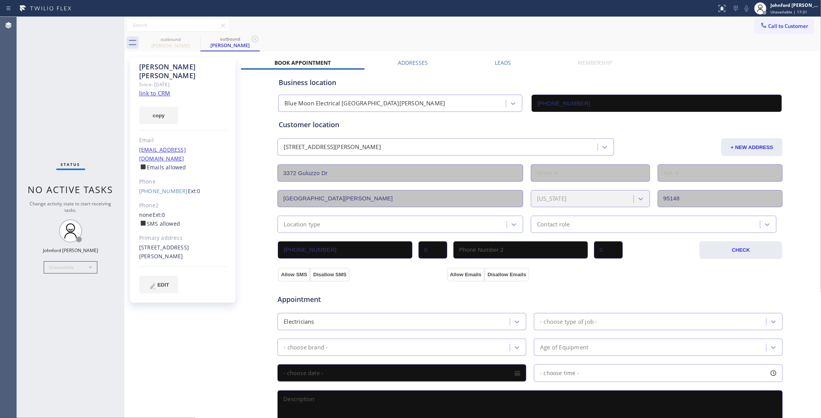
click at [157, 89] on link "link to CRM" at bounding box center [154, 93] width 31 height 8
click at [165, 187] on link "(408) 707-8839" at bounding box center [163, 190] width 49 height 7
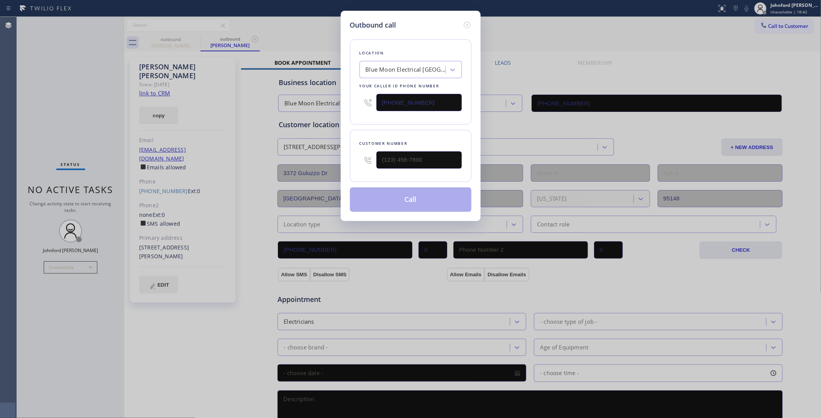
type input "(408) 707-8839"
click at [395, 198] on button "Call" at bounding box center [411, 199] width 122 height 25
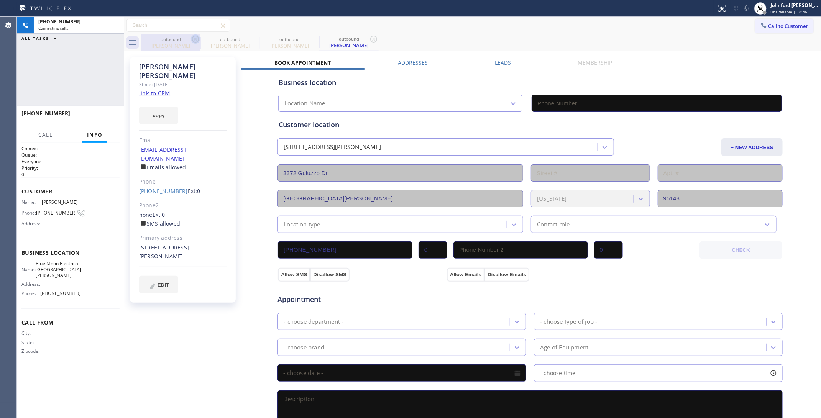
click at [192, 39] on icon at bounding box center [195, 39] width 9 height 9
click at [0, 0] on icon at bounding box center [0, 0] width 0 height 0
type input "(408) 638-6856"
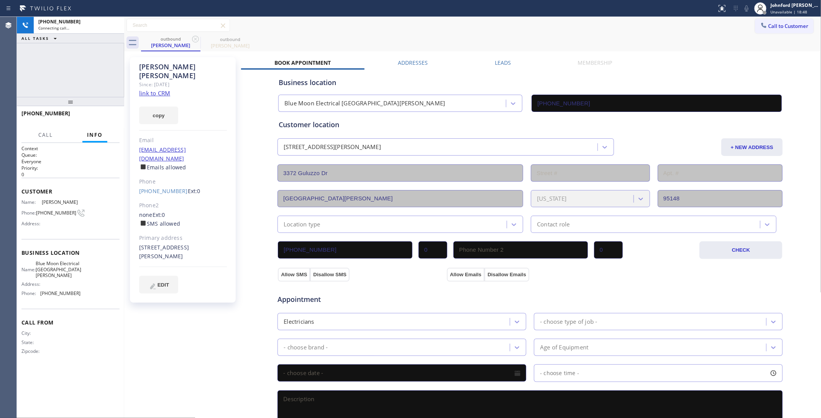
click at [77, 77] on div "+14087078839 Connecting call… ALL TASKS ALL TASKS ACTIVE TASKS TASKS IN WRAP UP" at bounding box center [70, 57] width 107 height 80
click at [624, 34] on div "outbound Armando Nava outbound Armando Nava" at bounding box center [481, 42] width 680 height 17
click at [746, 10] on icon at bounding box center [746, 8] width 9 height 9
click at [109, 117] on span "HANG UP" at bounding box center [101, 116] width 23 height 5
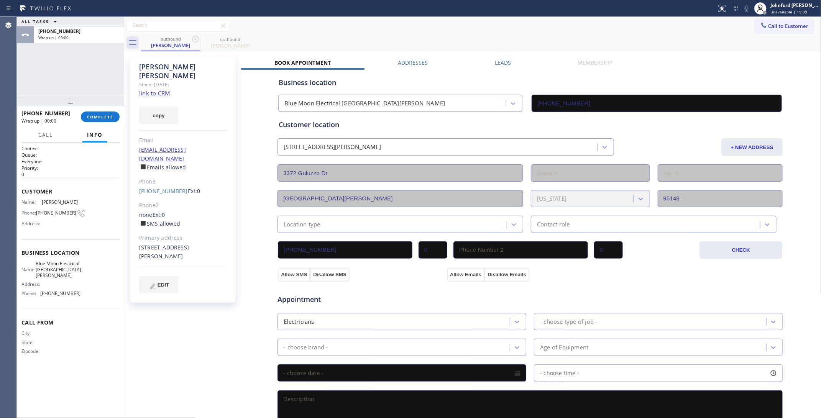
click at [136, 102] on div "Armando Nava Since: 20 may 2020 link to CRM copy Email harleydaddy408@aol.com E…" at bounding box center [183, 180] width 106 height 246
click at [147, 107] on button "copy" at bounding box center [158, 116] width 39 height 18
click at [109, 81] on div "ALL TASKS ALL TASKS ACTIVE TASKS TASKS IN WRAP UP +14087078839 Wrap up | 03:41" at bounding box center [70, 57] width 107 height 80
click at [97, 106] on div at bounding box center [70, 101] width 107 height 9
click at [91, 122] on span "COMPLETE" at bounding box center [100, 119] width 26 height 5
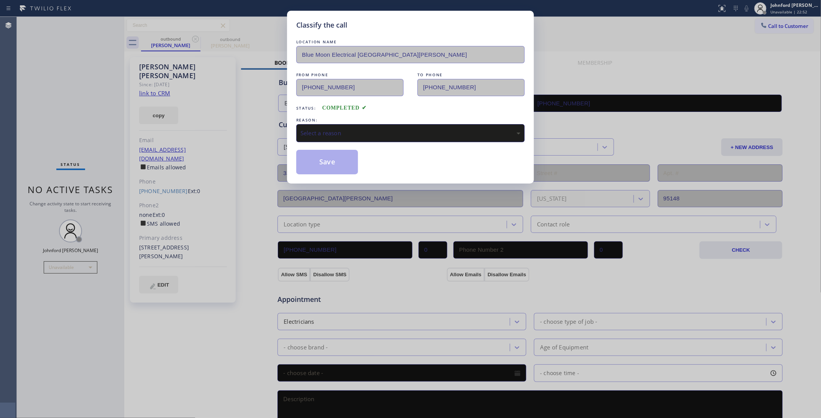
click at [350, 135] on div "Select a reason" at bounding box center [411, 133] width 220 height 9
click at [353, 167] on button "Save" at bounding box center [327, 162] width 62 height 25
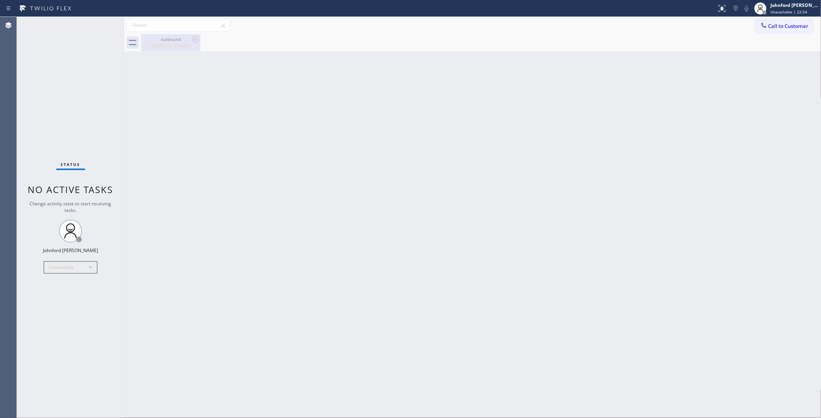
click at [167, 47] on div "Armando Nava" at bounding box center [171, 45] width 58 height 7
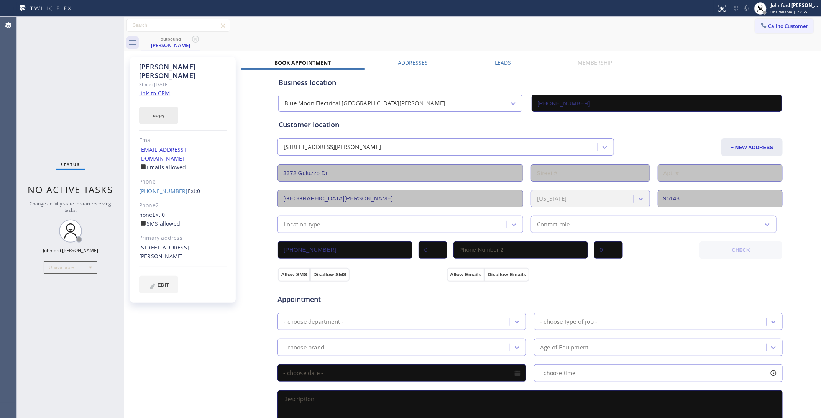
click at [163, 107] on button "copy" at bounding box center [158, 116] width 39 height 18
drag, startPoint x: 99, startPoint y: 61, endPoint x: 108, endPoint y: 22, distance: 39.9
click at [99, 58] on div "Status No active tasks Change activity state to start receiving tasks. [PERSON_…" at bounding box center [70, 217] width 107 height 401
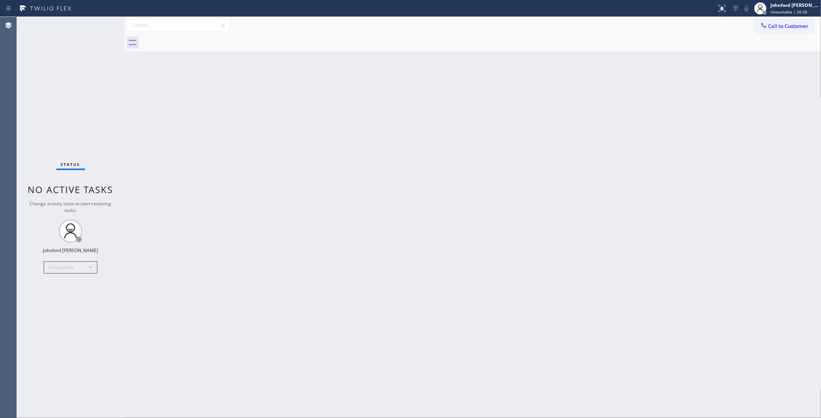
click at [53, 145] on div "Status No active tasks Change activity state to start receiving tasks. [PERSON_…" at bounding box center [70, 217] width 107 height 401
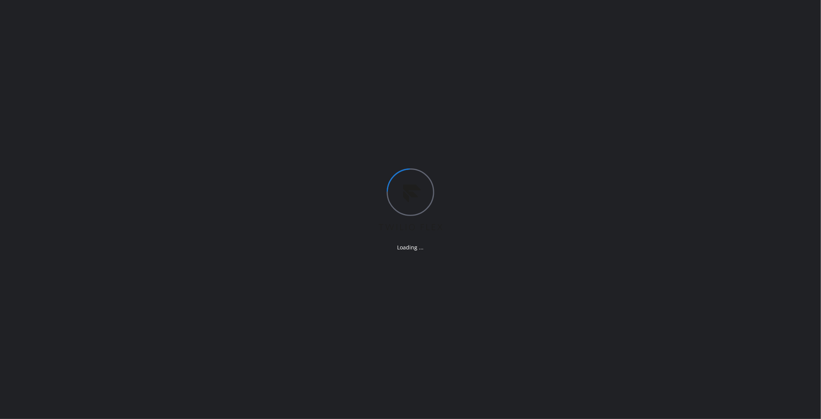
drag, startPoint x: 83, startPoint y: 326, endPoint x: 310, endPoint y: 219, distance: 251.2
click at [83, 326] on div "Loading ..." at bounding box center [410, 209] width 821 height 419
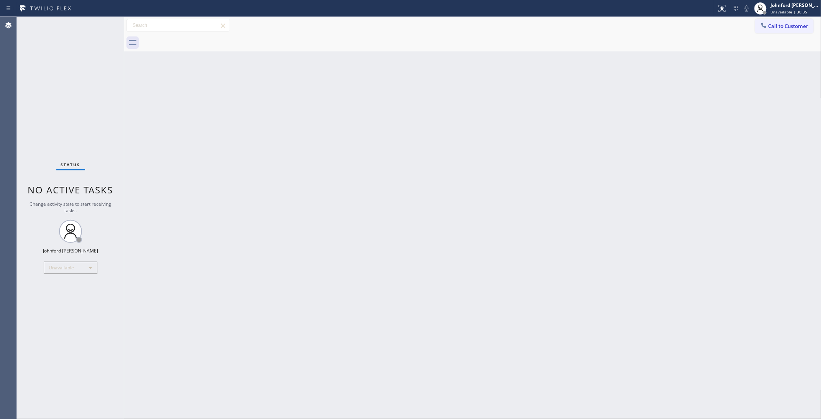
click at [779, 35] on div at bounding box center [481, 42] width 680 height 17
click at [772, 26] on span "Call to Customer" at bounding box center [789, 26] width 40 height 7
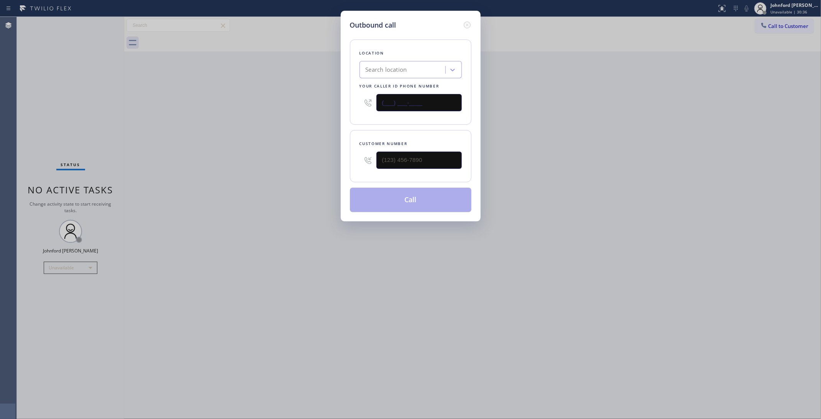
click at [445, 102] on input "(___) ___-____" at bounding box center [418, 102] width 85 height 17
paste input "877) 959-4329"
type input "[PHONE_NUMBER]"
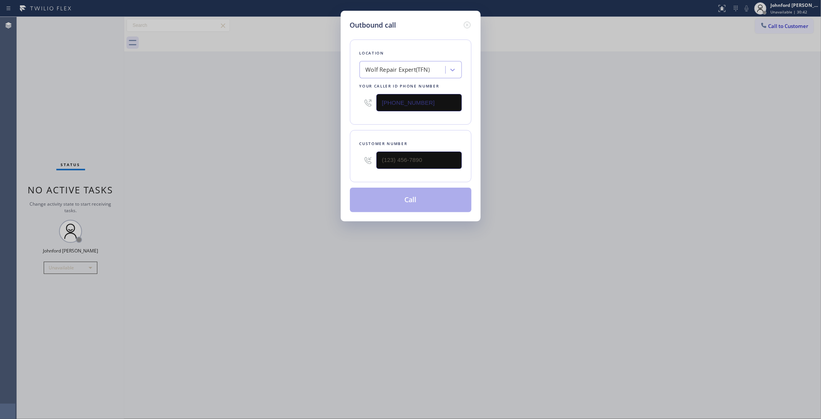
drag, startPoint x: 456, startPoint y: 138, endPoint x: 440, endPoint y: 146, distance: 18.0
click at [447, 143] on div "Customer number" at bounding box center [411, 144] width 102 height 8
drag, startPoint x: 440, startPoint y: 146, endPoint x: 332, endPoint y: 156, distance: 108.2
click at [335, 156] on div "Outbound call Location Wolf Repair Expert(TFN) Your caller id phone number [PHO…" at bounding box center [410, 209] width 821 height 419
click at [365, 158] on icon at bounding box center [367, 160] width 9 height 9
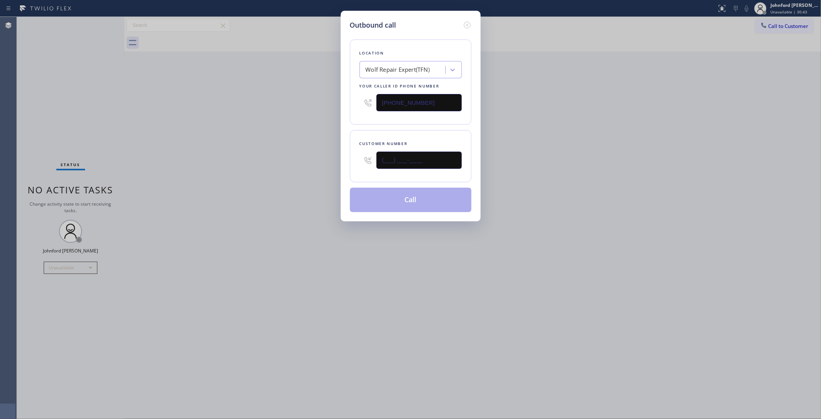
click at [403, 154] on input "(___) ___-____" at bounding box center [418, 159] width 85 height 17
paste input "415) 350-2856"
click at [258, 162] on div "Outbound call Location Wolf Repair Expert(TFN) Your caller id phone number [PHO…" at bounding box center [410, 209] width 821 height 419
drag, startPoint x: 44, startPoint y: 46, endPoint x: 119, endPoint y: 12, distance: 81.7
click at [44, 46] on div "Outbound call Location Wolf Repair Expert(TFN) Your caller id phone number [PHO…" at bounding box center [410, 209] width 821 height 419
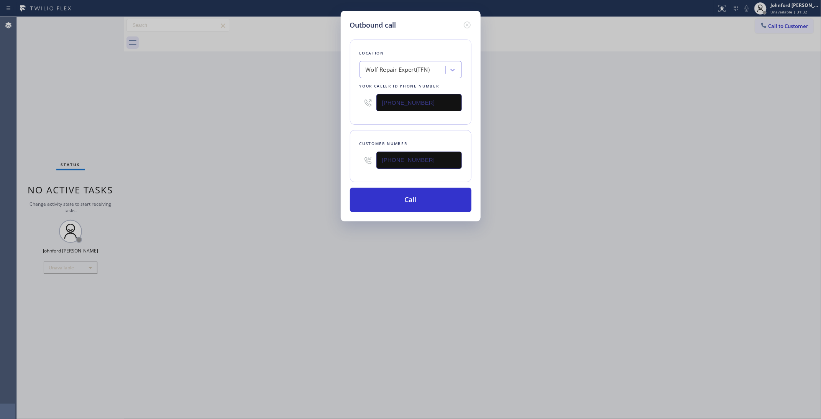
drag, startPoint x: 475, startPoint y: 154, endPoint x: 317, endPoint y: 158, distance: 157.2
click at [317, 158] on div "Outbound call Location Wolf Repair Expert(TFN) Your caller id phone number [PHO…" at bounding box center [410, 209] width 821 height 419
click at [411, 158] on input "[PHONE_NUMBER]" at bounding box center [418, 159] width 85 height 17
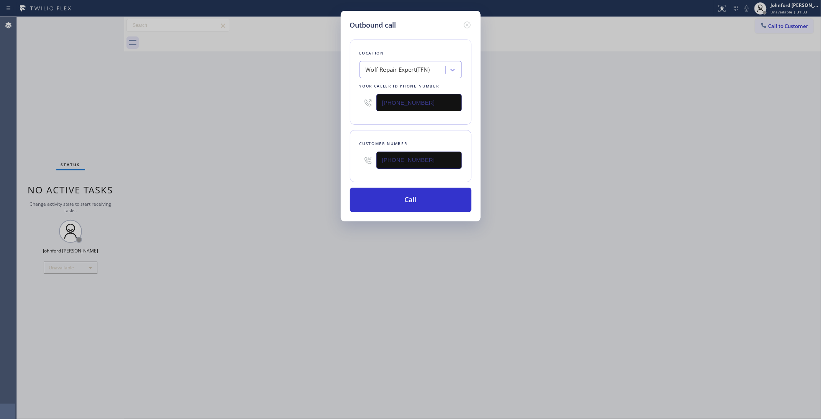
paste input "text"
type input "[PHONE_NUMBER]"
click at [289, 160] on div "Outbound call Location Wolf Repair Expert(TFN) Your caller id phone number [PHO…" at bounding box center [410, 209] width 821 height 419
click at [398, 202] on button "Call" at bounding box center [411, 199] width 122 height 25
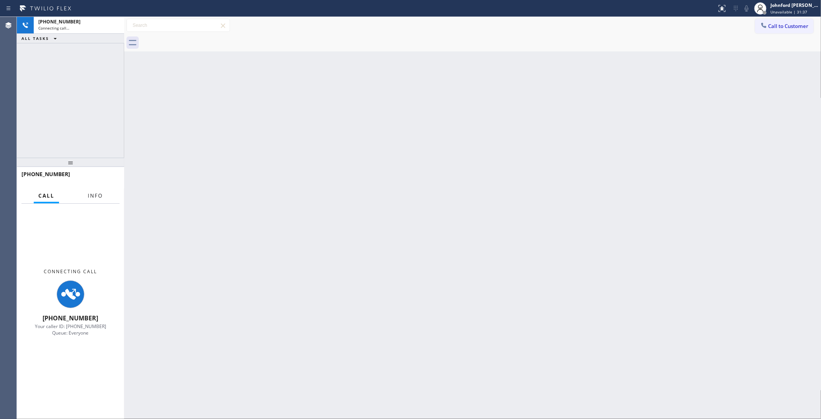
click at [87, 202] on div at bounding box center [95, 203] width 24 height 2
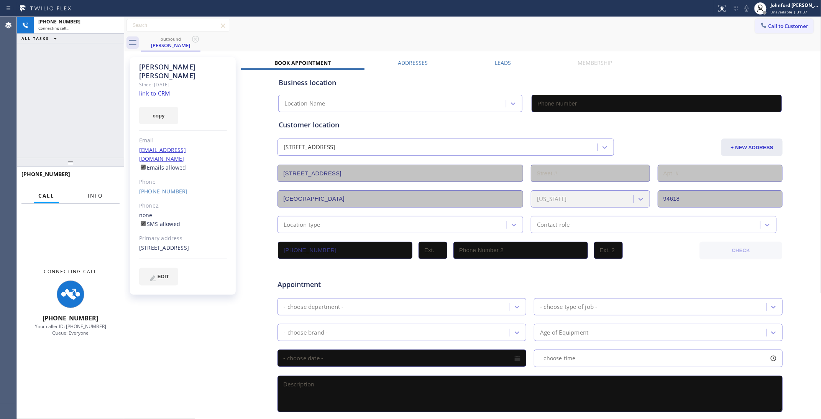
click at [89, 188] on button "Info" at bounding box center [95, 195] width 24 height 15
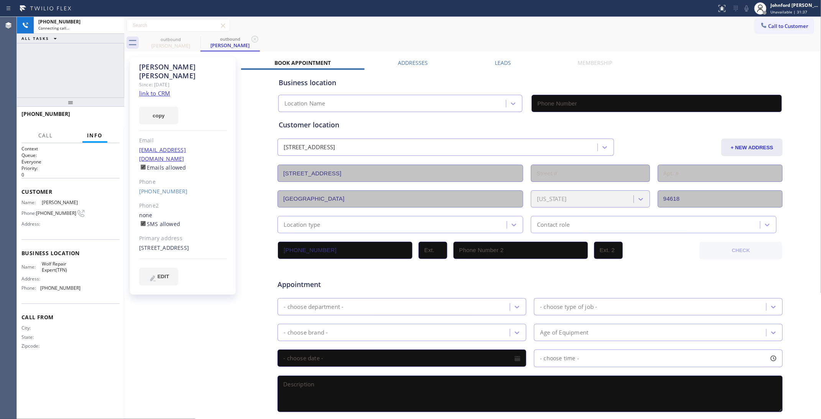
click at [61, 92] on div "[PHONE_NUMBER] Connecting call… ALL TASKS ALL TASKS ACTIVE TASKS TASKS IN WRAP …" at bounding box center [70, 218] width 107 height 402
type input "[PHONE_NUMBER]"
click at [499, 35] on div "outbound [PERSON_NAME] outbound [PERSON_NAME]" at bounding box center [481, 42] width 680 height 17
click at [744, 8] on icon at bounding box center [746, 8] width 9 height 9
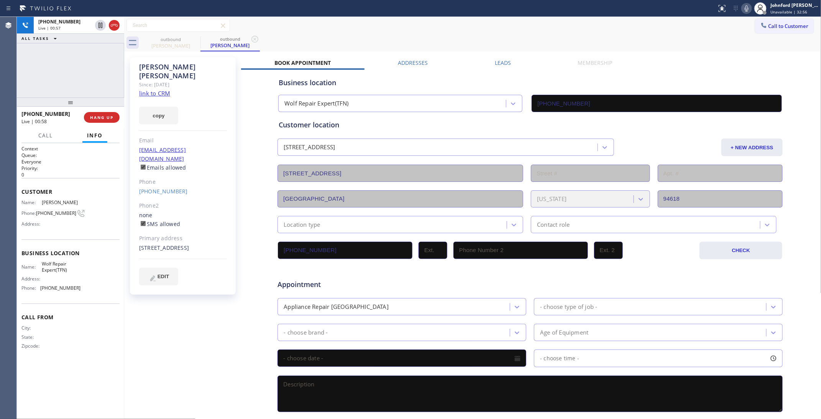
drag, startPoint x: 89, startPoint y: 73, endPoint x: 170, endPoint y: 63, distance: 81.1
click at [89, 73] on div "[PHONE_NUMBER] Live | 00:57 ALL TASKS ALL TASKS ACTIVE TASKS TASKS IN WRAP UP" at bounding box center [70, 57] width 107 height 81
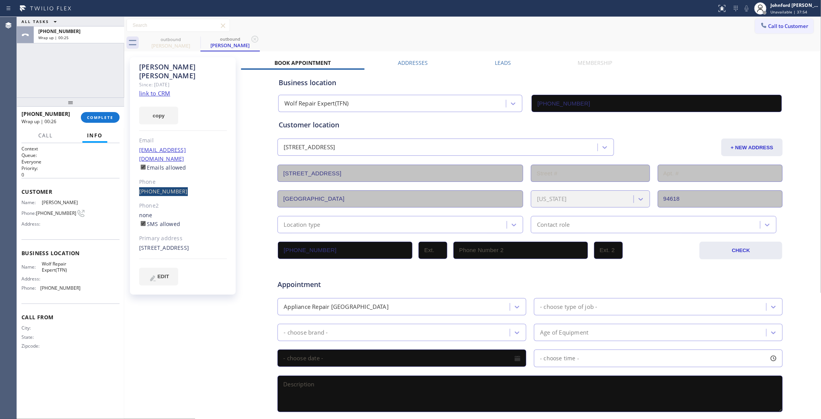
drag, startPoint x: 137, startPoint y: 173, endPoint x: 186, endPoint y: 174, distance: 48.7
click at [186, 174] on div "[PERSON_NAME] Since: [DATE] link to CRM copy [PERSON_NAME] [PERSON_NAME][EMAIL_…" at bounding box center [183, 175] width 106 height 237
copy link "[PHONE_NUMBER]"
click at [98, 112] on button "COMPLETE" at bounding box center [100, 117] width 39 height 11
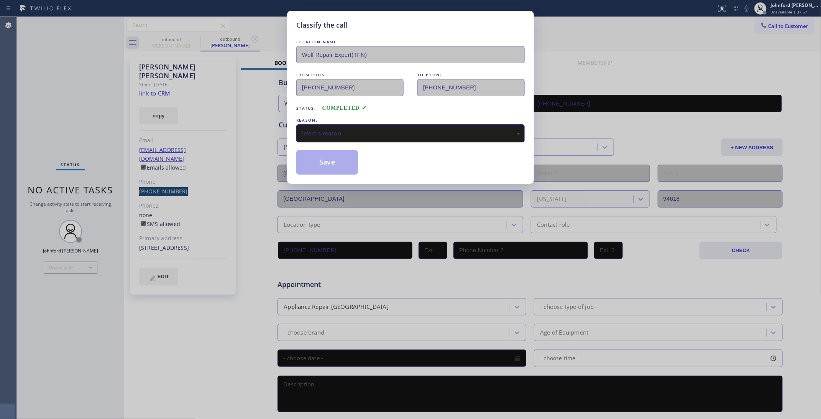
click at [334, 135] on div "Select a reason" at bounding box center [410, 133] width 228 height 18
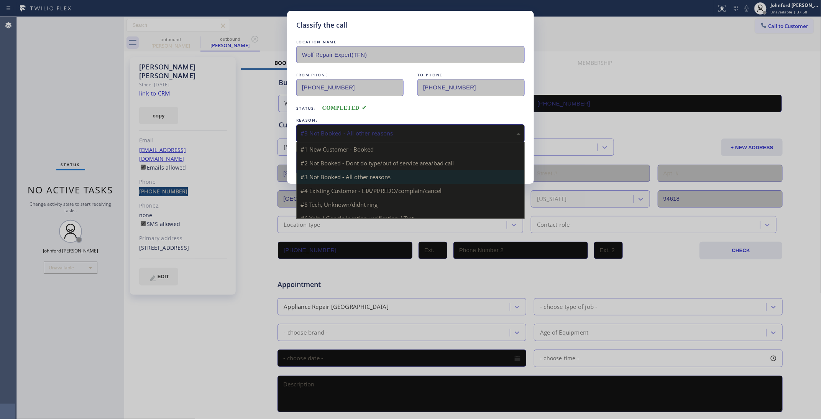
click at [393, 133] on div "#3 Not Booked - All other reasons" at bounding box center [411, 133] width 220 height 9
click at [343, 129] on div "#3 Not Booked - All other reasons" at bounding box center [411, 133] width 220 height 9
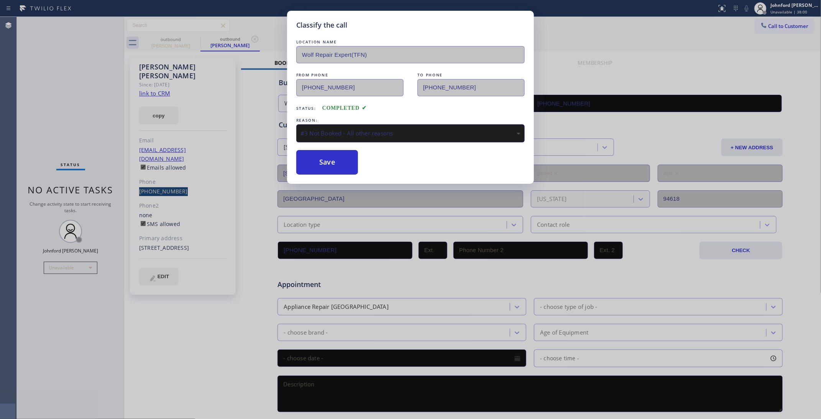
click at [343, 129] on div "#3 Not Booked - All other reasons" at bounding box center [411, 133] width 220 height 9
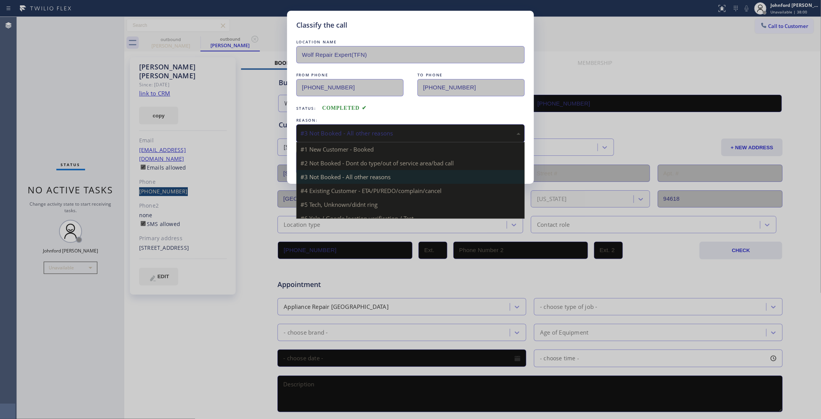
click at [343, 129] on div "#3 Not Booked - All other reasons" at bounding box center [411, 133] width 220 height 9
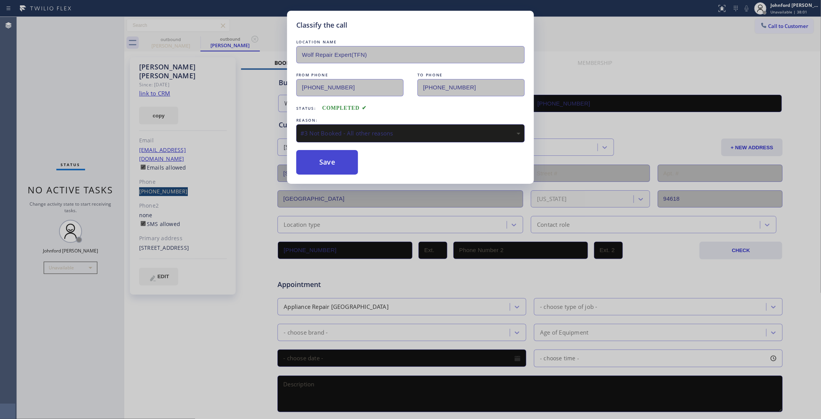
click at [329, 170] on button "Save" at bounding box center [327, 162] width 62 height 25
click at [493, 30] on div "LOCATION NAME Wolf Repair Expert(TFN) FROM PHONE [PHONE_NUMBER] TO PHONE [PHONE…" at bounding box center [410, 102] width 228 height 144
click at [332, 169] on button "Save" at bounding box center [327, 162] width 62 height 25
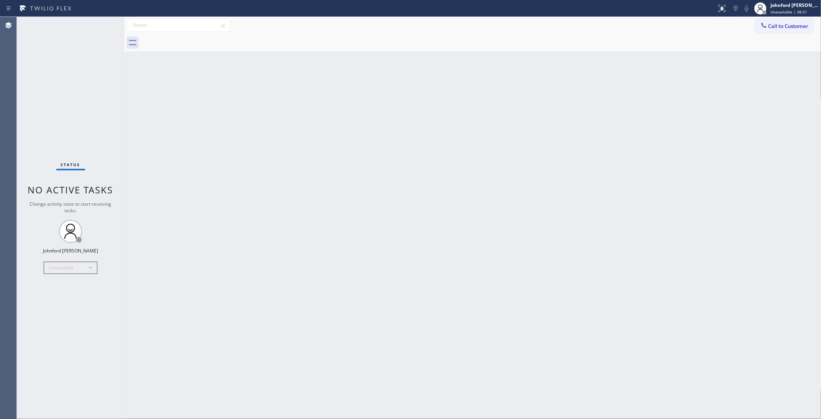
drag, startPoint x: 654, startPoint y: 154, endPoint x: 666, endPoint y: 45, distance: 109.9
click at [656, 154] on div "Back to Dashboard Change Sender ID Customers Technicians Select a contact Outbo…" at bounding box center [472, 218] width 697 height 402
drag, startPoint x: 449, startPoint y: 176, endPoint x: 445, endPoint y: 128, distance: 48.8
click at [449, 146] on div "Back to Dashboard Change Sender ID Customers Technicians Select a contact Outbo…" at bounding box center [472, 218] width 697 height 402
click at [56, 95] on div "Status No active tasks Change activity state to start receiving tasks. [PERSON_…" at bounding box center [70, 218] width 107 height 402
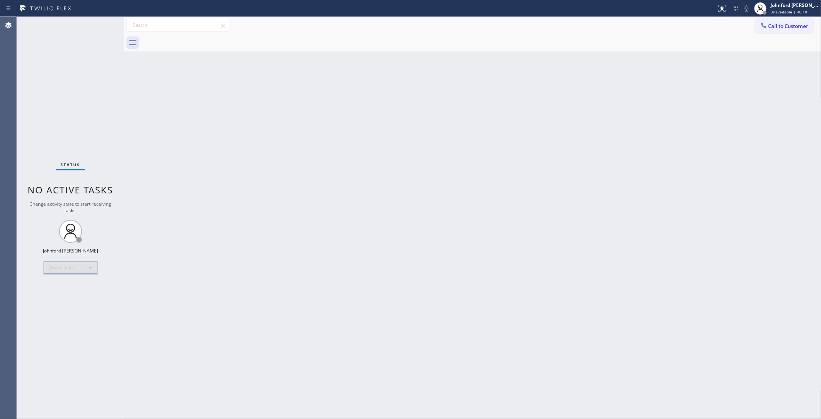
click at [73, 270] on div "Unavailable" at bounding box center [71, 267] width 54 height 12
click at [59, 306] on li "Break" at bounding box center [70, 306] width 52 height 9
click at [646, 135] on div "Back to Dashboard Change Sender ID Customers Technicians Select a contact Outbo…" at bounding box center [472, 218] width 697 height 402
